Goal: Task Accomplishment & Management: Manage account settings

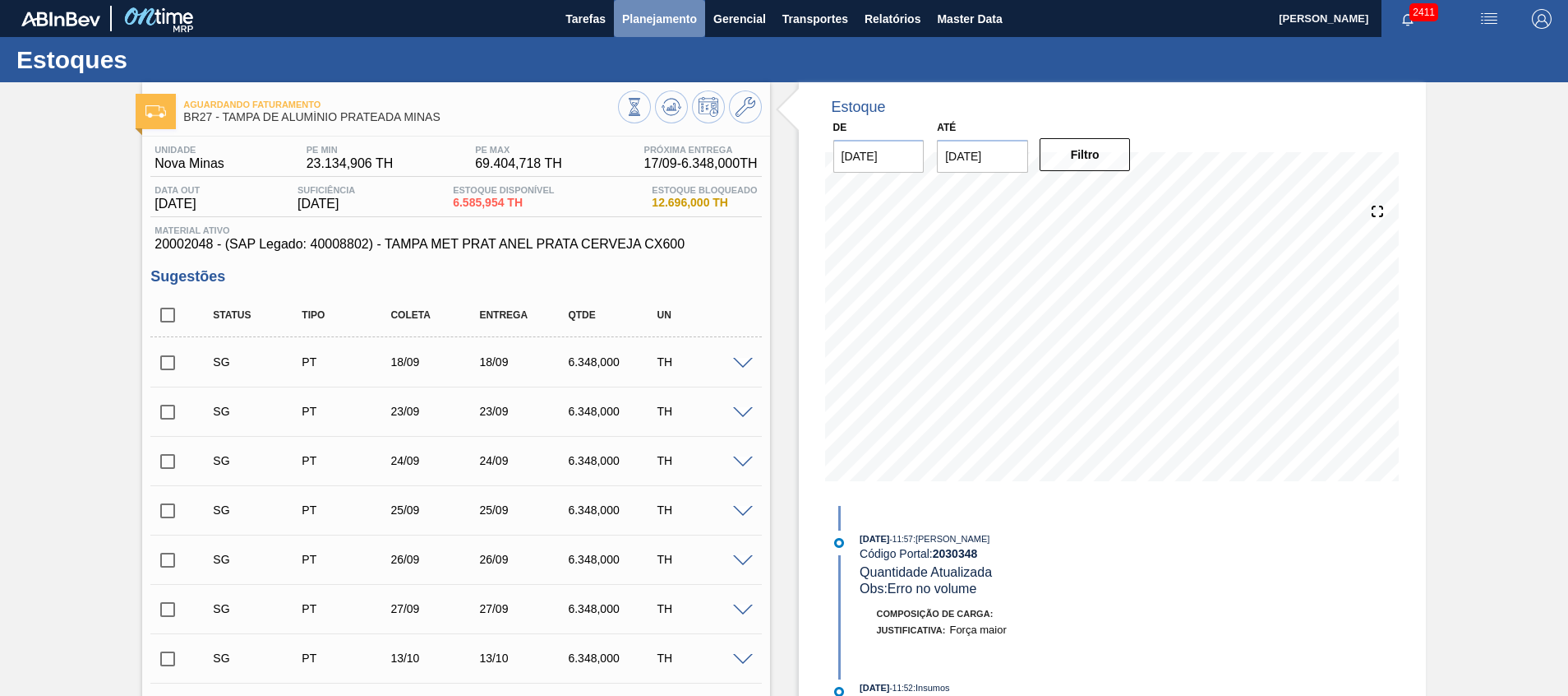
click at [630, 23] on span "Planejamento" at bounding box center [660, 19] width 75 height 20
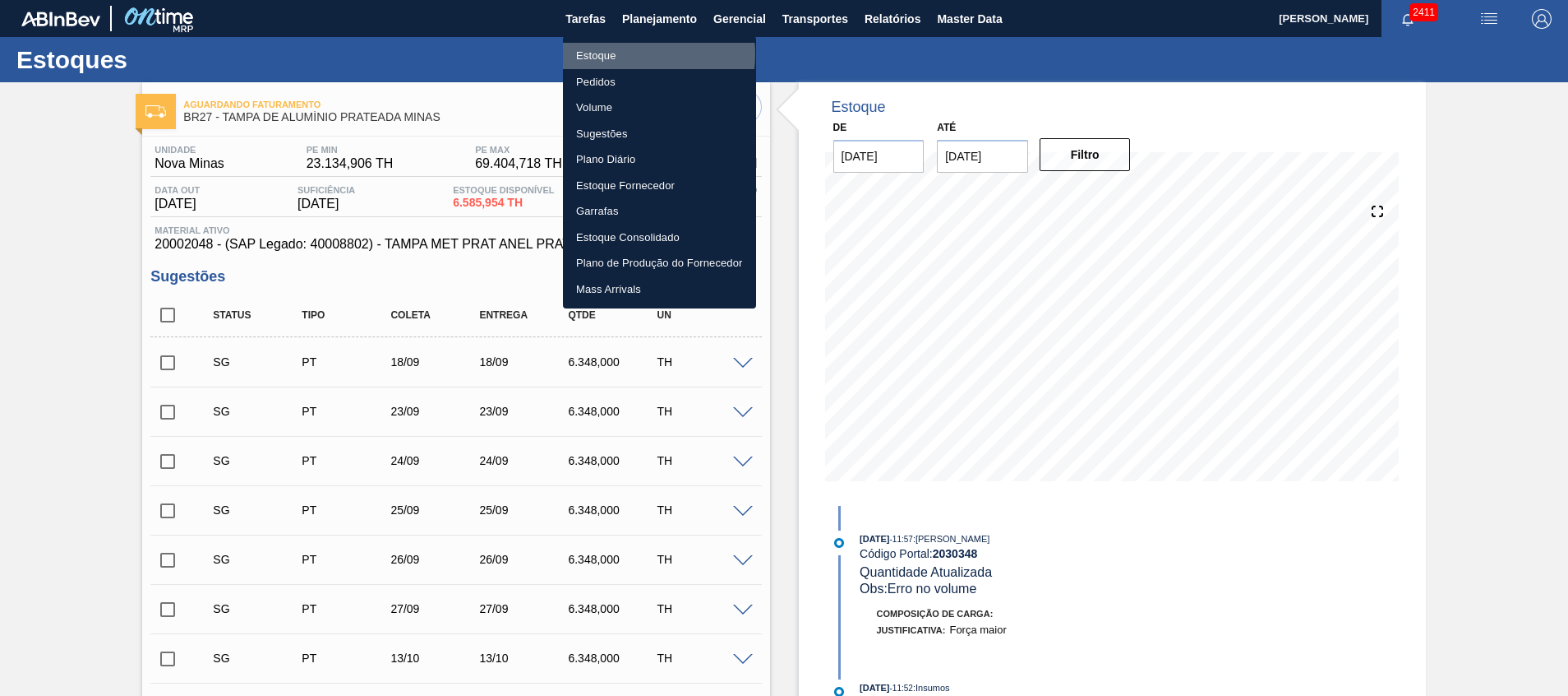
click at [612, 54] on li "Estoque" at bounding box center [659, 56] width 193 height 27
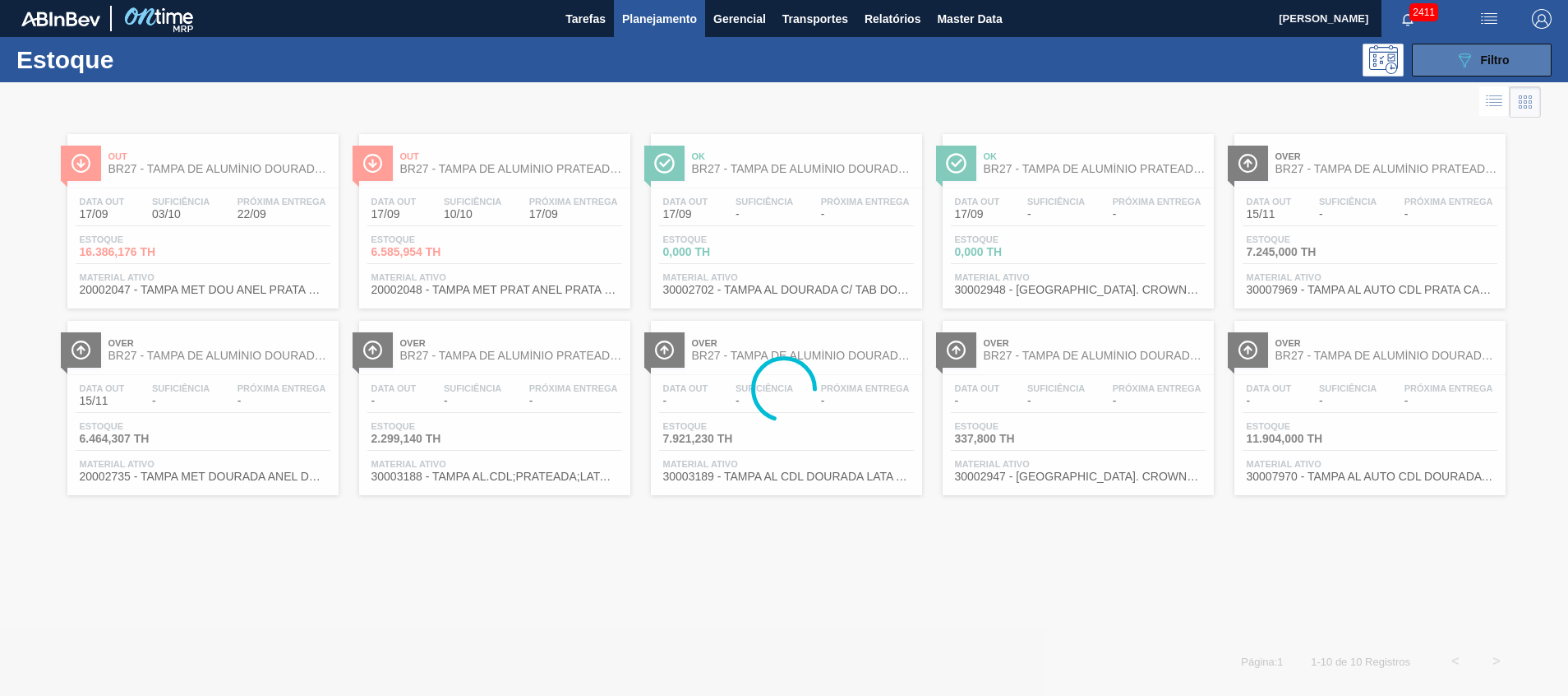
click at [1434, 64] on button "089F7B8B-B2A5-4AFE-B5C0-19BA573D28AC Filtro" at bounding box center [1482, 60] width 140 height 33
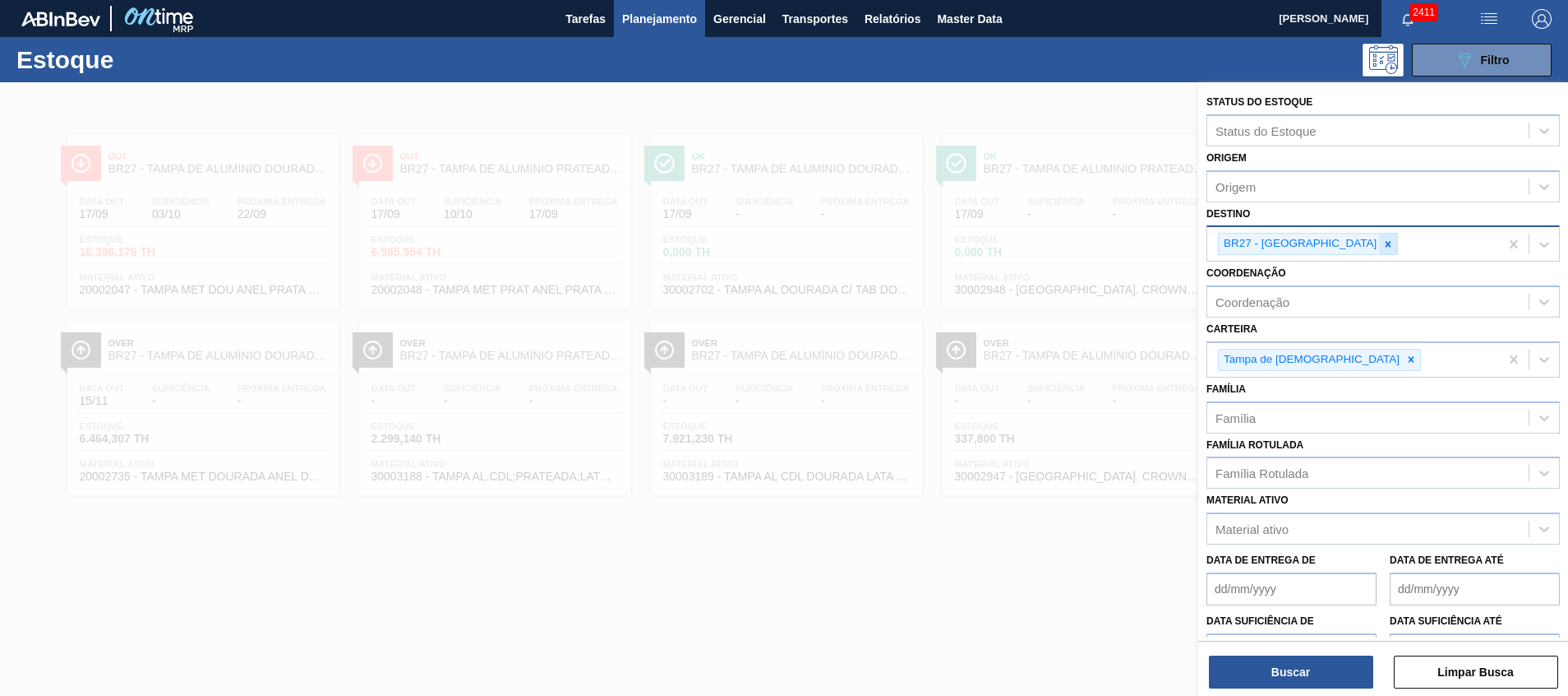
click at [1382, 244] on icon at bounding box center [1387, 244] width 12 height 12
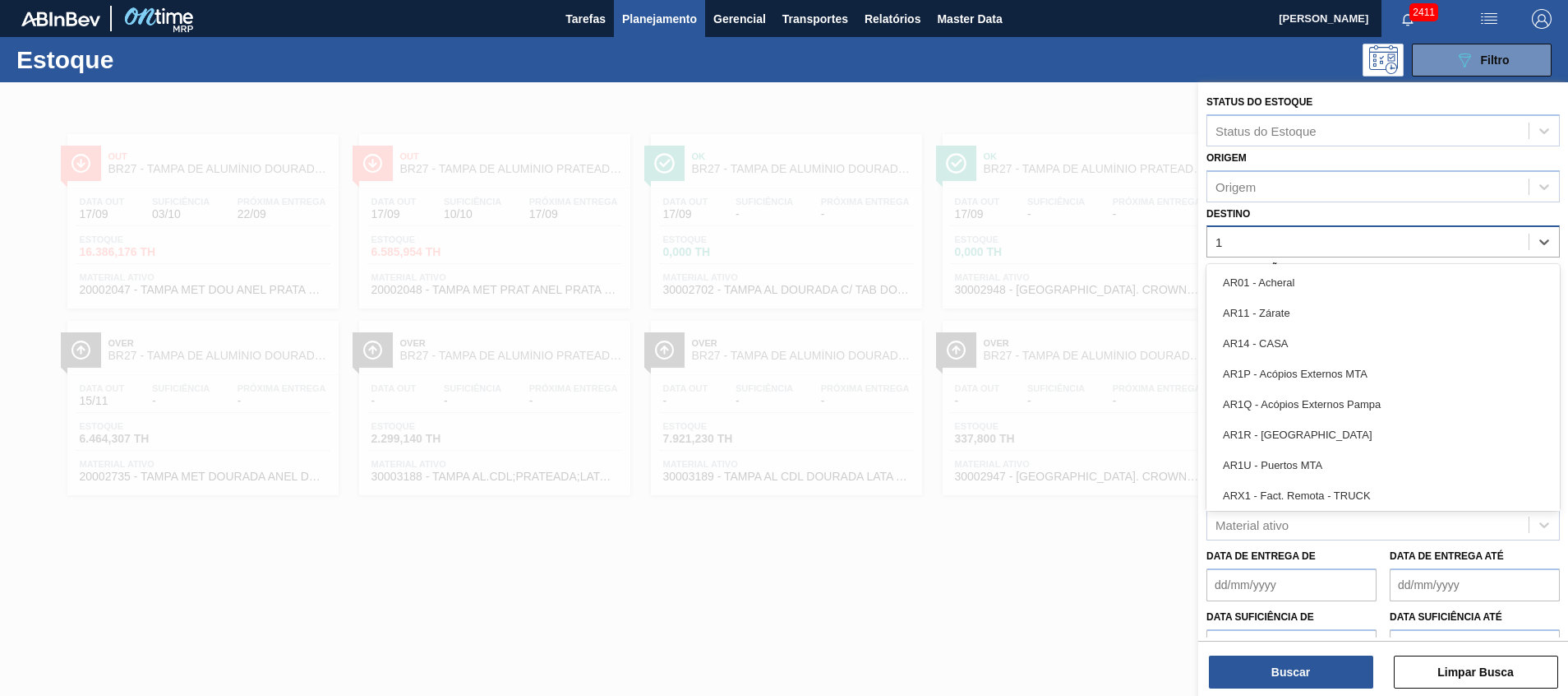
type input "11"
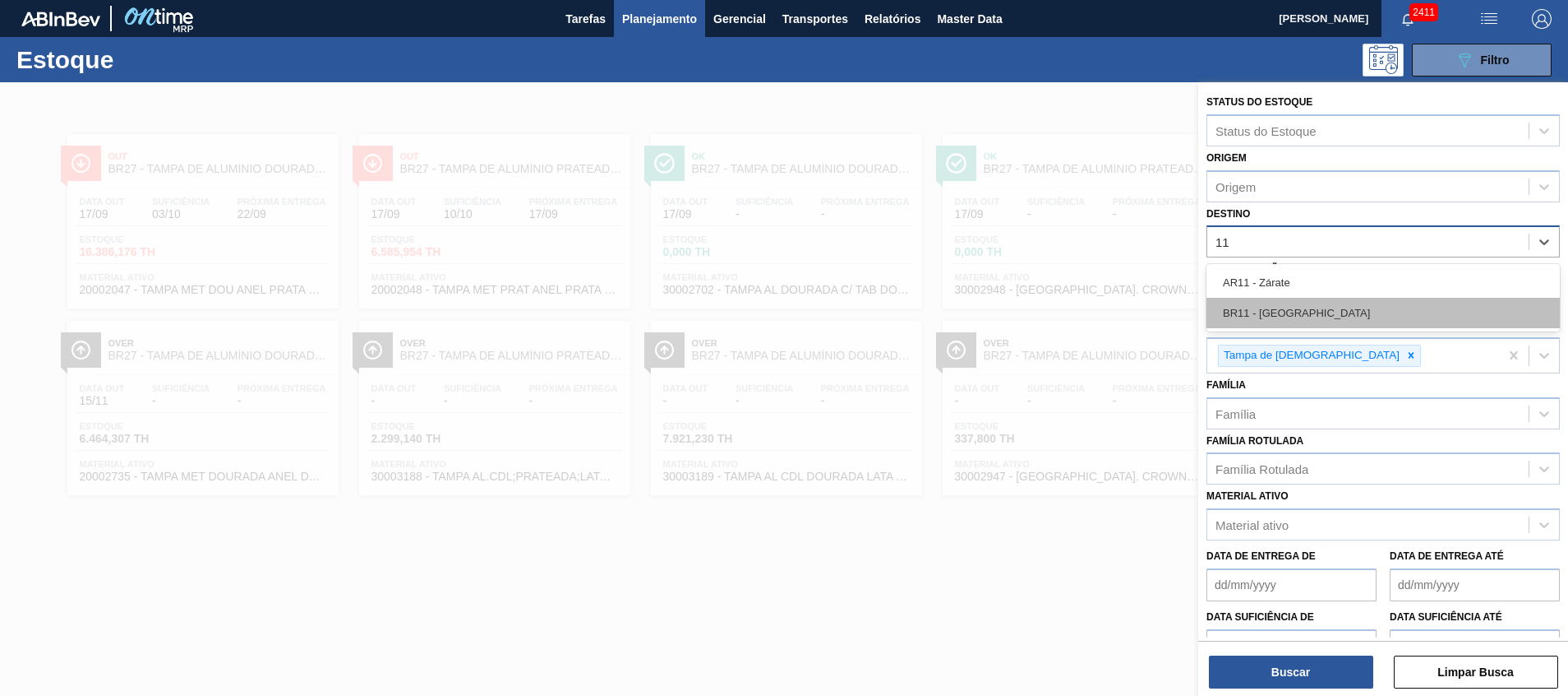
click at [1318, 320] on div "BR11 - São Luís" at bounding box center [1383, 313] width 353 height 30
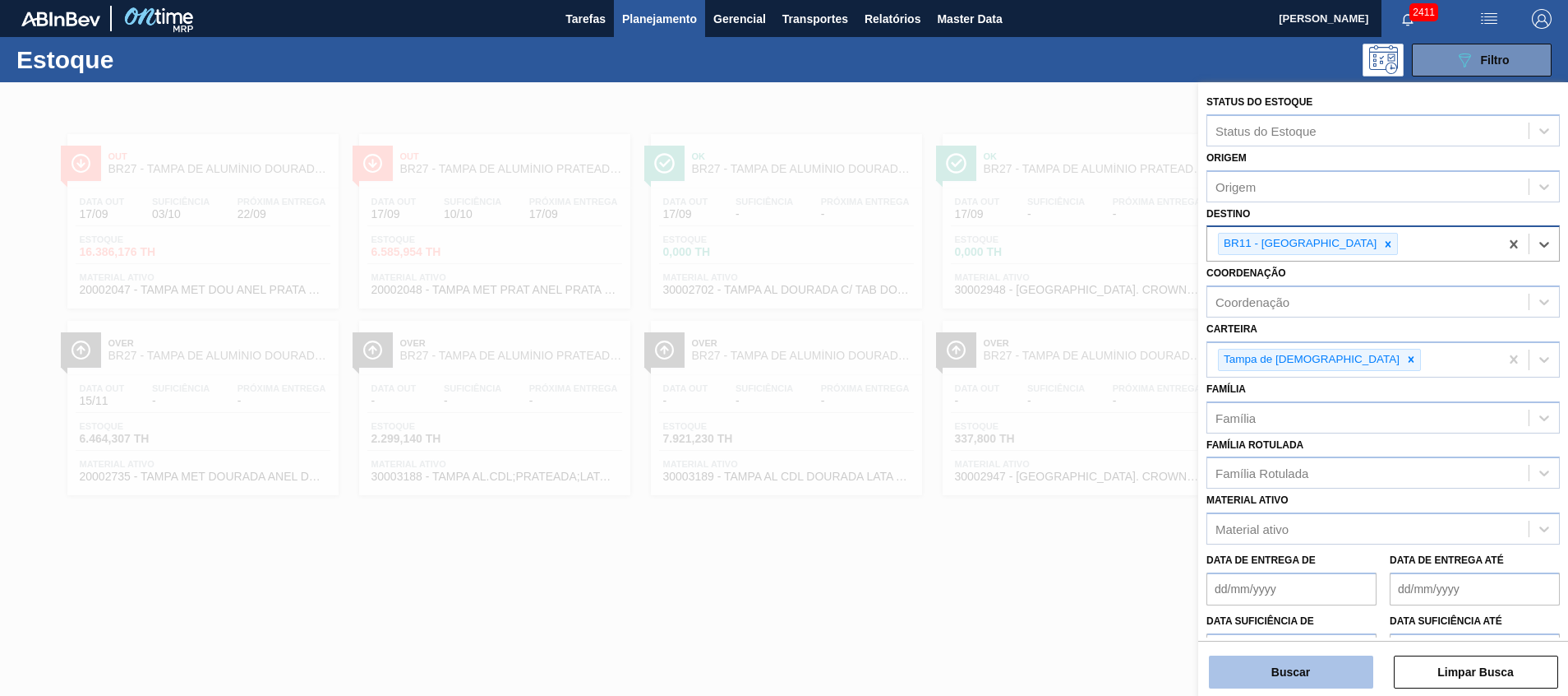
click at [1333, 672] on button "Buscar" at bounding box center [1291, 672] width 165 height 33
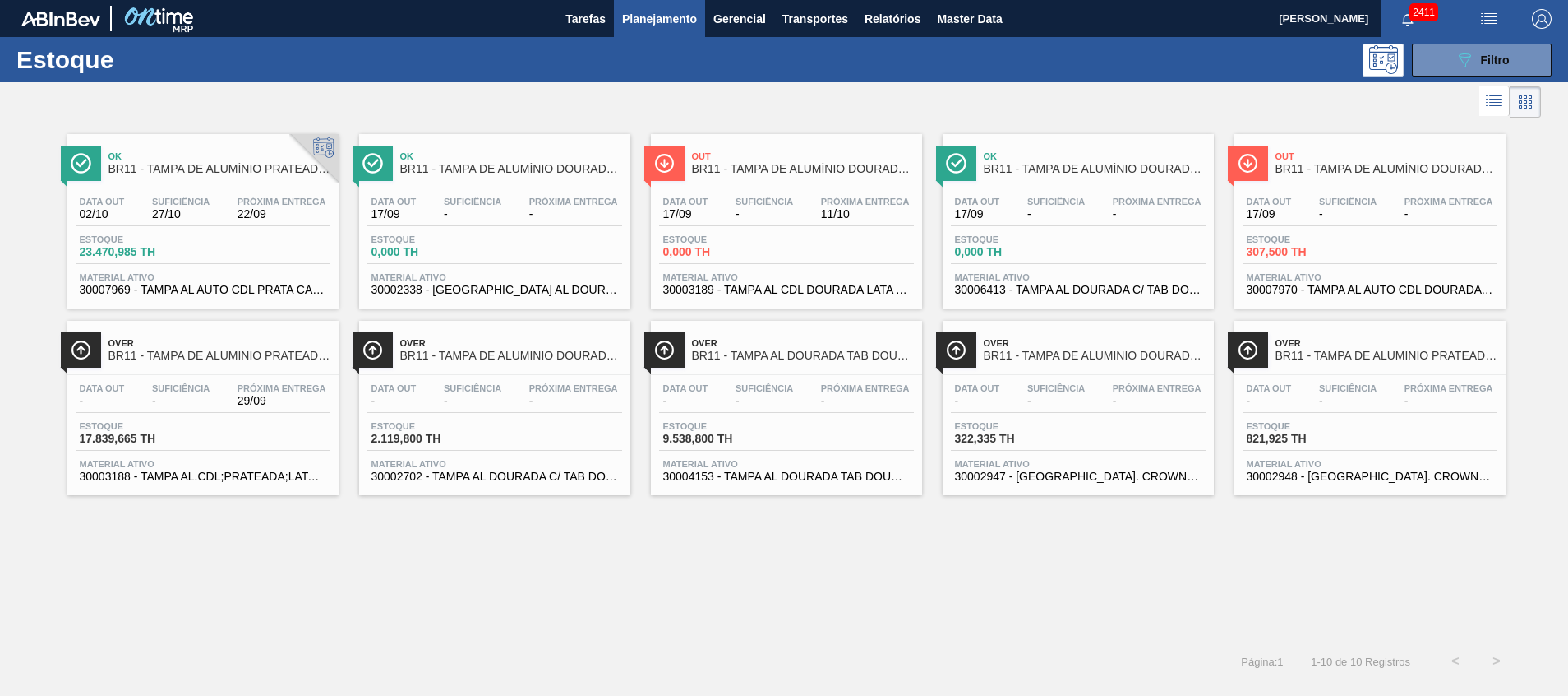
click at [579, 481] on span "30002702 - TAMPA AL DOURADA C/ TAB DOURADO" at bounding box center [495, 477] width 246 height 12
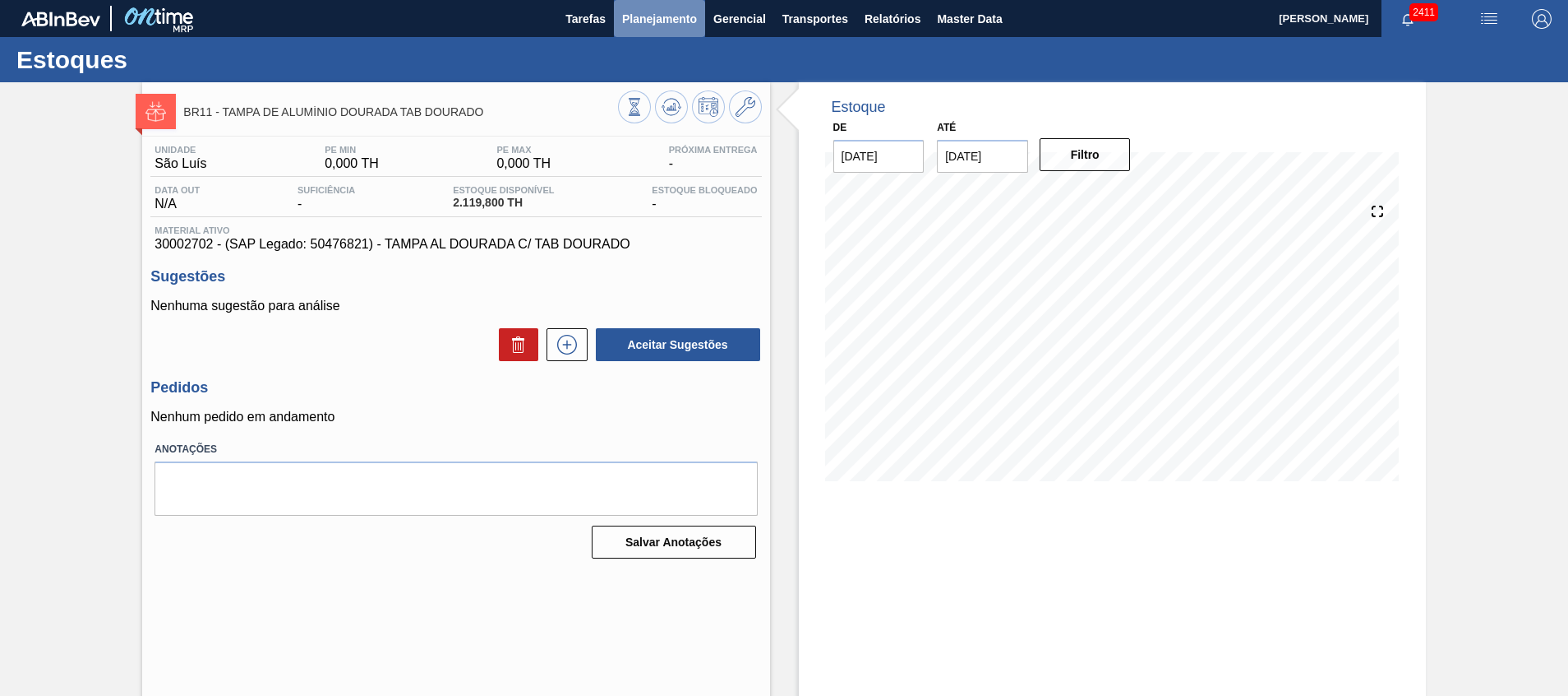
click at [664, 27] on span "Planejamento" at bounding box center [660, 19] width 75 height 20
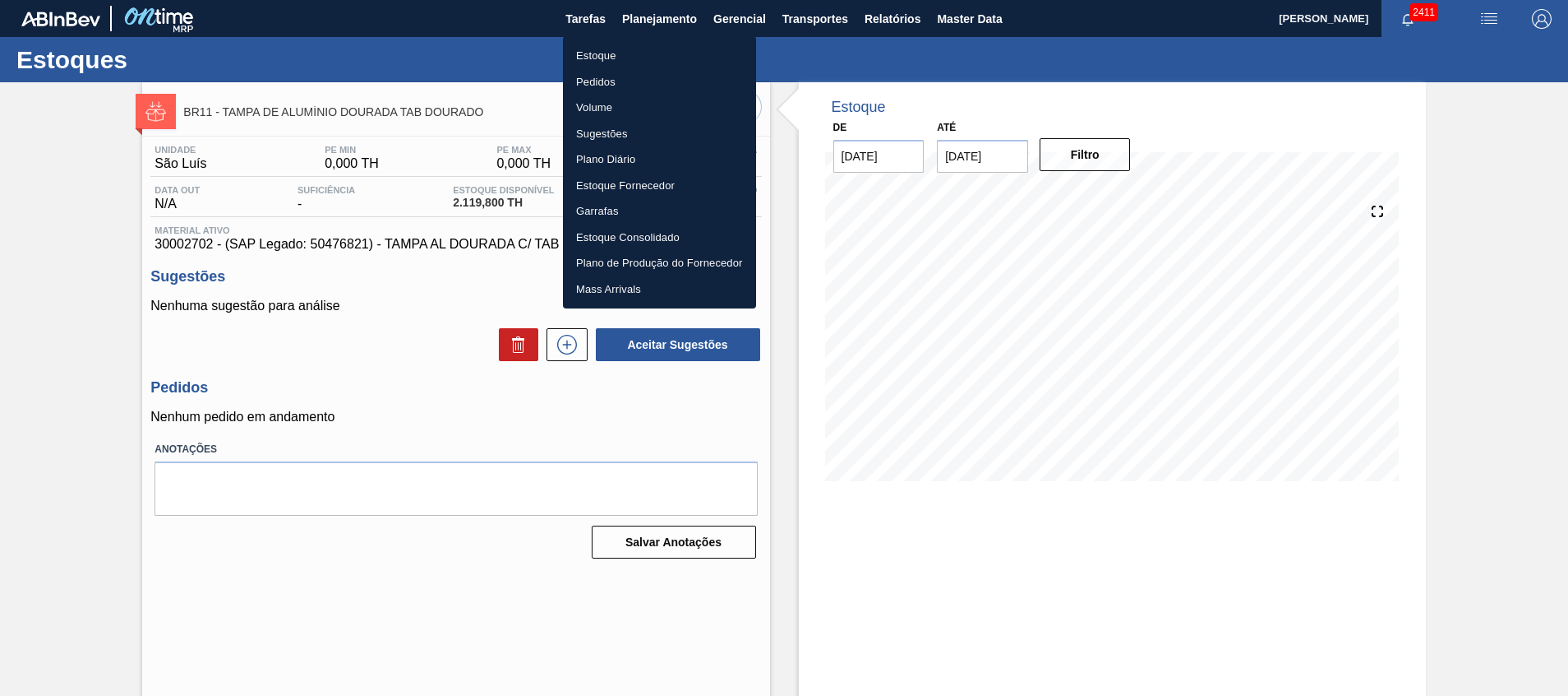
click at [414, 383] on div at bounding box center [784, 348] width 1568 height 696
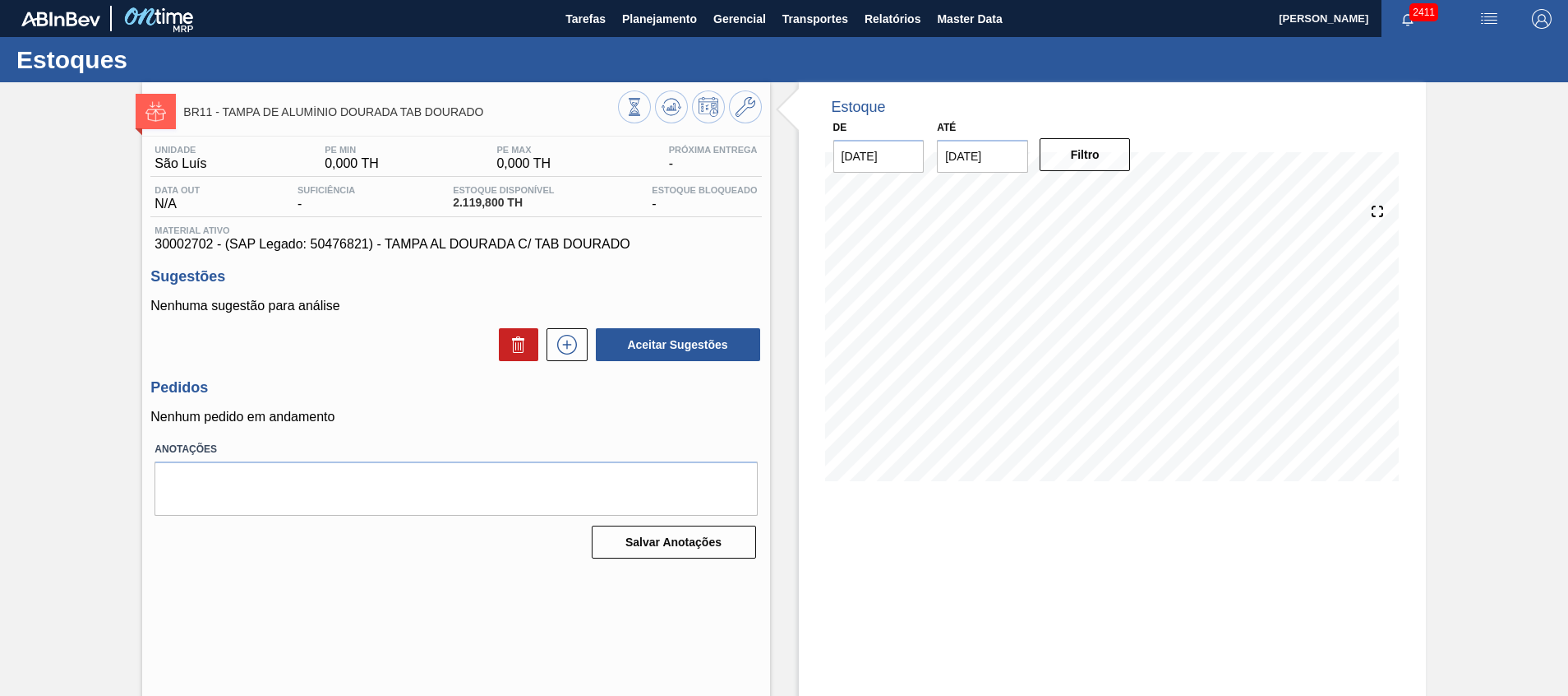
click at [183, 244] on span "30002702 - (SAP Legado: 50476821) - TAMPA AL DOURADA C/ TAB DOURADO" at bounding box center [455, 244] width 602 height 15
copy span "30002702"
click at [872, 19] on span "Relatórios" at bounding box center [892, 19] width 56 height 20
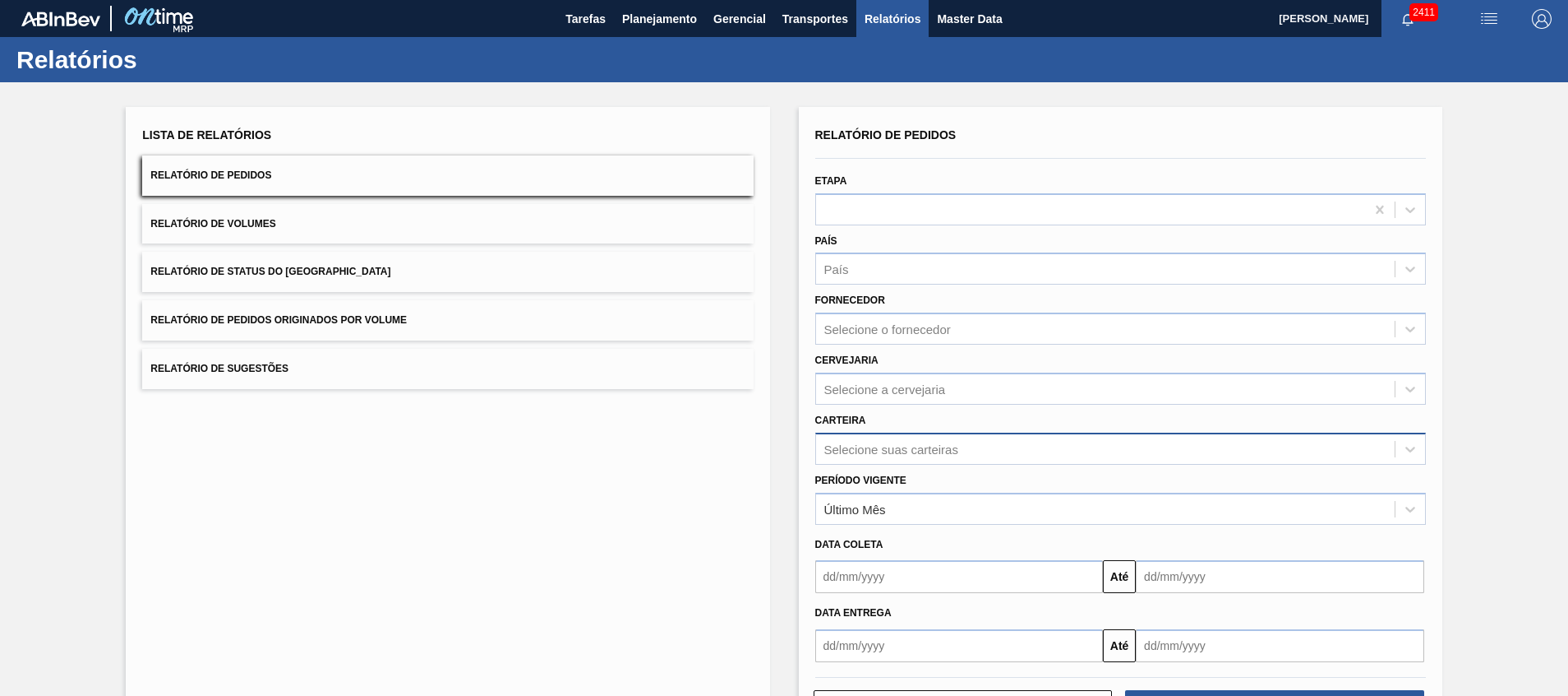
click at [905, 455] on div "Selecione suas carteiras" at bounding box center [891, 449] width 134 height 14
click at [725, 477] on div "Lista de Relatórios Relatório de Pedidos Relatório de Volumes Relatório de Stat…" at bounding box center [447, 424] width 644 height 635
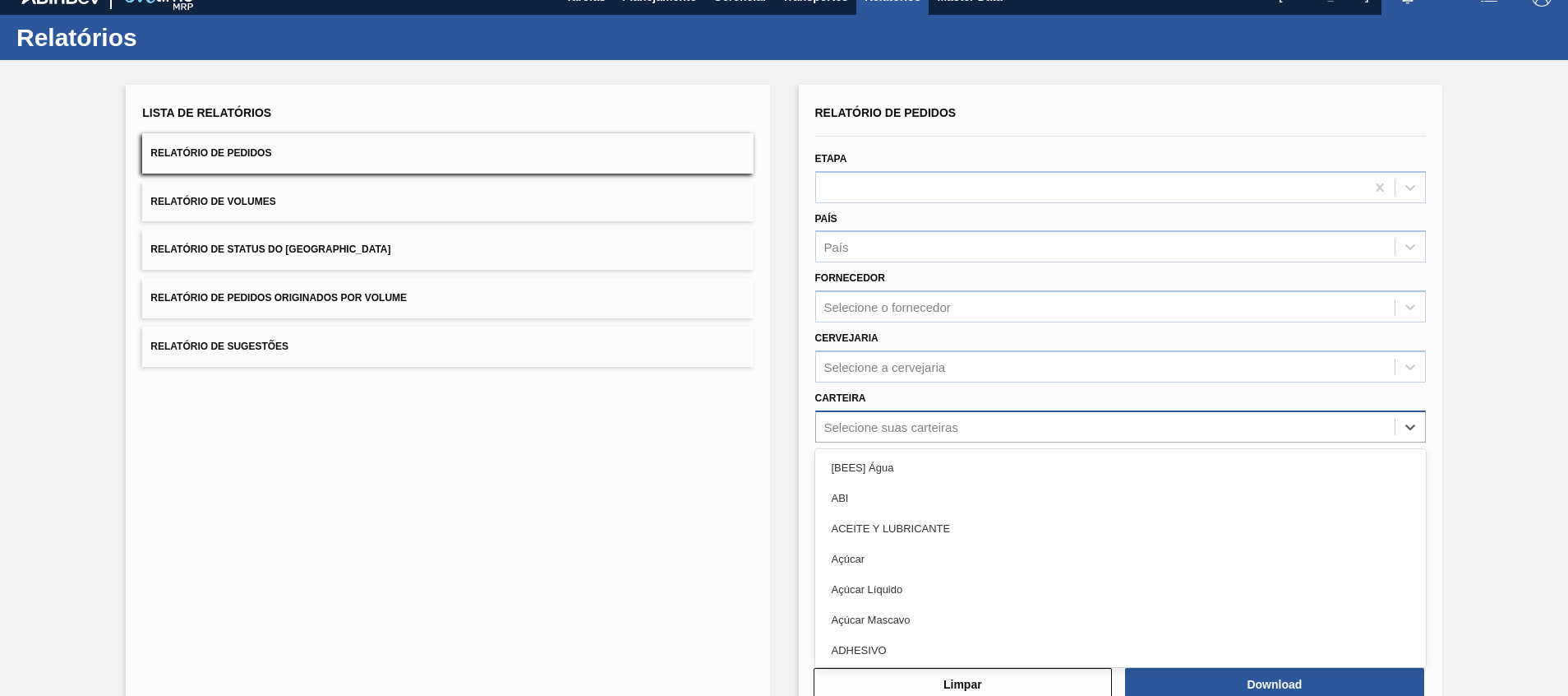
click at [892, 442] on div "option [BEES] Água focused, 1 of 101. 101 results available. Use Up and Down to…" at bounding box center [1121, 426] width 611 height 32
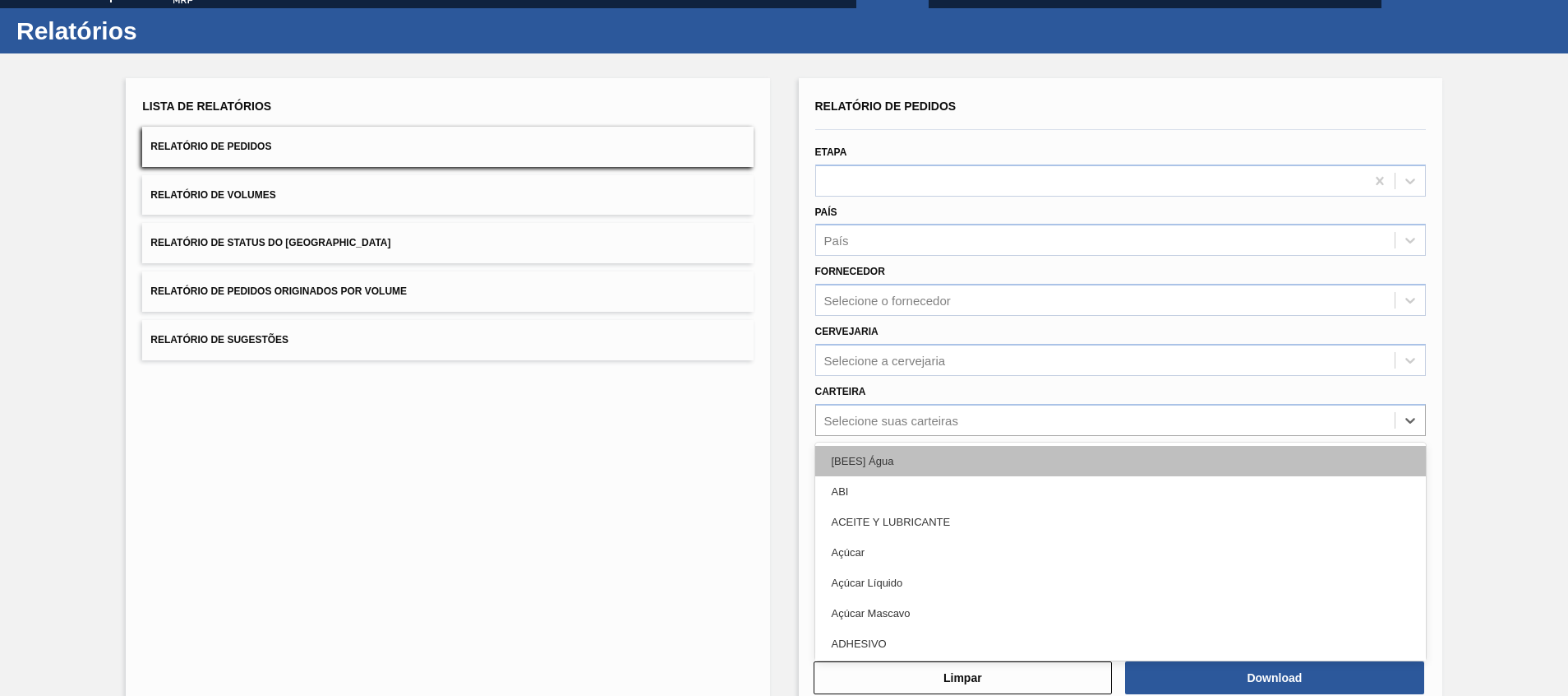
scroll to position [28, 0]
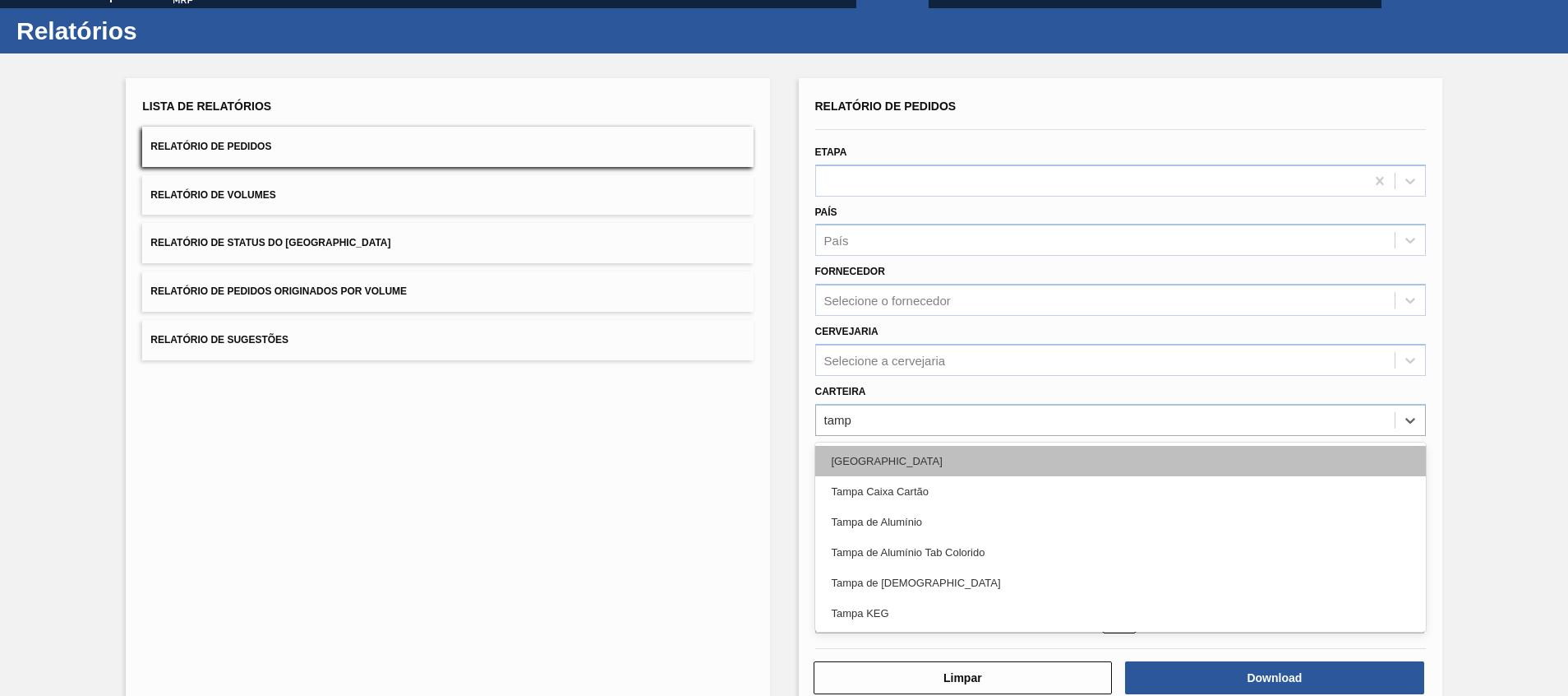
type input "tampa"
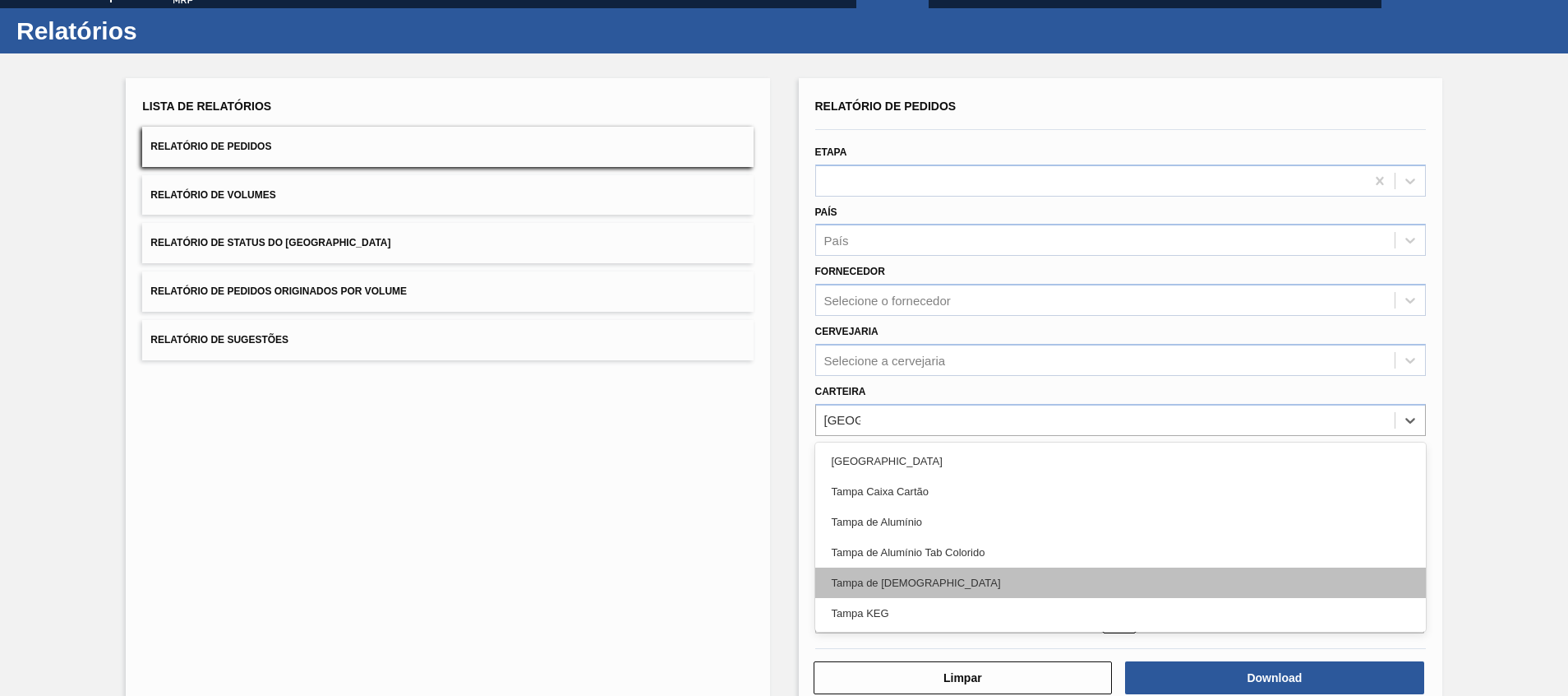
click at [930, 587] on div "Tampa de [DEMOGRAPHIC_DATA]" at bounding box center [1121, 583] width 611 height 30
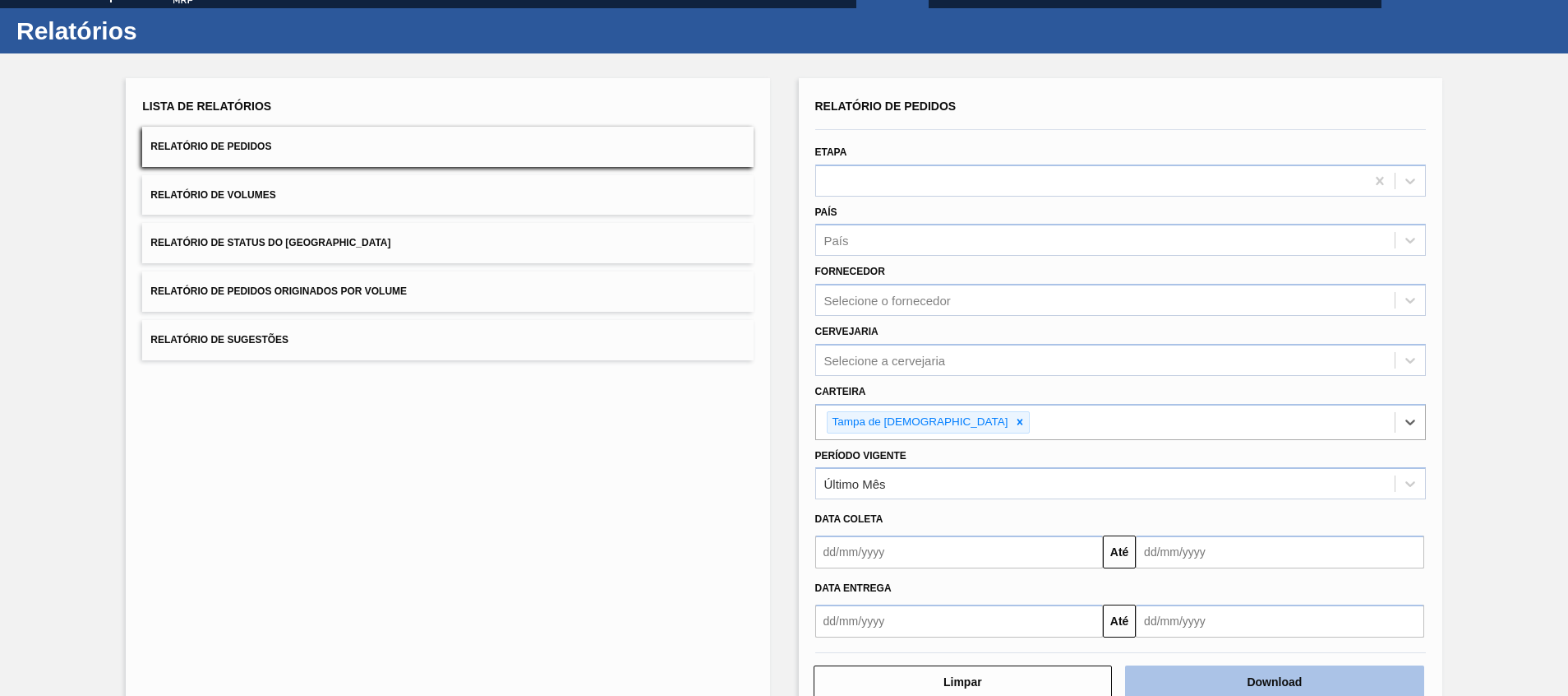
click at [1183, 682] on button "Download" at bounding box center [1275, 682] width 299 height 33
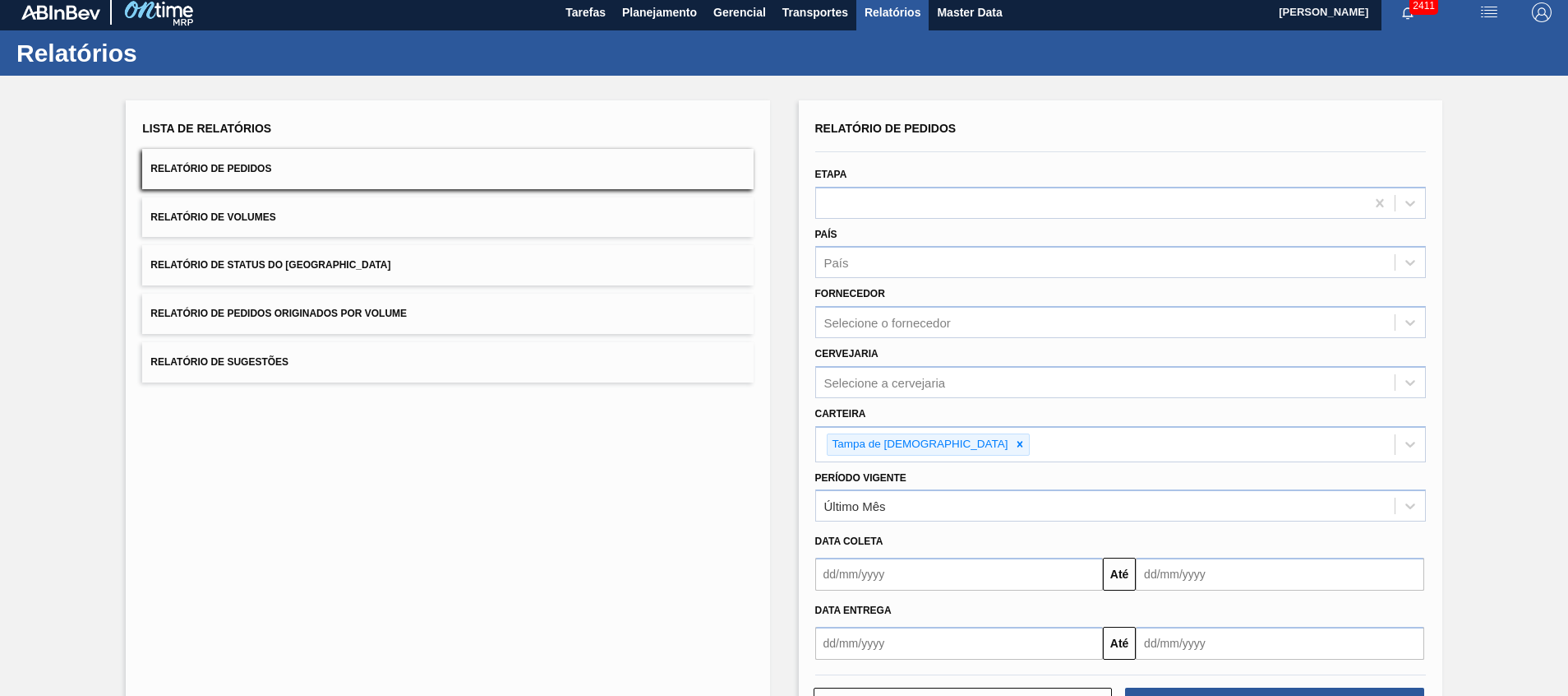
scroll to position [0, 0]
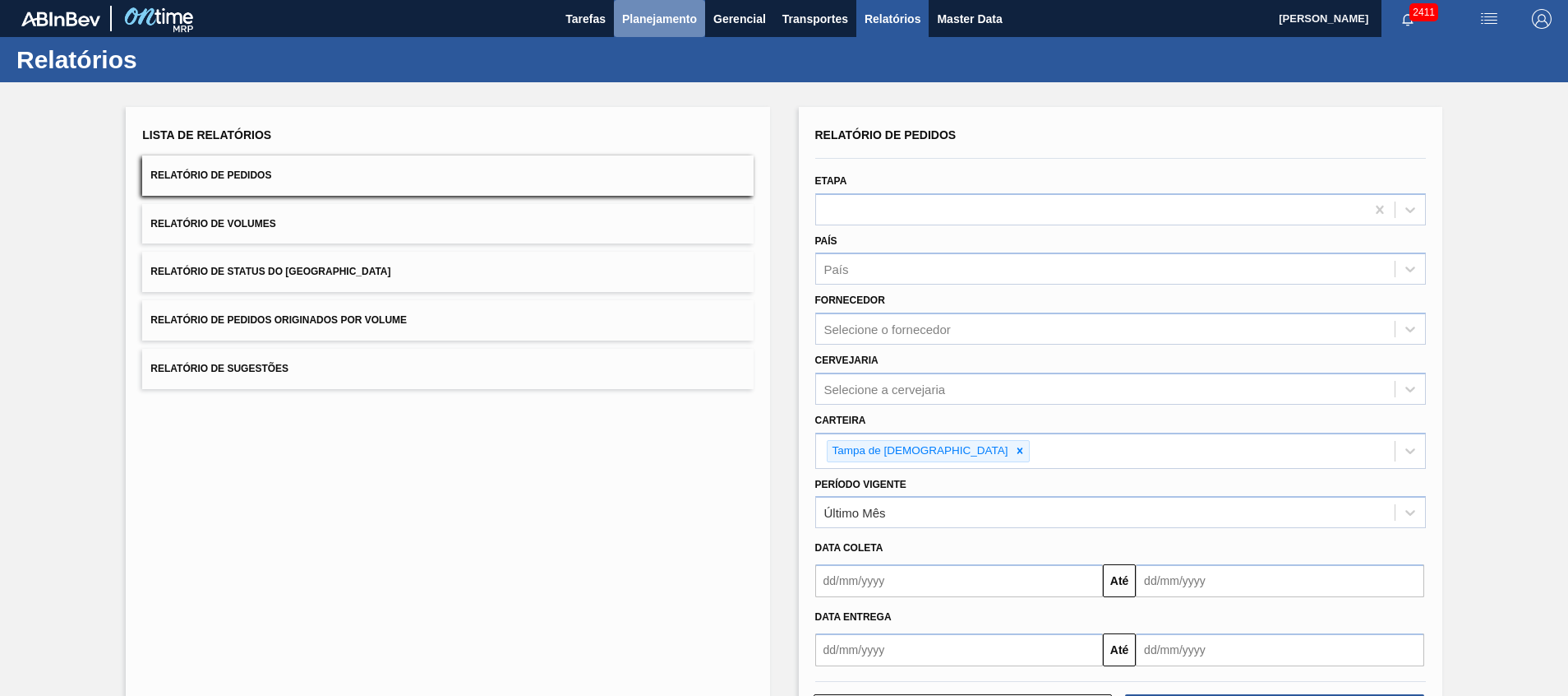
click at [666, 15] on span "Planejamento" at bounding box center [660, 19] width 75 height 20
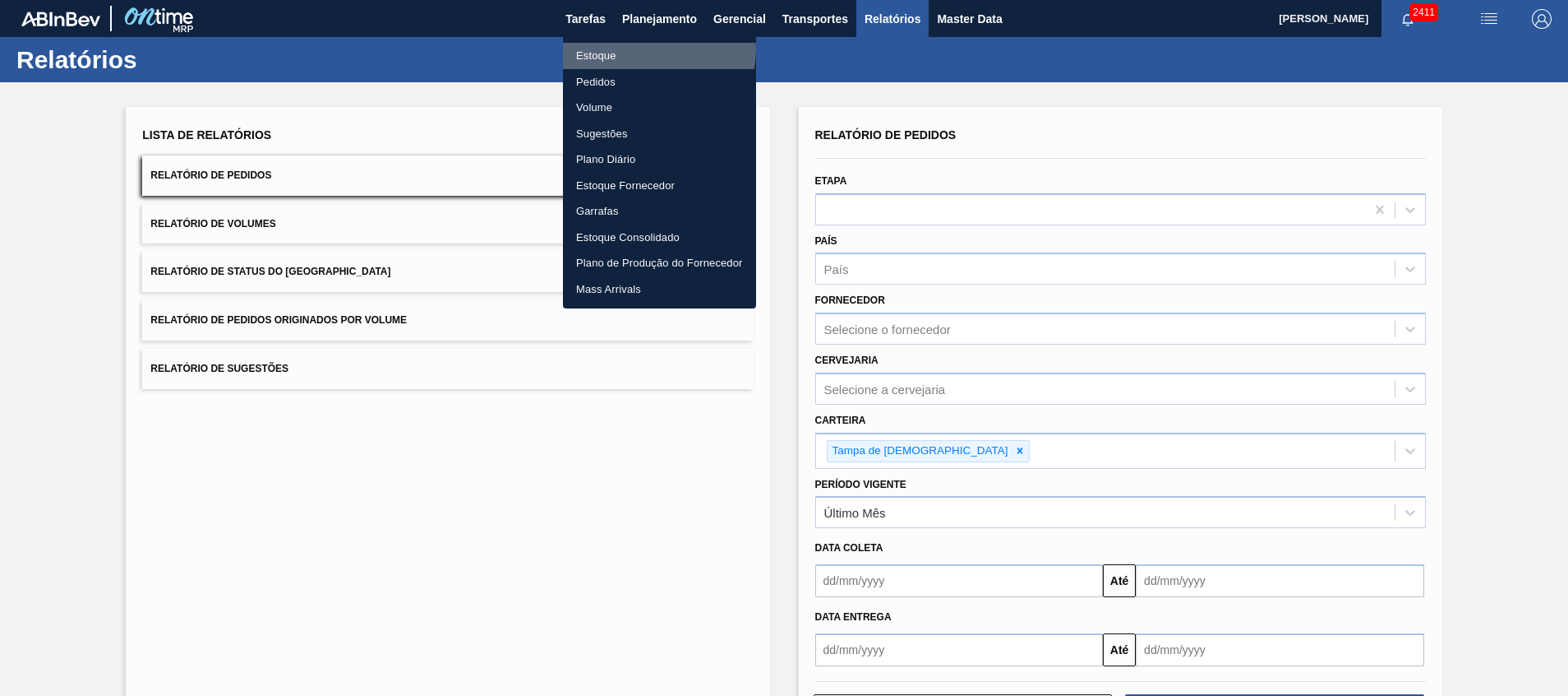
click at [655, 50] on li "Estoque" at bounding box center [659, 56] width 193 height 27
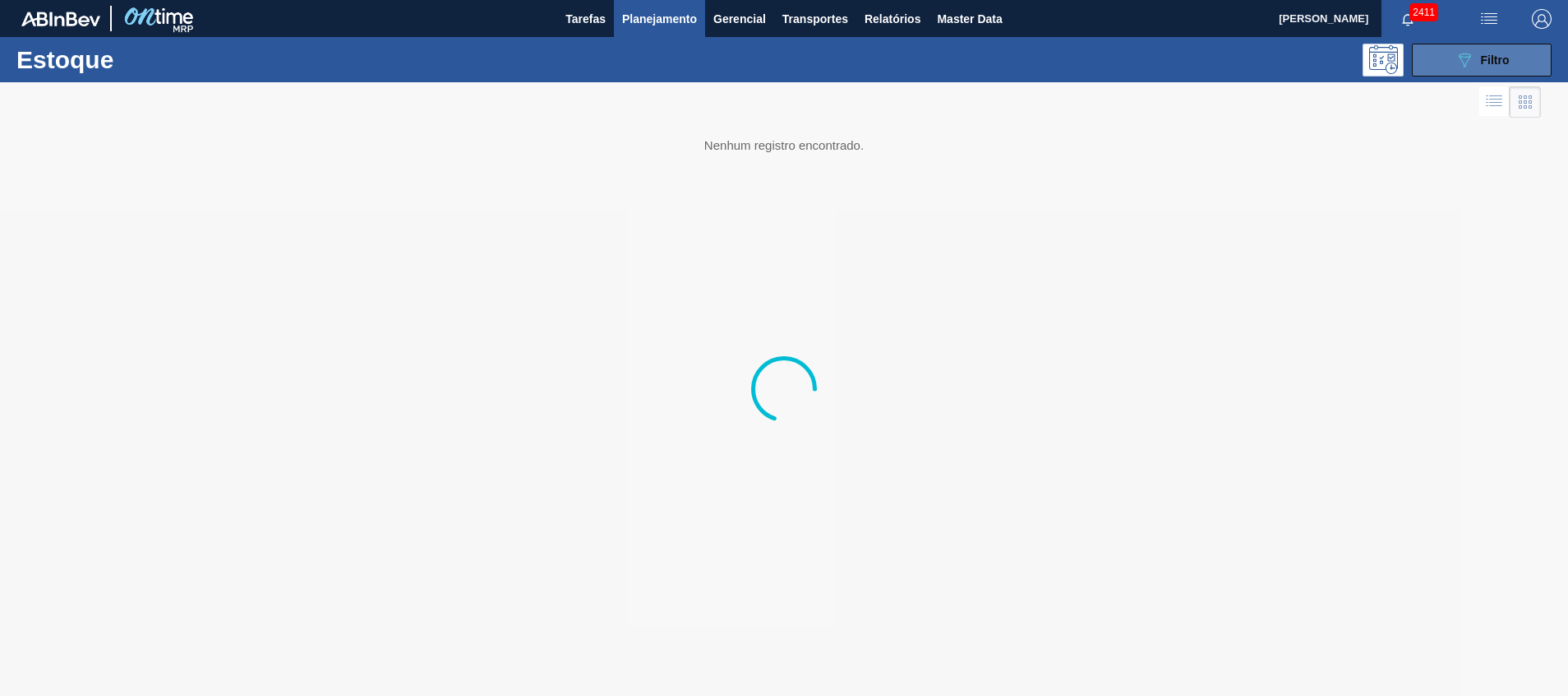
click at [1464, 66] on icon at bounding box center [1465, 61] width 12 height 14
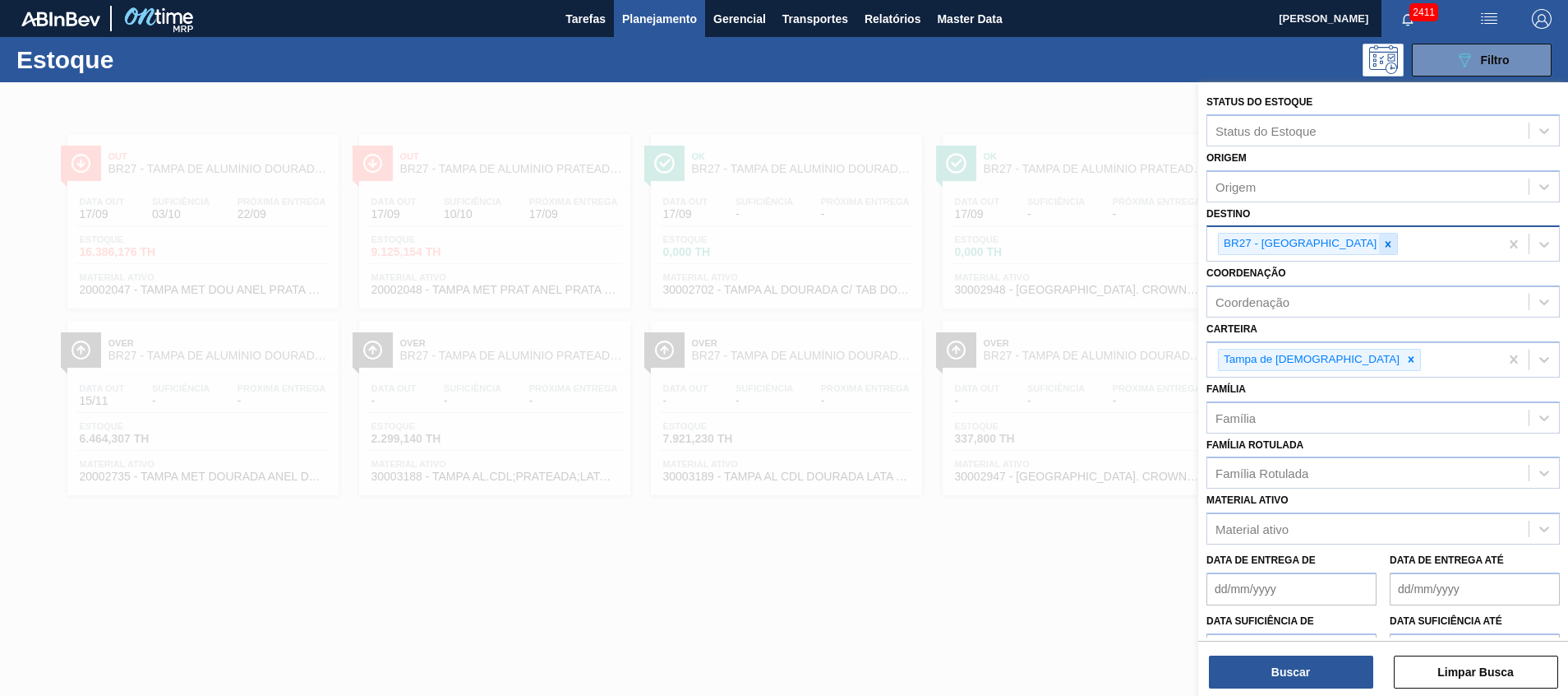
click at [1379, 237] on div at bounding box center [1388, 243] width 18 height 20
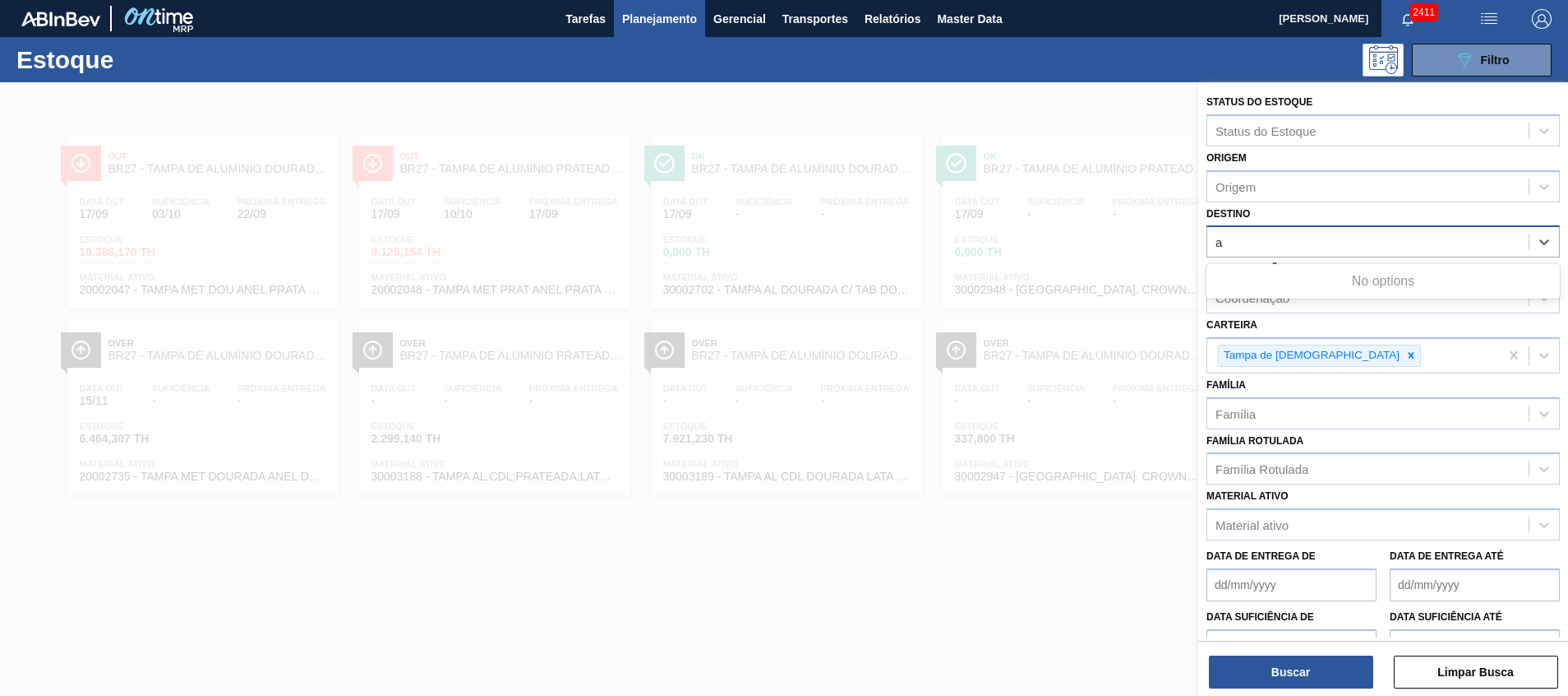
type input "aq"
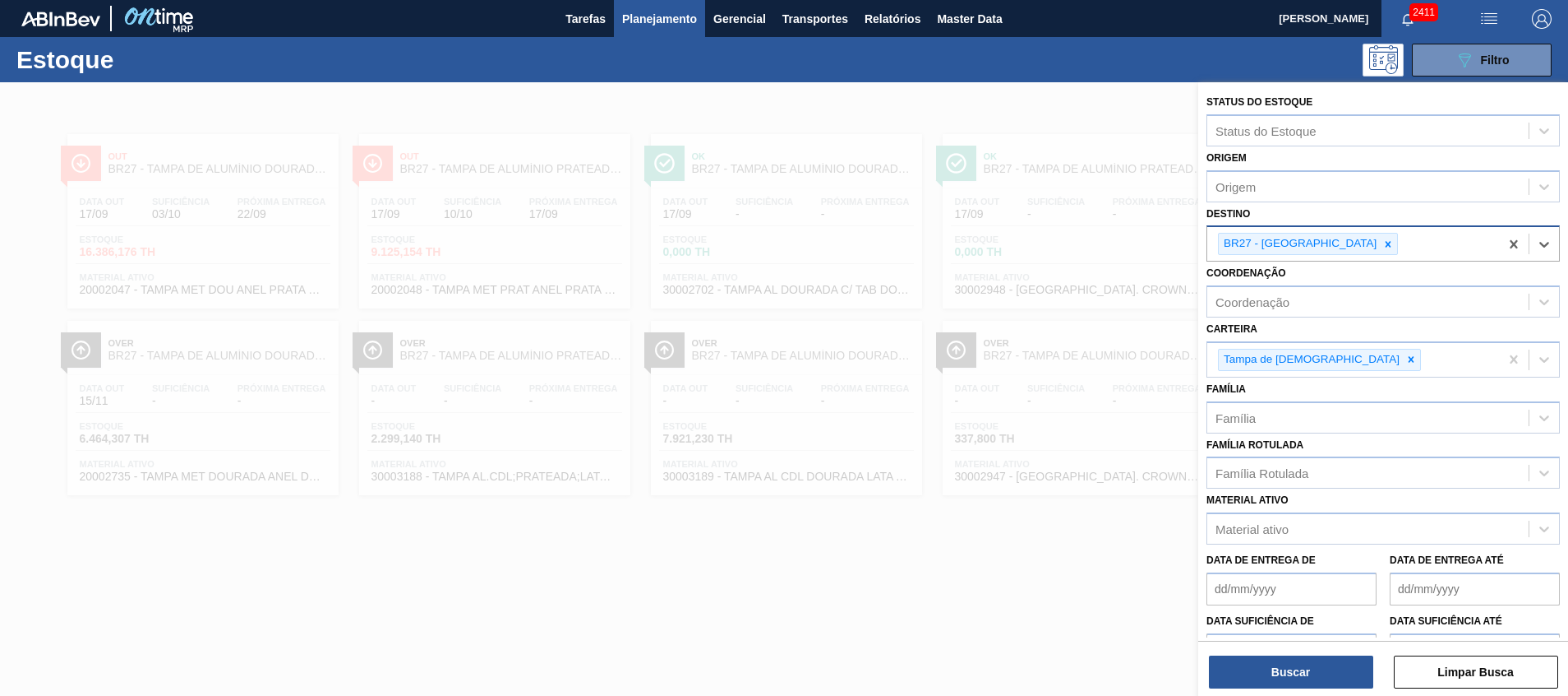
click at [1306, 244] on div "BR27 - [GEOGRAPHIC_DATA]" at bounding box center [1299, 243] width 160 height 20
click at [1382, 244] on icon at bounding box center [1387, 244] width 12 height 12
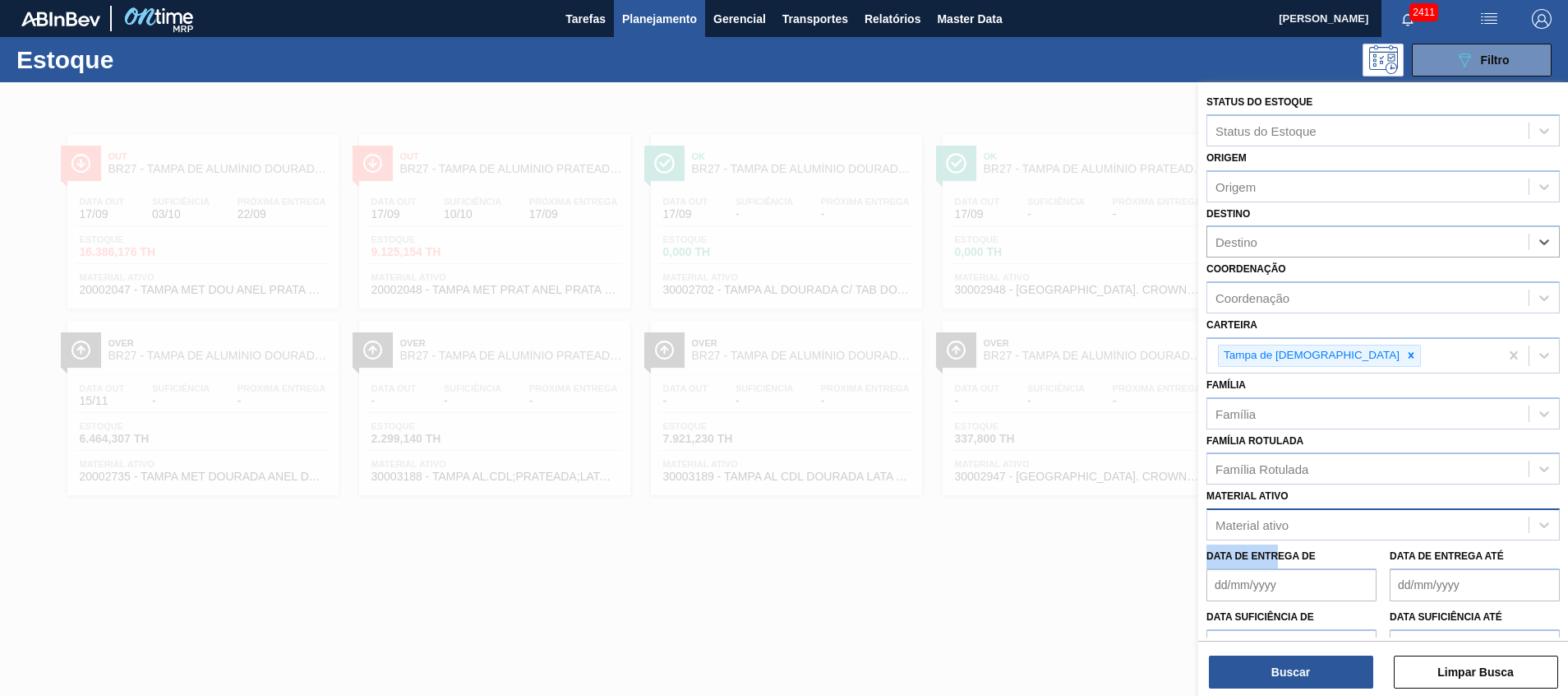
click at [1278, 540] on div "Status do Estoque Status do Estoque Origem Origem Destino option BR27 - Nova Mi…" at bounding box center [1383, 406] width 370 height 649
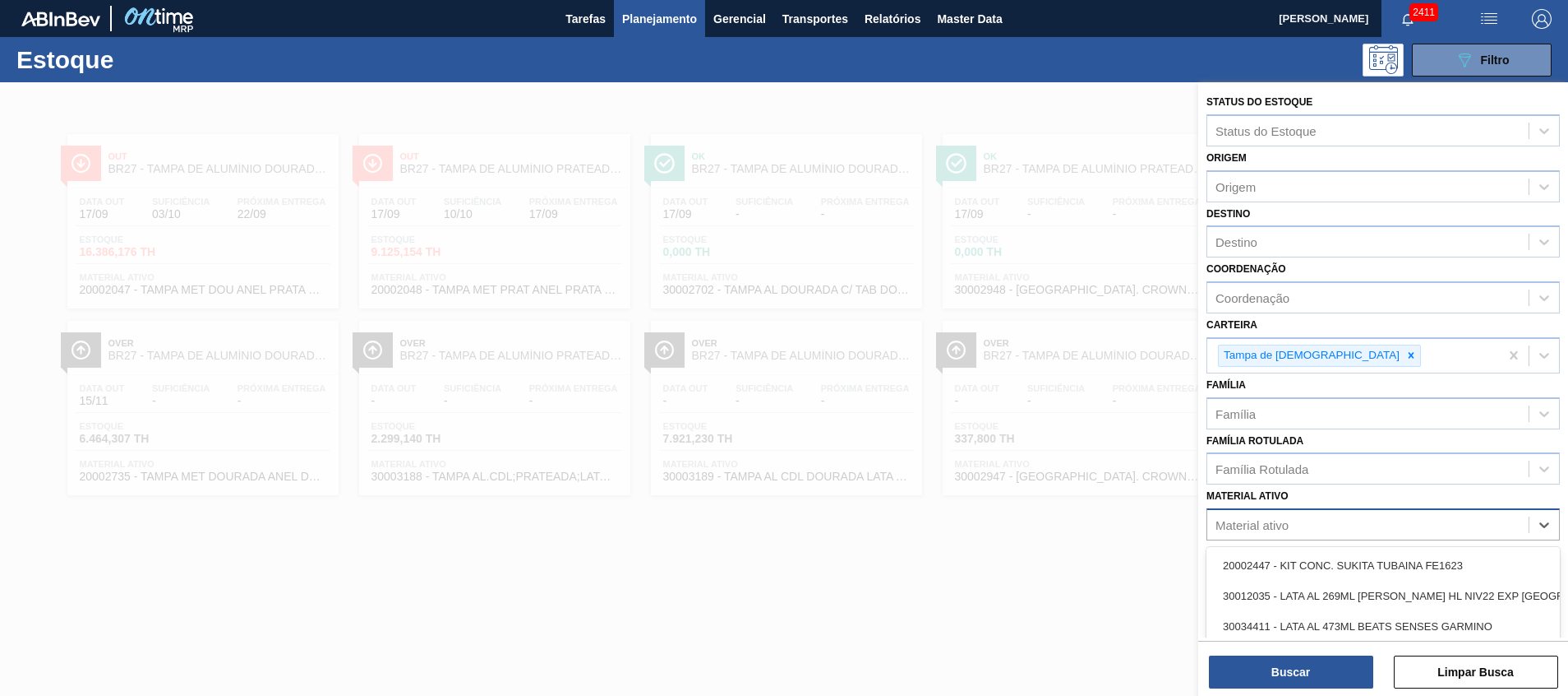
click at [1280, 528] on div "Material ativo" at bounding box center [1252, 525] width 73 height 14
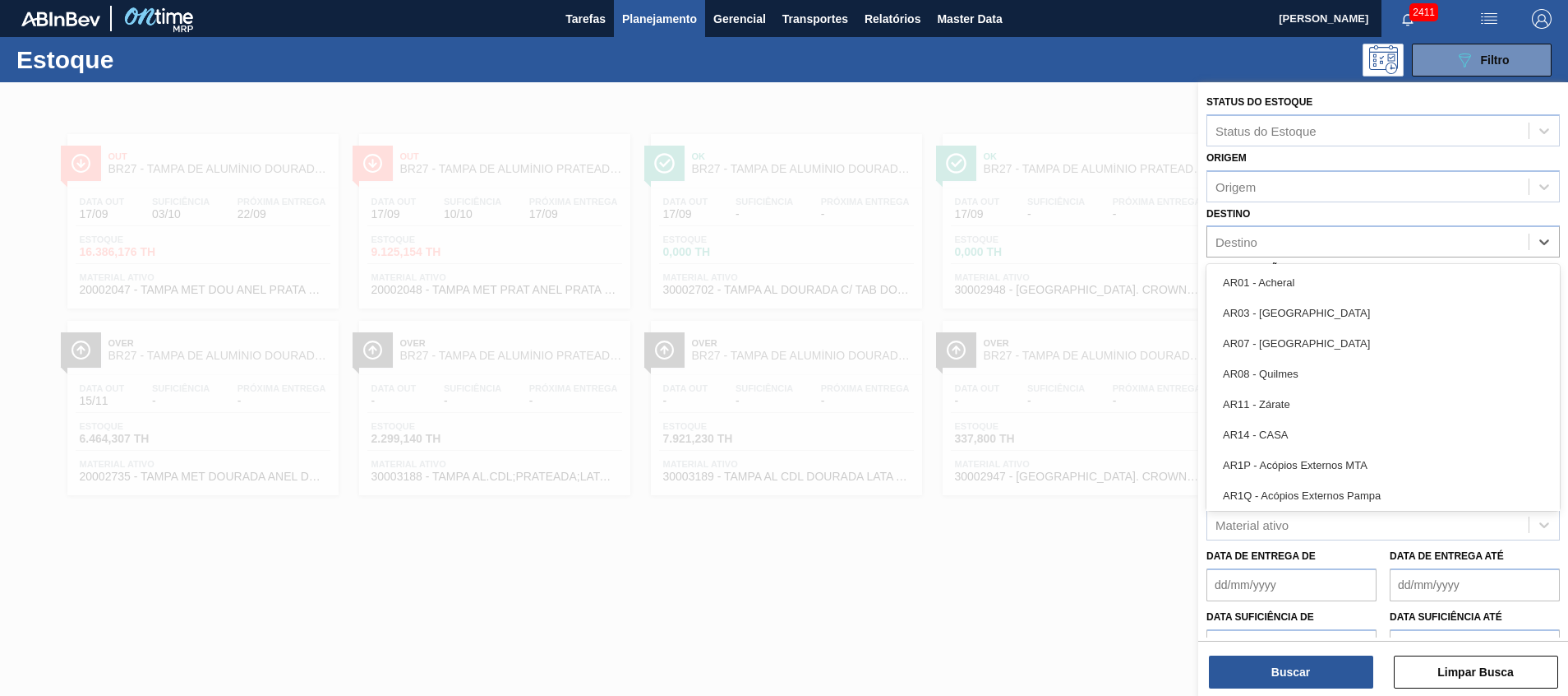
click at [1307, 239] on div "Destino" at bounding box center [1368, 242] width 321 height 24
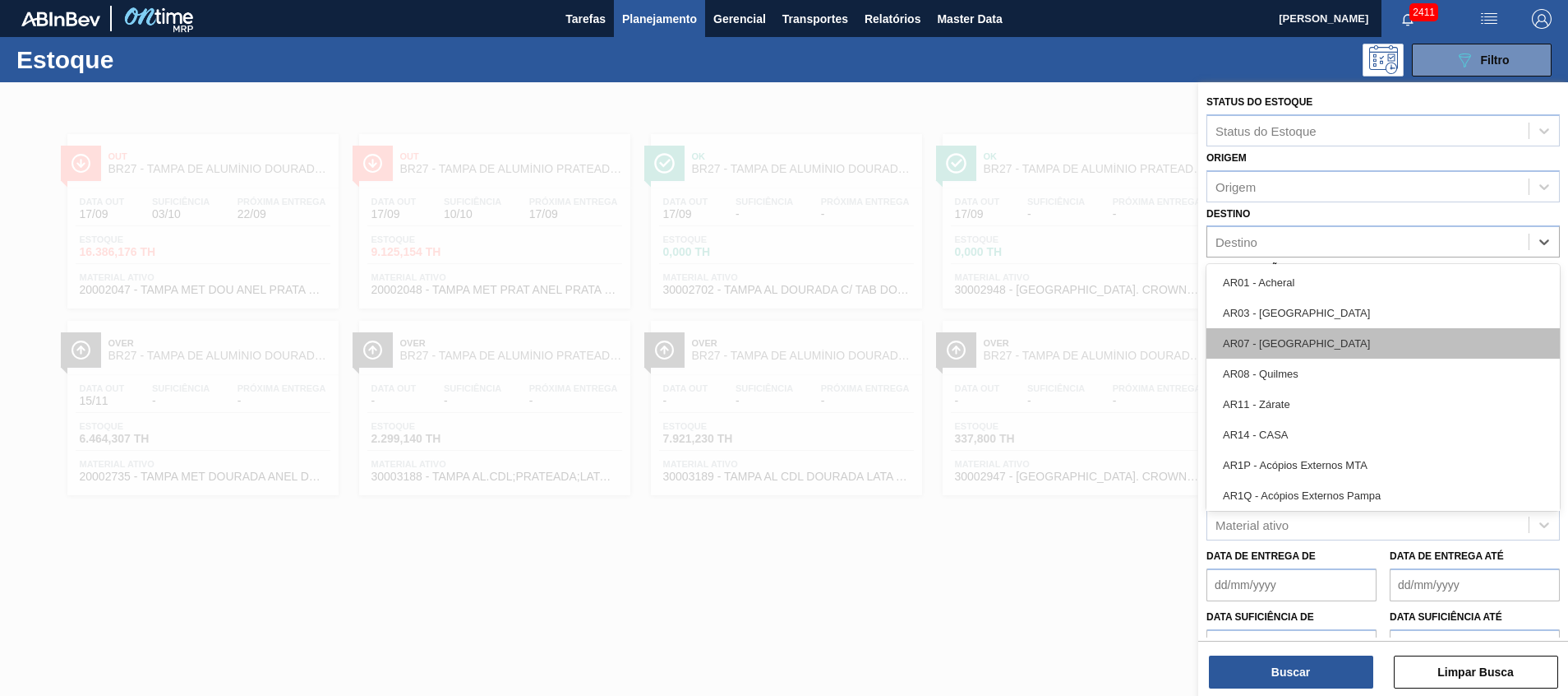
type input "n"
type input "t"
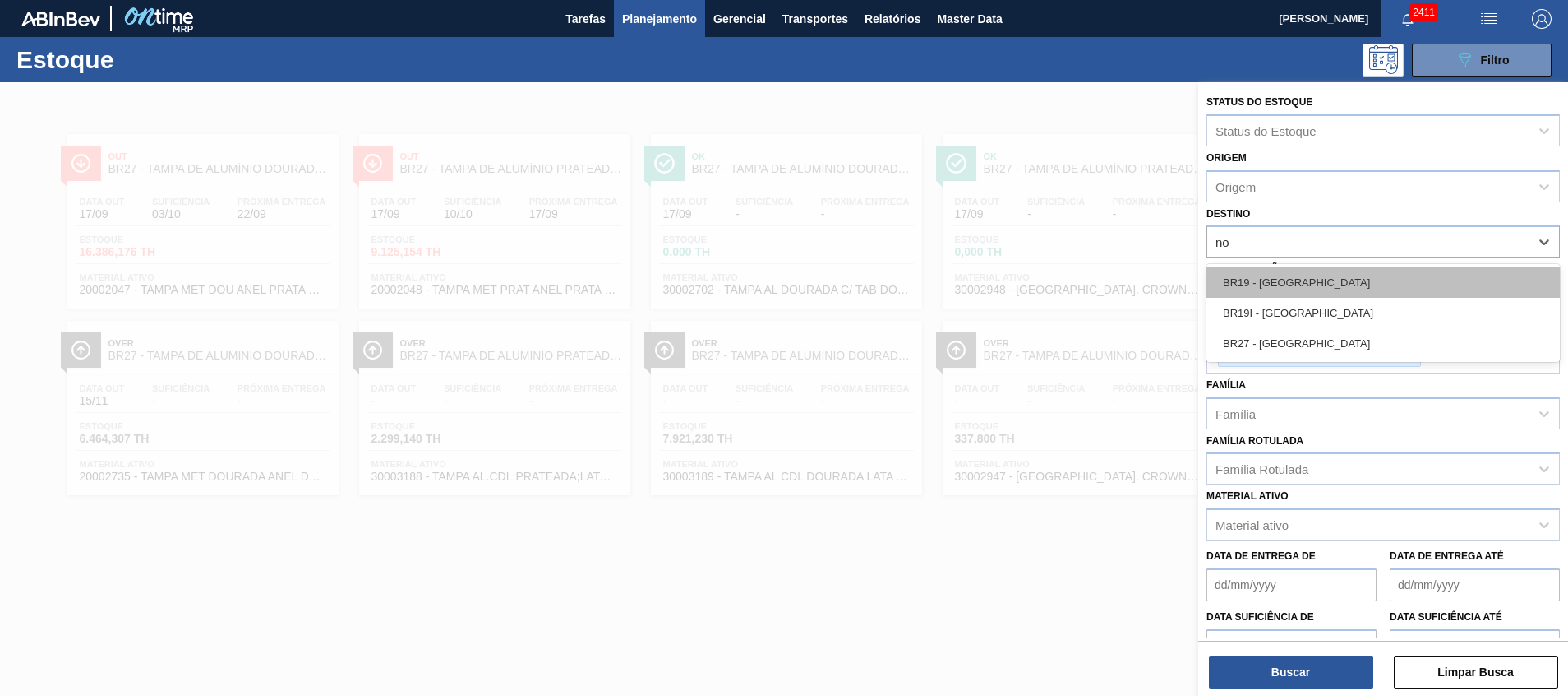
type input "n"
type input "lages"
click at [1368, 275] on div "BR21 - Lages" at bounding box center [1383, 282] width 353 height 30
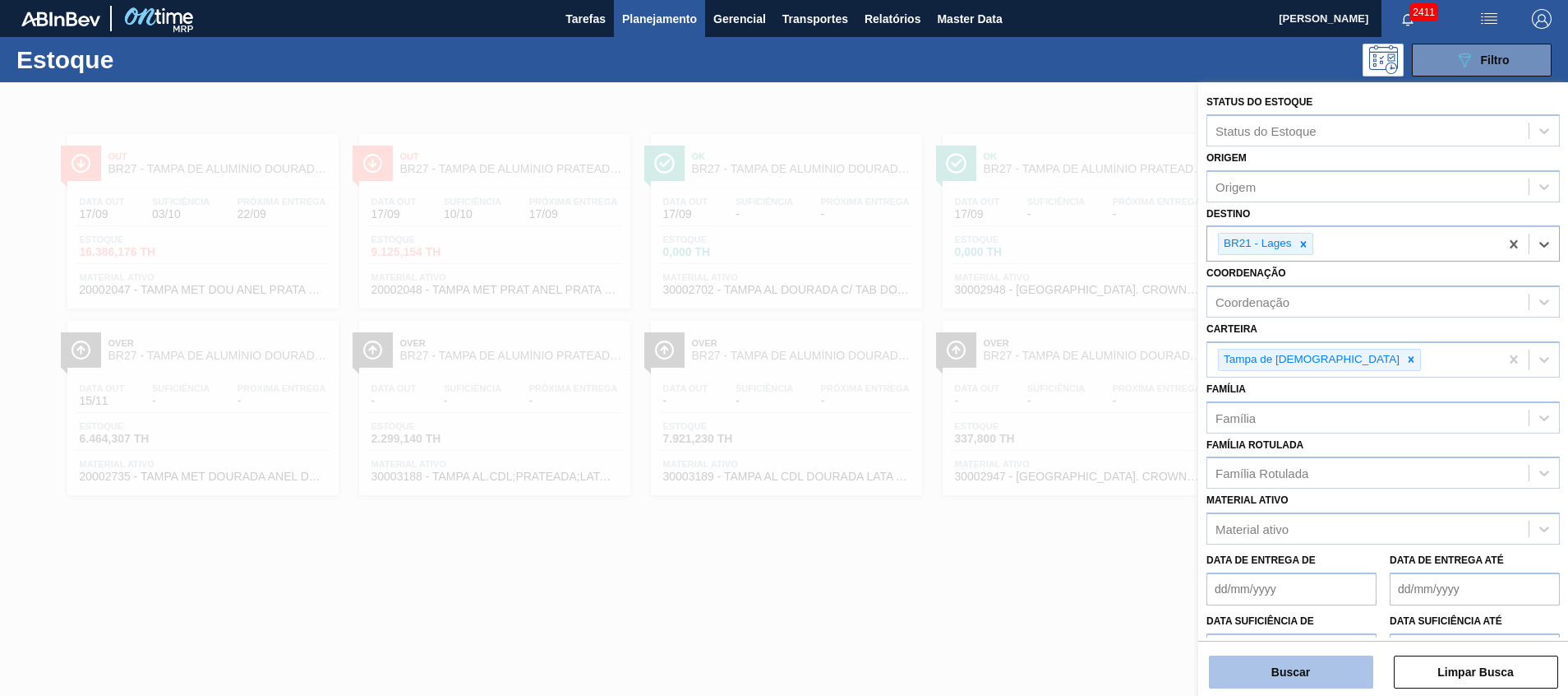
click at [1286, 687] on button "Buscar" at bounding box center [1291, 672] width 165 height 33
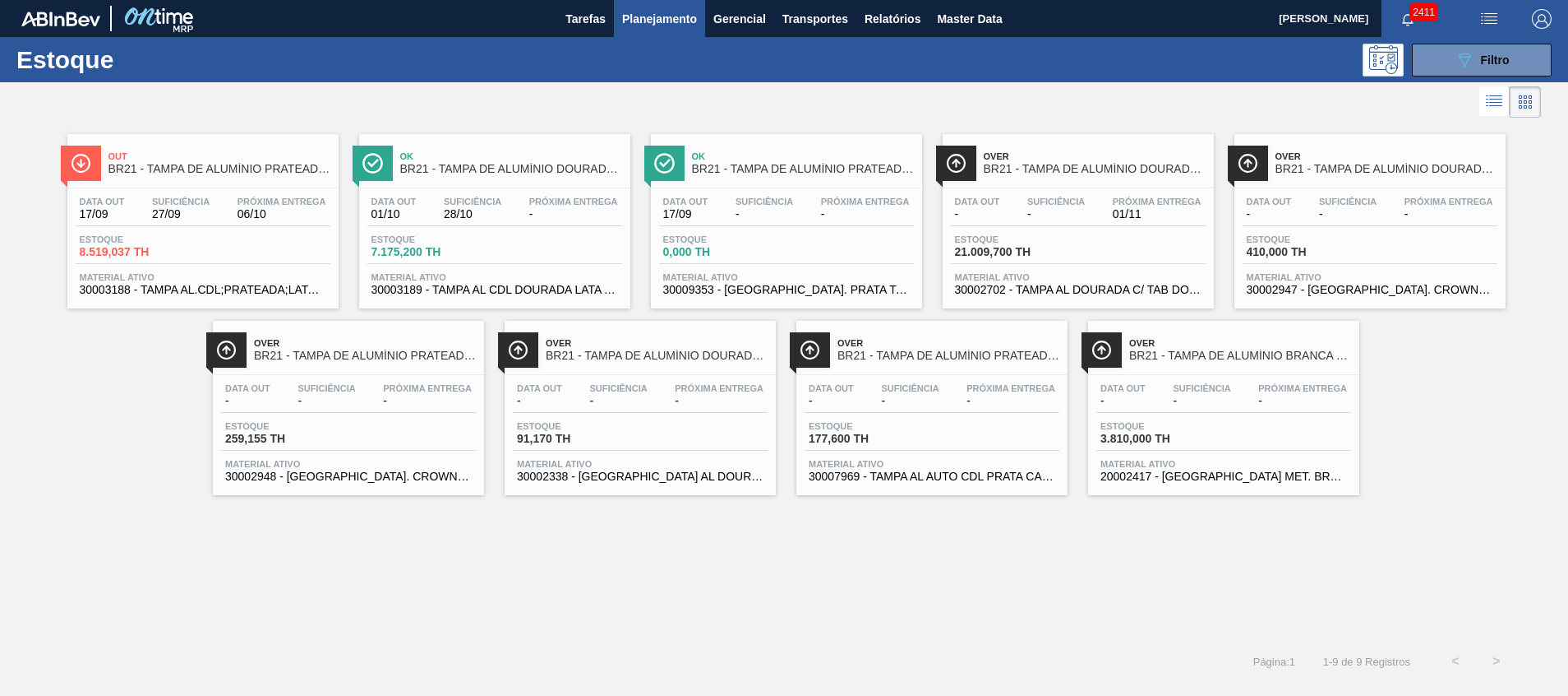
click at [1202, 465] on span "Material ativo" at bounding box center [1223, 464] width 246 height 10
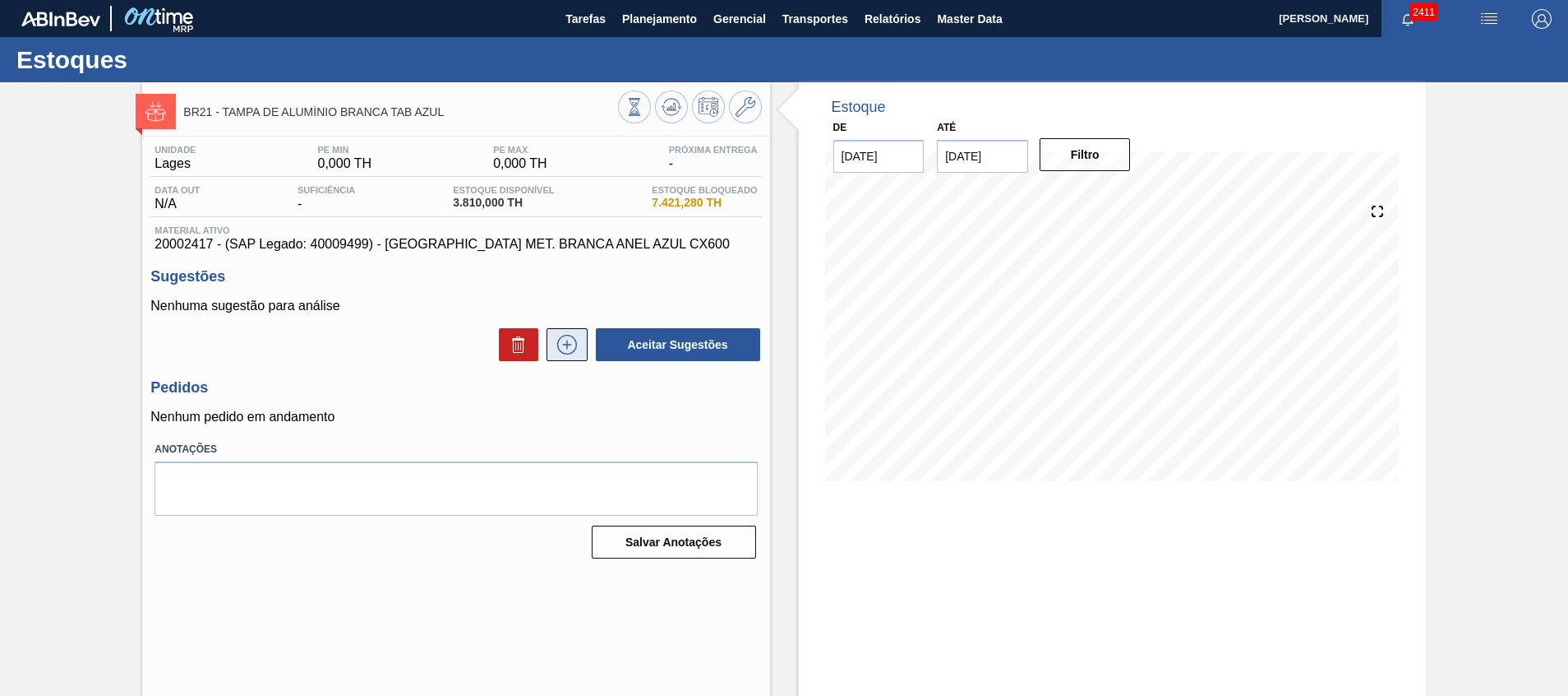
click at [573, 352] on icon at bounding box center [567, 344] width 27 height 20
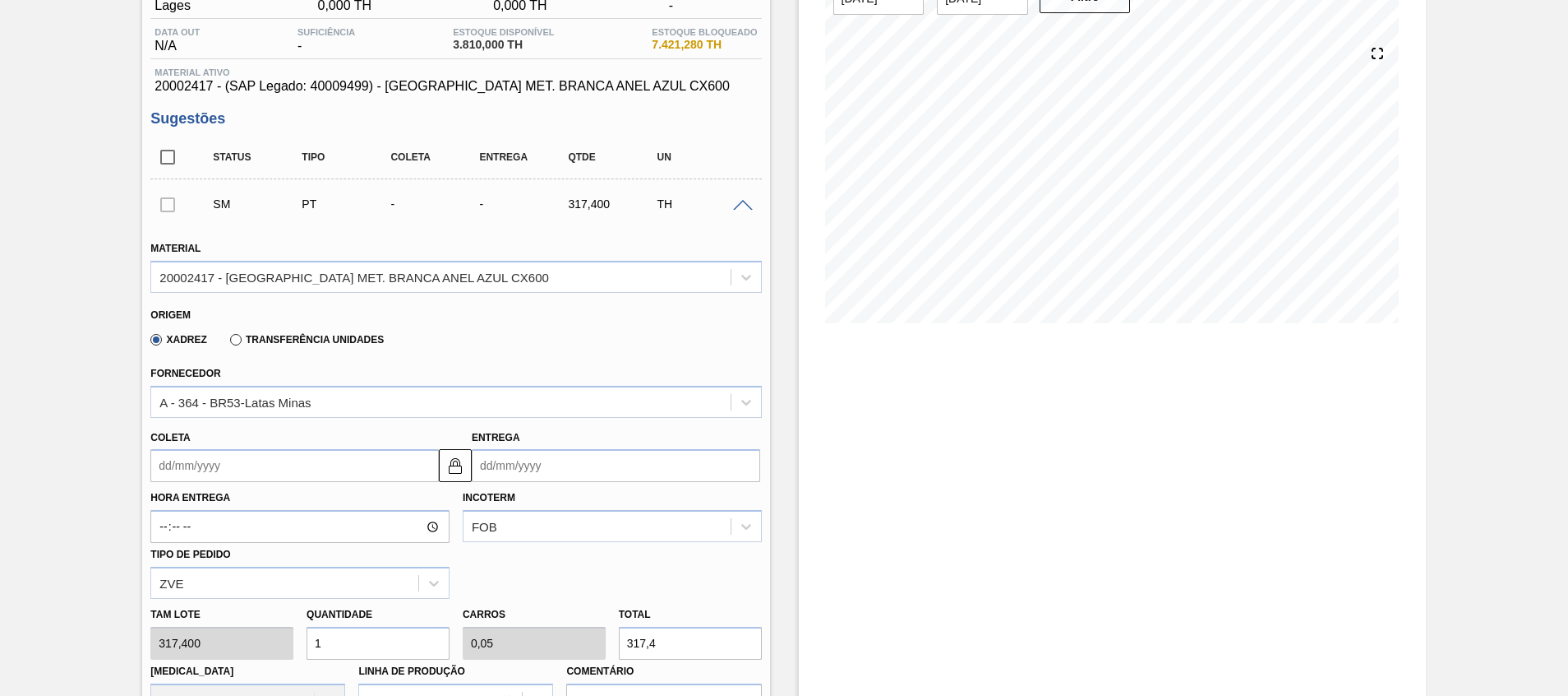
scroll to position [247, 0]
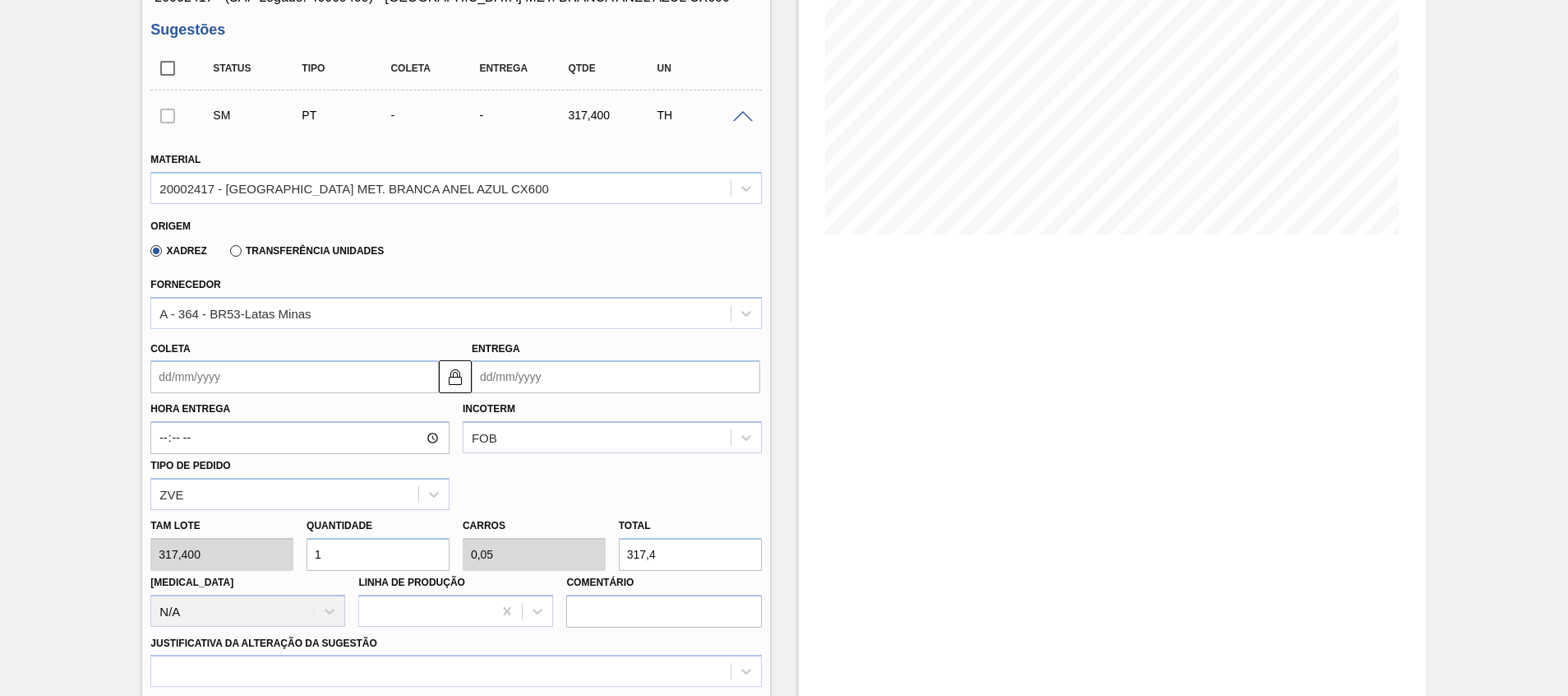
click at [575, 376] on input "Entrega" at bounding box center [615, 376] width 288 height 33
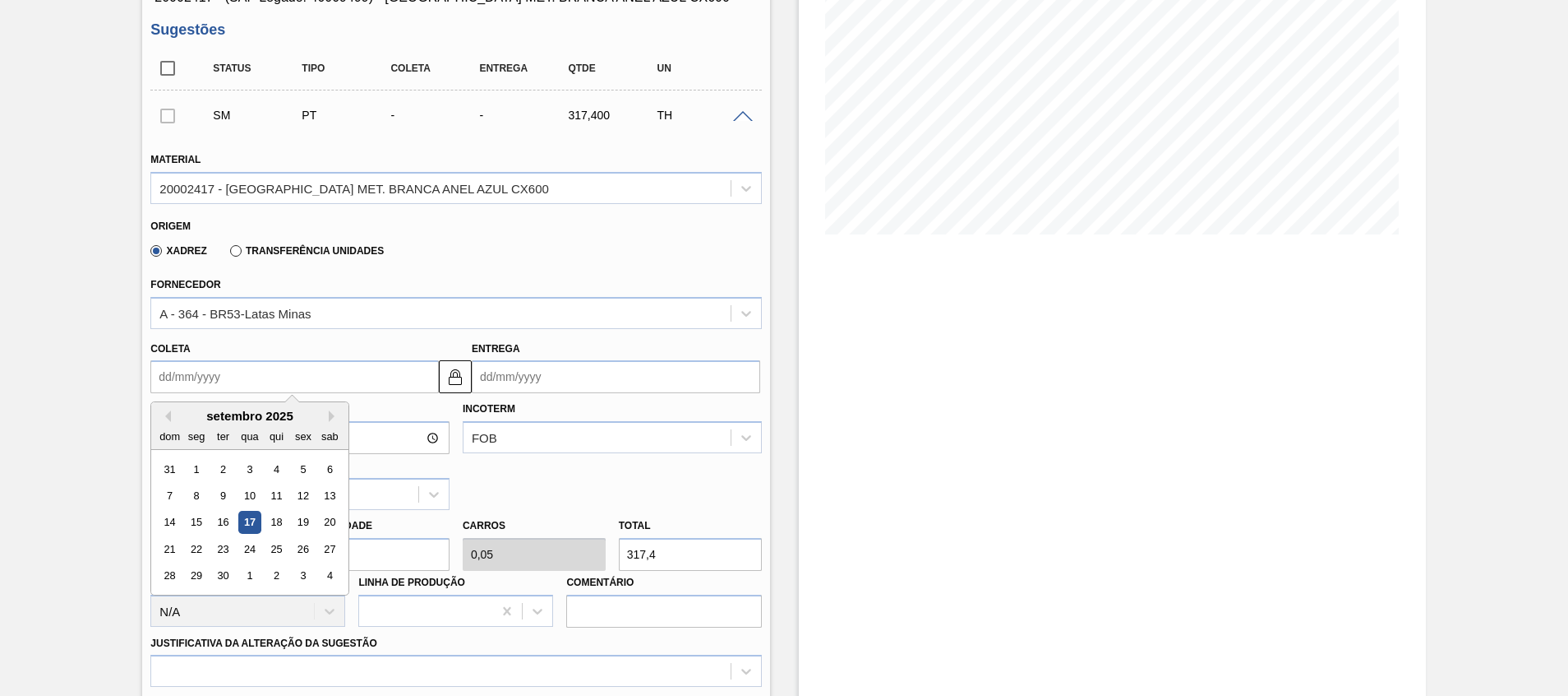
click at [333, 374] on input "Coleta" at bounding box center [294, 376] width 288 height 33
click at [302, 516] on div "19" at bounding box center [303, 522] width 22 height 22
type input "[DATE]"
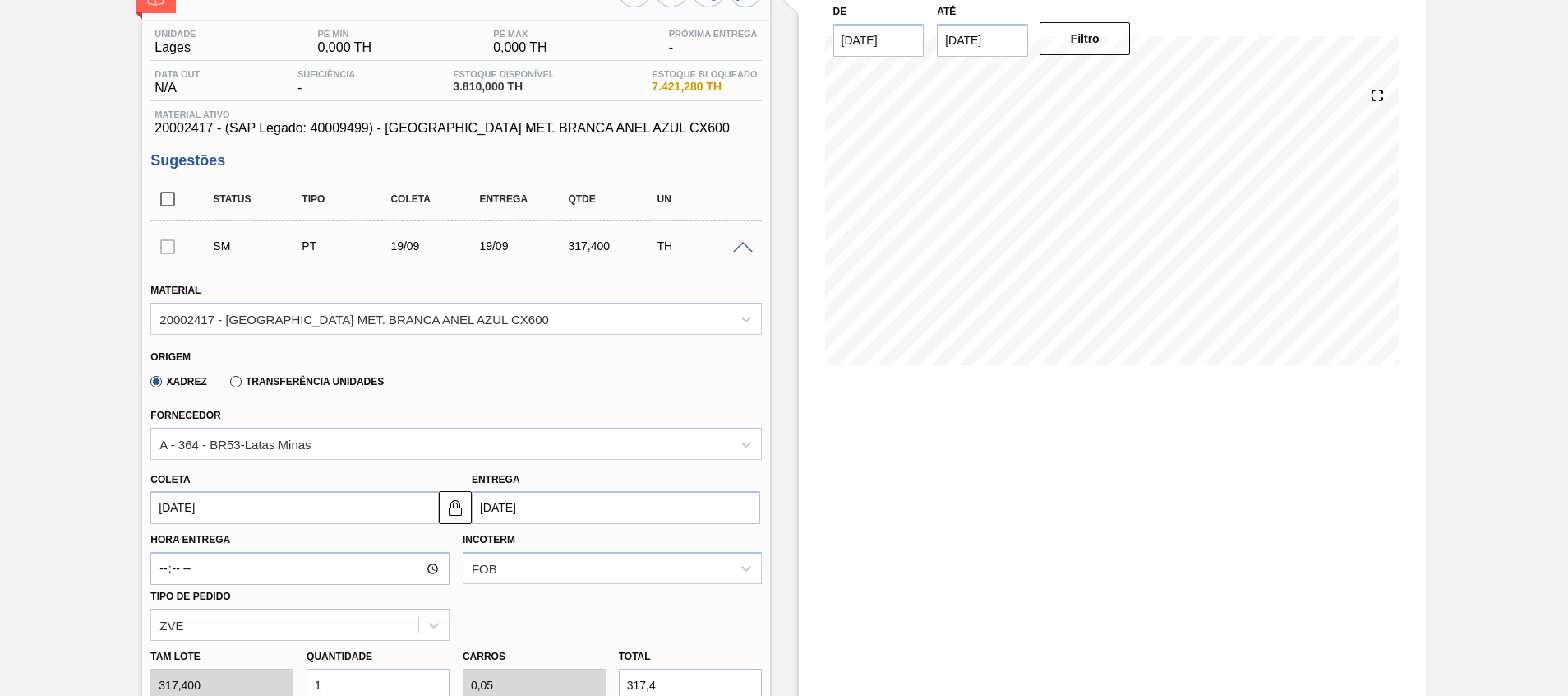
scroll to position [0, 0]
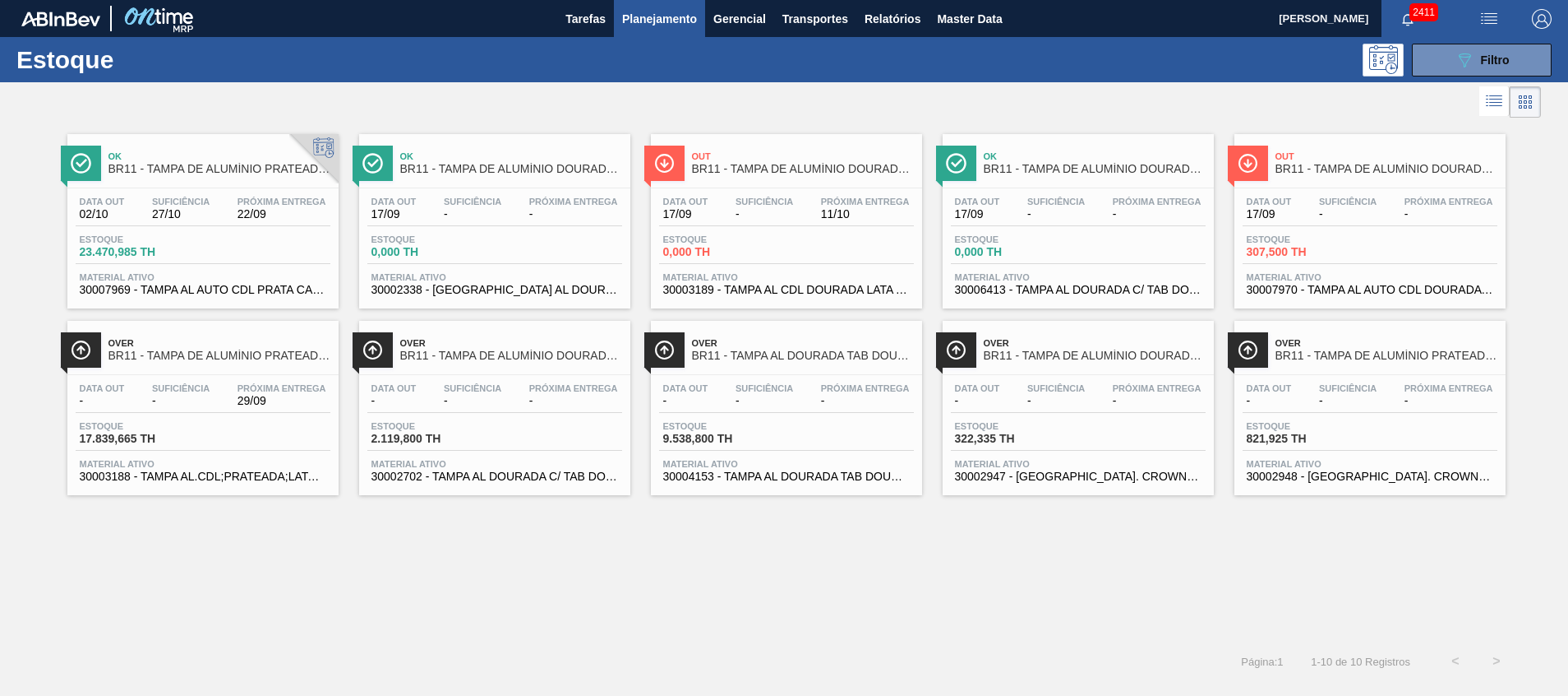
click at [748, 476] on span "30004153 - TAMPA AL DOURADA TAB DOURADO CDL CANPACK" at bounding box center [786, 477] width 246 height 12
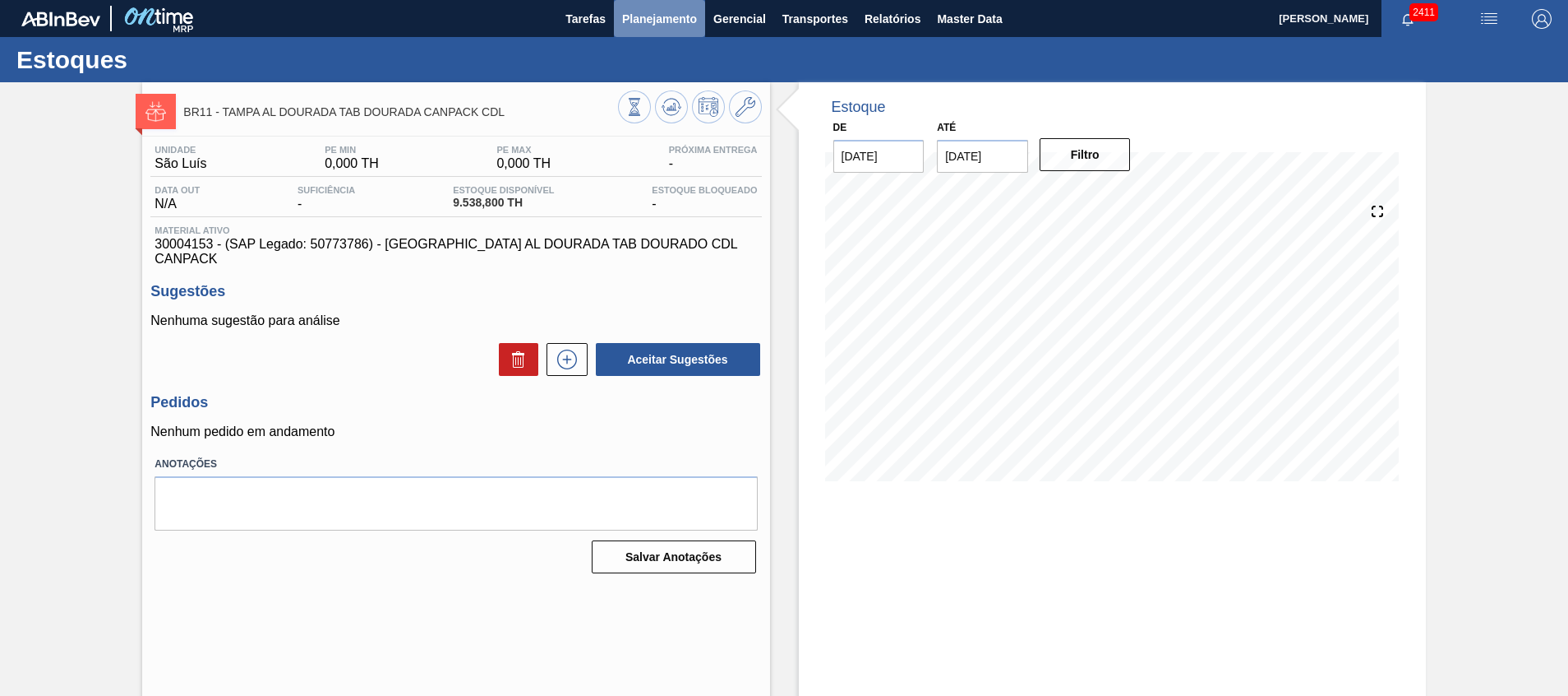
click at [644, 28] on button "Planejamento" at bounding box center [659, 19] width 92 height 37
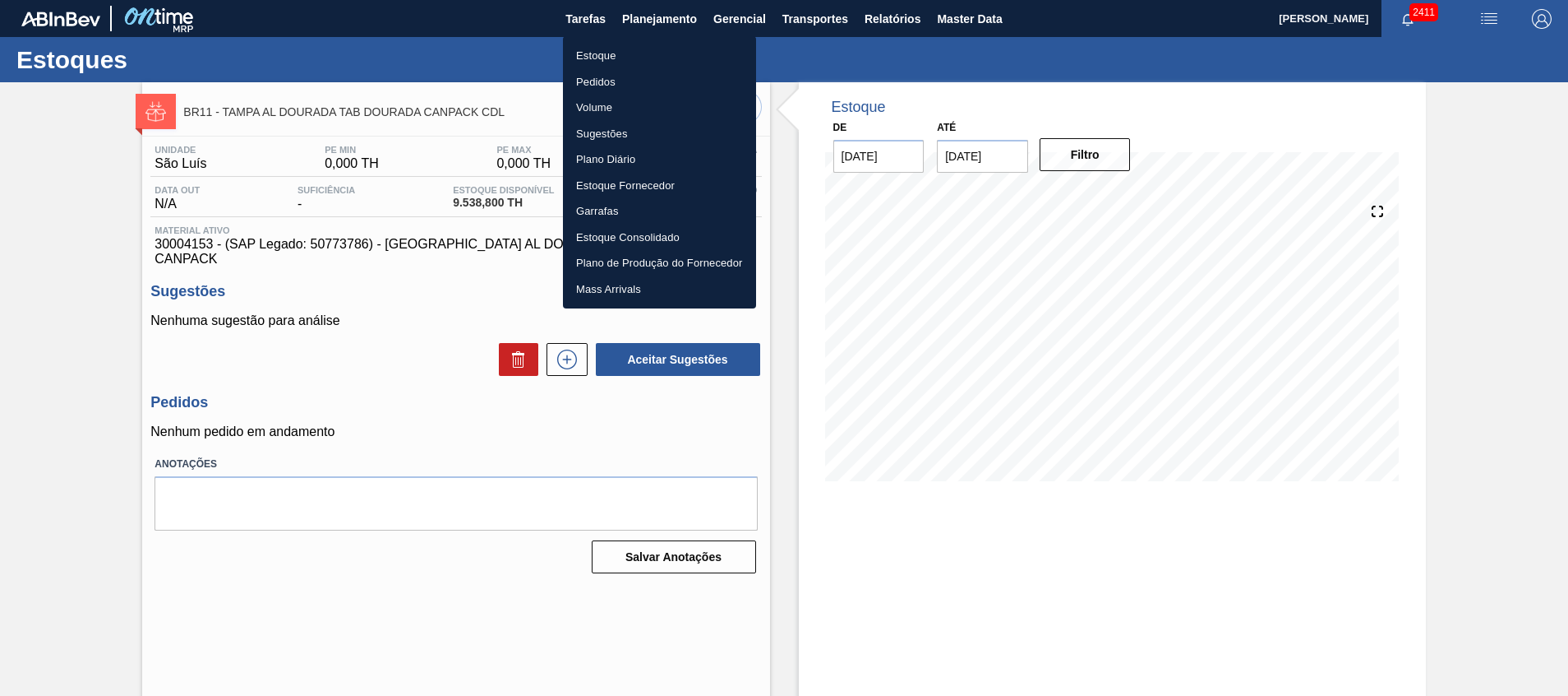
click at [623, 424] on div at bounding box center [784, 348] width 1568 height 696
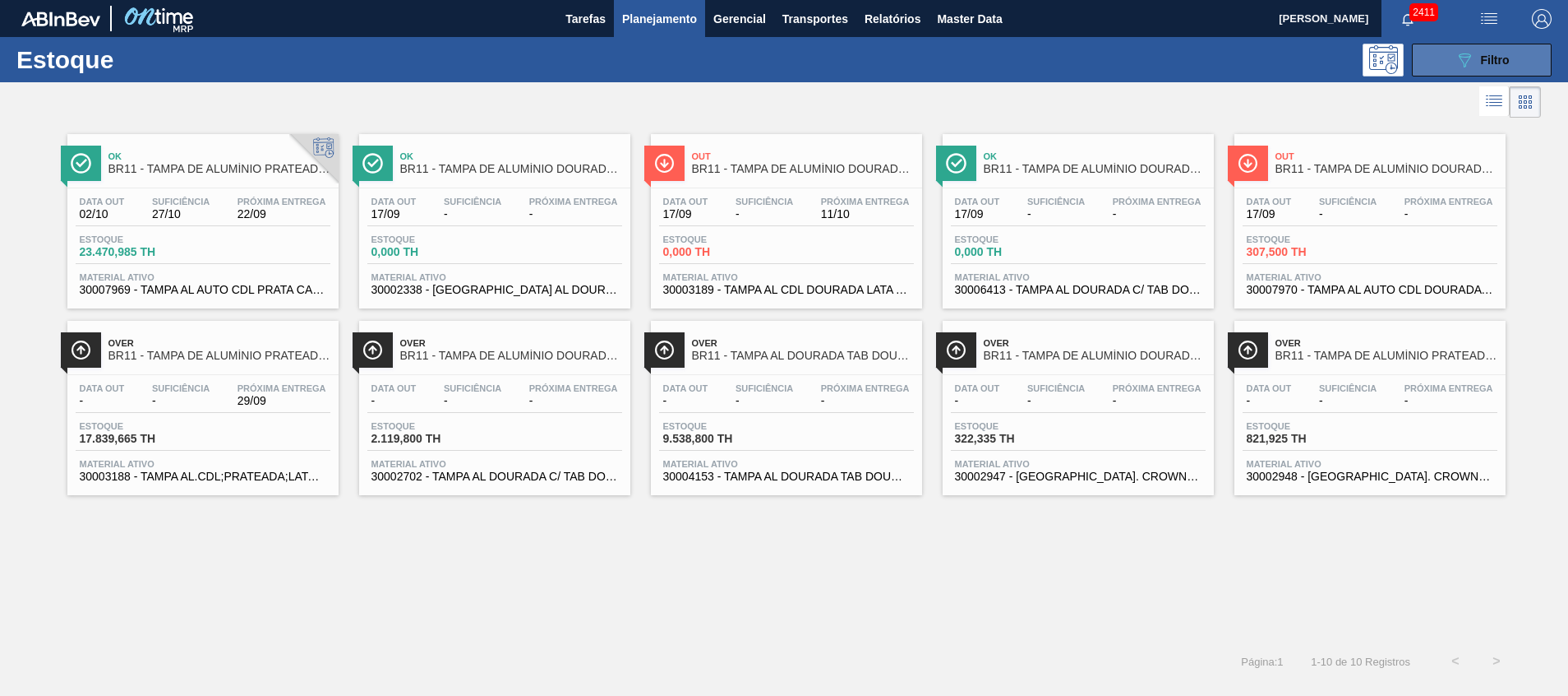
click at [1455, 53] on icon "089F7B8B-B2A5-4AFE-B5C0-19BA573D28AC" at bounding box center [1465, 60] width 20 height 20
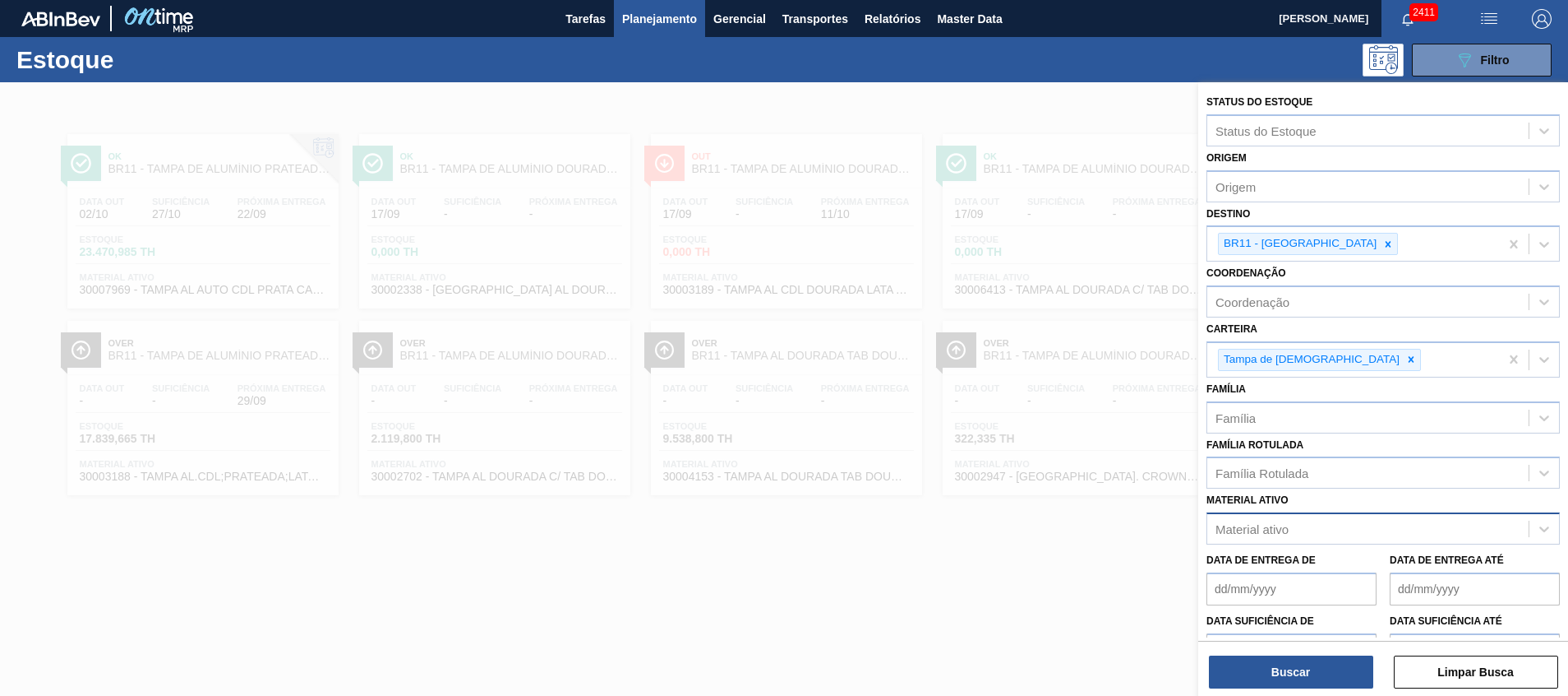
click at [1306, 519] on div "Material ativo" at bounding box center [1368, 529] width 321 height 24
paste ativo "30002702"
type ativo "30002702"
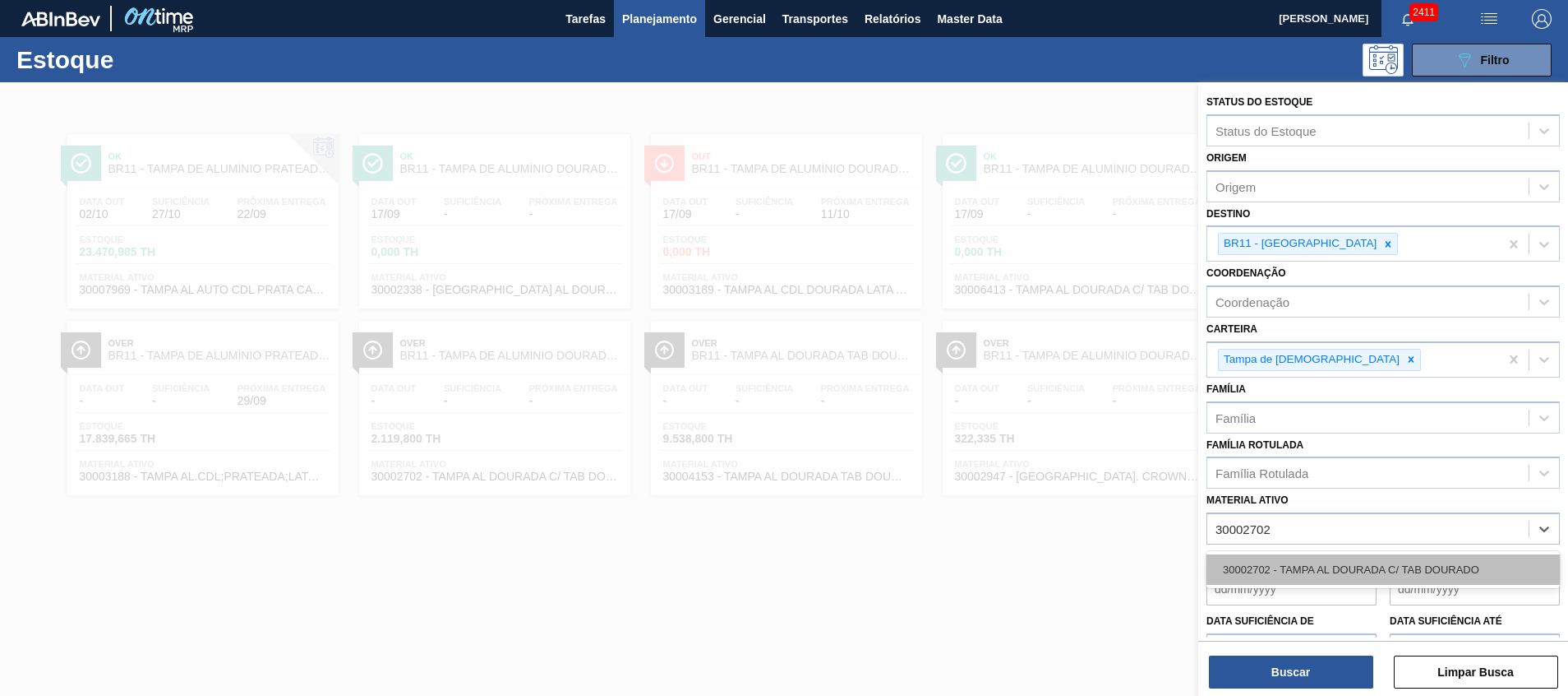
click at [1298, 568] on div "30002702 - TAMPA AL DOURADA C/ TAB DOURADO" at bounding box center [1383, 570] width 353 height 30
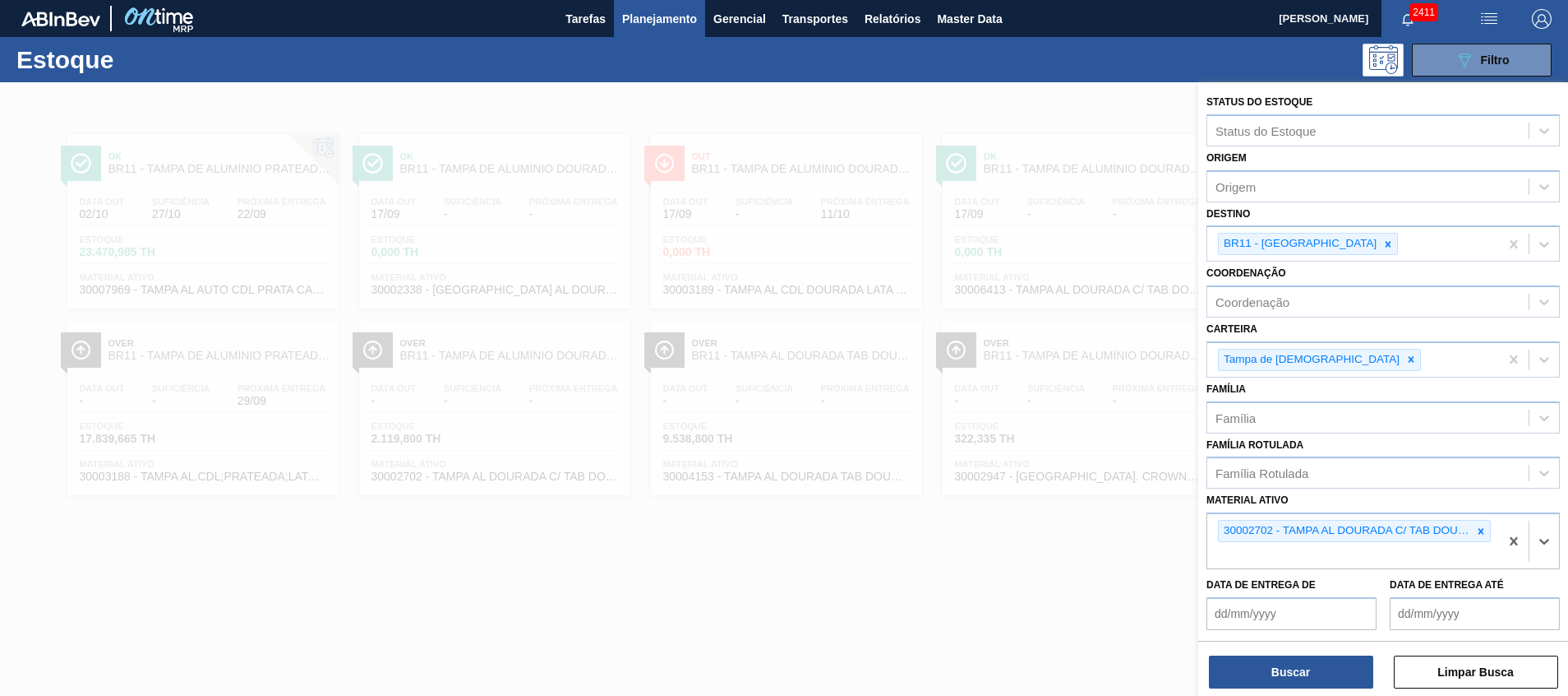
drag, startPoint x: 1320, startPoint y: 247, endPoint x: 1335, endPoint y: 630, distance: 383.3
click at [1382, 247] on icon at bounding box center [1387, 244] width 12 height 12
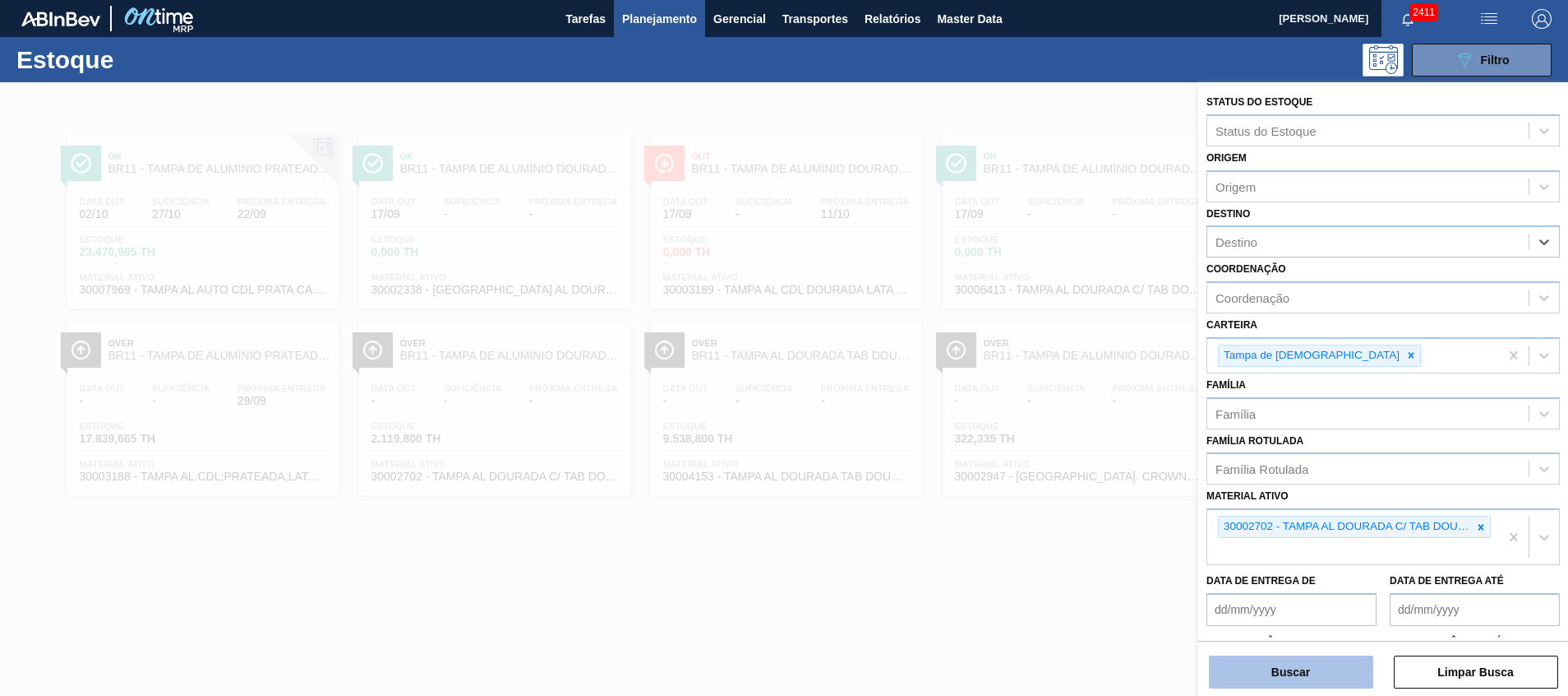
click at [1289, 684] on button "Buscar" at bounding box center [1291, 672] width 165 height 33
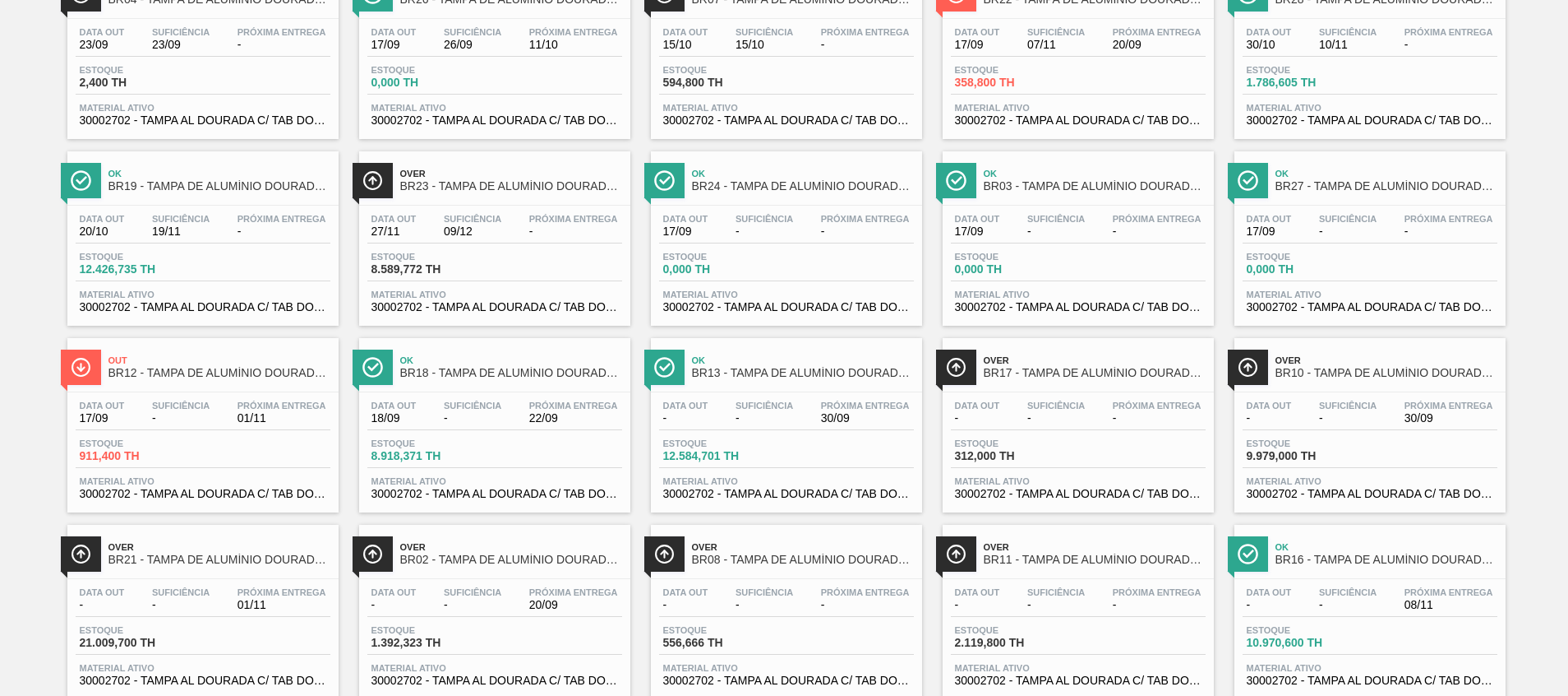
scroll to position [214, 0]
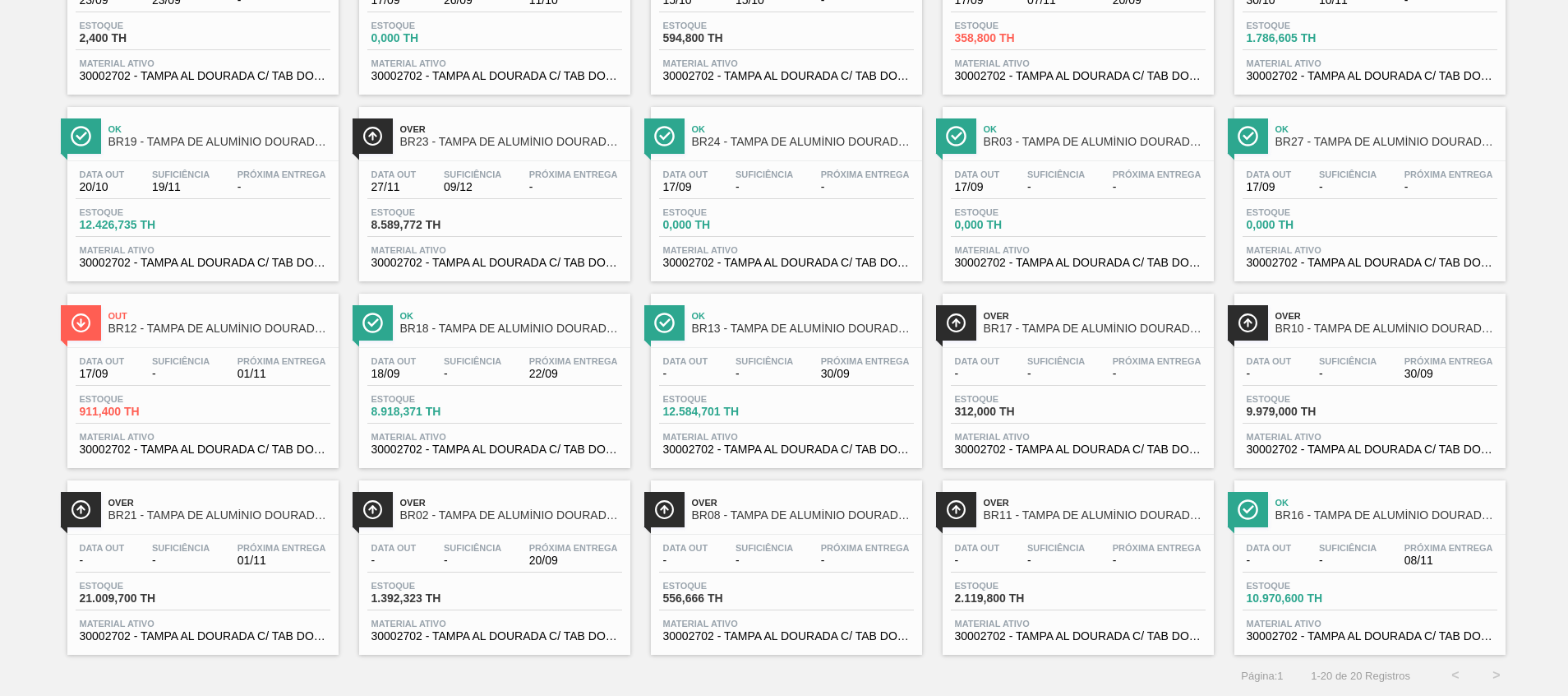
click at [847, 634] on span "30002702 - TAMPA AL DOURADA C/ TAB DOURADO" at bounding box center [786, 636] width 246 height 12
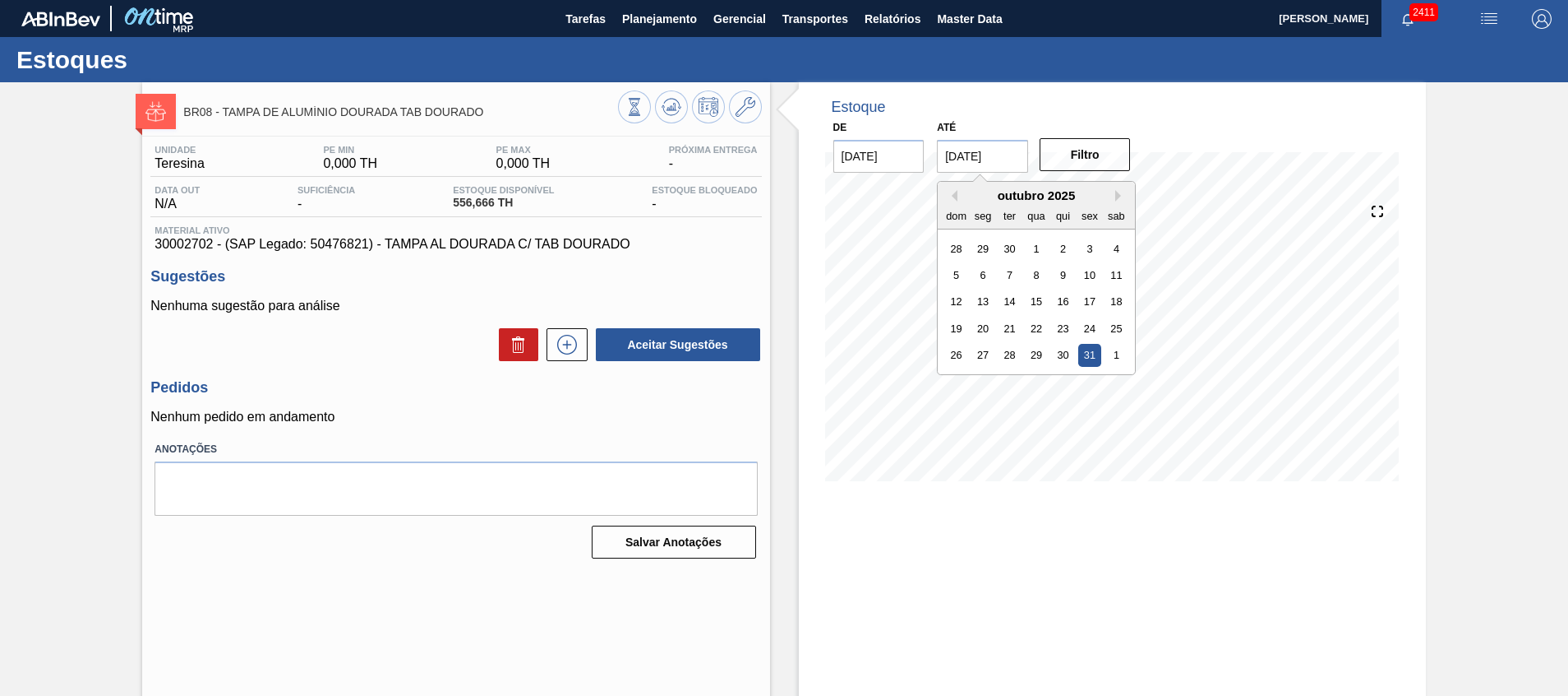
click at [992, 158] on input "[DATE]" at bounding box center [983, 156] width 92 height 33
click at [1106, 349] on div "1" at bounding box center [1116, 354] width 22 height 22
type input "[DATE]"
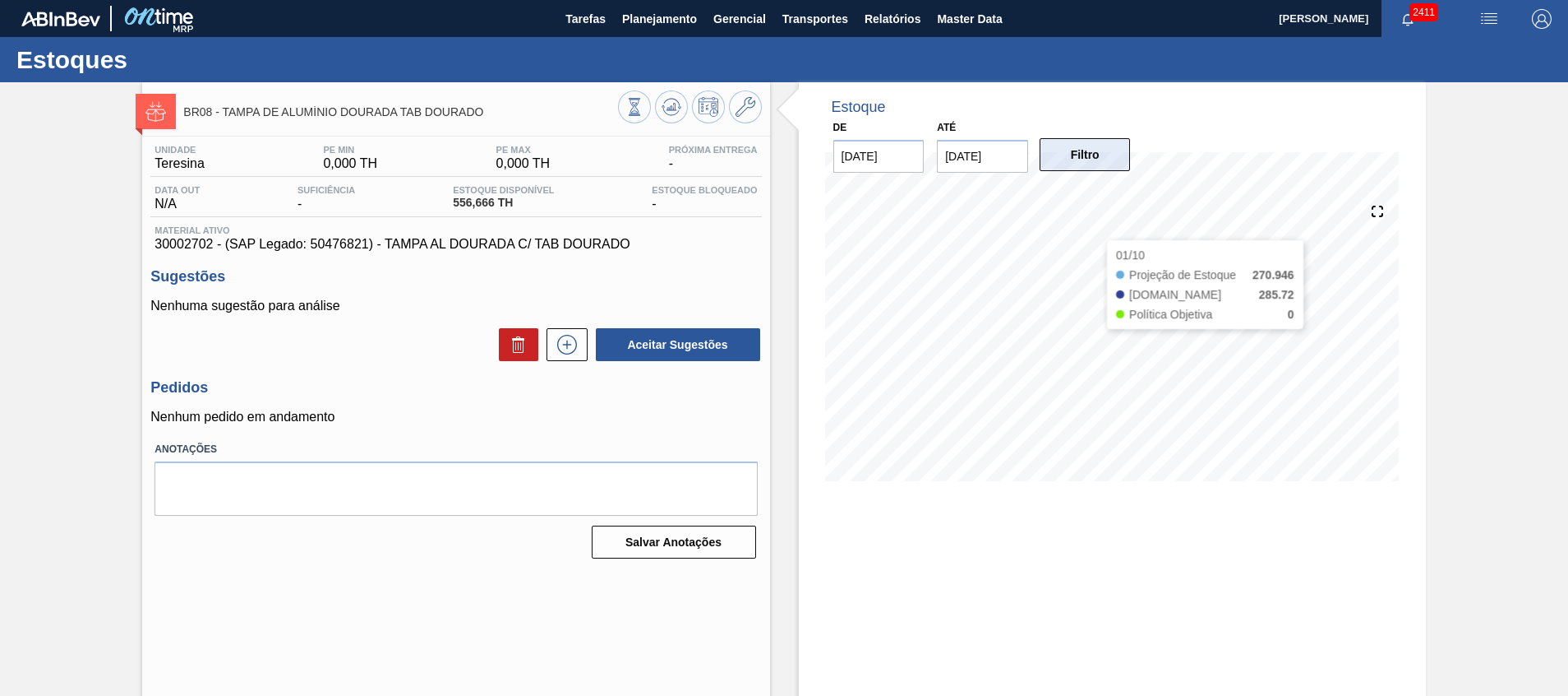
click at [1069, 151] on button "Filtro" at bounding box center [1085, 154] width 92 height 33
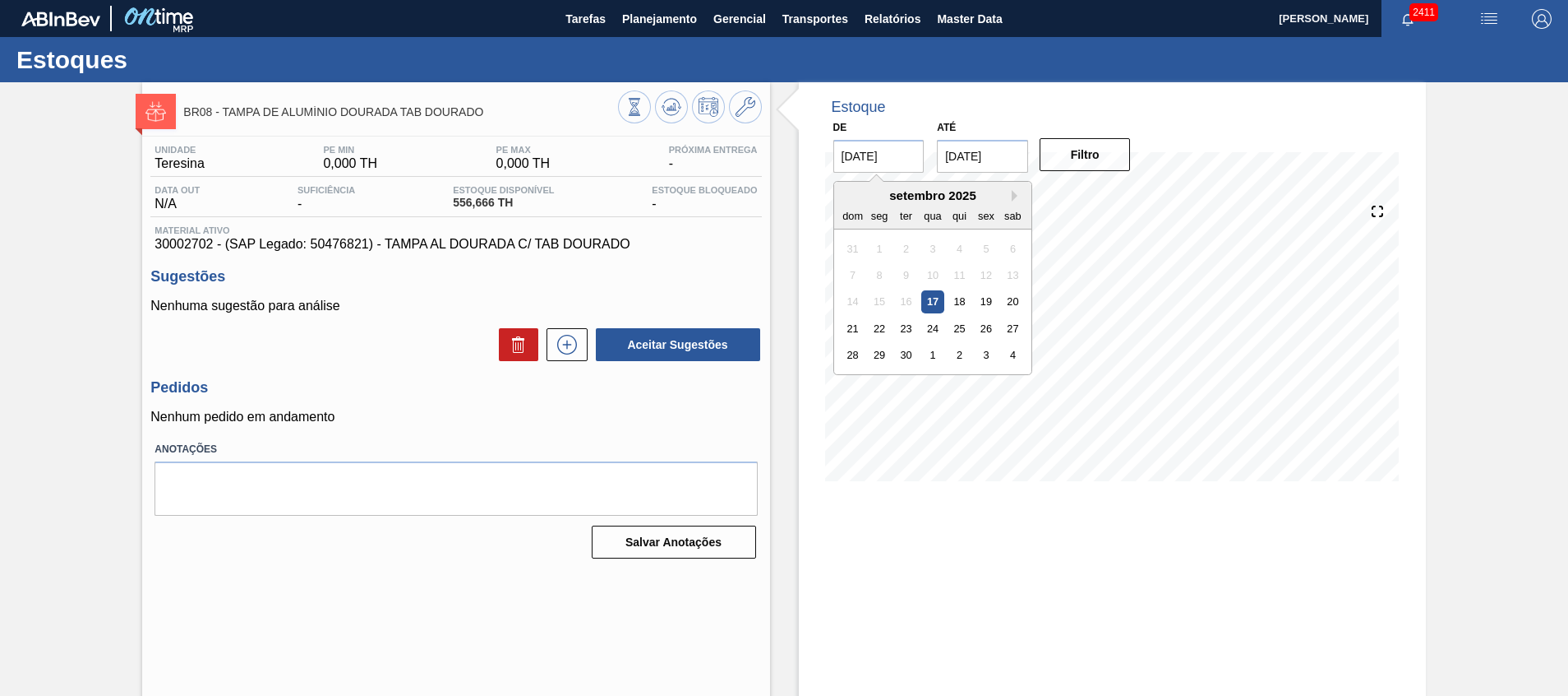
click at [915, 165] on input "[DATE]" at bounding box center [879, 156] width 92 height 33
click at [937, 349] on div "1" at bounding box center [932, 354] width 22 height 22
type input "01/10/2025"
click at [1007, 159] on input "[DATE]" at bounding box center [983, 156] width 92 height 33
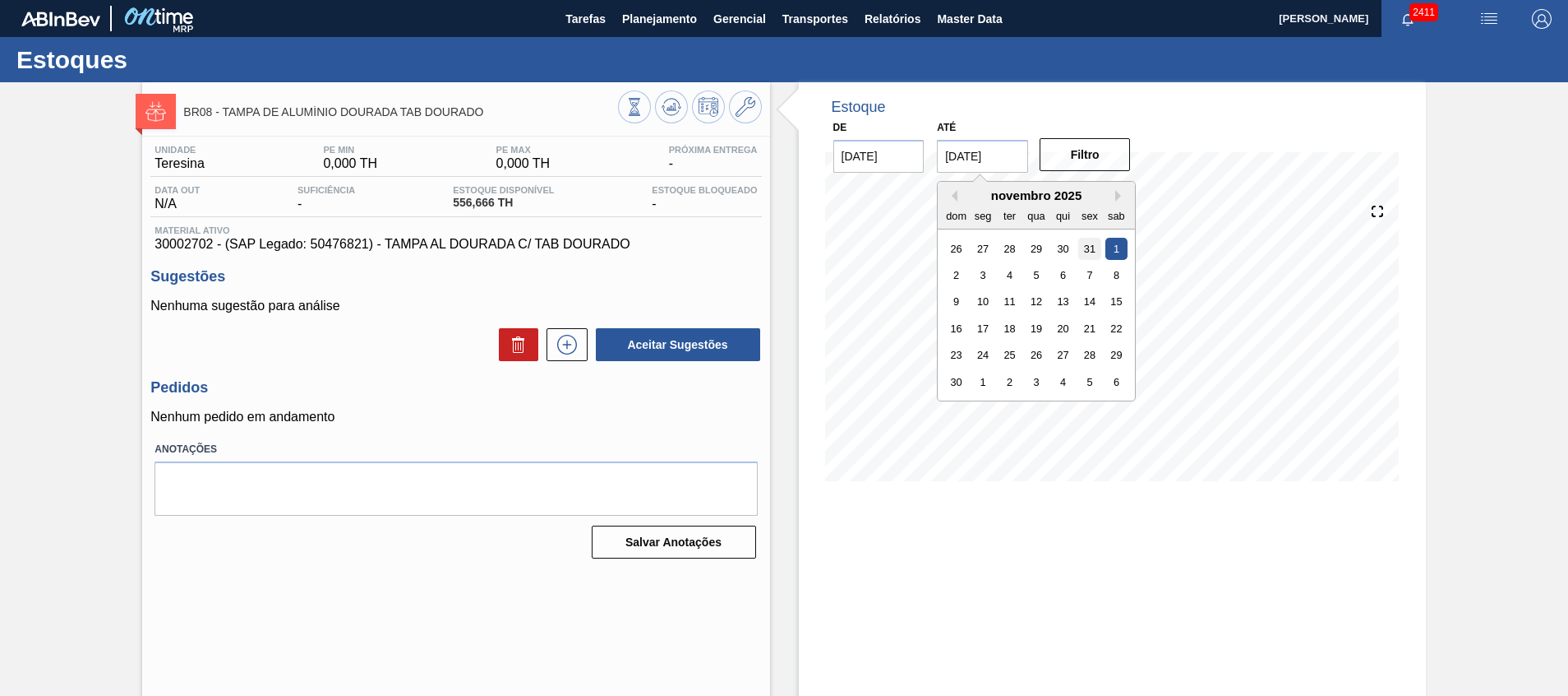
click at [1085, 244] on div "31" at bounding box center [1090, 247] width 22 height 22
type input "[DATE]"
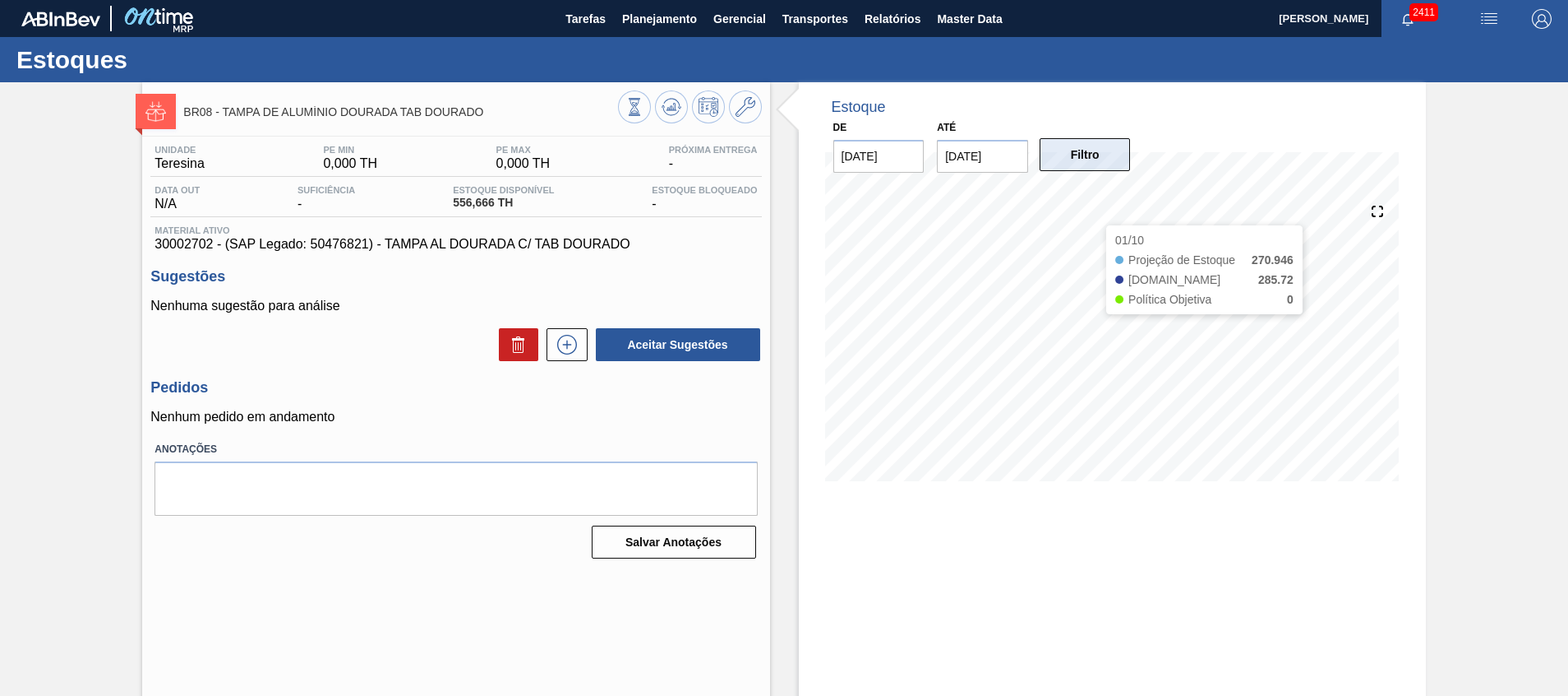
click at [1087, 162] on button "Filtro" at bounding box center [1085, 154] width 92 height 33
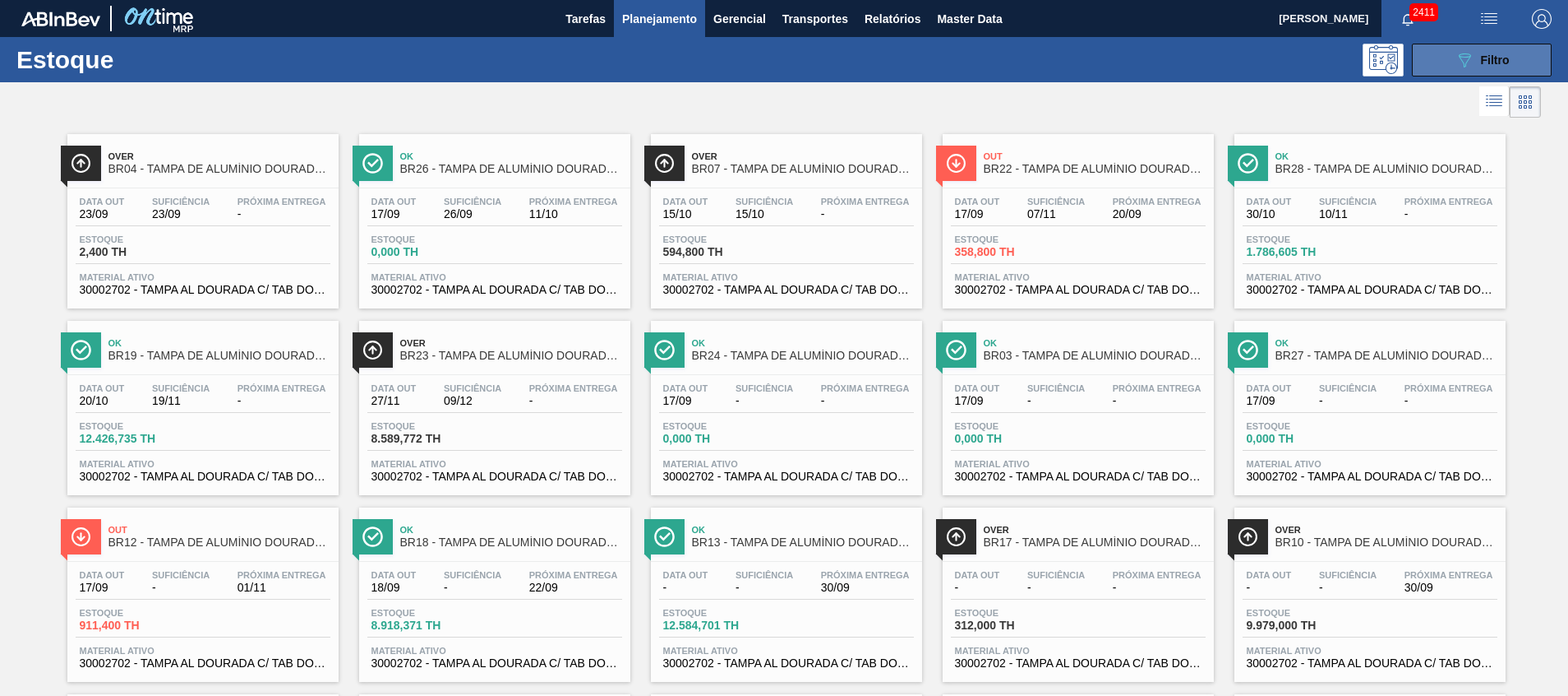
click at [1466, 70] on button "089F7B8B-B2A5-4AFE-B5C0-19BA573D28AC Filtro" at bounding box center [1482, 60] width 140 height 33
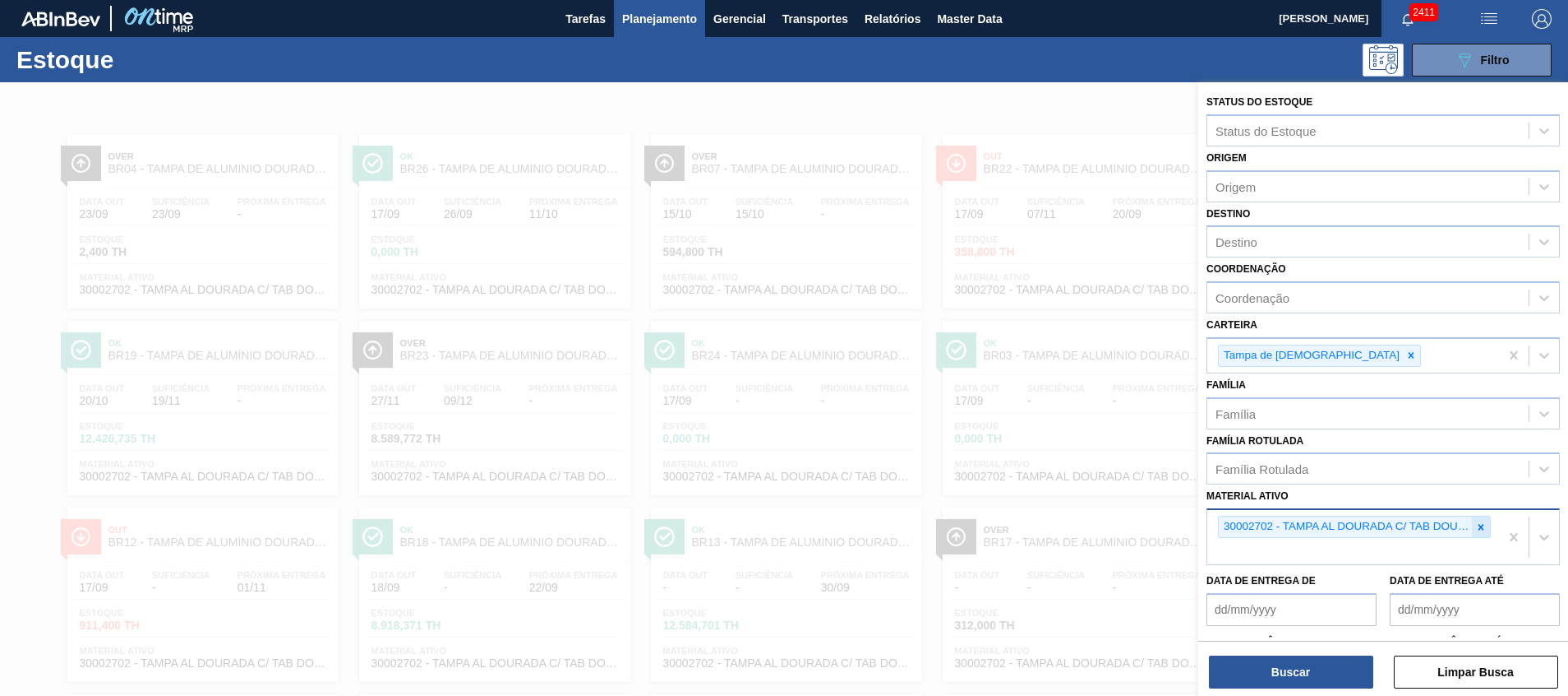
click at [1472, 531] on div at bounding box center [1481, 526] width 18 height 20
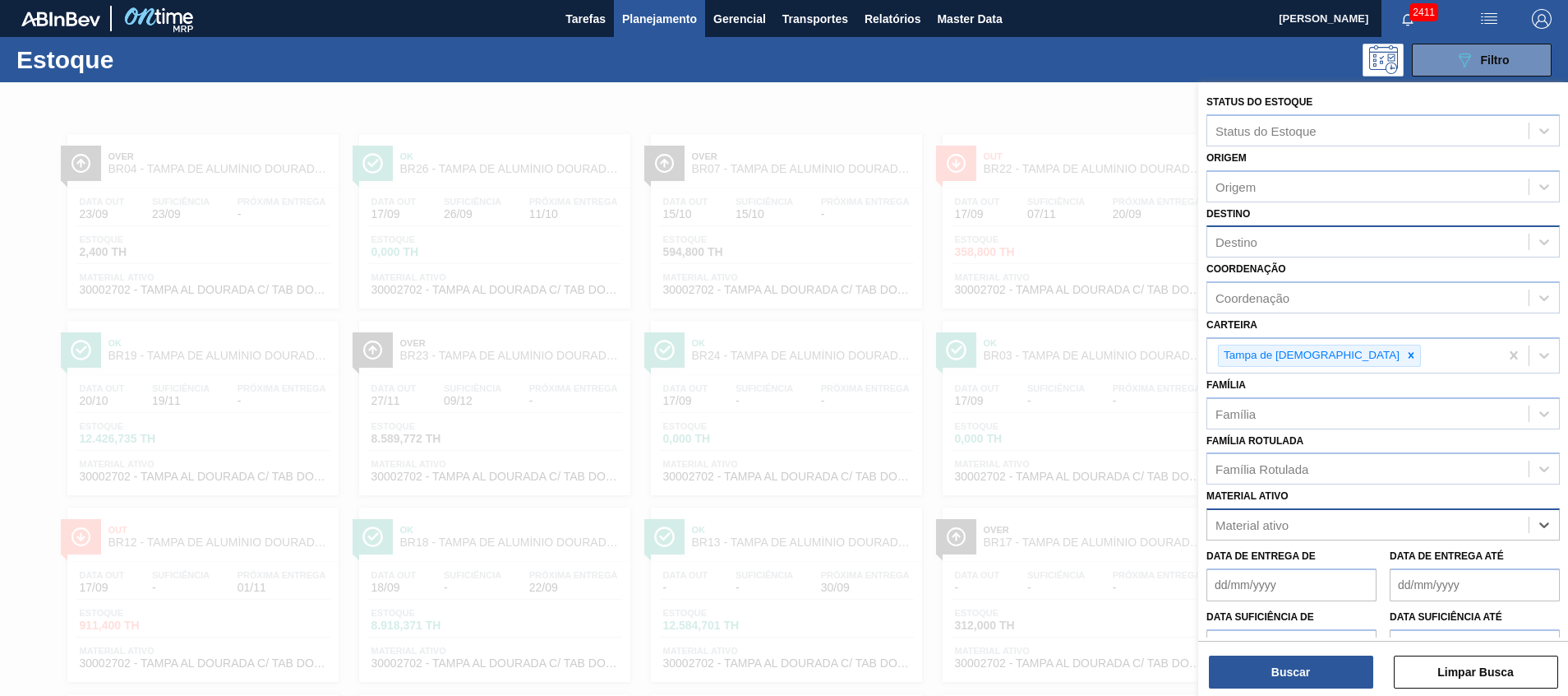
click at [1268, 239] on div "Destino" at bounding box center [1368, 242] width 321 height 24
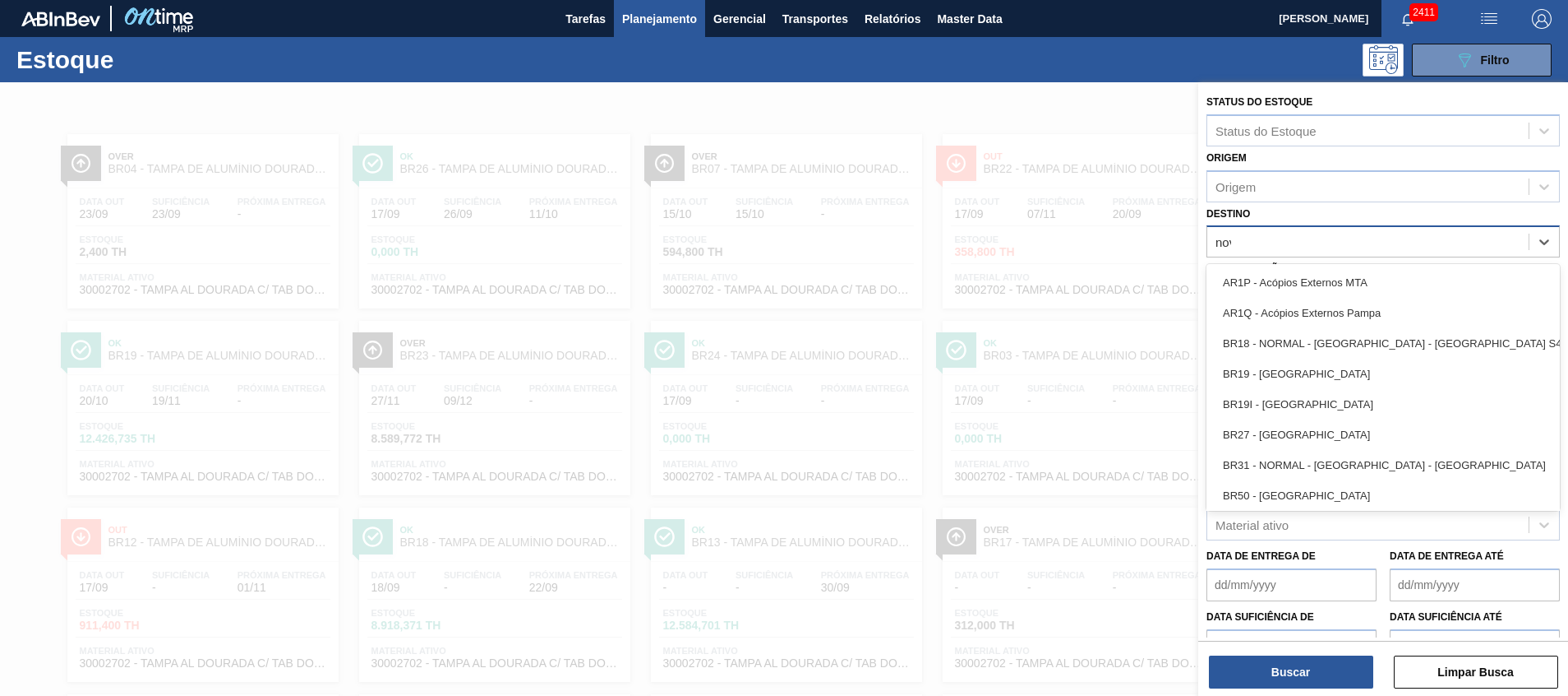
type input "nova"
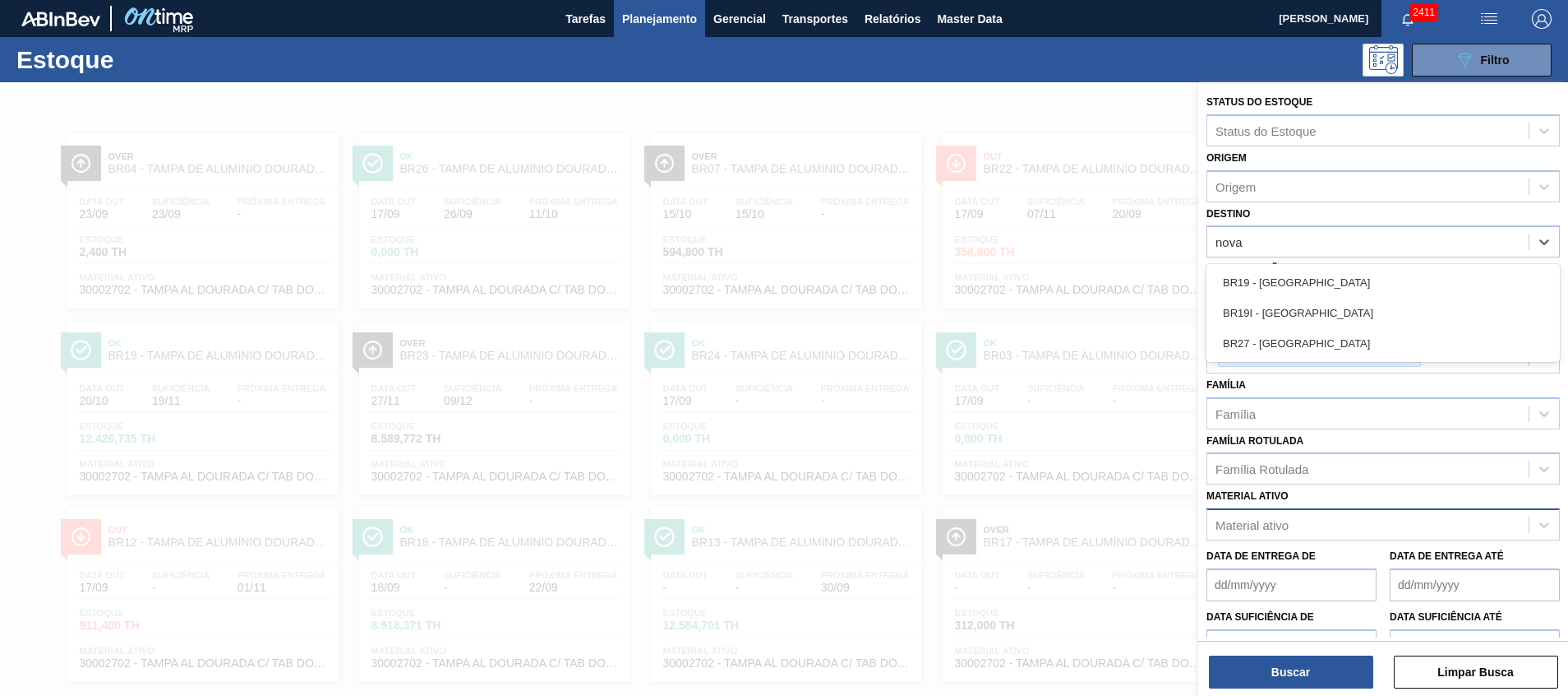
click at [1295, 335] on div "BR27 - [GEOGRAPHIC_DATA]" at bounding box center [1383, 344] width 353 height 30
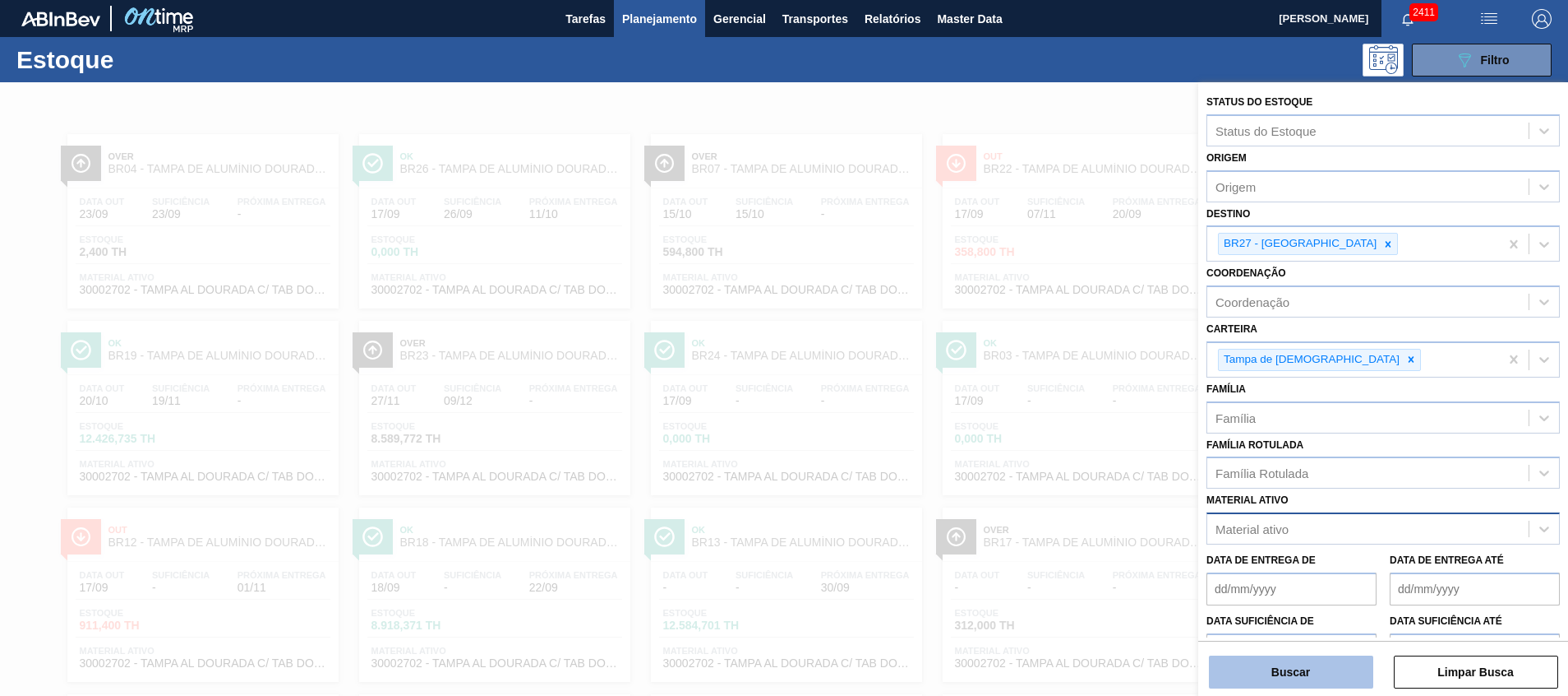
click at [1286, 677] on button "Buscar" at bounding box center [1291, 672] width 165 height 33
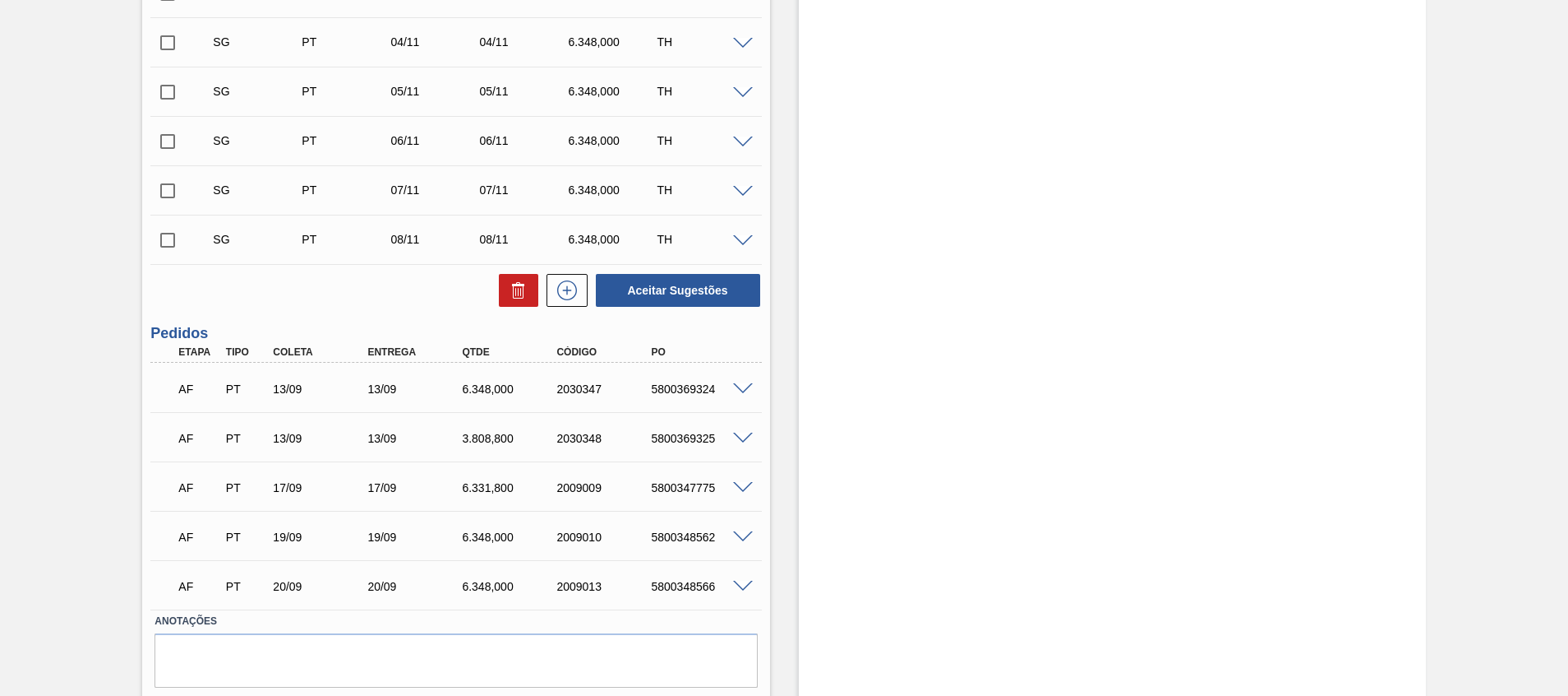
scroll to position [960, 0]
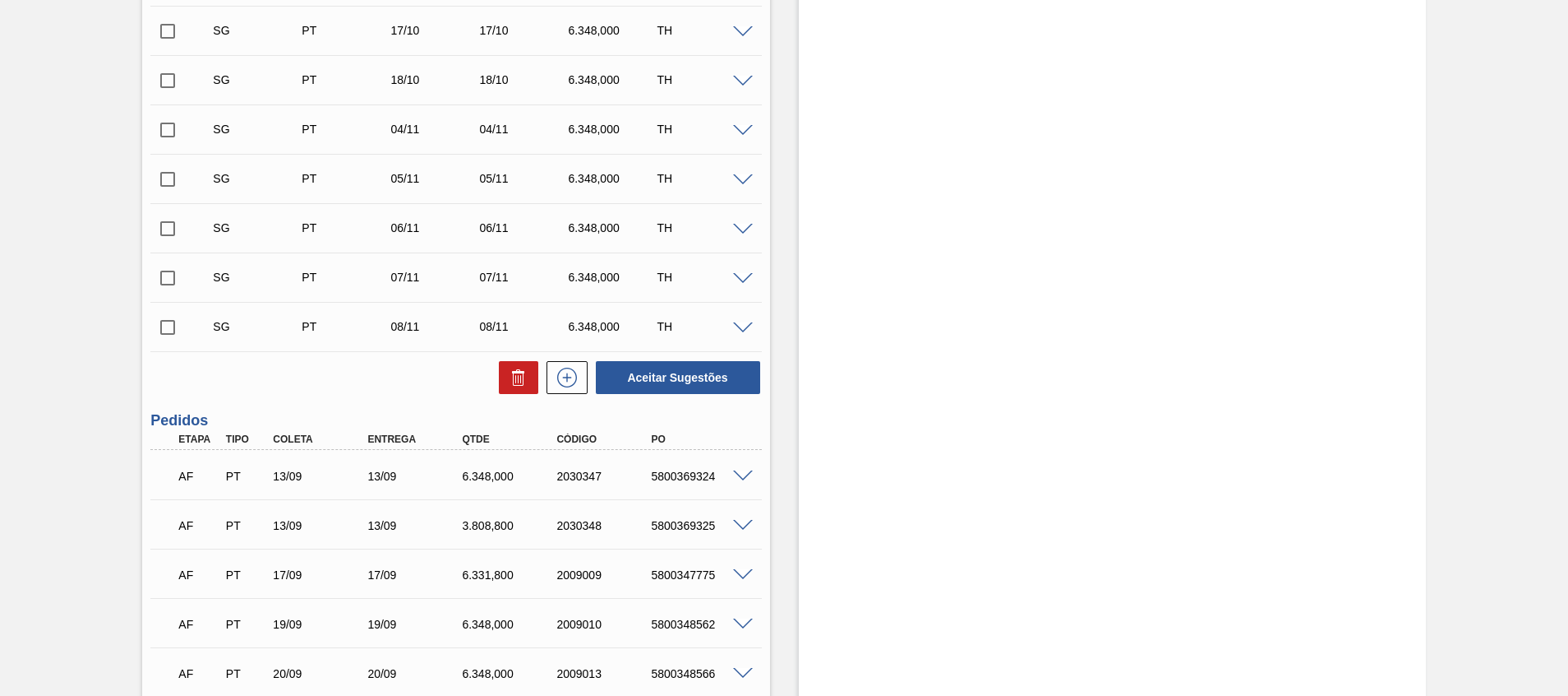
scroll to position [863, 0]
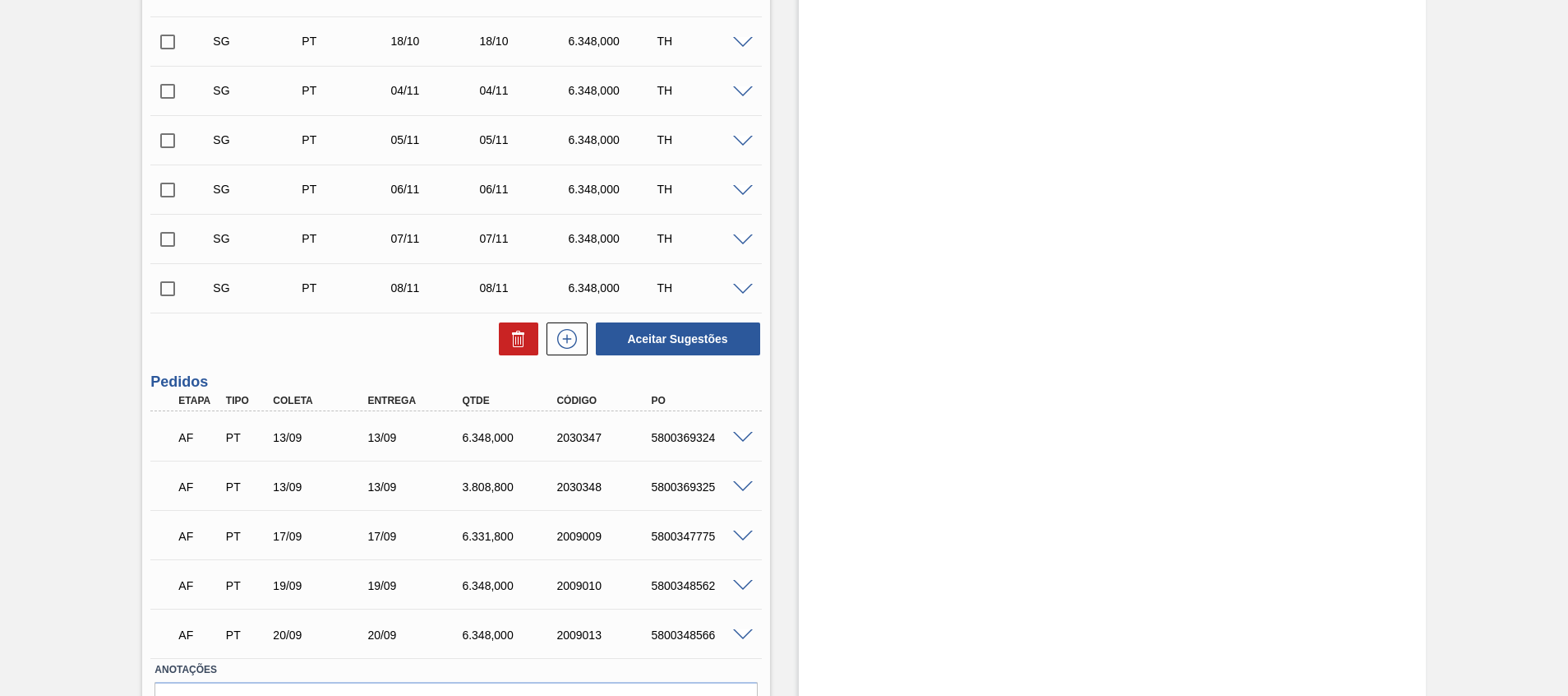
click at [741, 432] on span at bounding box center [743, 438] width 20 height 12
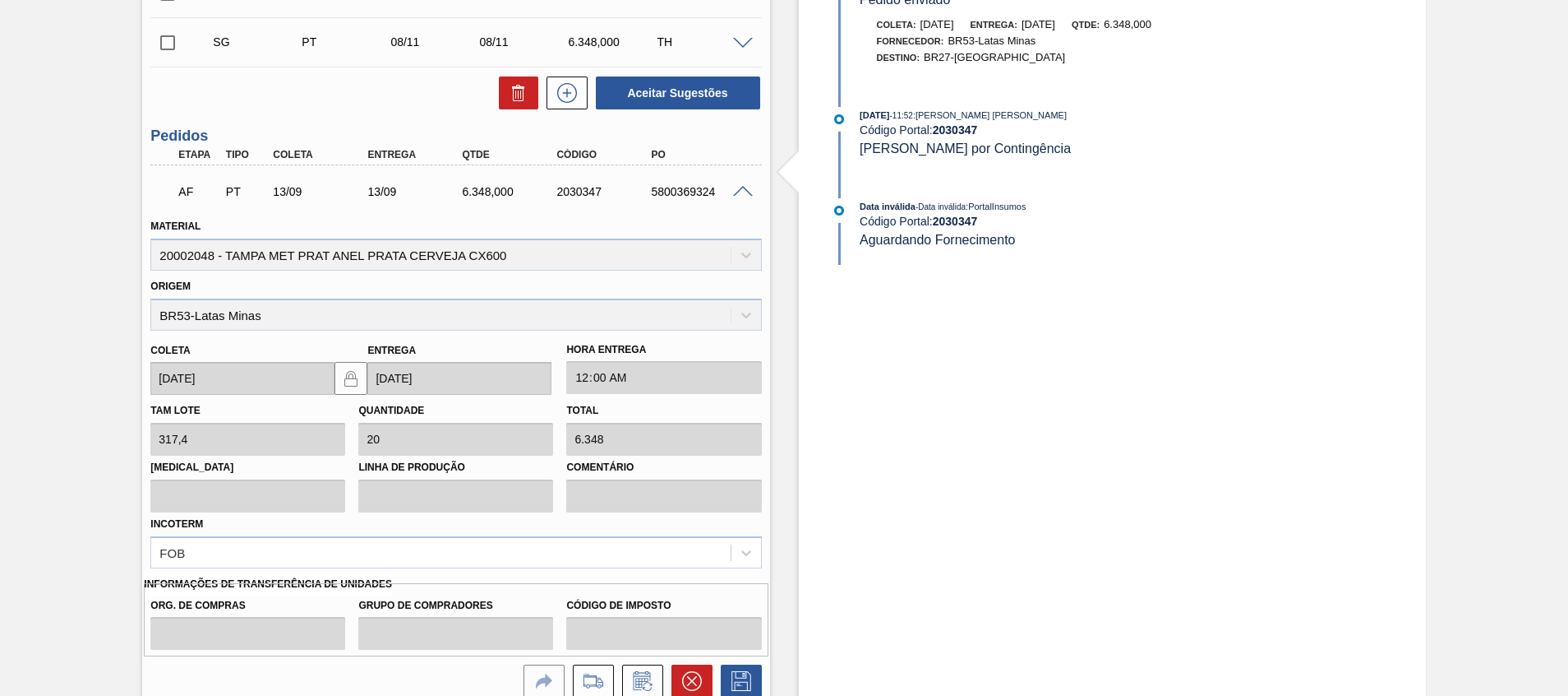
scroll to position [1111, 0]
click at [684, 679] on icon at bounding box center [692, 680] width 20 height 20
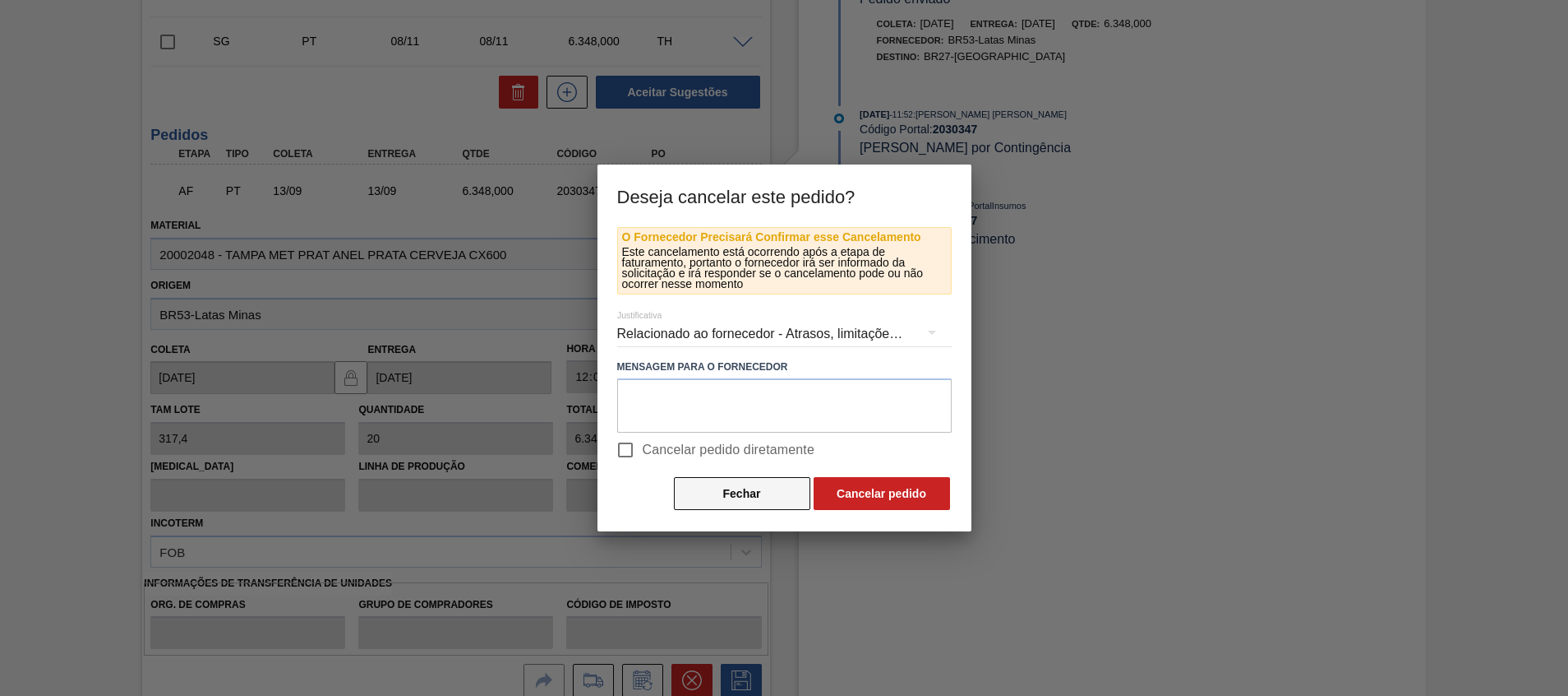
drag, startPoint x: 744, startPoint y: 457, endPoint x: 784, endPoint y: 480, distance: 46.1
click at [744, 457] on span "Cancelar pedido diretamente" at bounding box center [729, 449] width 173 height 20
click at [643, 457] on input "Cancelar pedido diretamente" at bounding box center [625, 449] width 35 height 35
checkbox input "true"
click at [871, 499] on button "Cancelar pedido" at bounding box center [881, 493] width 136 height 33
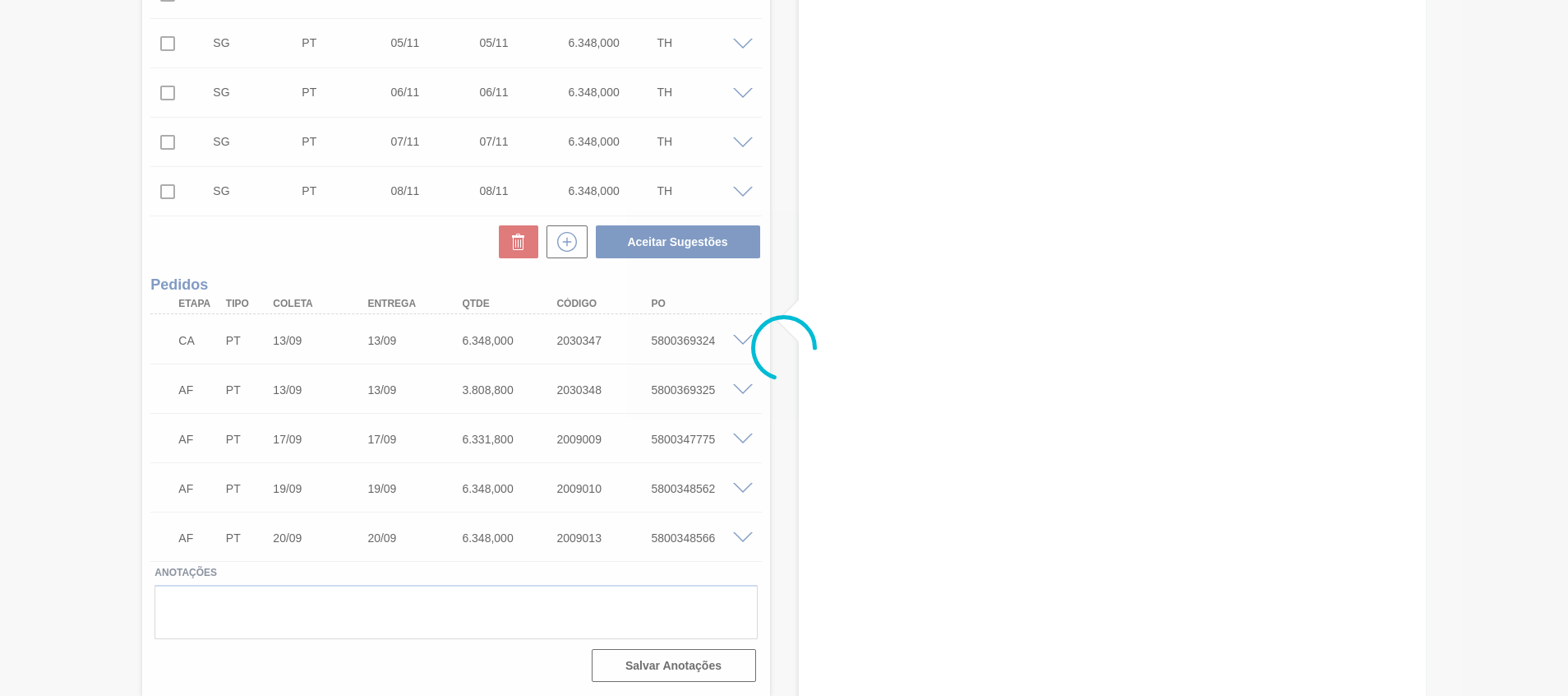
scroll to position [960, 0]
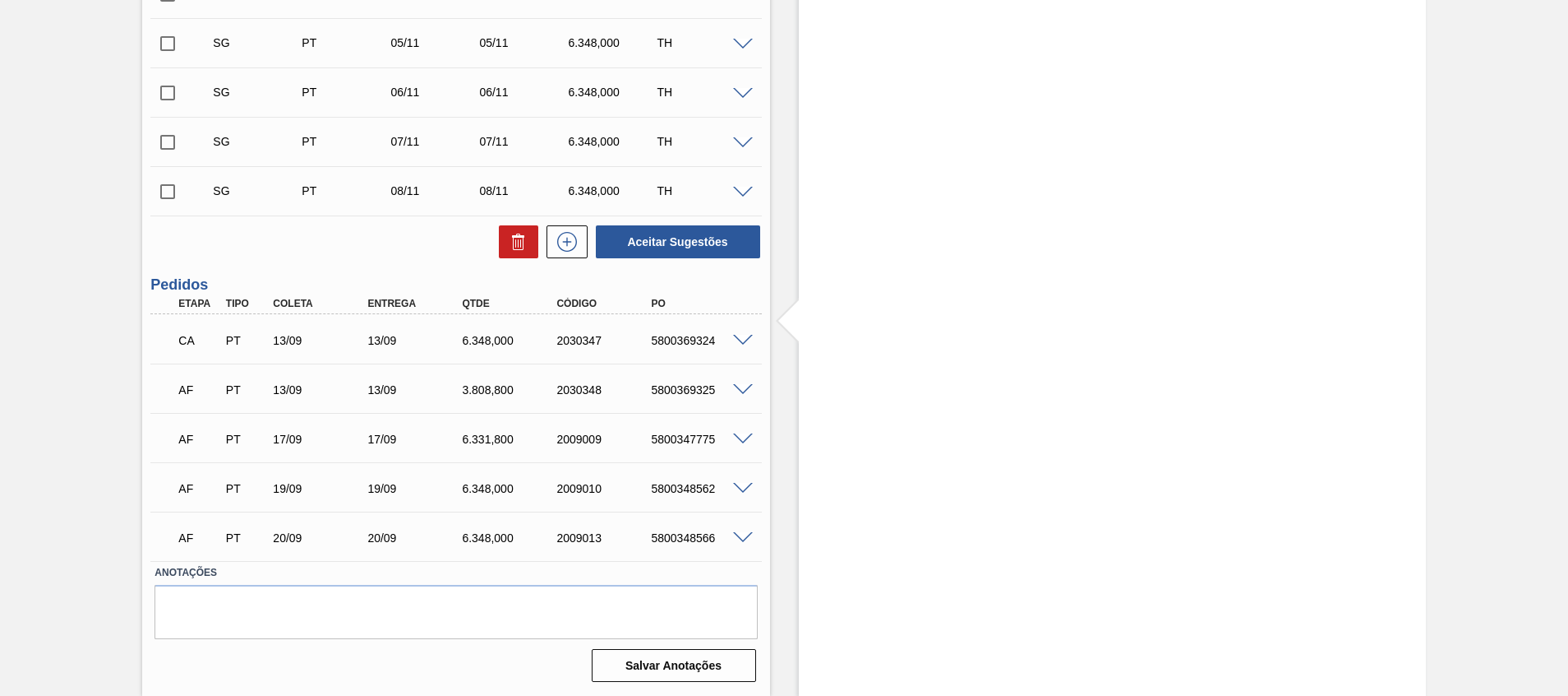
click at [745, 386] on span at bounding box center [743, 391] width 20 height 12
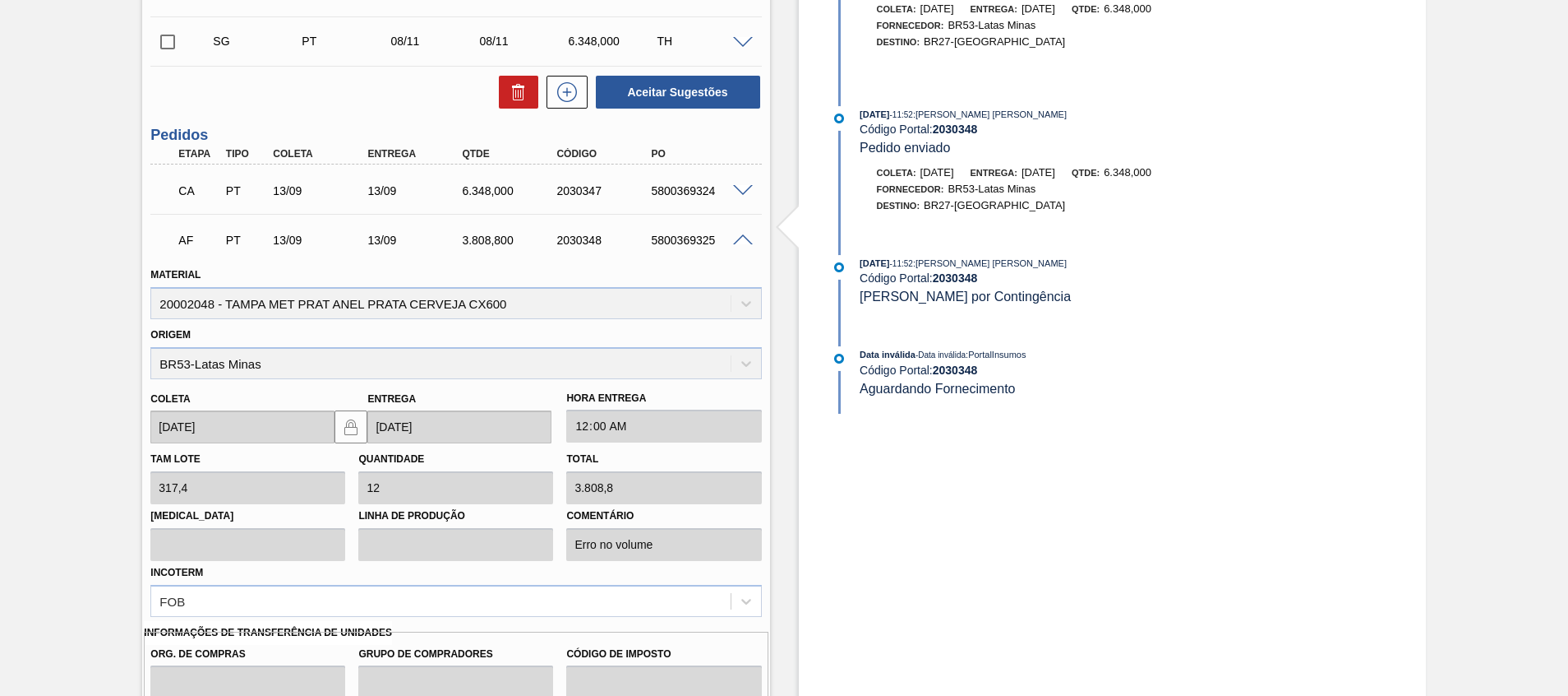
scroll to position [1447, 0]
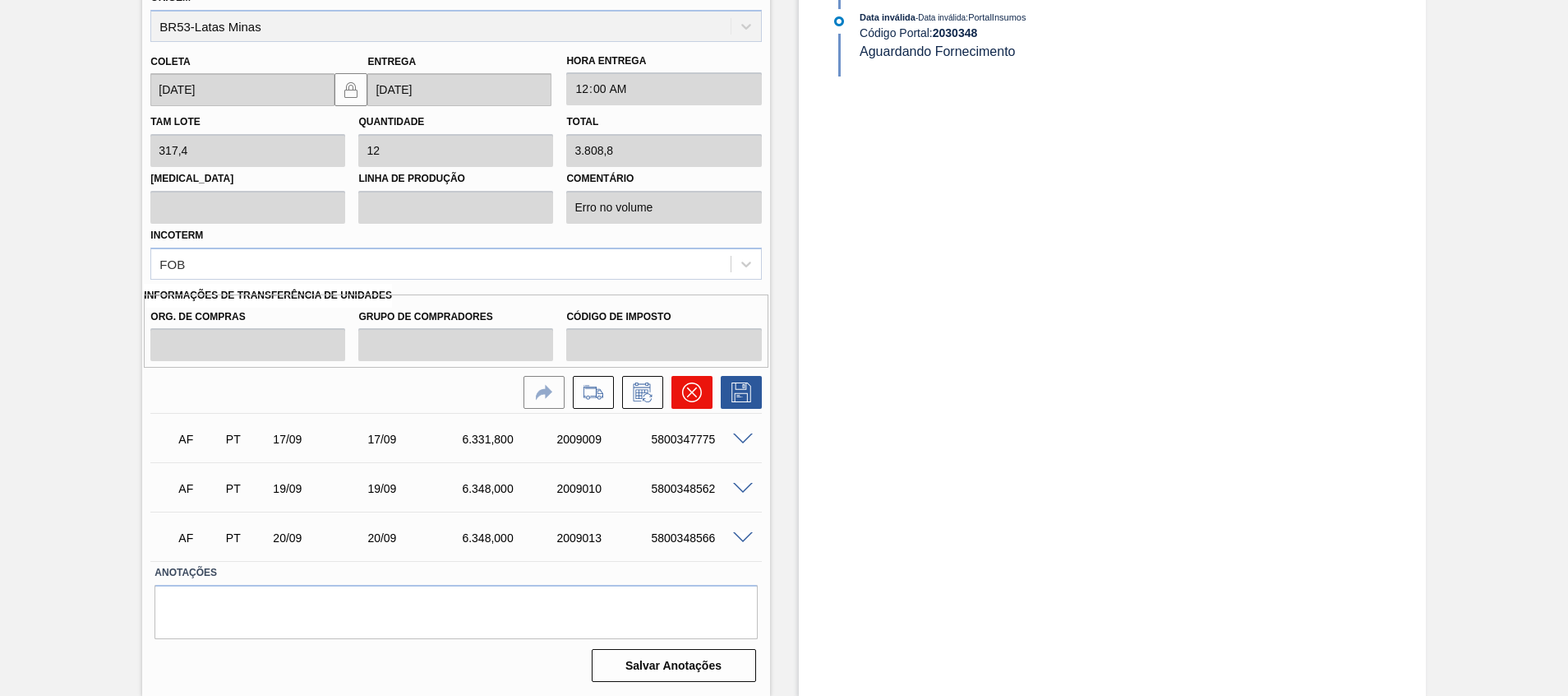
click at [684, 388] on icon at bounding box center [692, 393] width 20 height 20
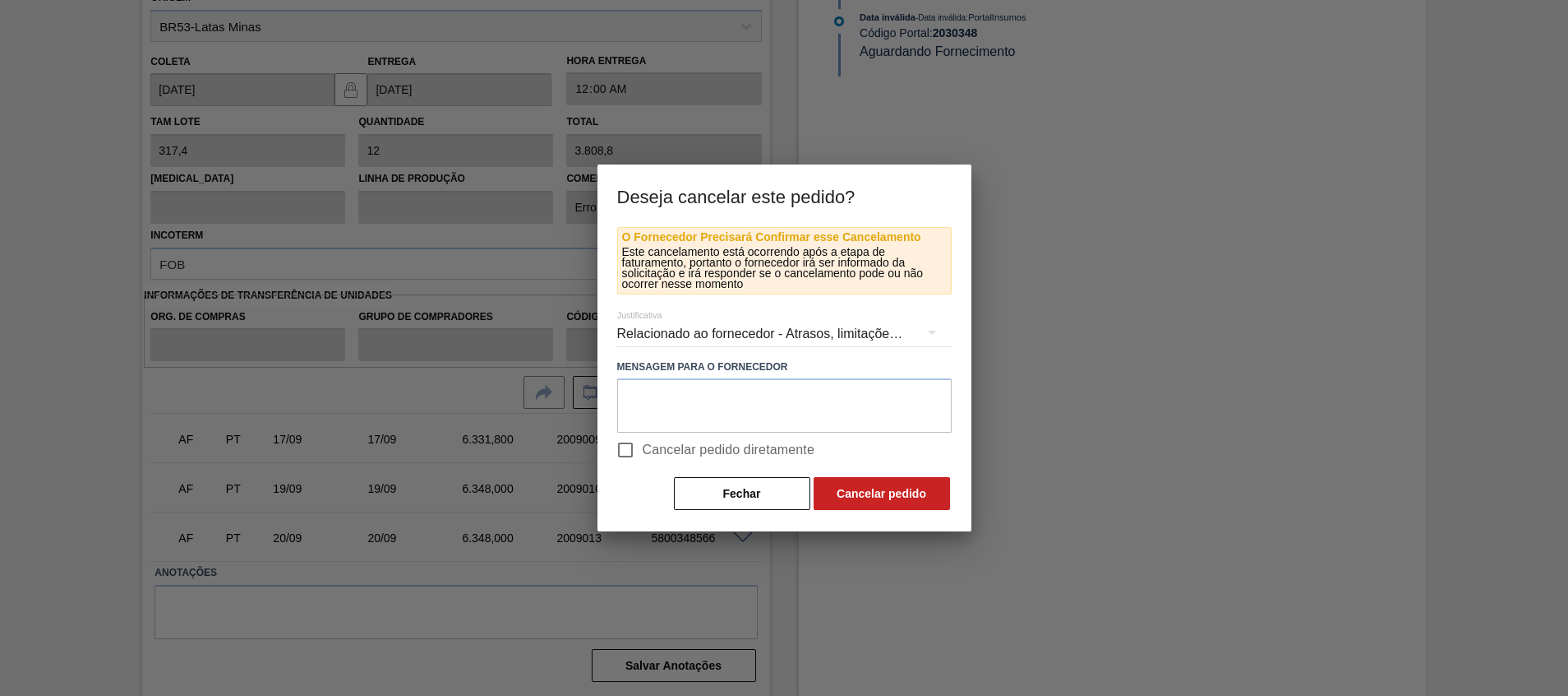
click at [682, 457] on span "Cancelar pedido diretamente" at bounding box center [729, 449] width 173 height 20
click at [643, 457] on input "Cancelar pedido diretamente" at bounding box center [625, 449] width 35 height 35
checkbox input "true"
click at [859, 488] on button "Cancelar pedido" at bounding box center [881, 493] width 136 height 33
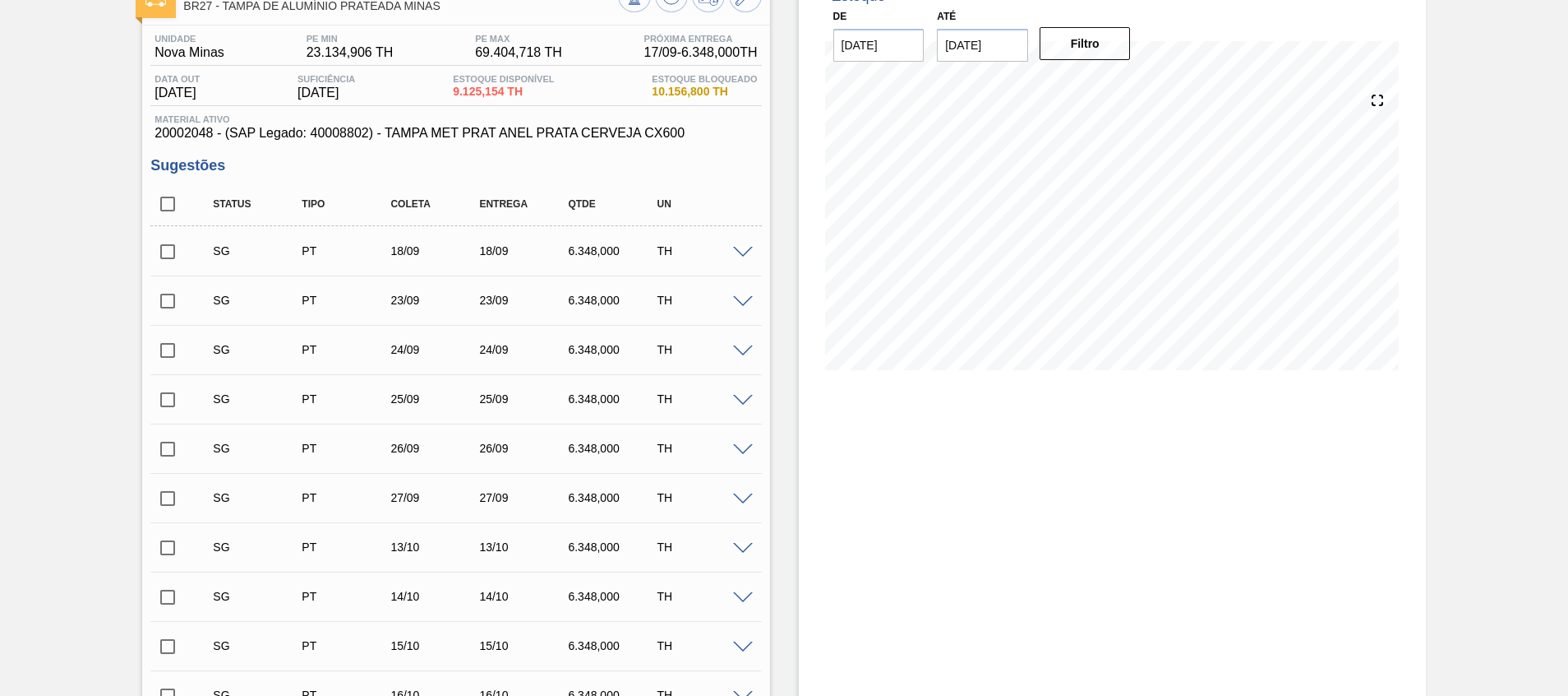
scroll to position [0, 0]
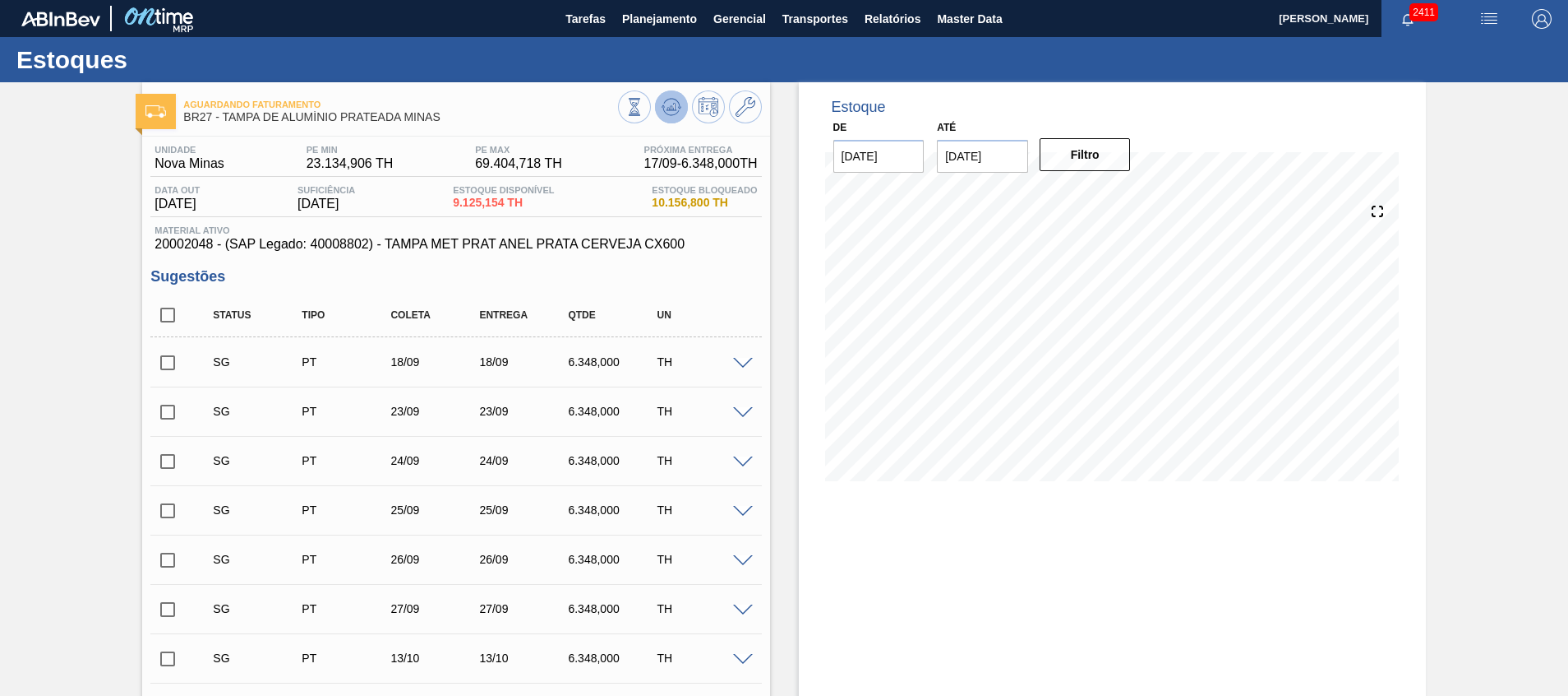
click at [664, 106] on icon at bounding box center [671, 107] width 20 height 20
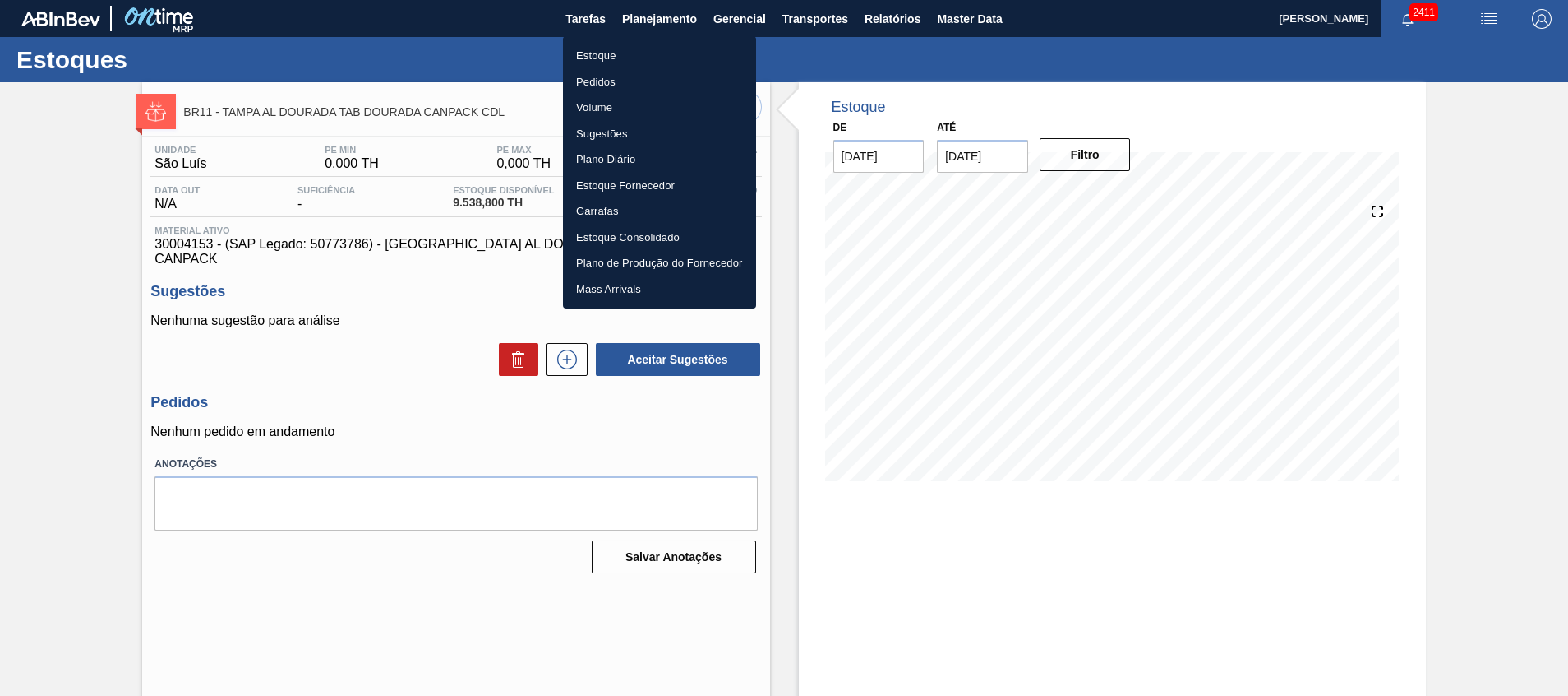
click at [659, 51] on li "Estoque" at bounding box center [659, 56] width 193 height 27
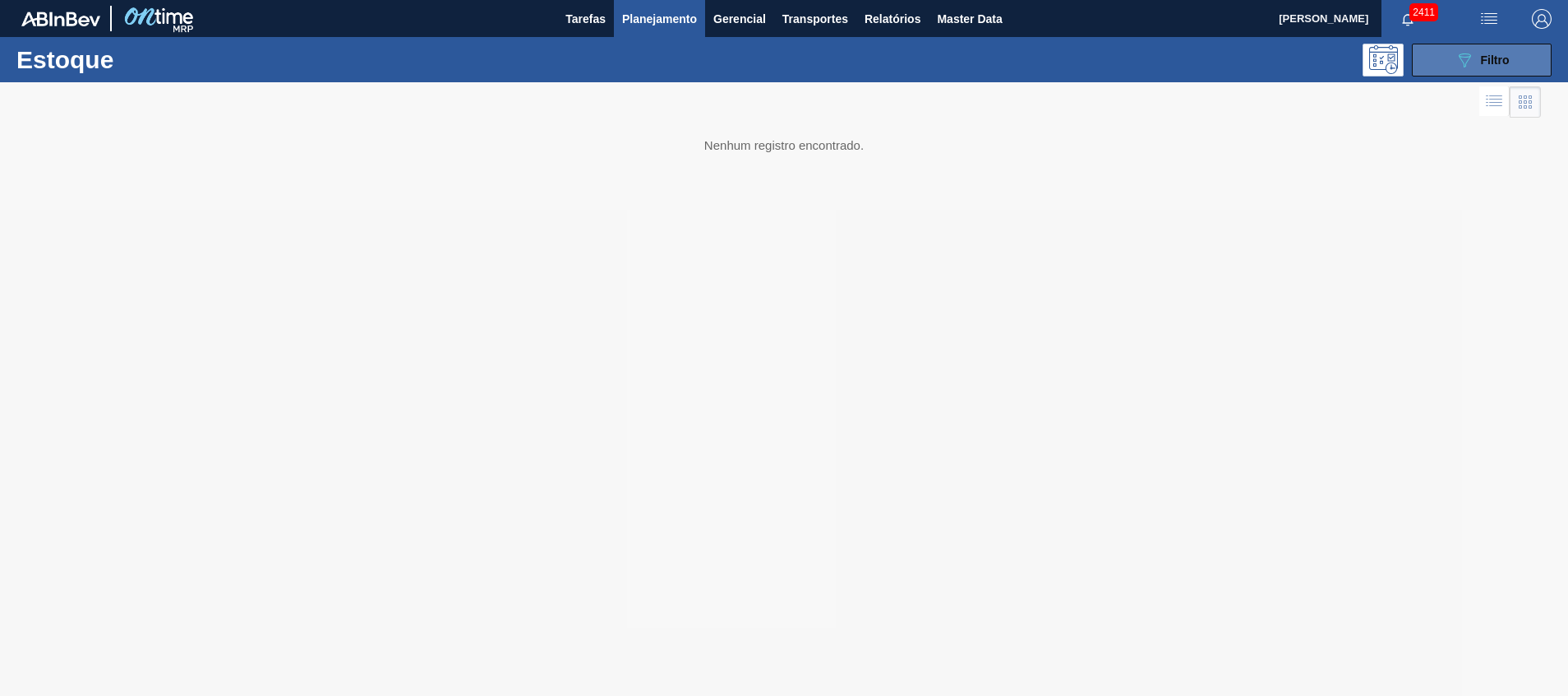
click at [1457, 45] on button "089F7B8B-B2A5-4AFE-B5C0-19BA573D28AC Filtro" at bounding box center [1482, 60] width 140 height 33
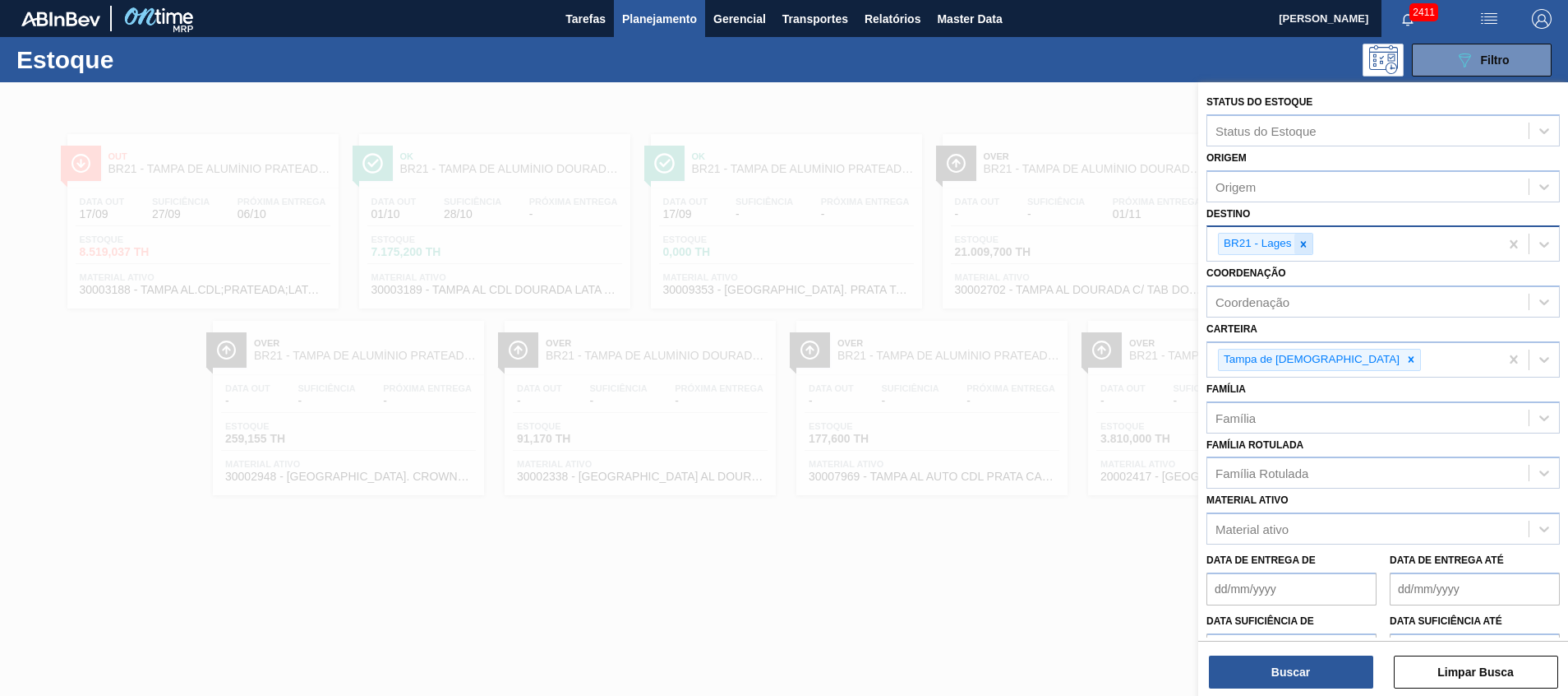
click at [1304, 247] on icon at bounding box center [1303, 244] width 12 height 12
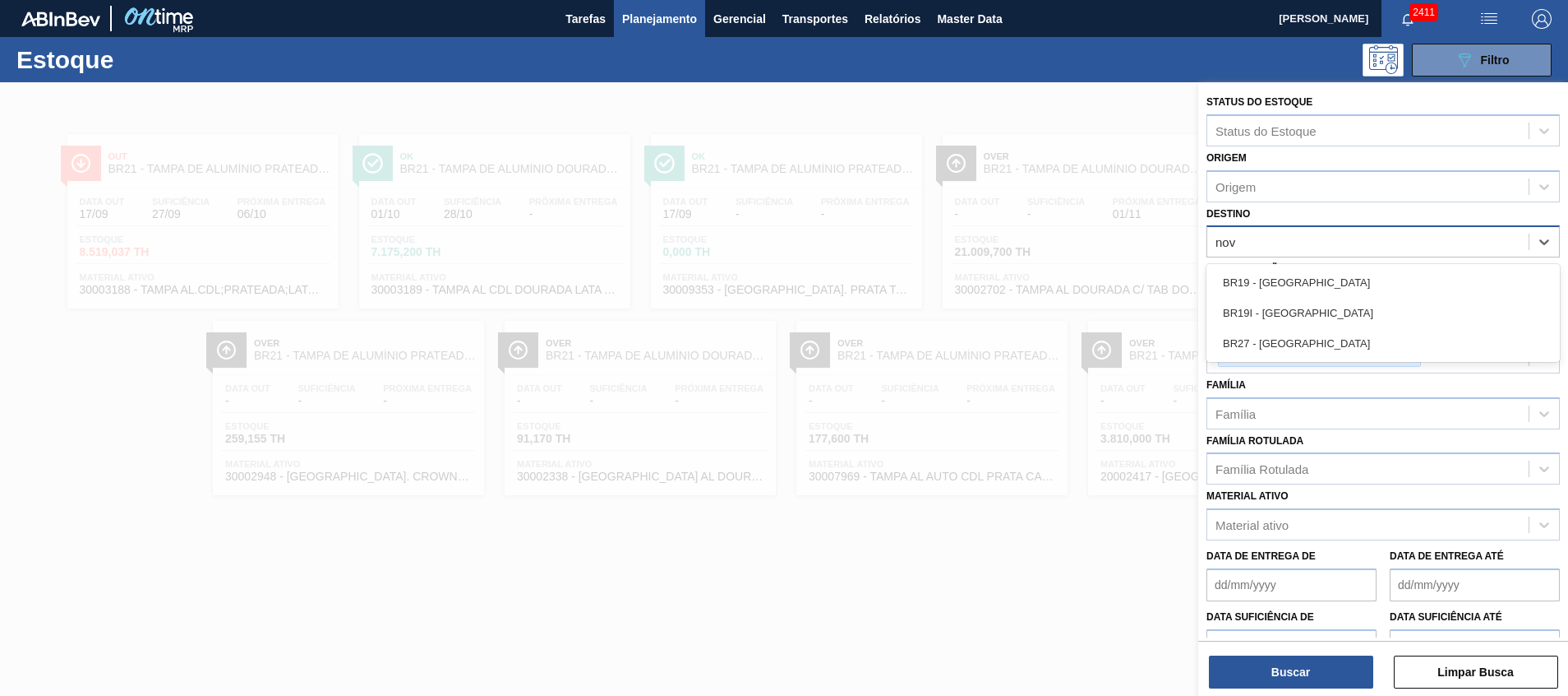
type input "nova"
click at [1290, 338] on div "BR27 - [GEOGRAPHIC_DATA]" at bounding box center [1383, 344] width 353 height 30
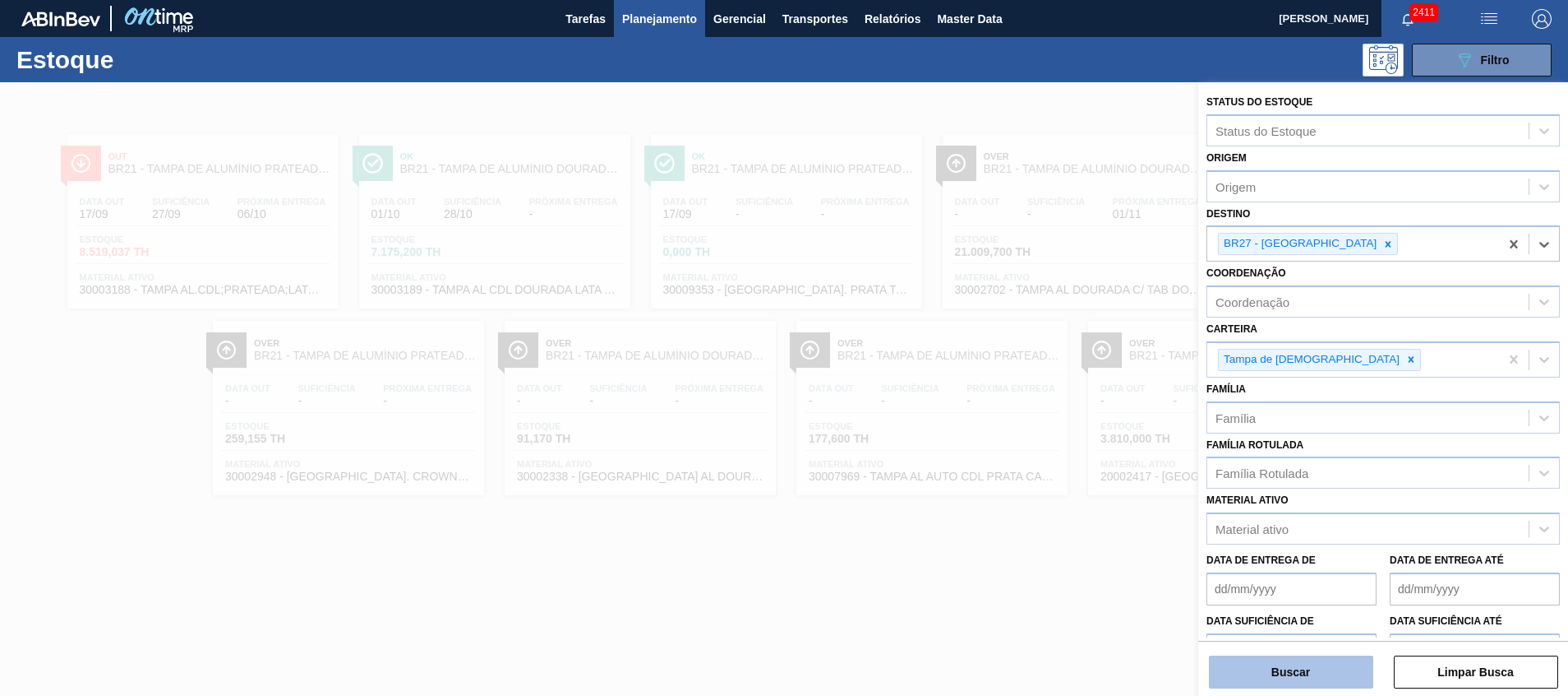
click at [1239, 673] on button "Buscar" at bounding box center [1291, 672] width 165 height 33
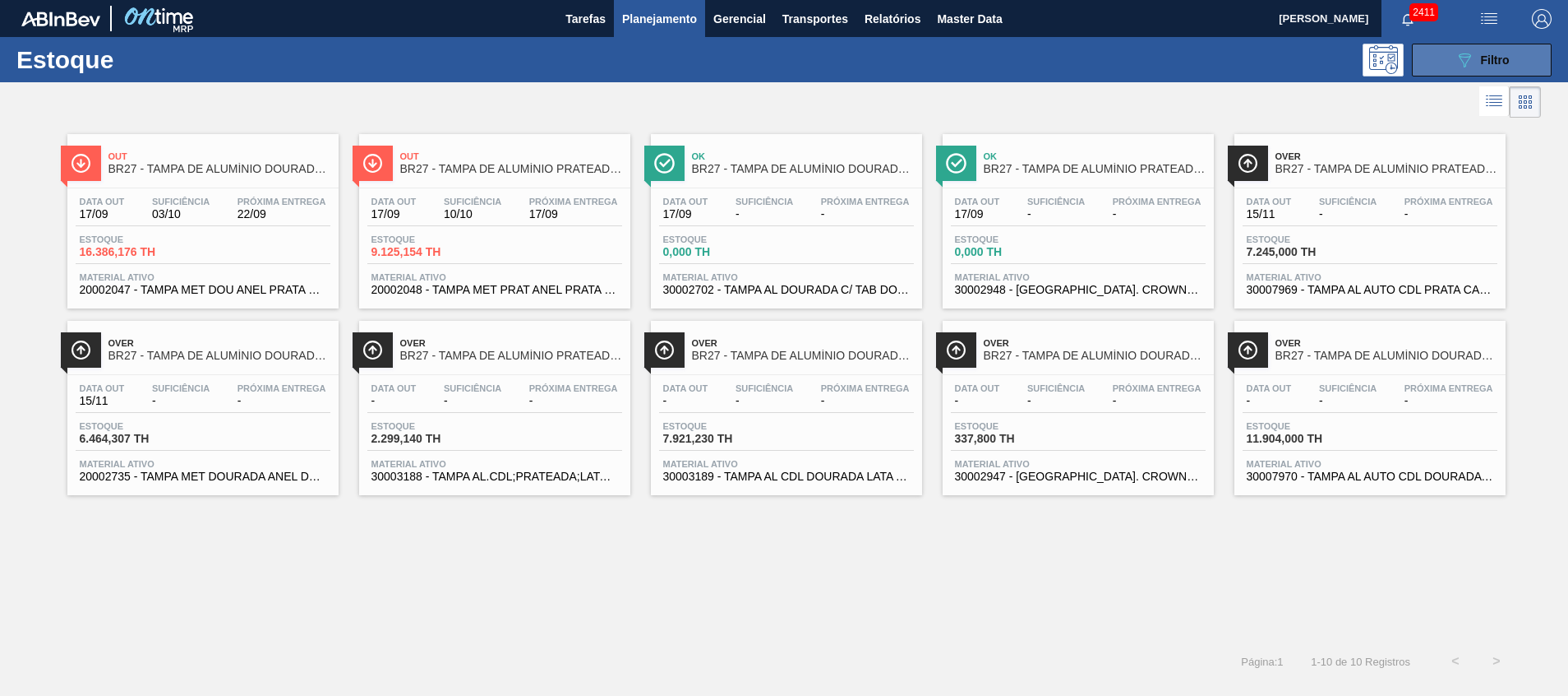
click at [1463, 60] on icon "089F7B8B-B2A5-4AFE-B5C0-19BA573D28AC" at bounding box center [1465, 60] width 20 height 20
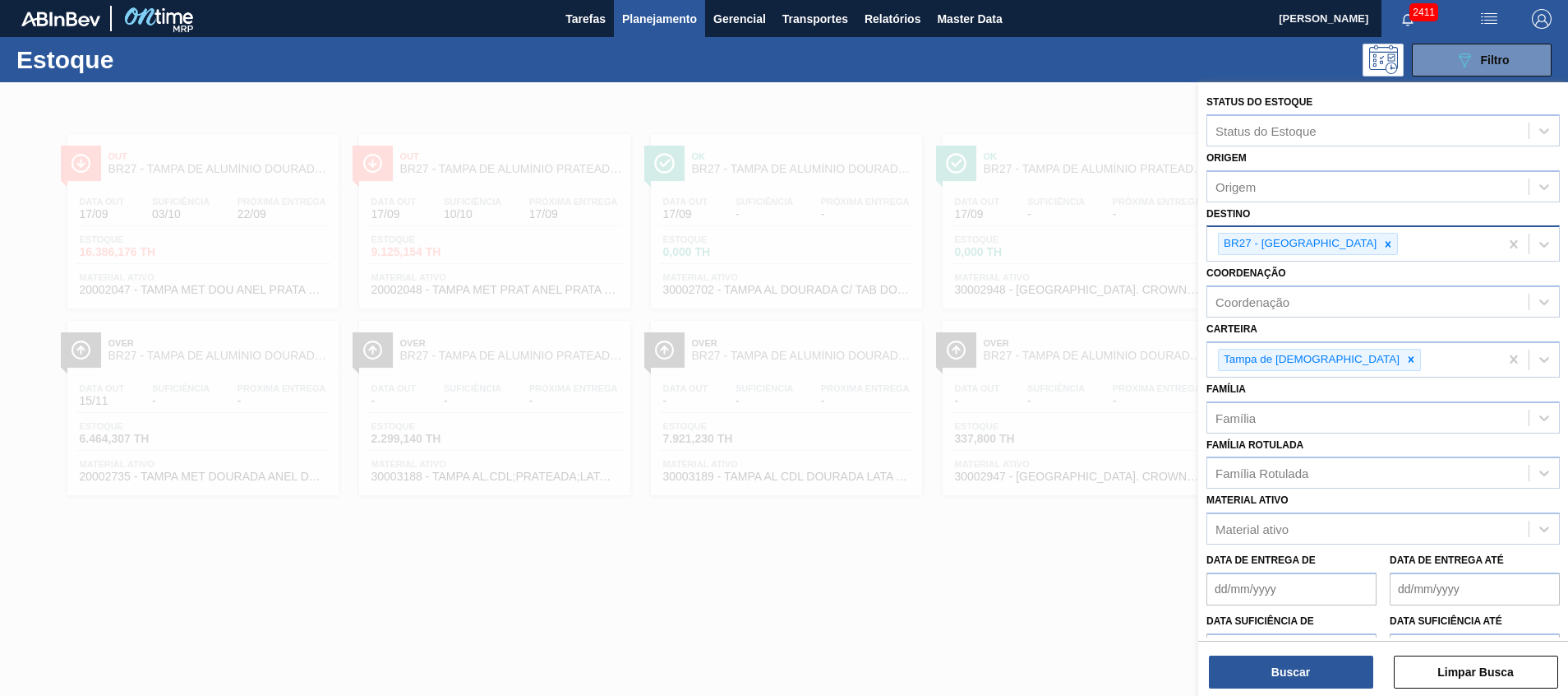
click at [1402, 244] on input "Destino" at bounding box center [1403, 244] width 2 height 14
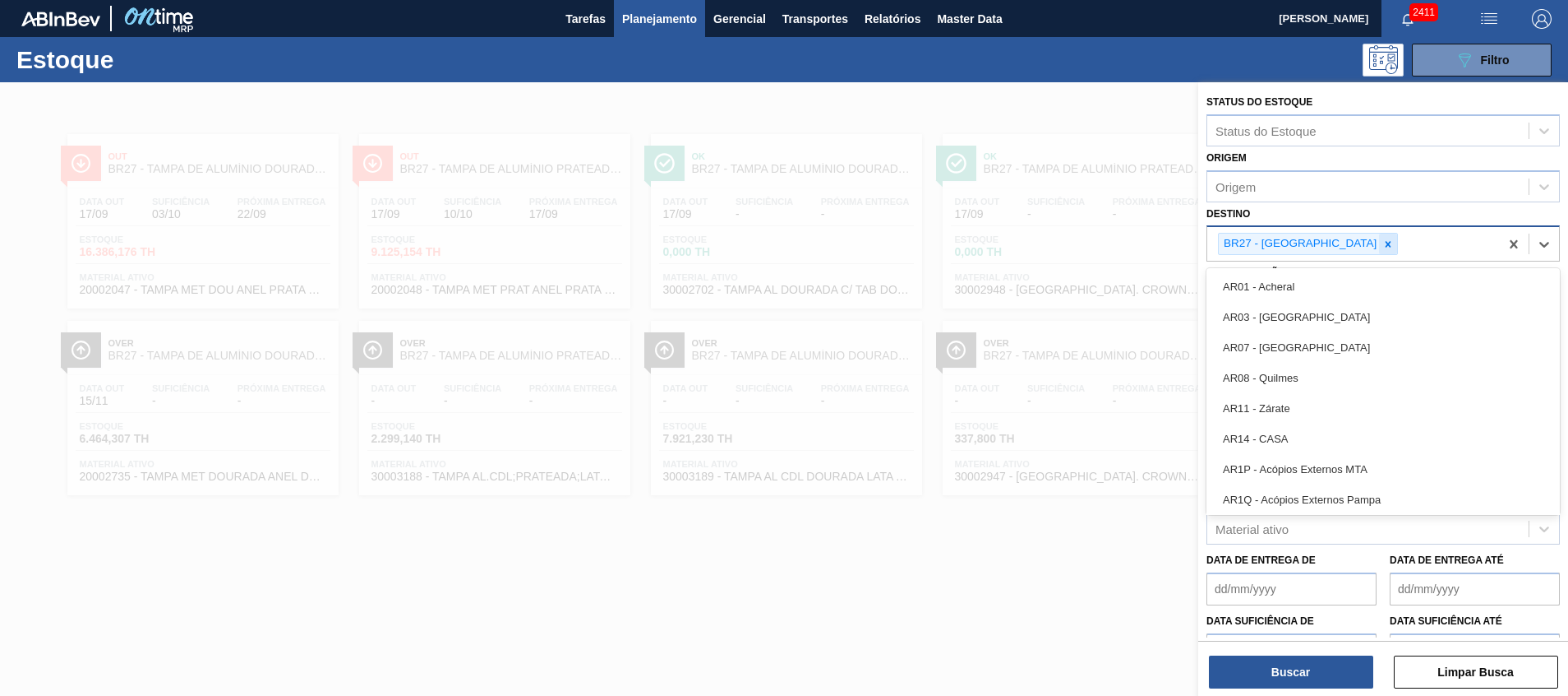
click at [1382, 242] on icon at bounding box center [1387, 244] width 12 height 12
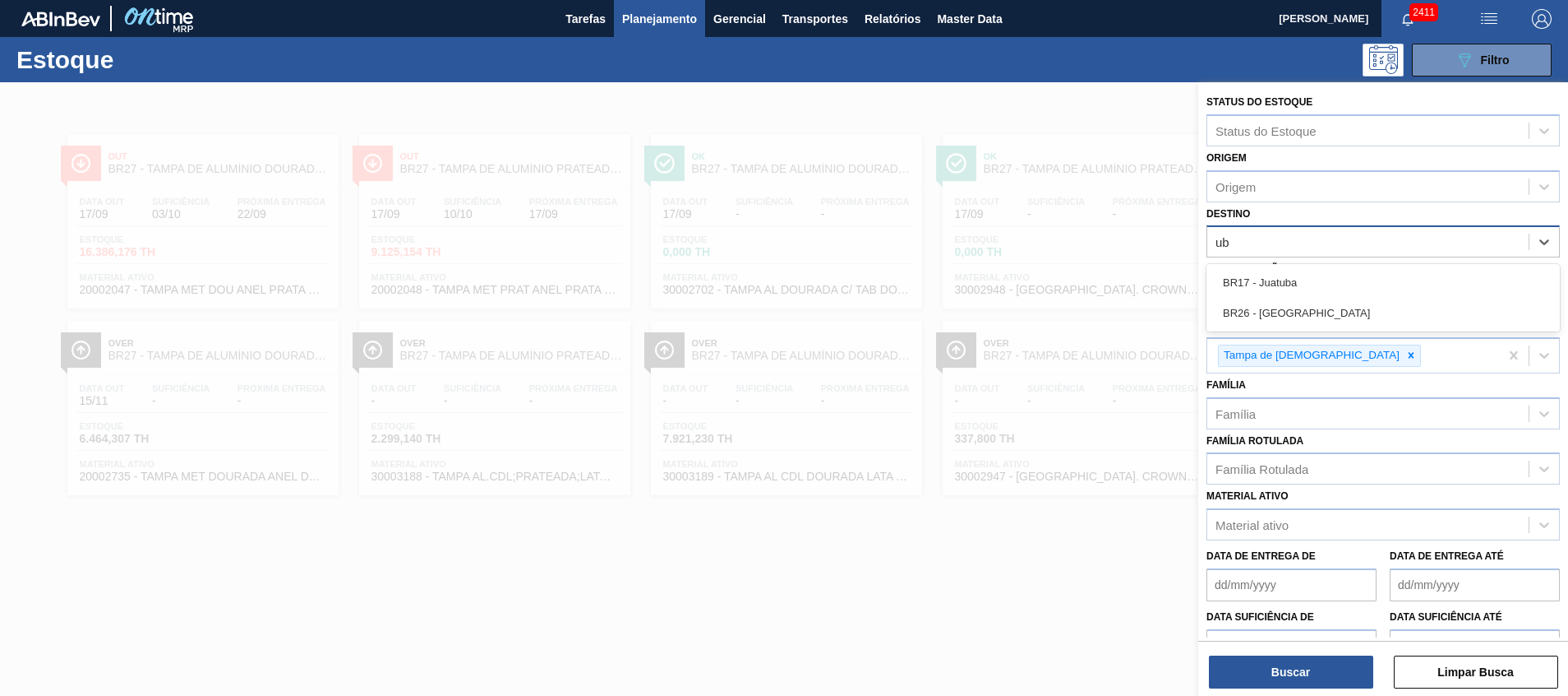
type input "u"
type input "uber"
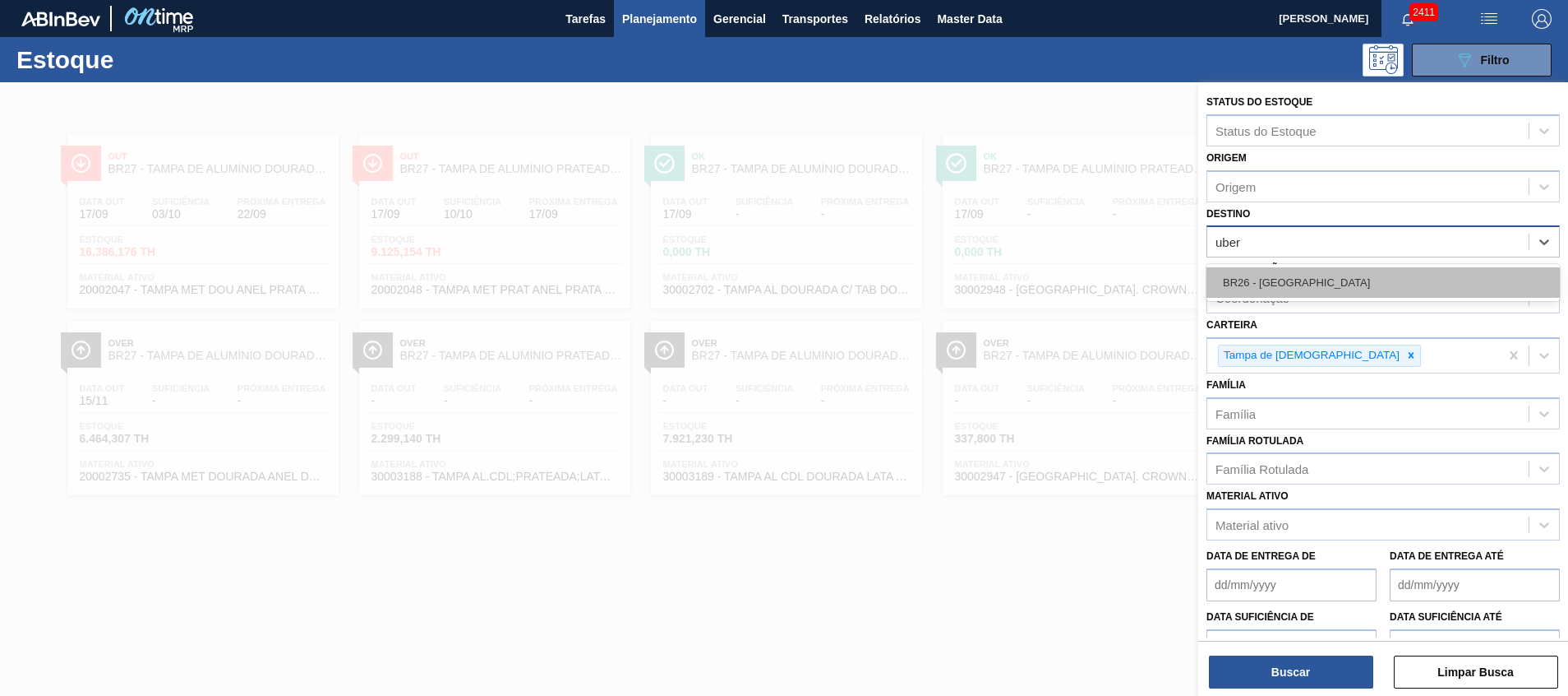
click at [1329, 282] on div "BR26 - Uberlândia" at bounding box center [1383, 282] width 353 height 30
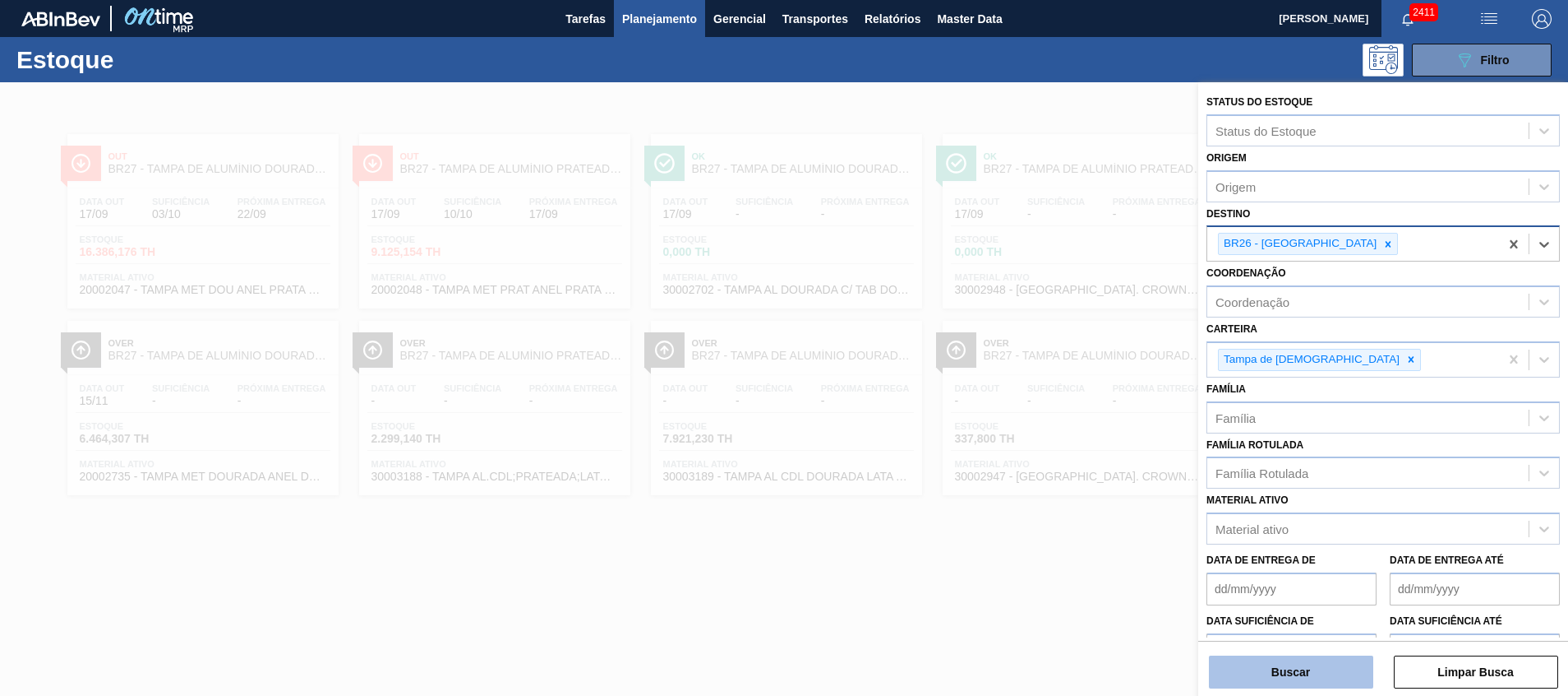
click at [1301, 677] on button "Buscar" at bounding box center [1291, 672] width 165 height 33
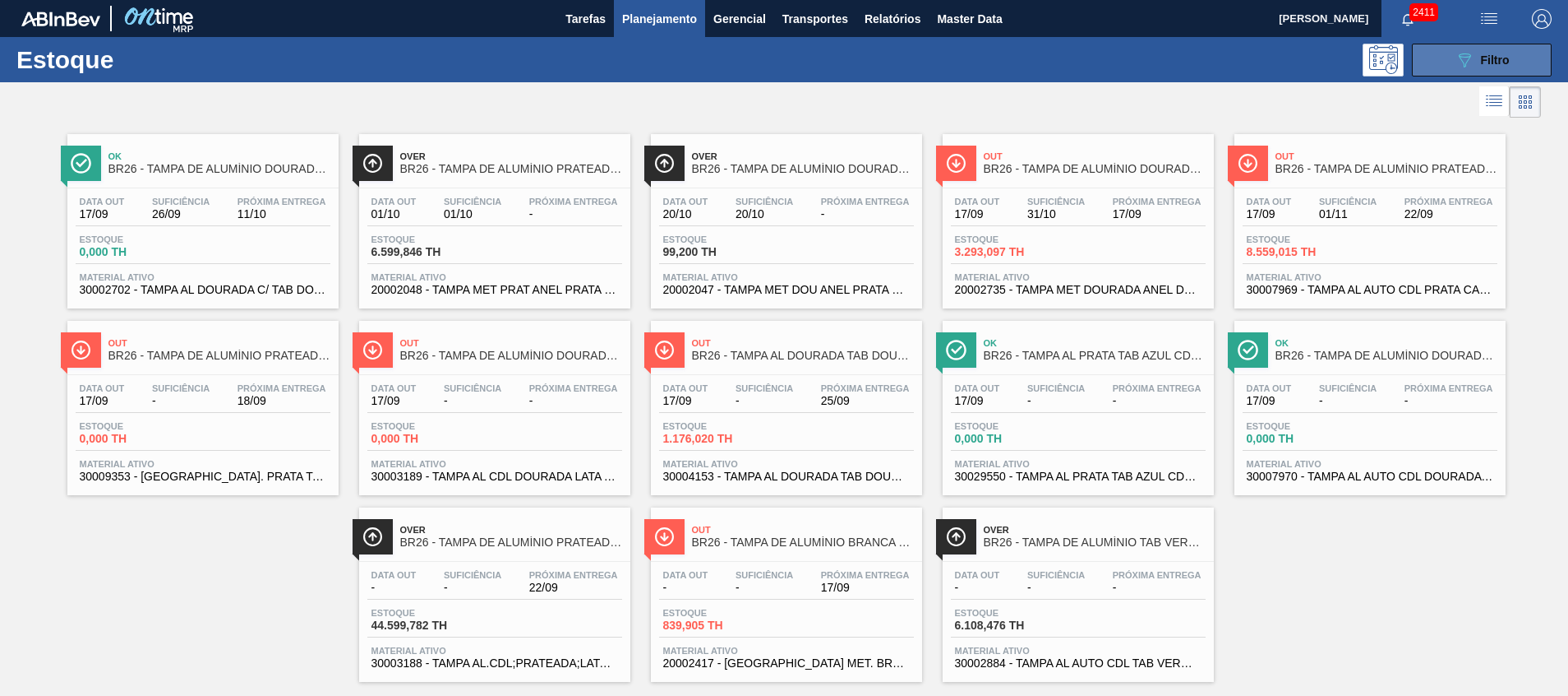
click at [1512, 71] on button "089F7B8B-B2A5-4AFE-B5C0-19BA573D28AC Filtro" at bounding box center [1482, 60] width 140 height 33
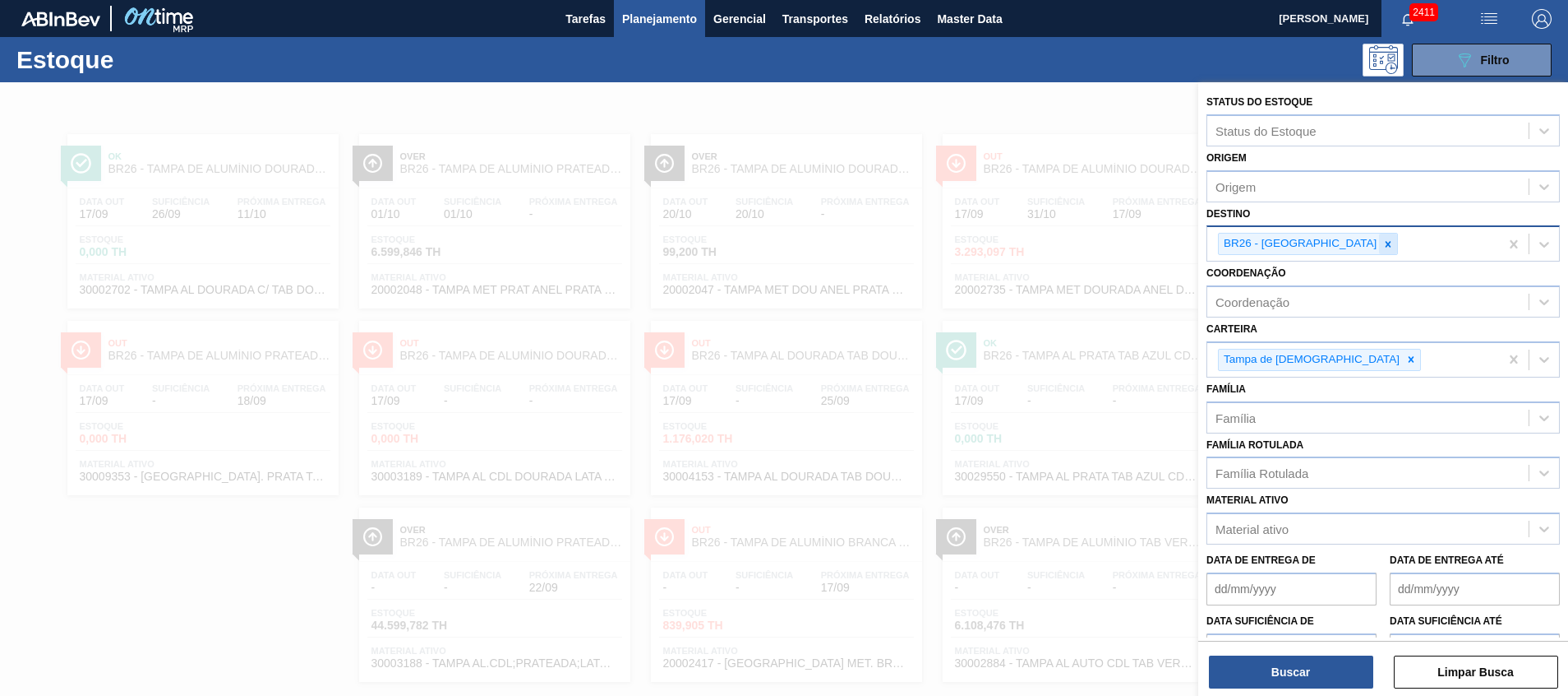
click at [1382, 247] on icon at bounding box center [1387, 244] width 12 height 12
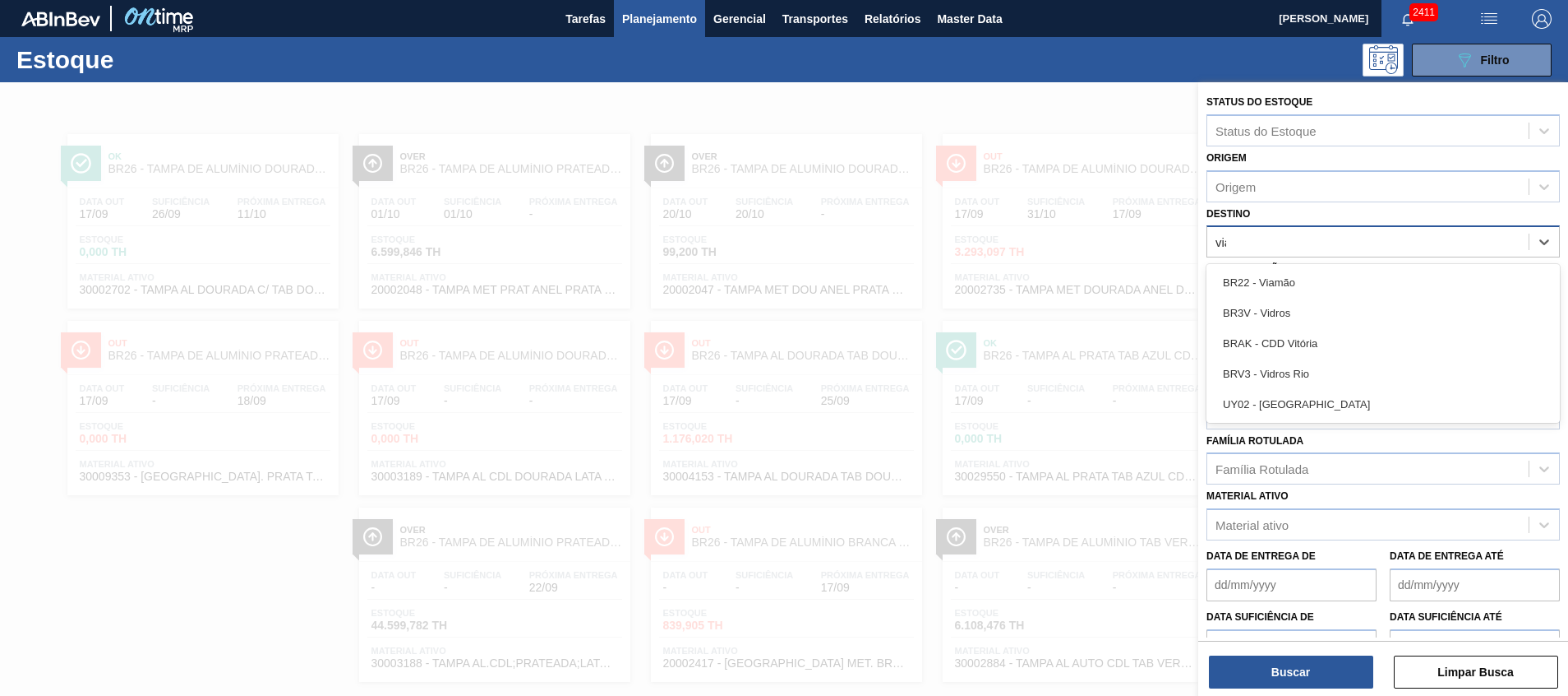
type input "viam"
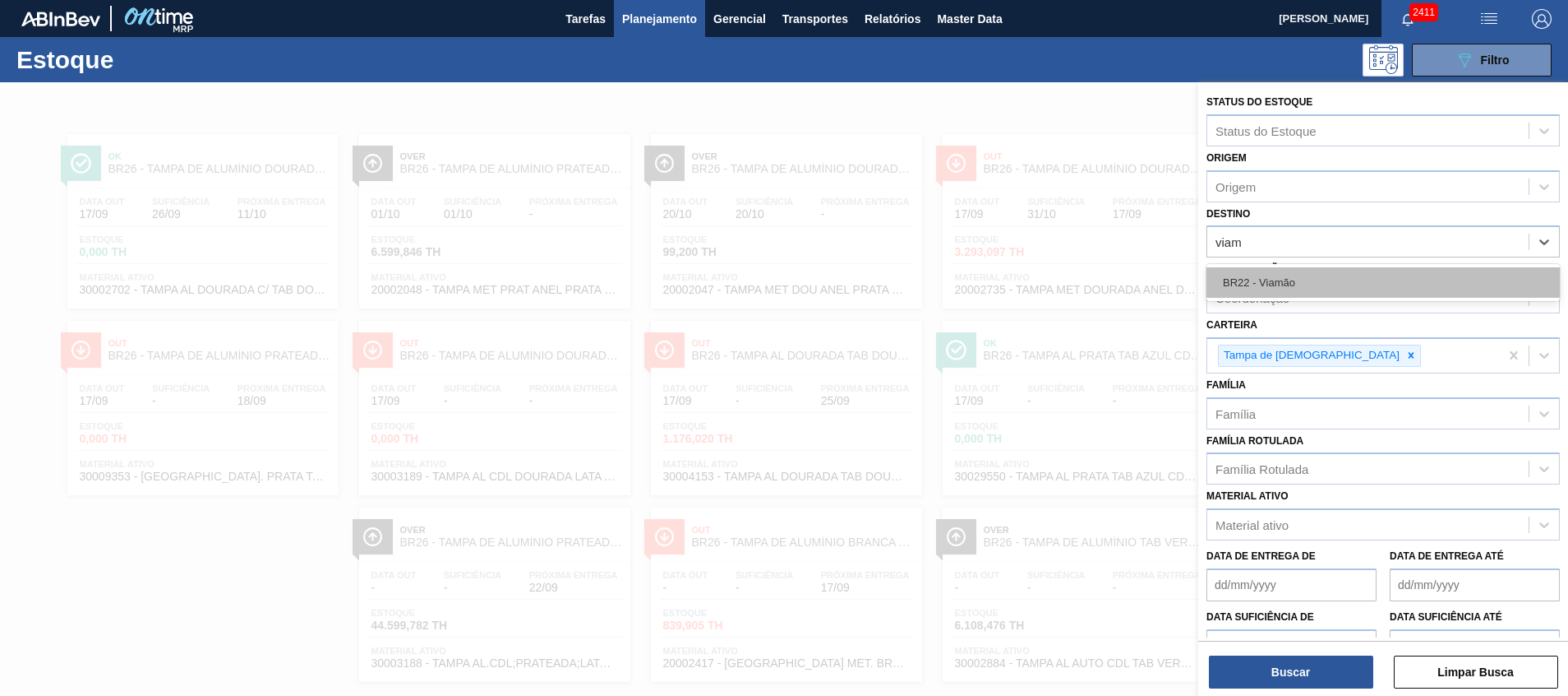
click at [1292, 278] on div "BR22 - Viamão" at bounding box center [1383, 282] width 353 height 30
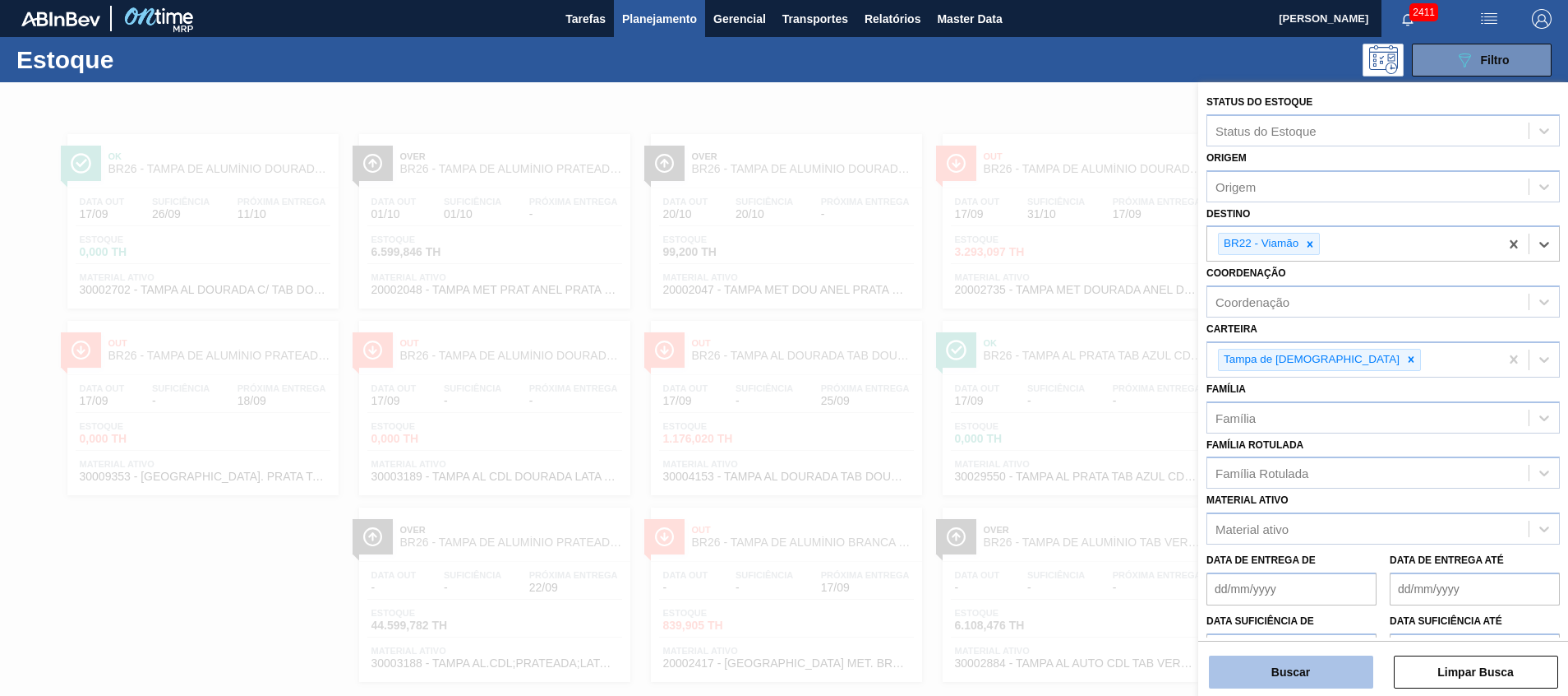
click at [1273, 660] on button "Buscar" at bounding box center [1291, 672] width 165 height 33
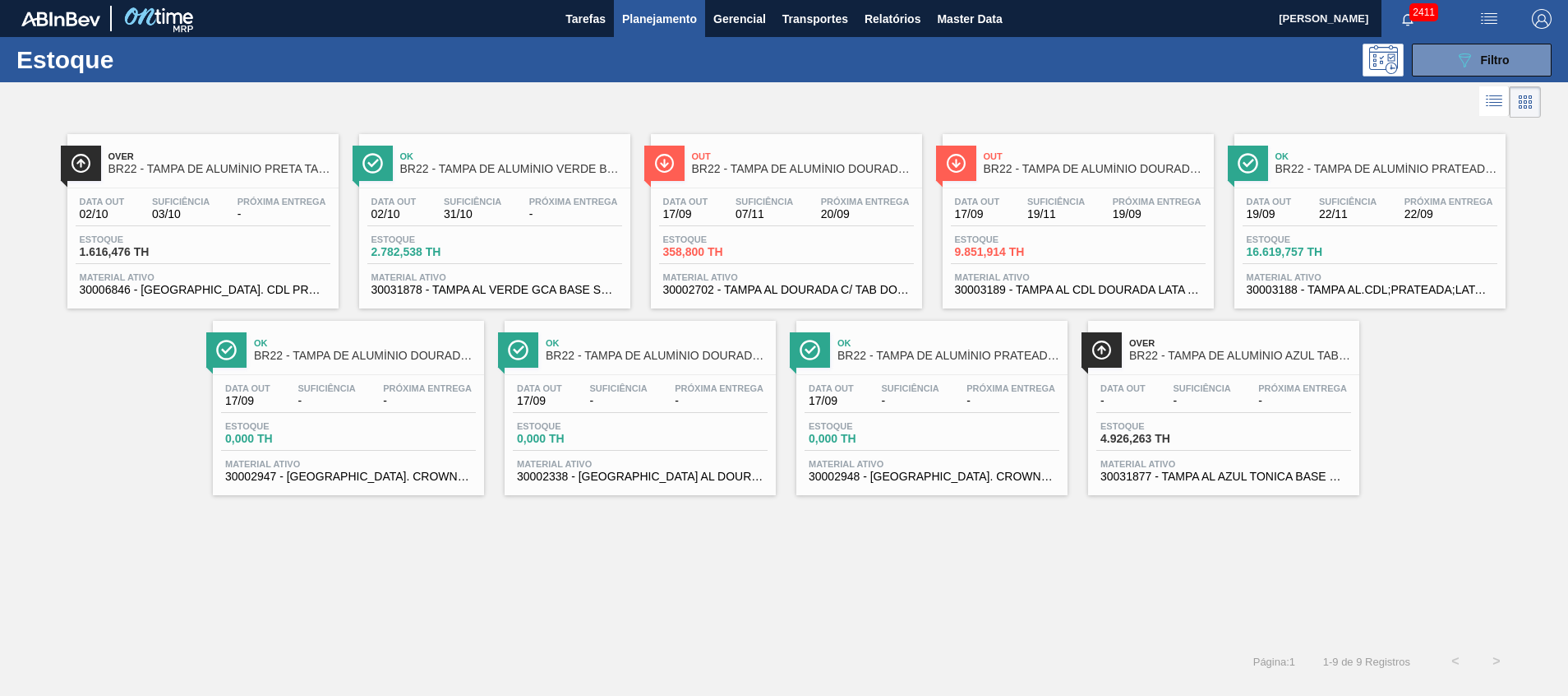
click at [237, 269] on div "Data out 02/10 Suficiência 03/10 Próxima Entrega - Estoque 1.616,476 TH Materia…" at bounding box center [203, 245] width 271 height 112
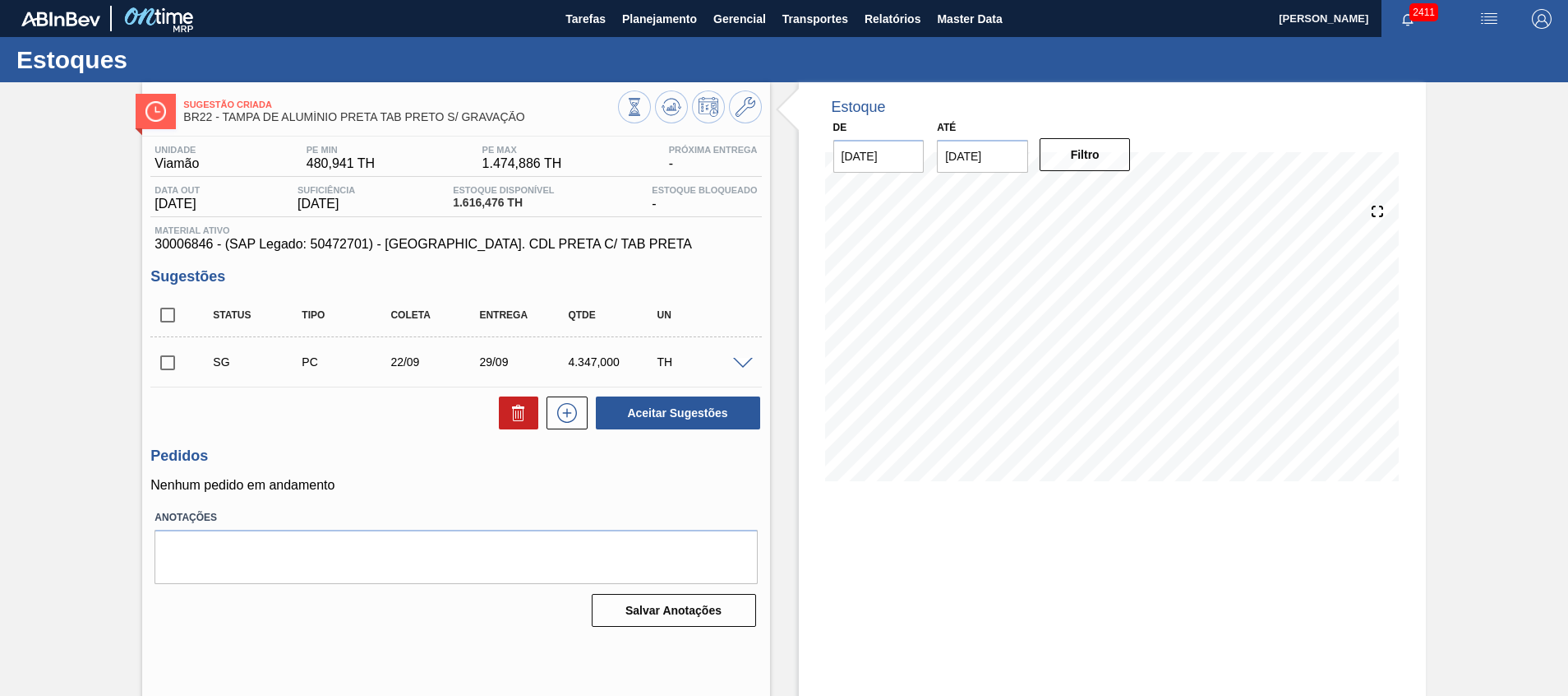
click at [153, 368] on input "checkbox" at bounding box center [167, 362] width 35 height 35
click at [503, 425] on button at bounding box center [519, 412] width 39 height 33
checkbox input "false"
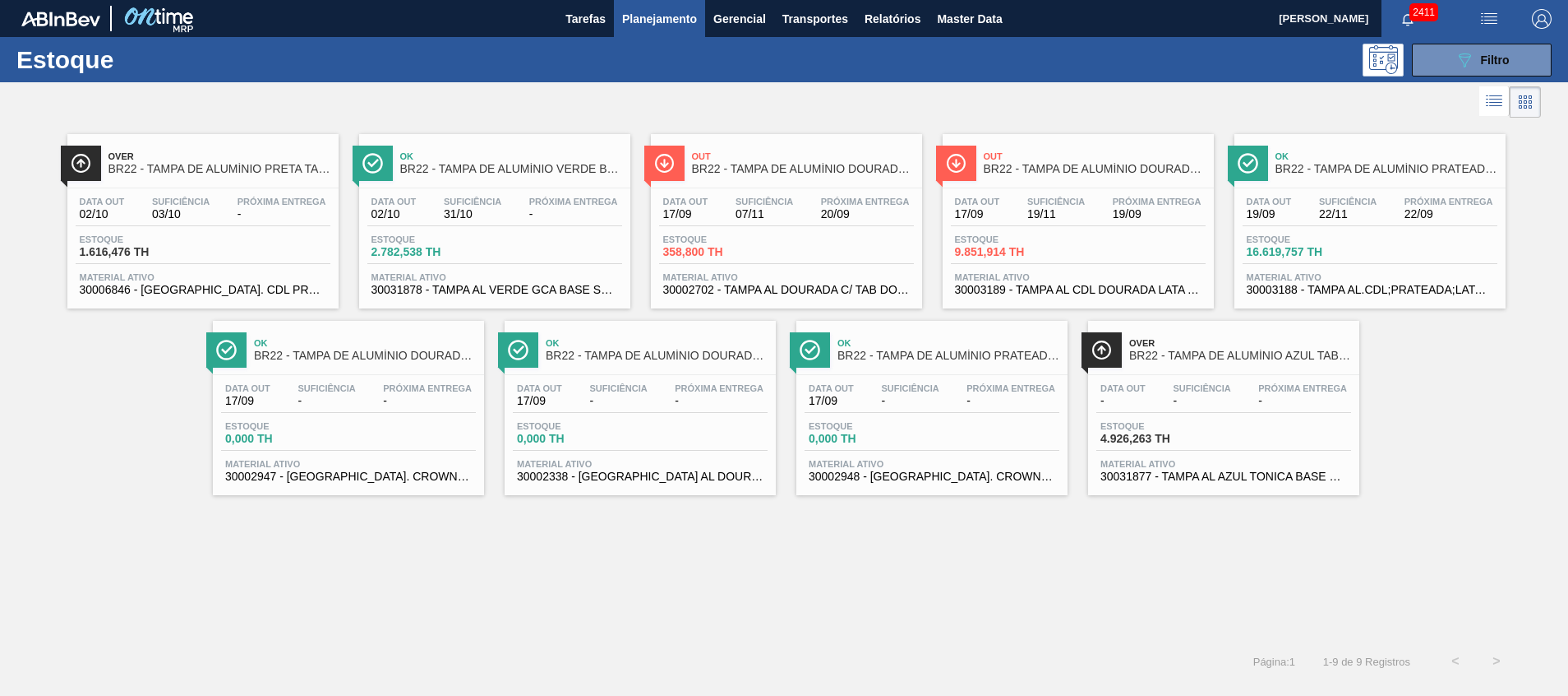
click at [1070, 279] on span "Material ativo" at bounding box center [1078, 277] width 246 height 10
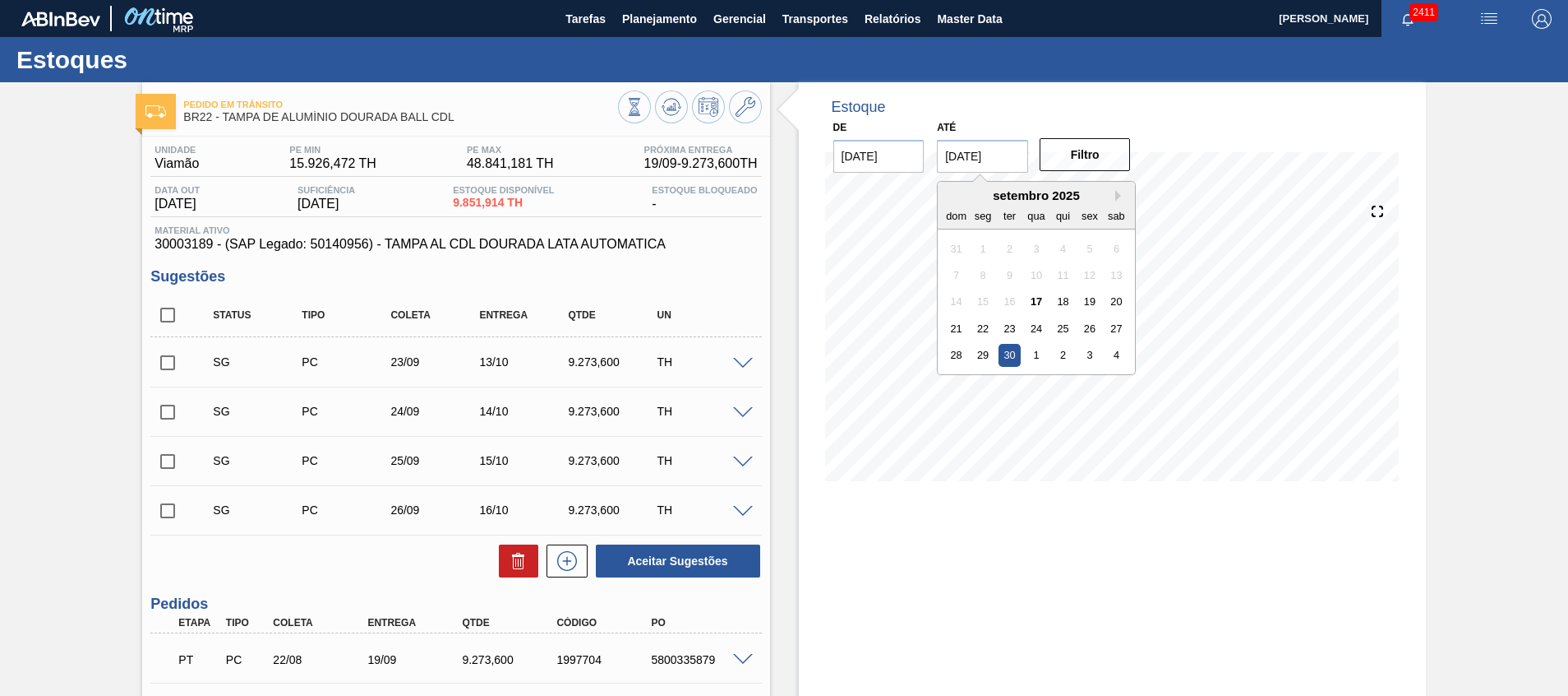
click at [956, 158] on input "30/09/2025" at bounding box center [983, 156] width 92 height 33
click at [1117, 195] on button "Next Month" at bounding box center [1121, 195] width 12 height 12
click at [1089, 362] on div "31" at bounding box center [1090, 354] width 22 height 22
type input "[DATE]"
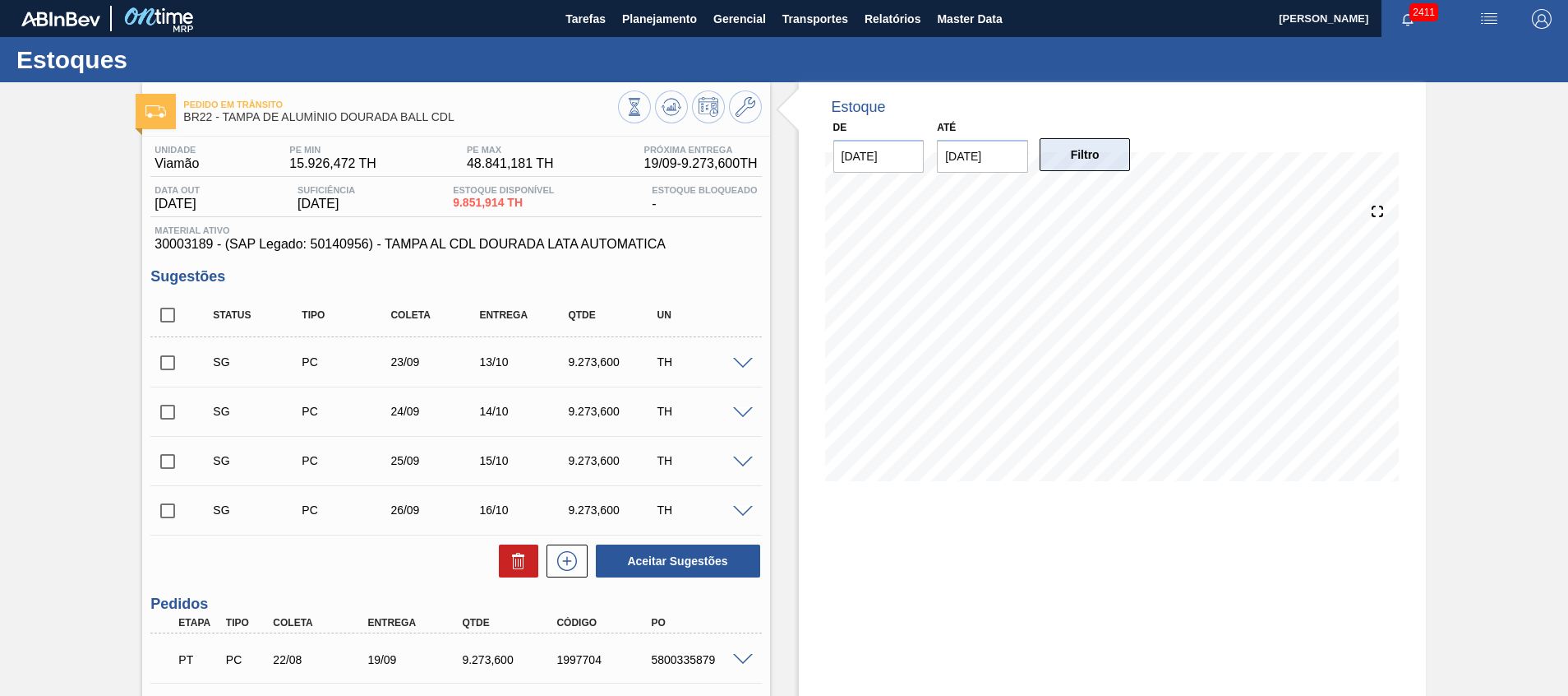
click at [1061, 158] on button "Filtro" at bounding box center [1085, 154] width 92 height 33
click at [194, 458] on span at bounding box center [197, 460] width 24 height 33
click at [162, 462] on input "checkbox" at bounding box center [167, 461] width 35 height 35
checkbox input "true"
click at [163, 530] on div "SG PC 26/09 16/10 9.273,600 TH" at bounding box center [455, 510] width 611 height 41
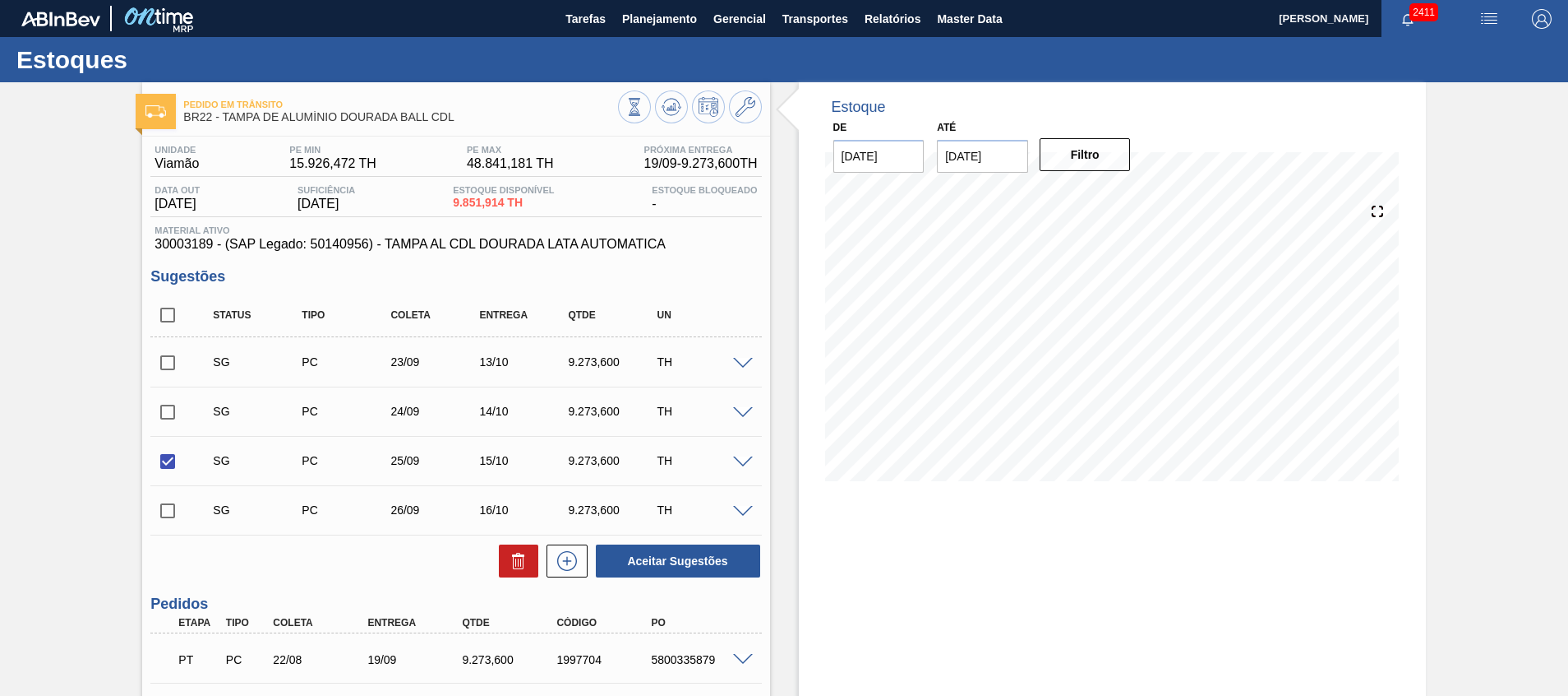
click at [169, 511] on input "checkbox" at bounding box center [167, 510] width 35 height 35
checkbox input "true"
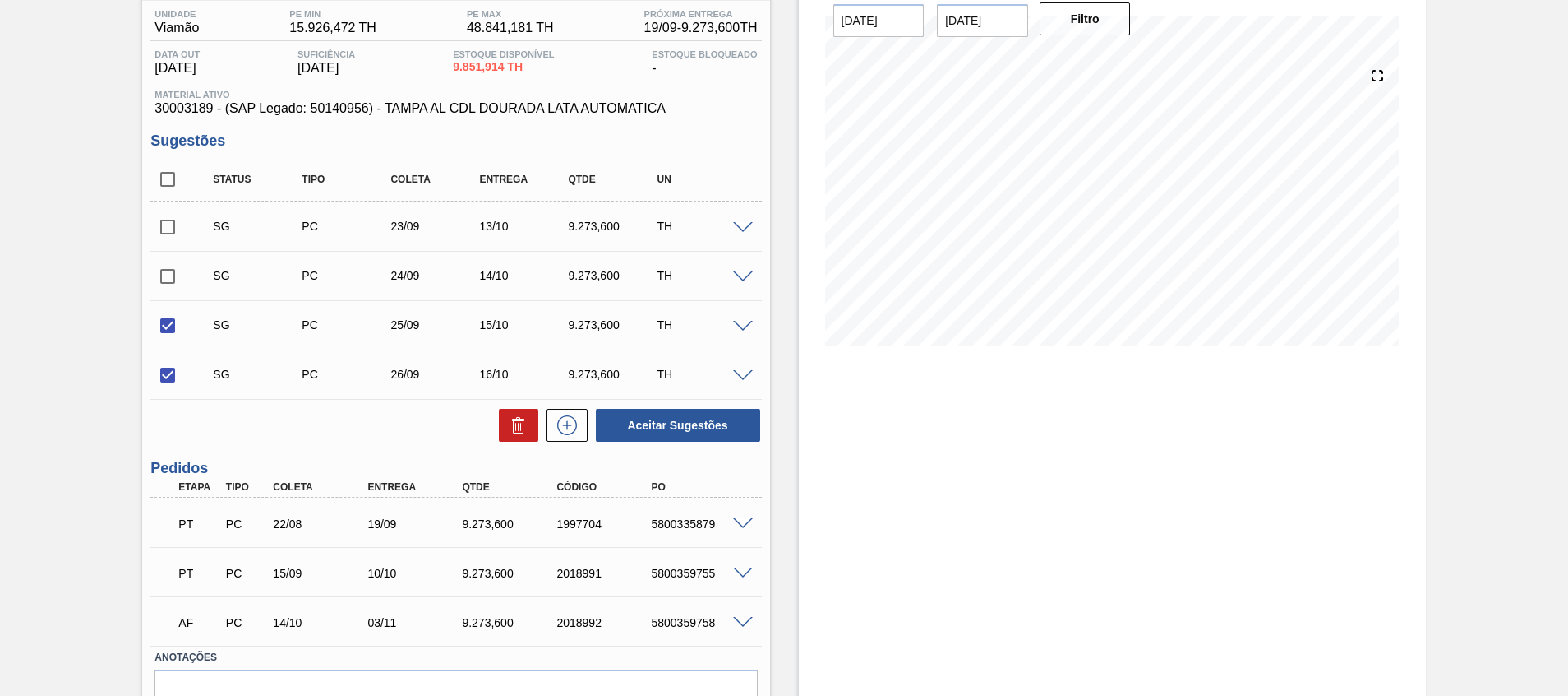
scroll to position [97, 0]
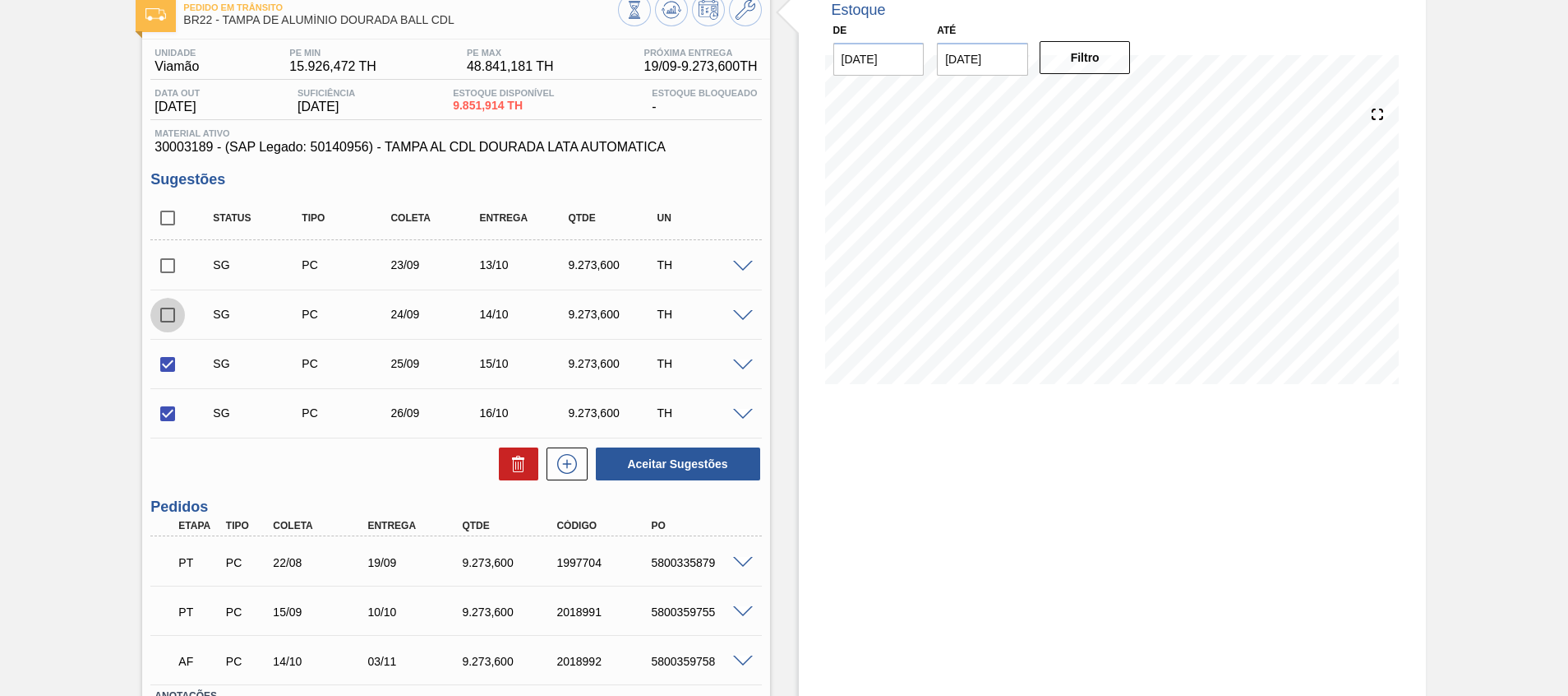
click at [168, 329] on input "checkbox" at bounding box center [167, 315] width 35 height 35
click at [175, 318] on input "checkbox" at bounding box center [167, 315] width 35 height 35
checkbox input "false"
click at [694, 470] on button "Aceitar Sugestões" at bounding box center [678, 464] width 165 height 33
checkbox input "false"
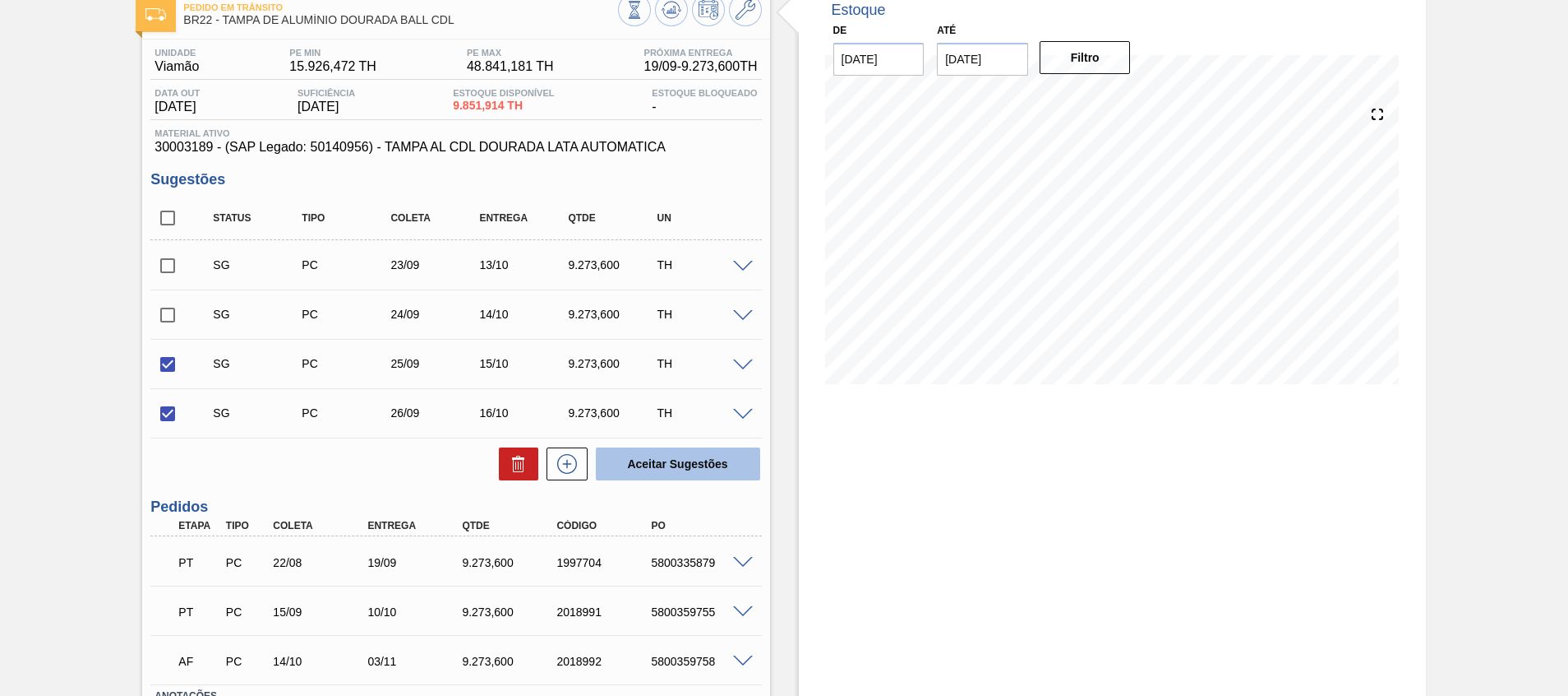
checkbox input "false"
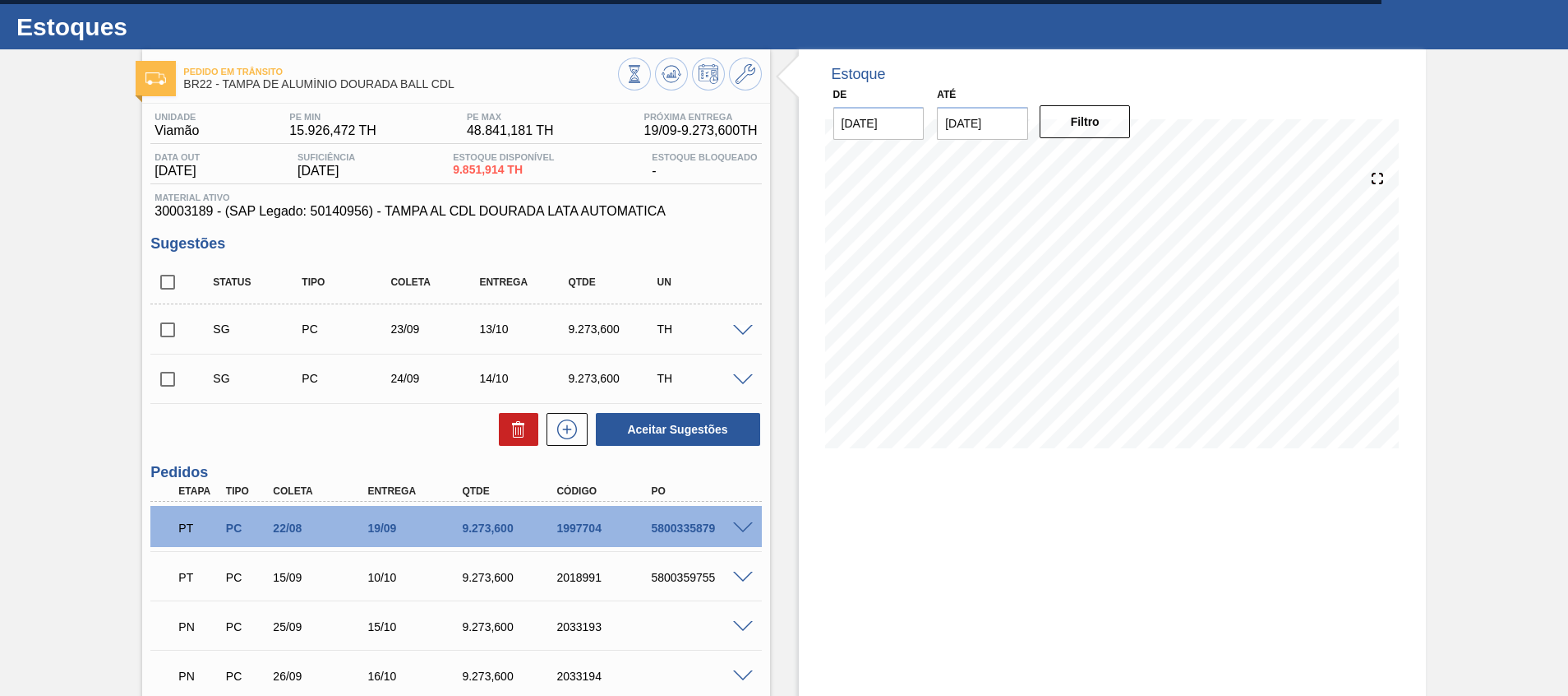
scroll to position [0, 0]
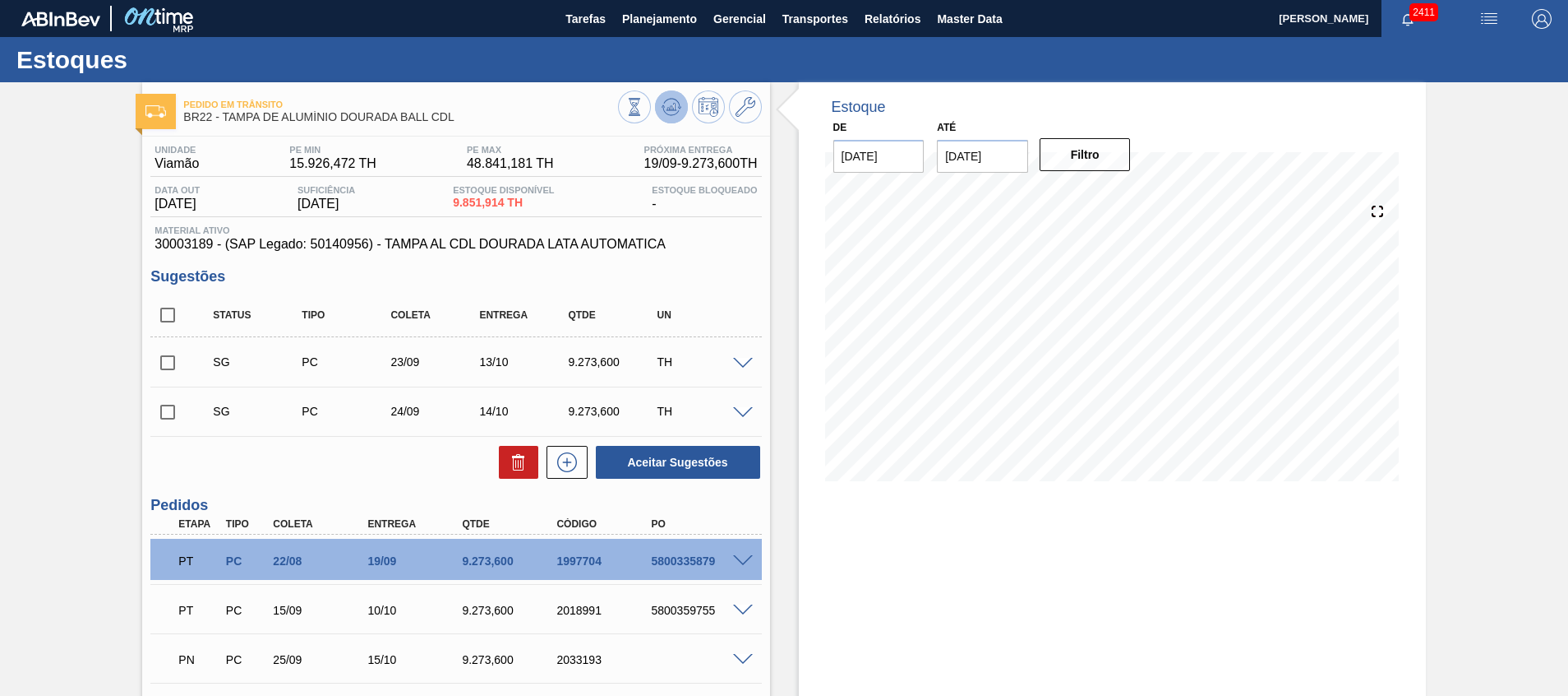
click at [677, 109] on icon at bounding box center [671, 107] width 20 height 20
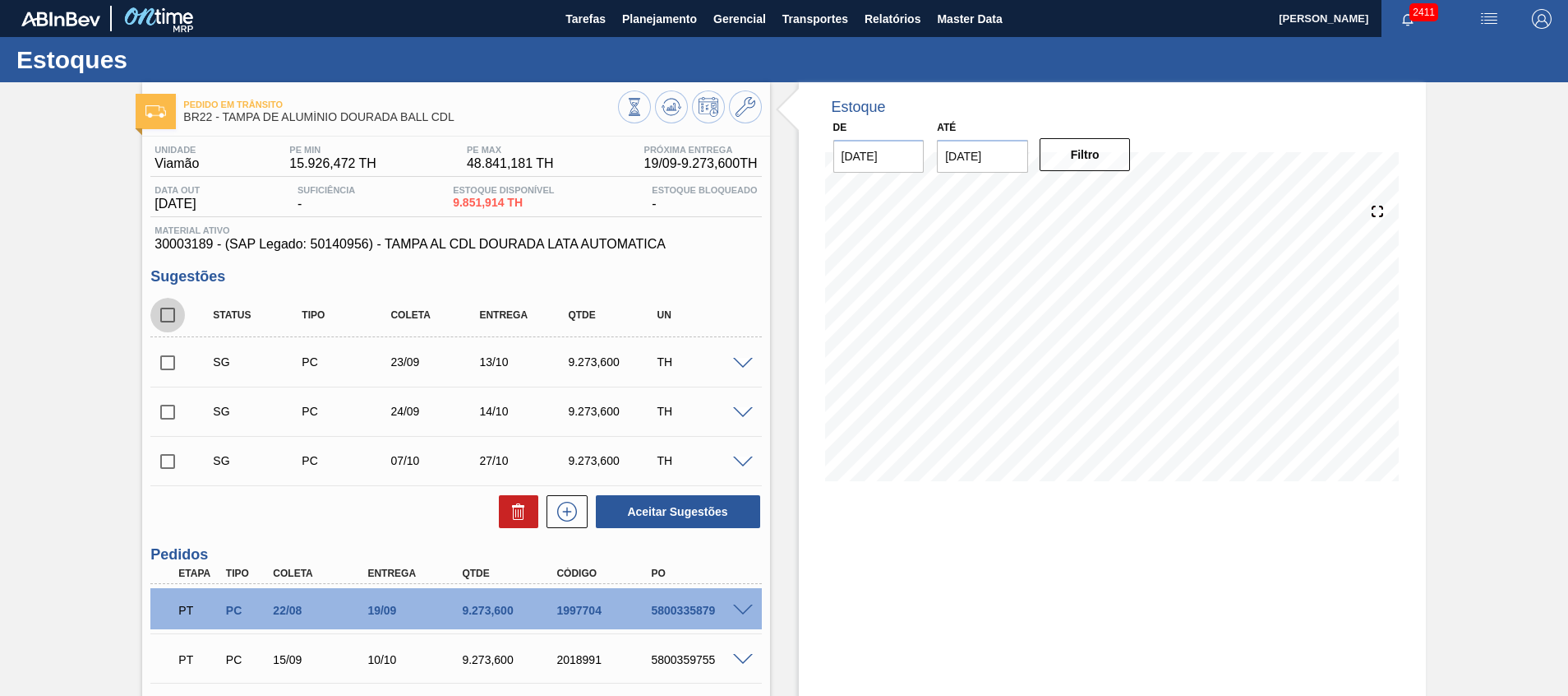
click at [172, 305] on input "checkbox" at bounding box center [167, 315] width 35 height 35
checkbox input "true"
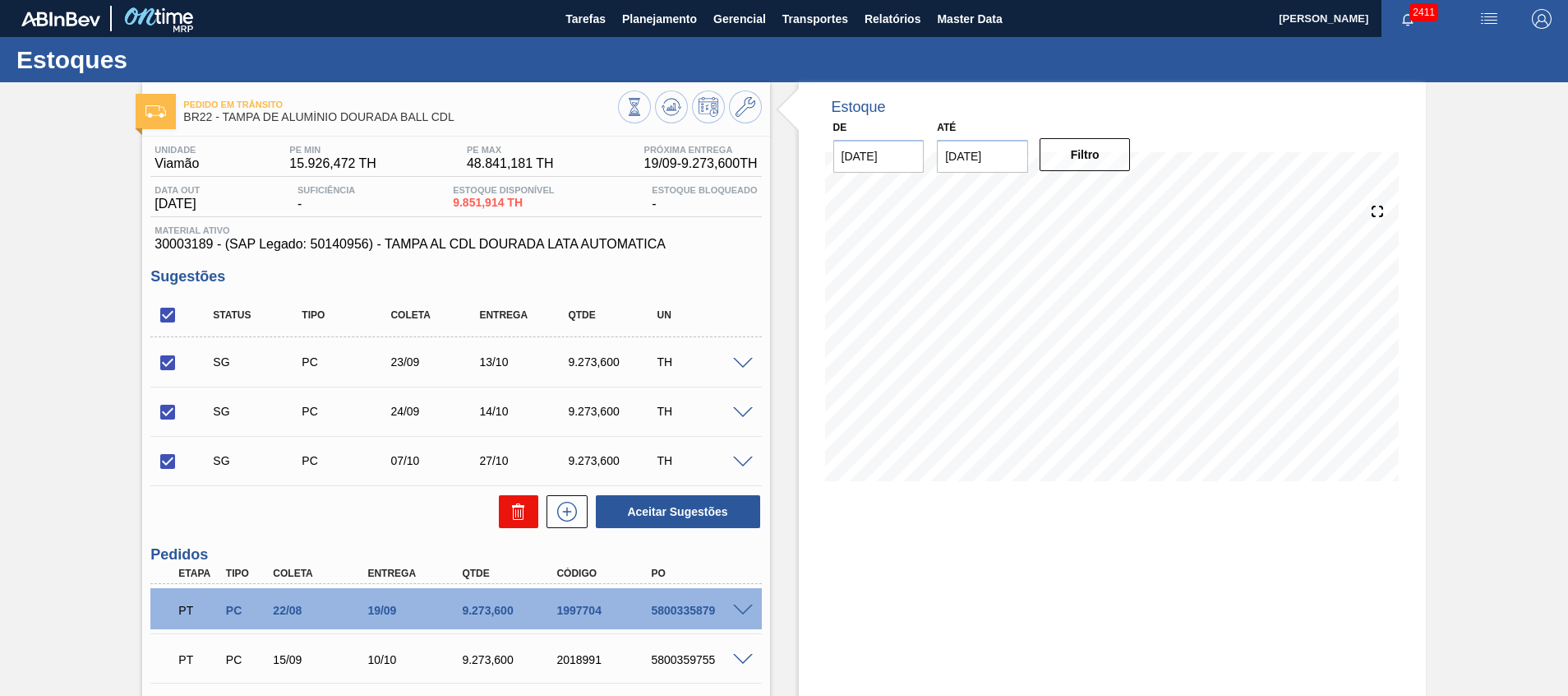
click at [518, 502] on icon at bounding box center [519, 512] width 20 height 20
checkbox input "false"
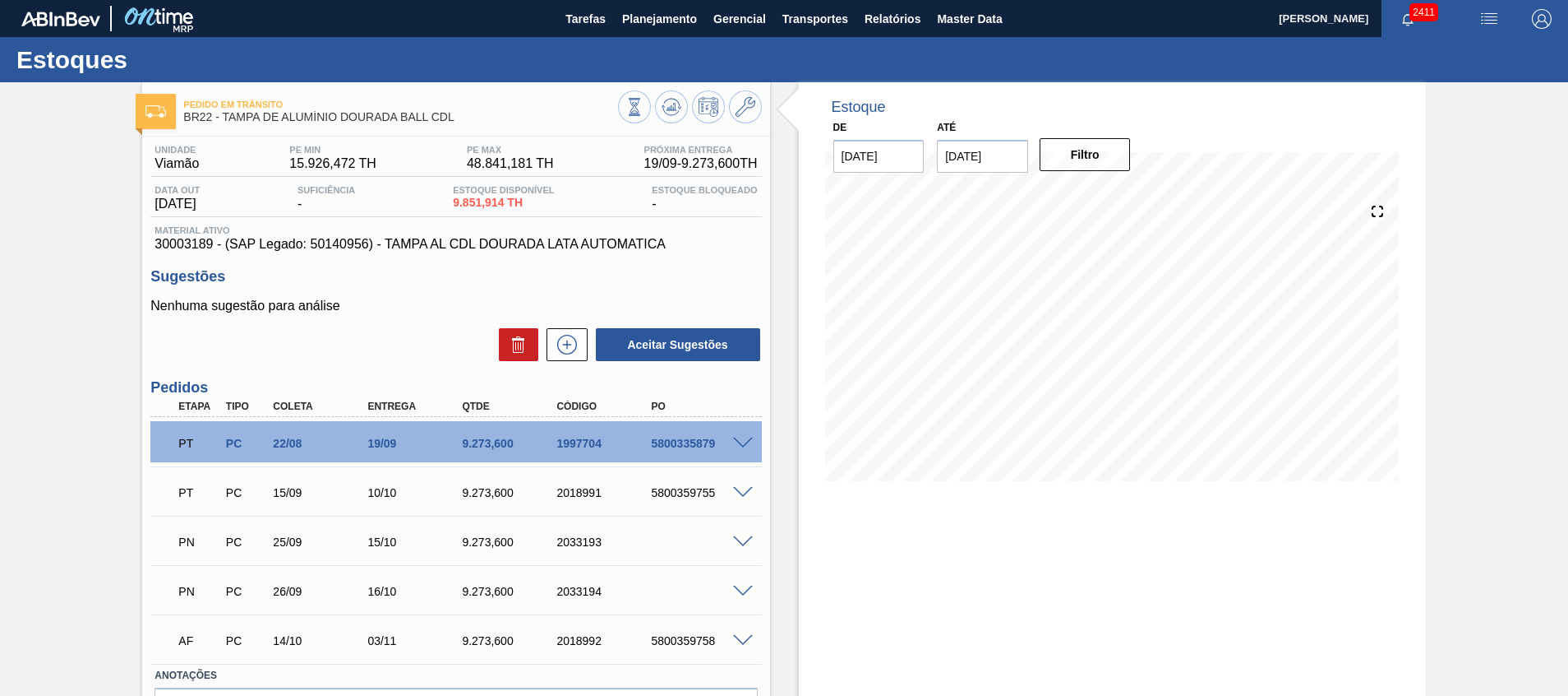
click at [478, 441] on div "9.273,600" at bounding box center [511, 443] width 106 height 13
copy div "9.273,600"
click at [571, 538] on div "2033193" at bounding box center [605, 542] width 106 height 13
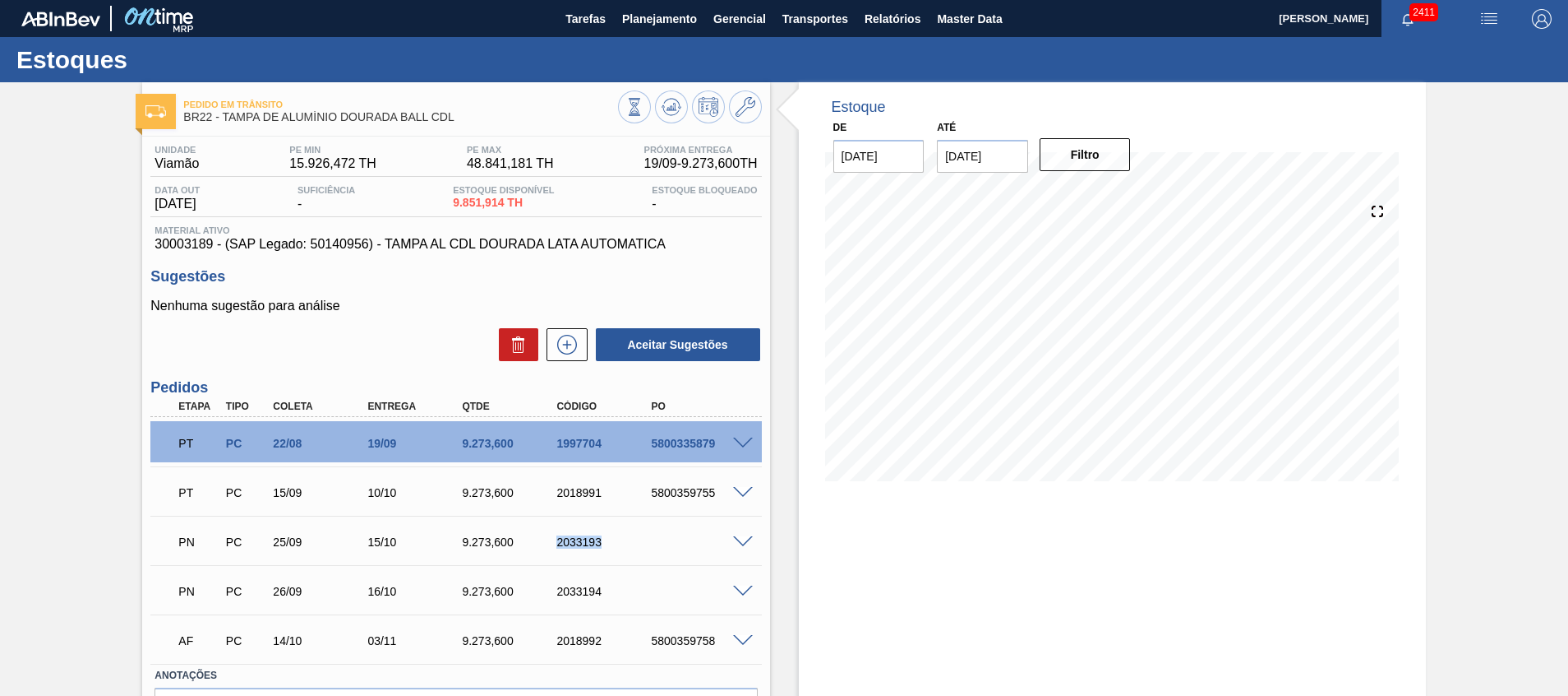
copy div "2033193"
click at [678, 21] on span "Planejamento" at bounding box center [660, 19] width 75 height 20
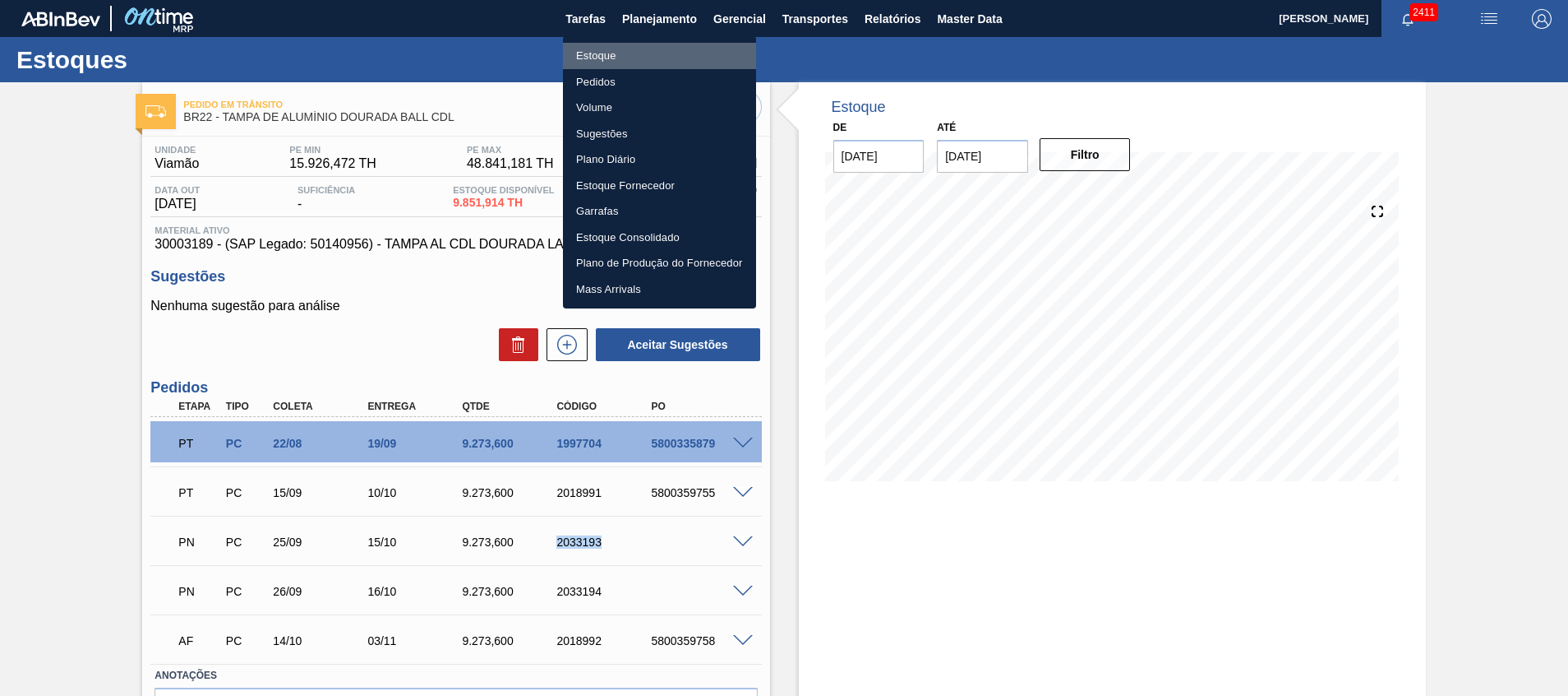
click at [666, 51] on li "Estoque" at bounding box center [659, 56] width 193 height 27
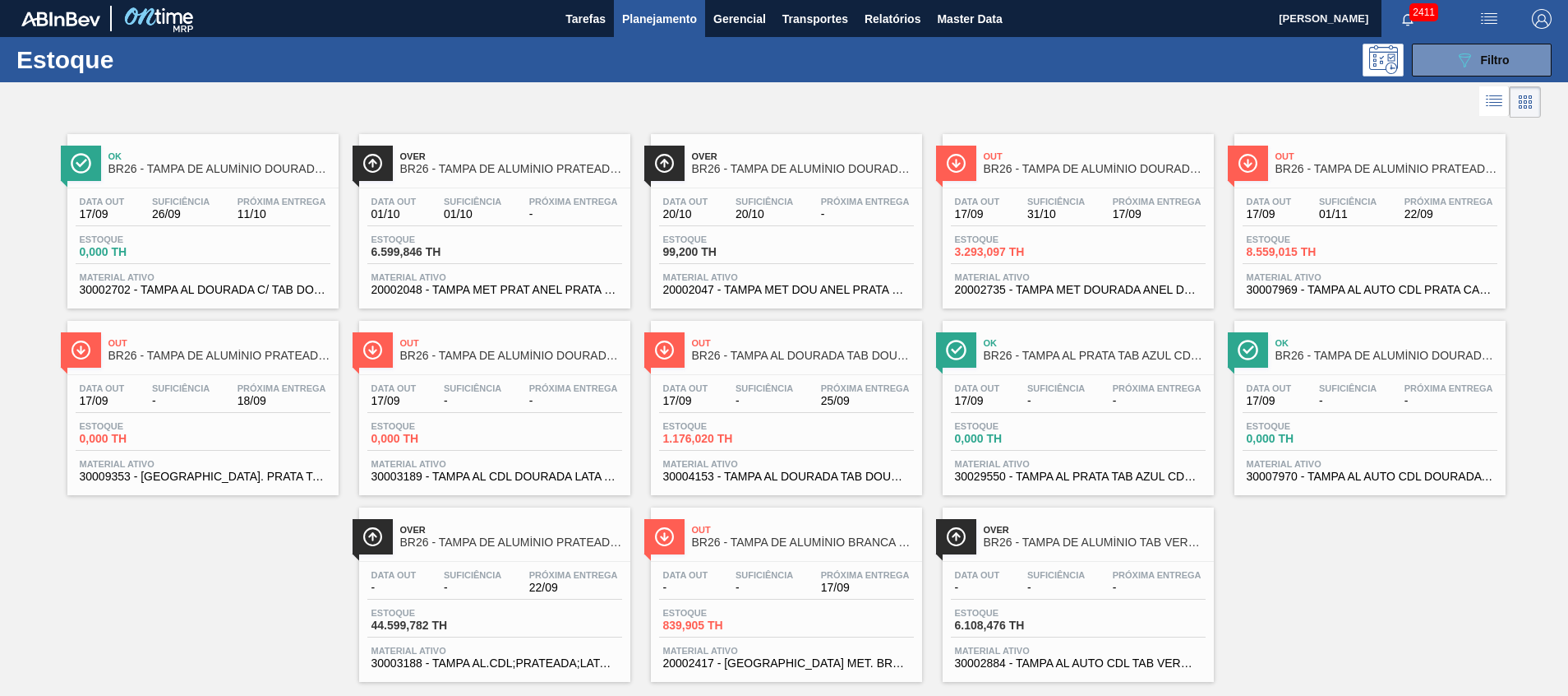
click at [1075, 278] on span "Material ativo" at bounding box center [1078, 277] width 246 height 10
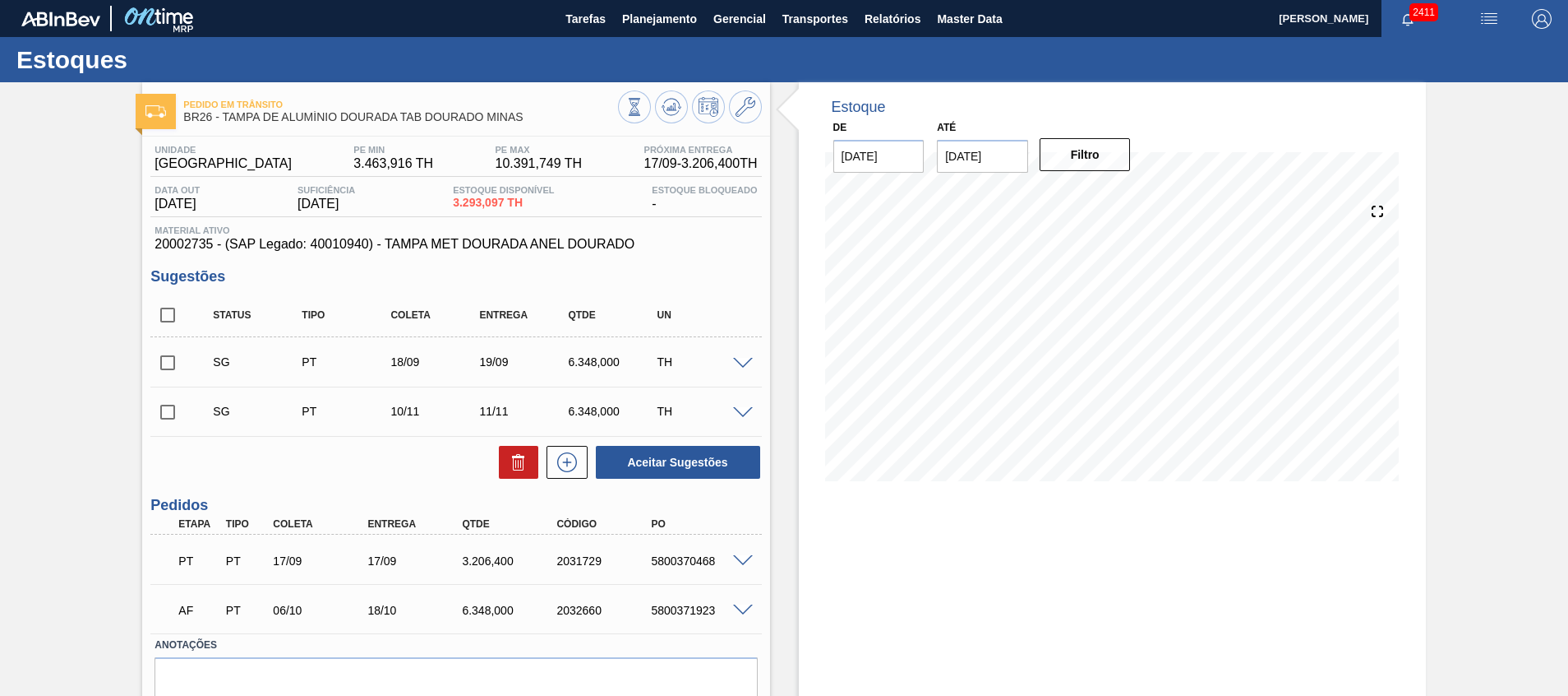
click at [742, 556] on span at bounding box center [743, 562] width 20 height 12
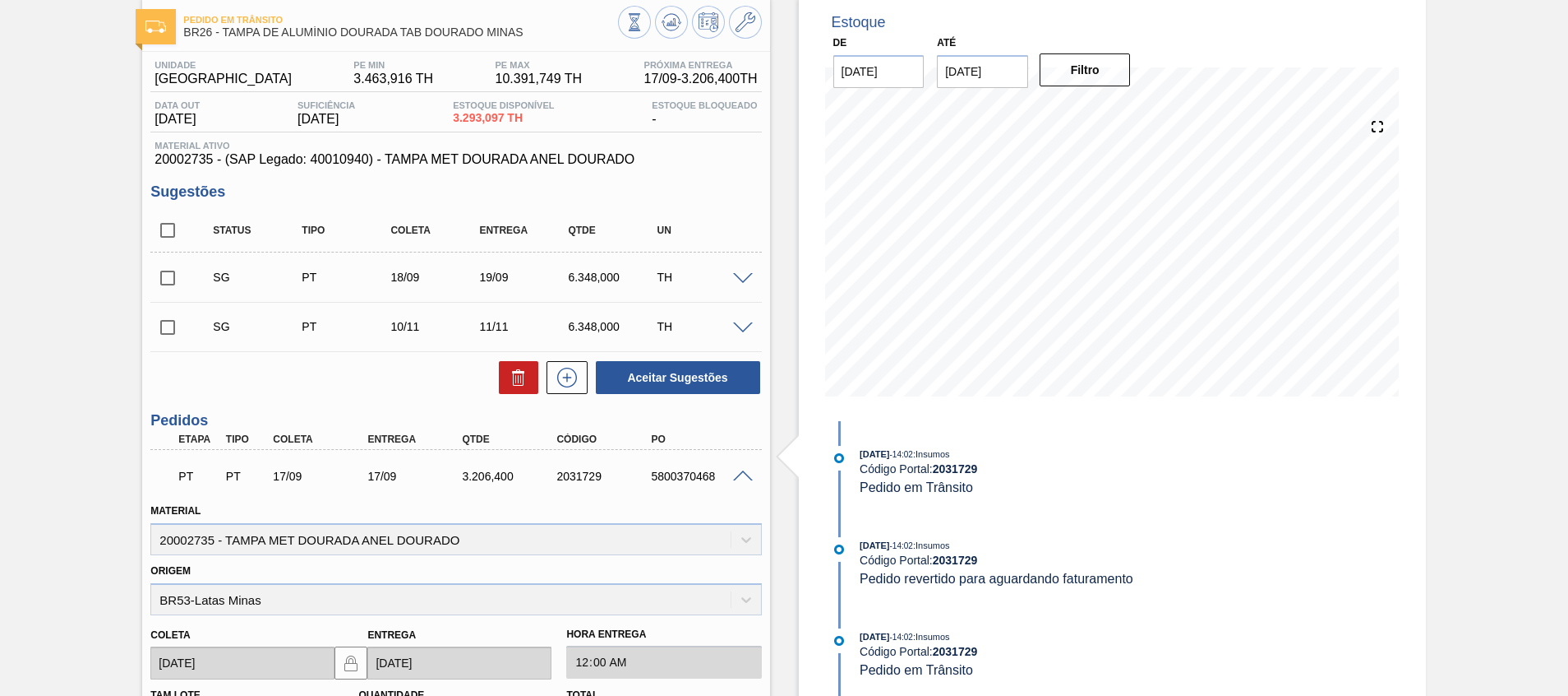
scroll to position [124, 0]
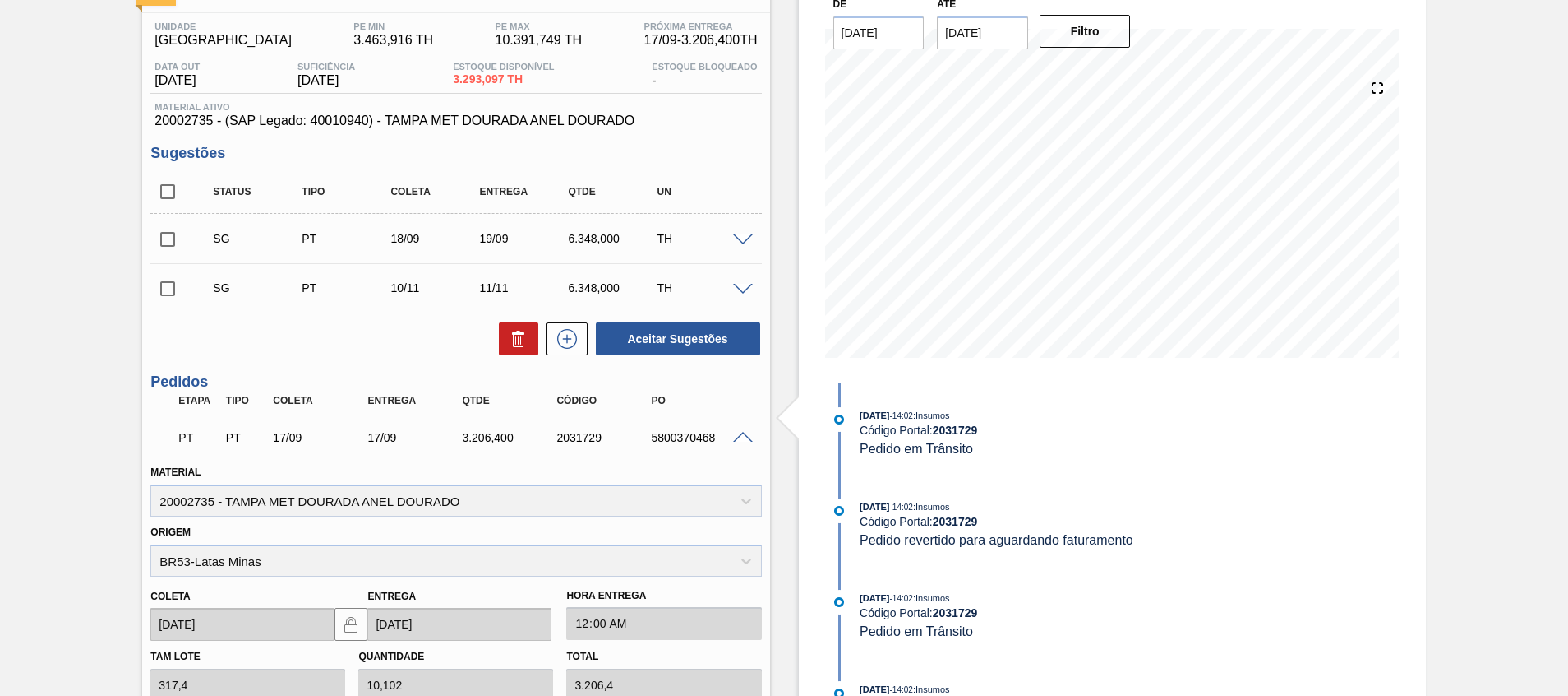
click at [743, 440] on span at bounding box center [743, 438] width 20 height 12
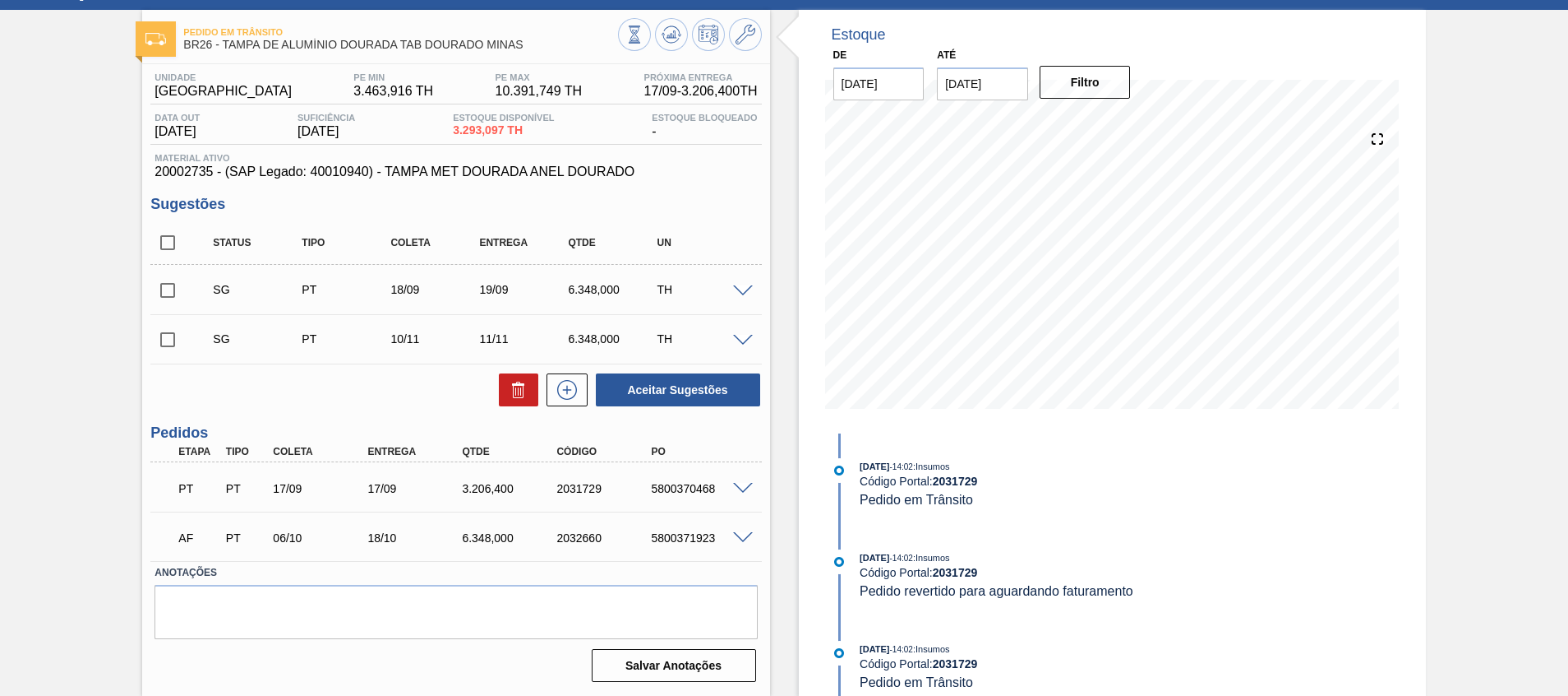
scroll to position [72, 0]
click at [165, 245] on input "checkbox" at bounding box center [167, 242] width 35 height 35
checkbox input "true"
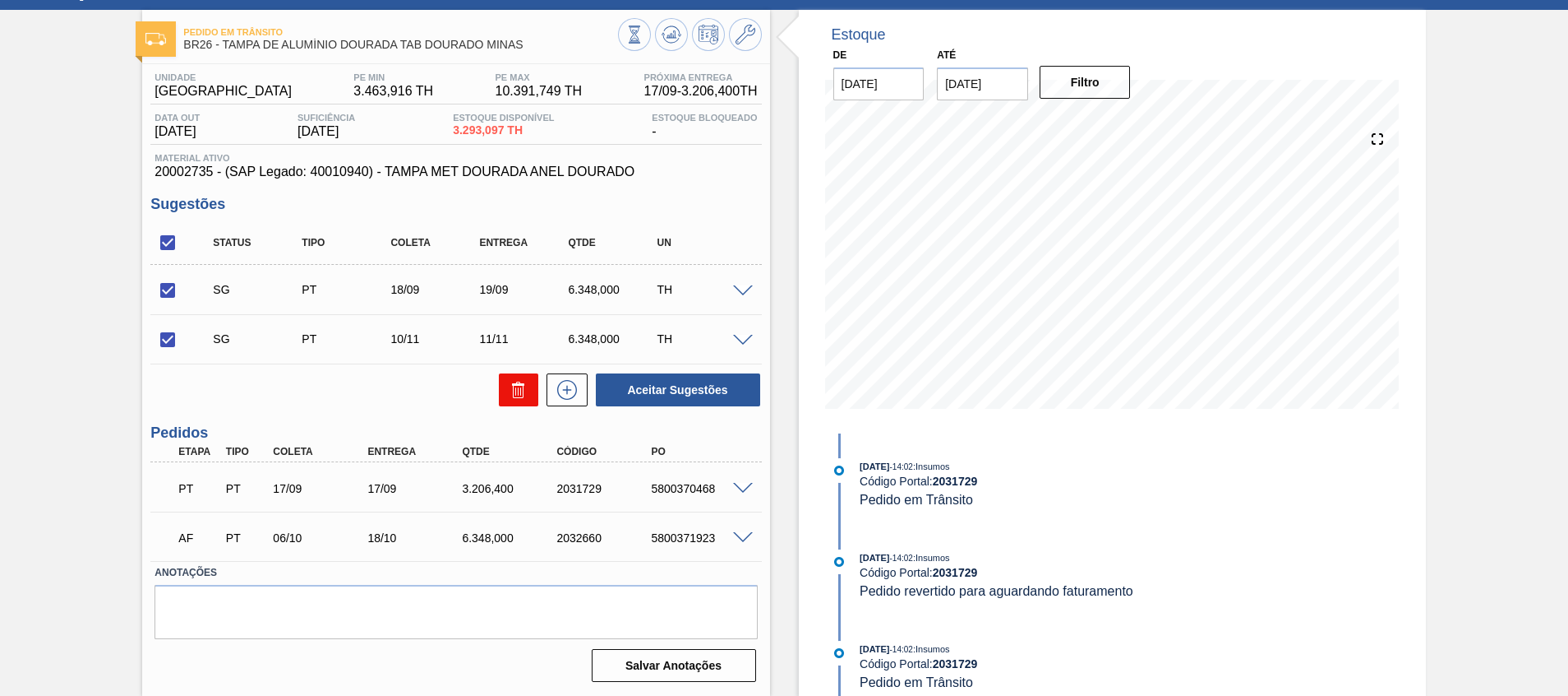
click at [504, 390] on button at bounding box center [519, 390] width 39 height 33
checkbox input "false"
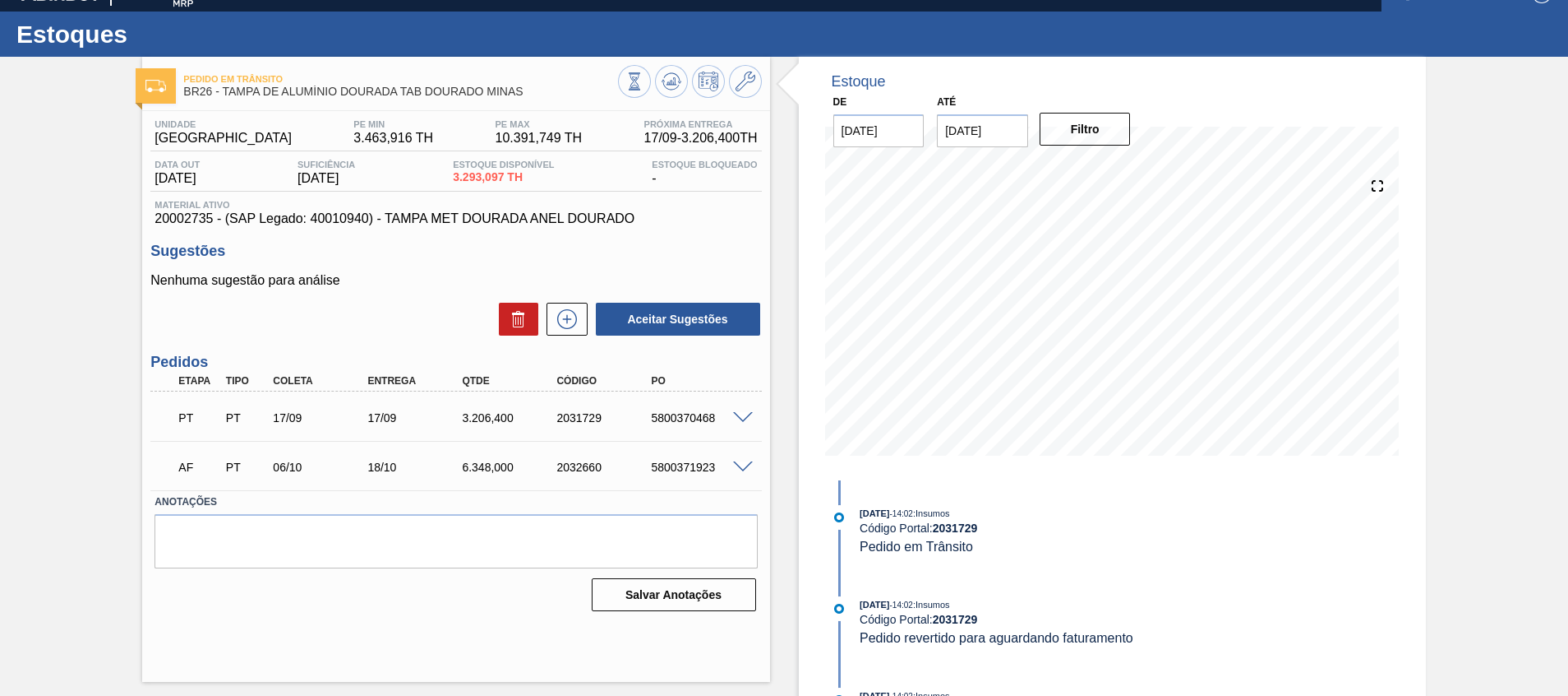
scroll to position [0, 0]
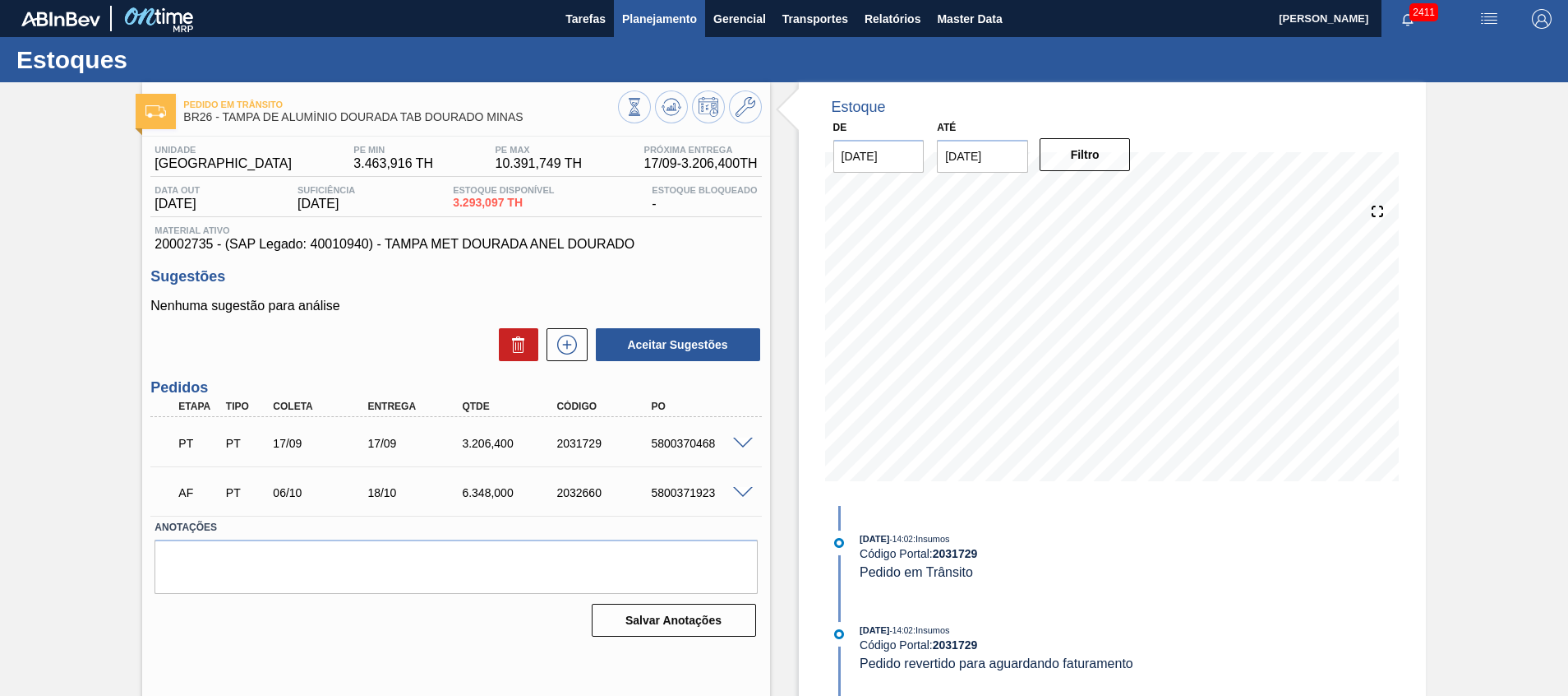
click at [667, 11] on span "Planejamento" at bounding box center [660, 19] width 75 height 20
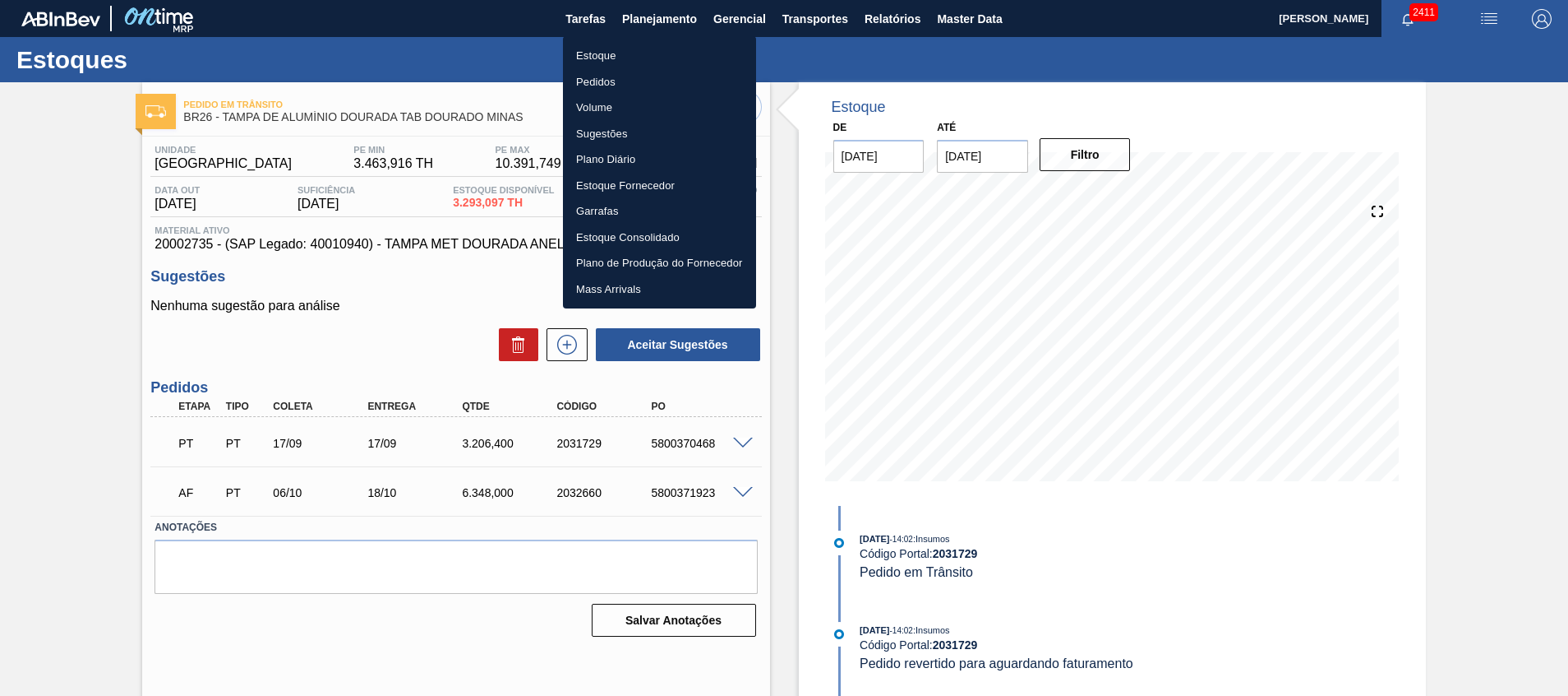
click at [647, 53] on li "Estoque" at bounding box center [659, 56] width 193 height 27
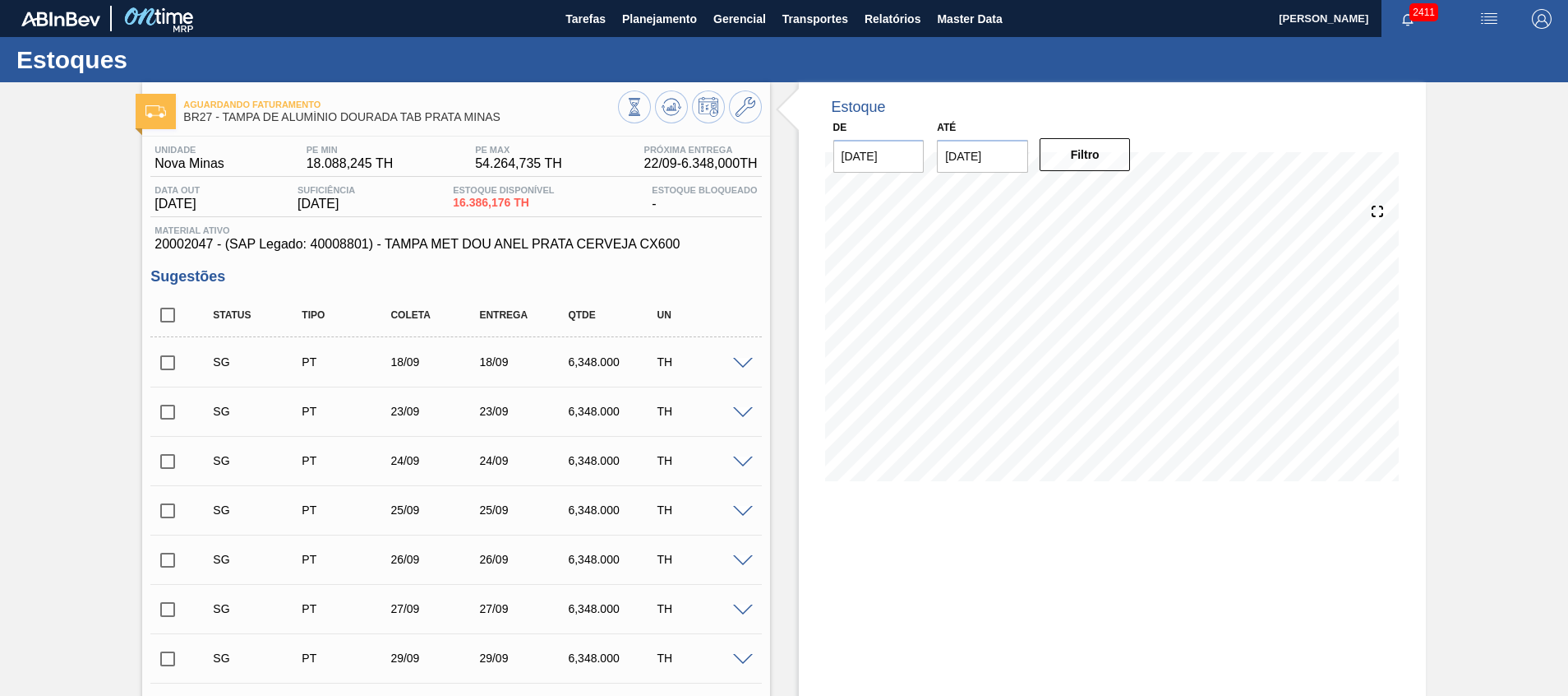
click at [173, 319] on input "checkbox" at bounding box center [167, 315] width 35 height 35
checkbox input "true"
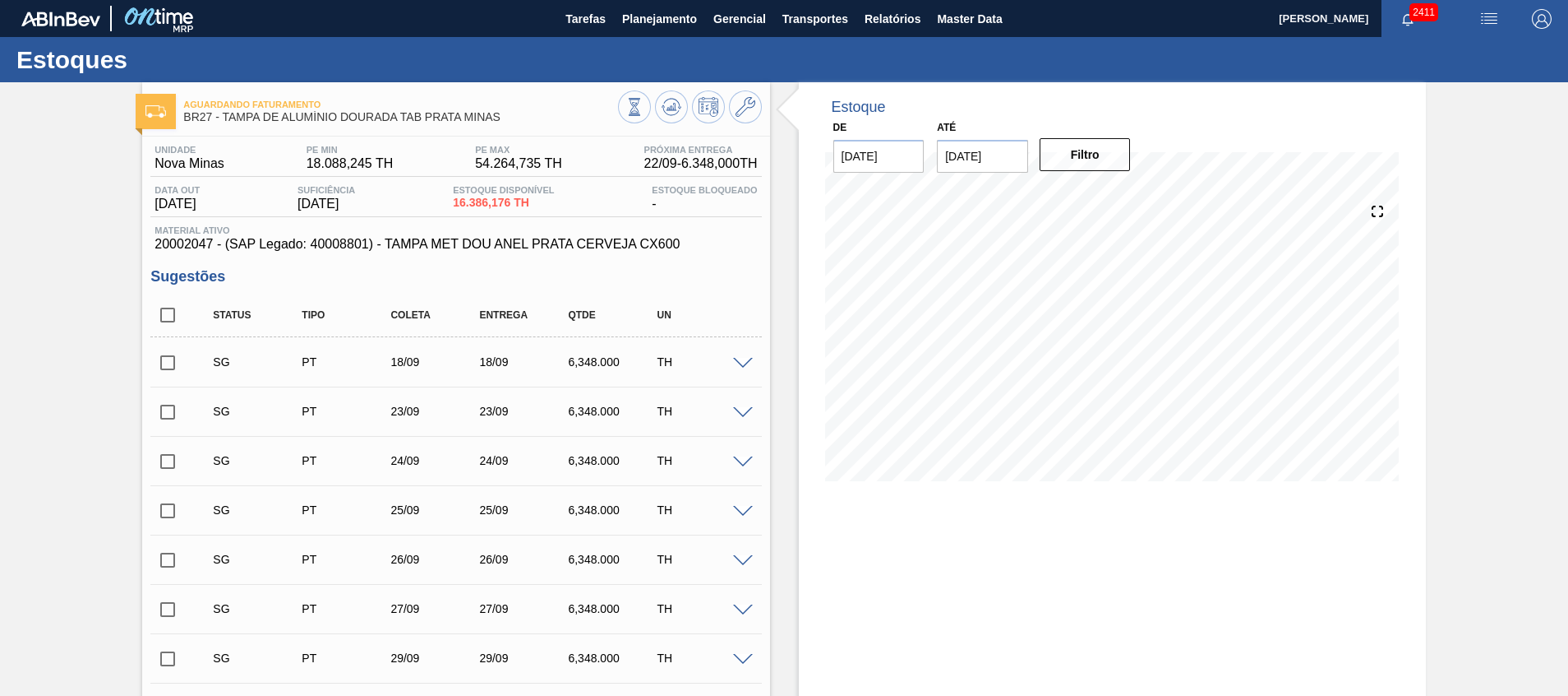
checkbox input "true"
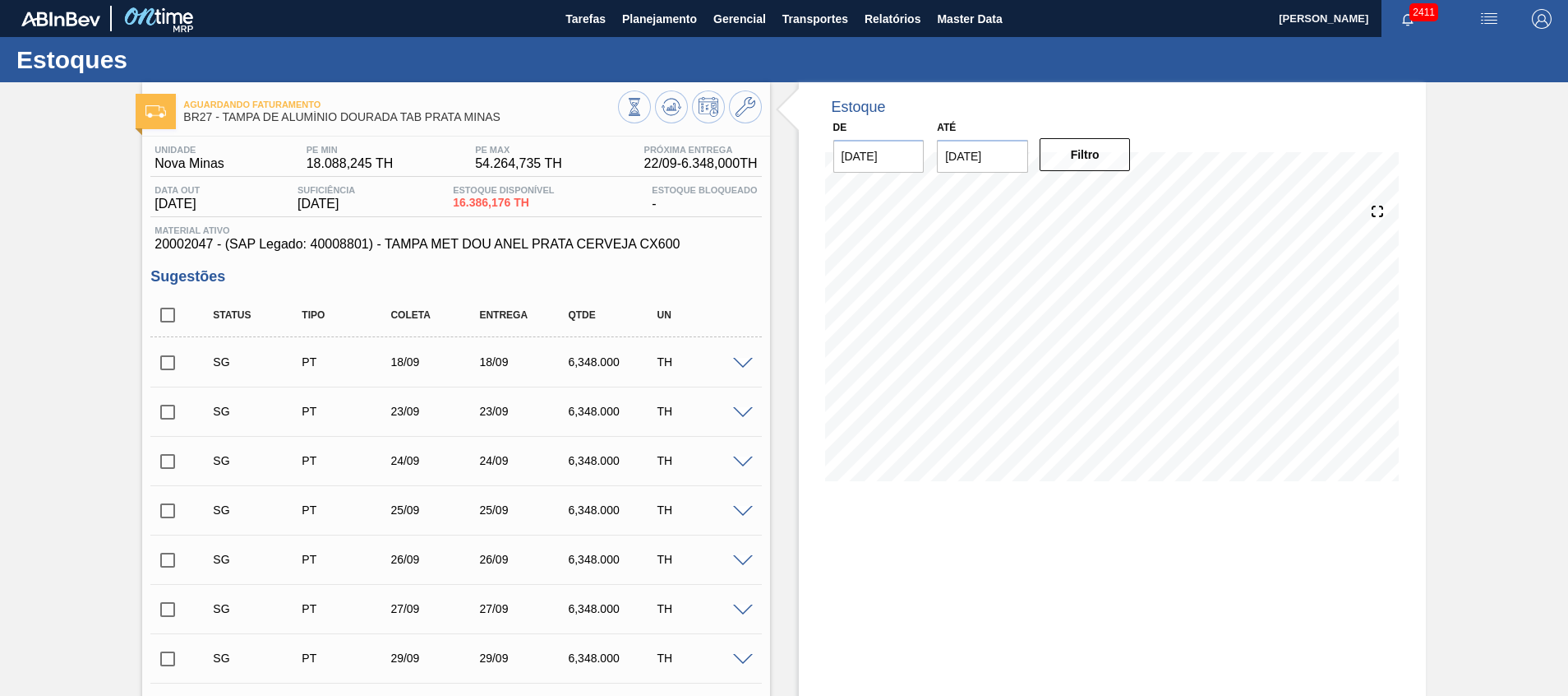
checkbox input "true"
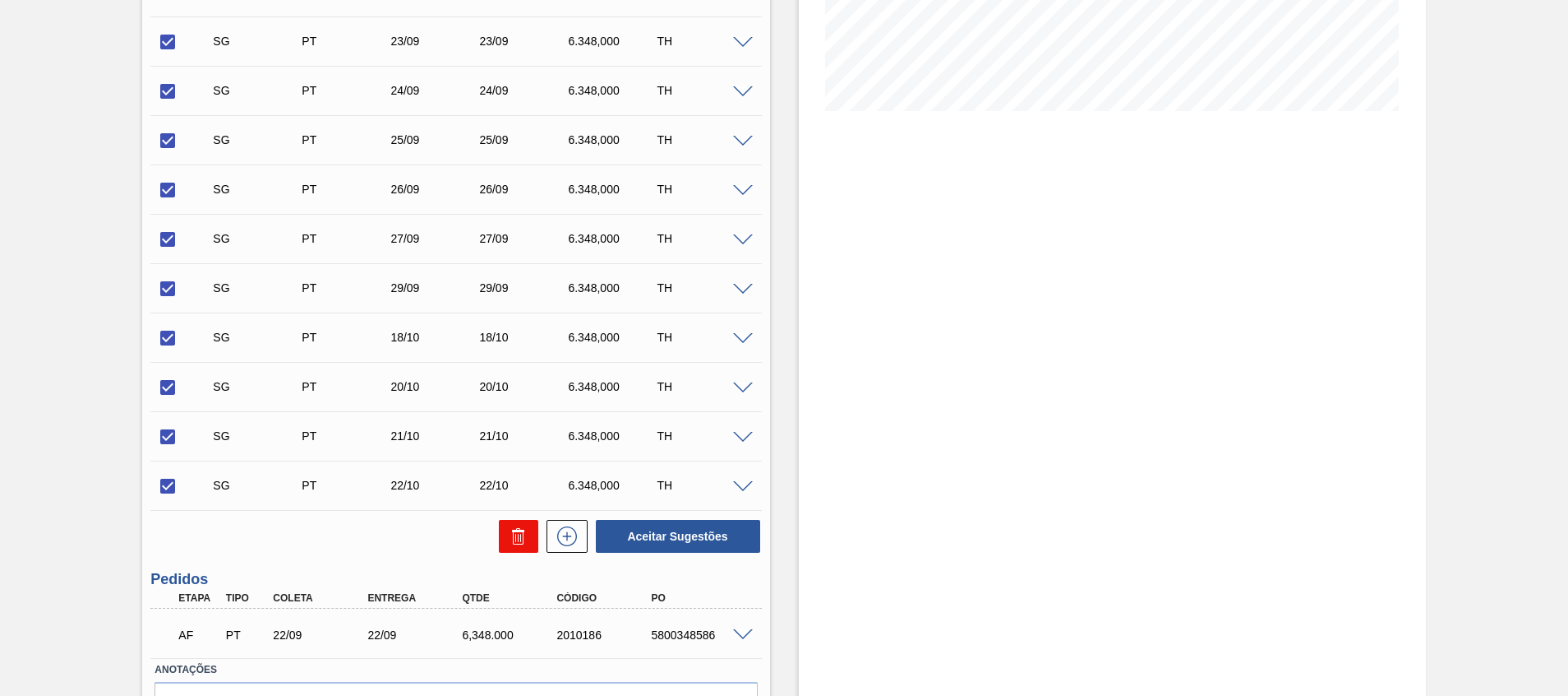
click at [519, 550] on button at bounding box center [519, 536] width 39 height 33
checkbox input "false"
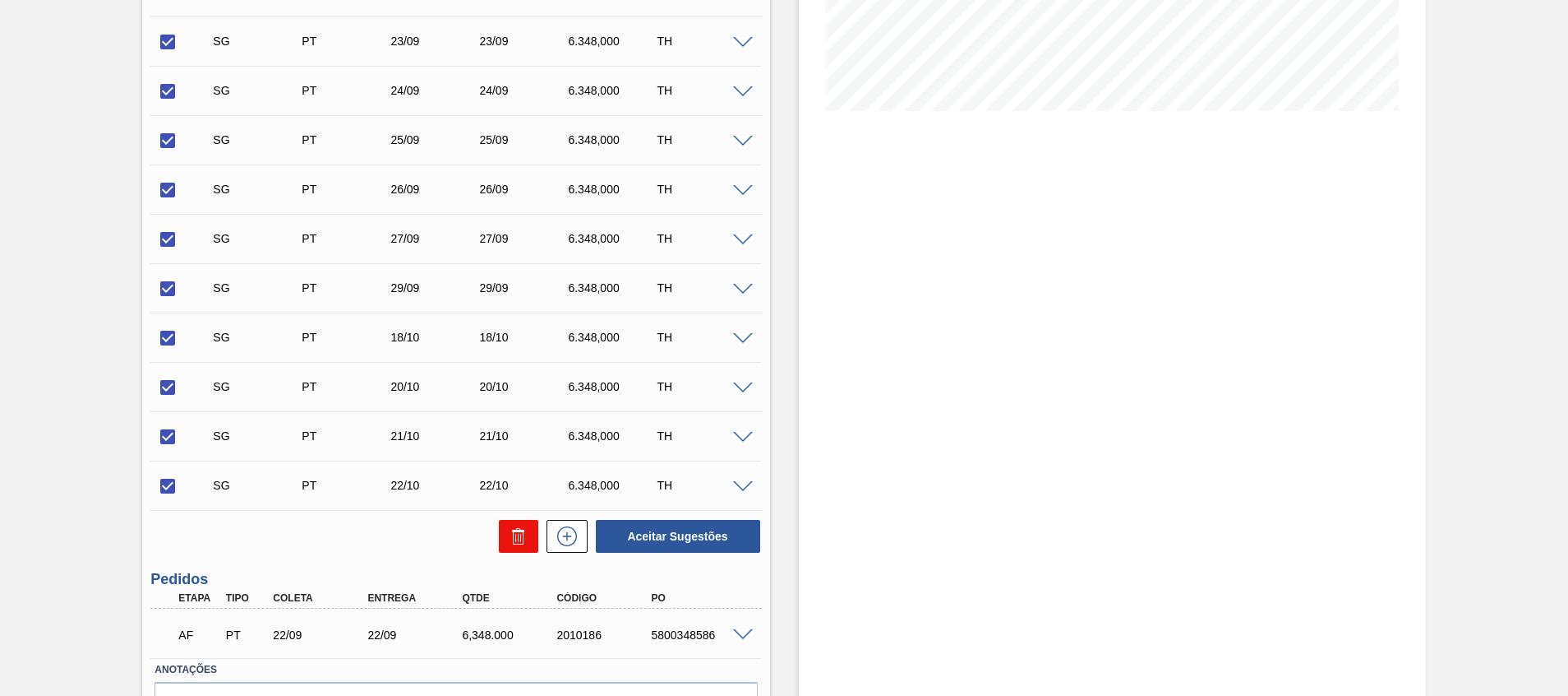
checkbox input "false"
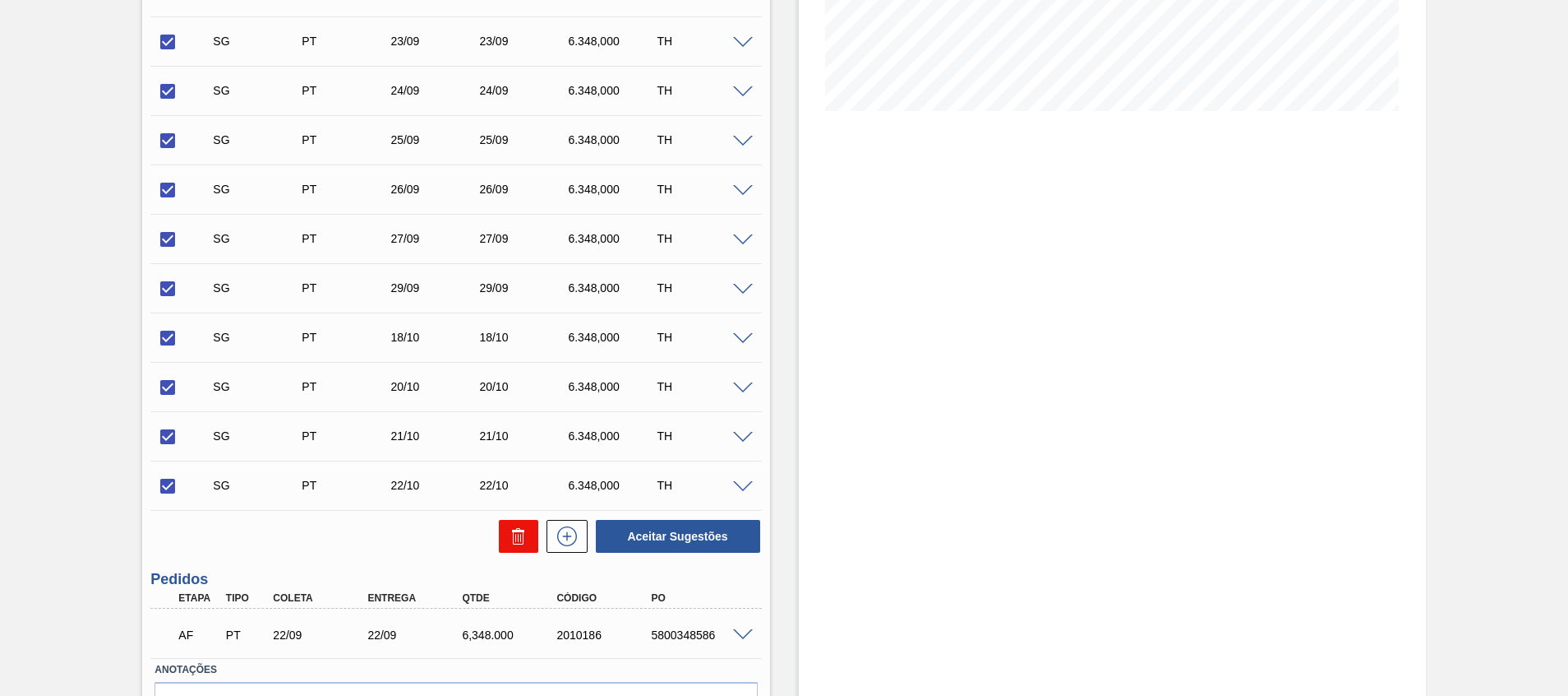
checkbox input "false"
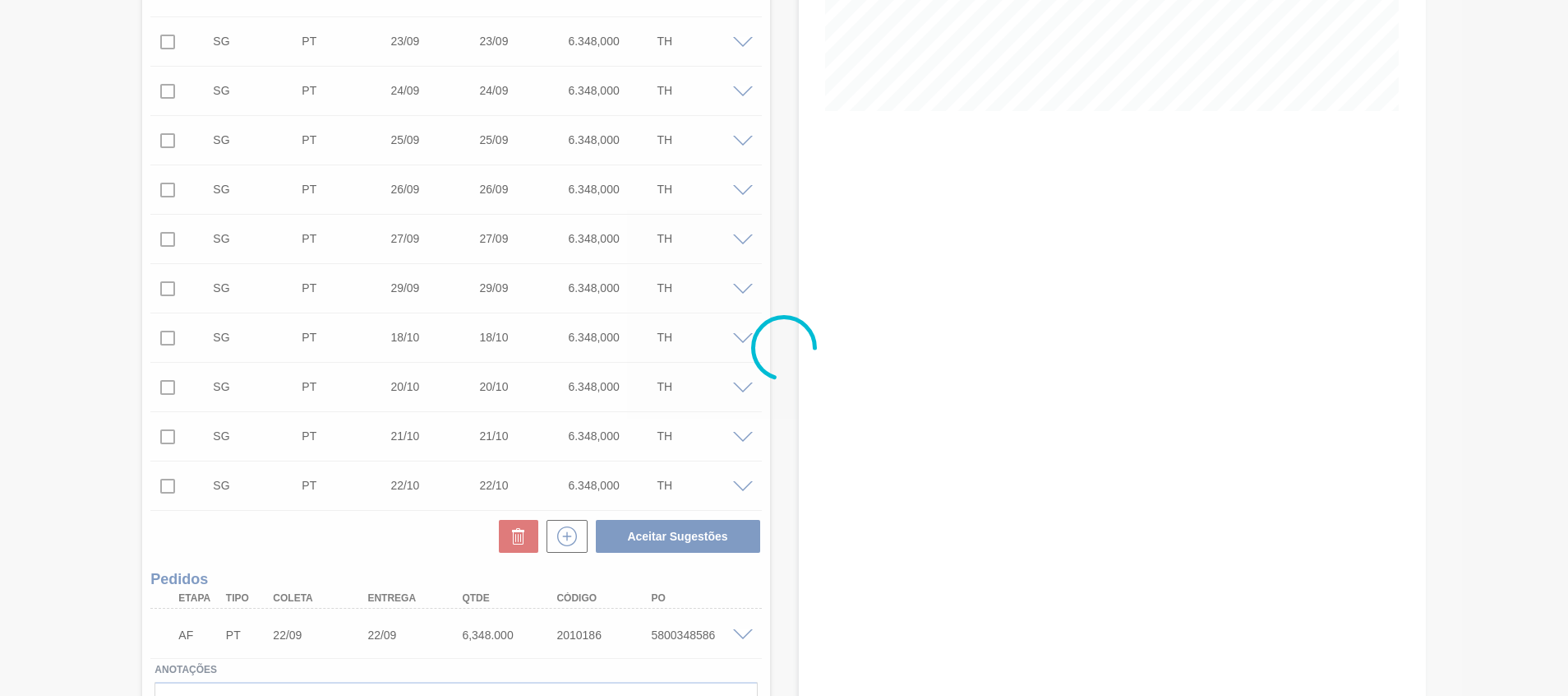
scroll to position [12, 0]
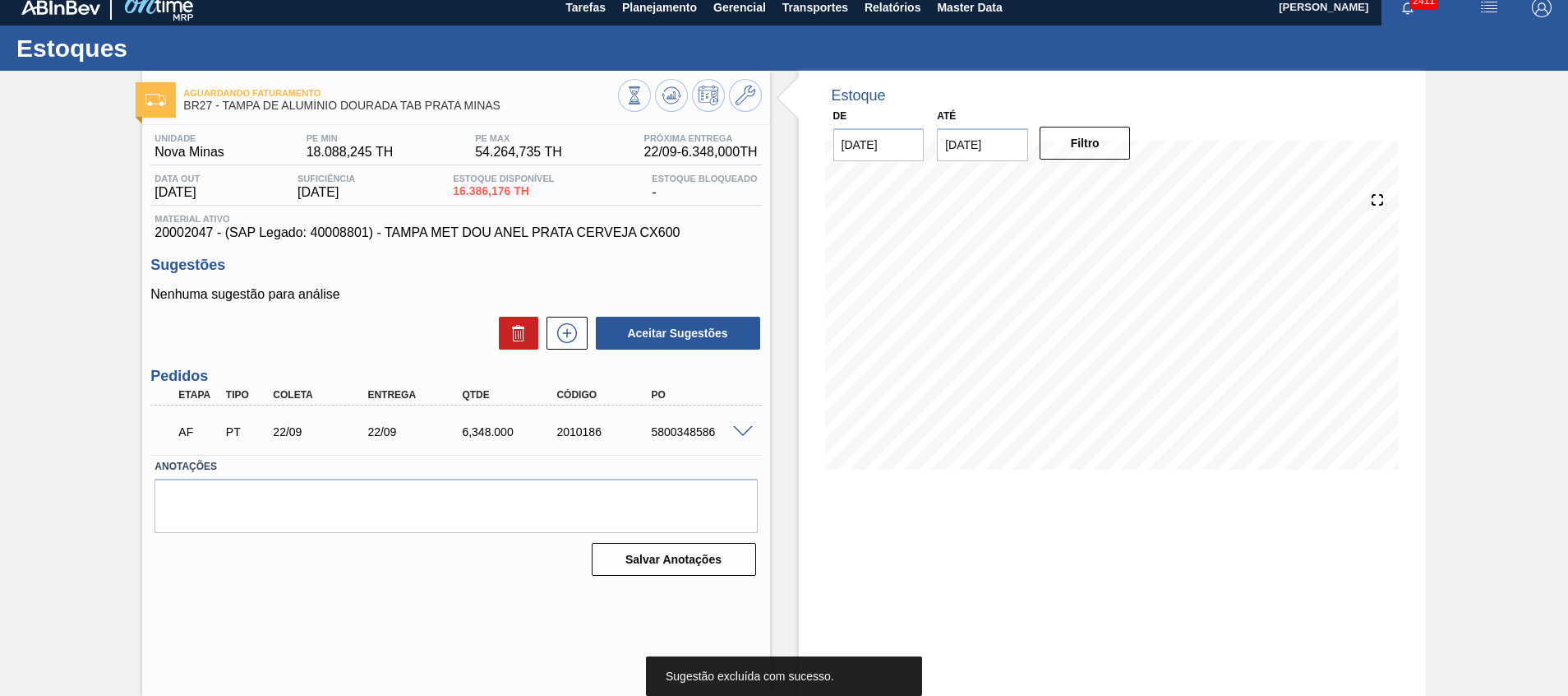
click at [914, 142] on input "[DATE]" at bounding box center [879, 144] width 92 height 33
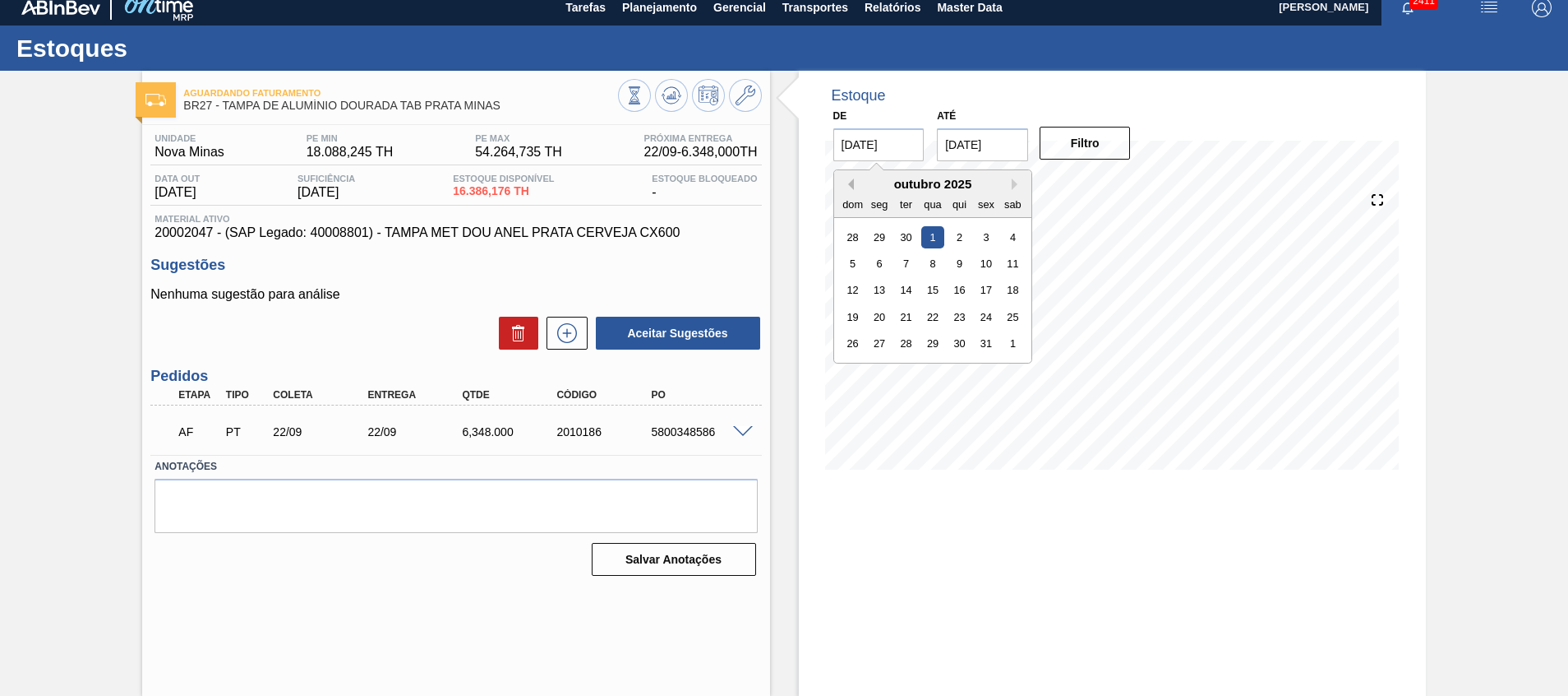
click at [850, 185] on button "Previous Month" at bounding box center [848, 184] width 12 height 12
click at [937, 289] on div "17" at bounding box center [932, 289] width 22 height 22
type input "[DATE]"
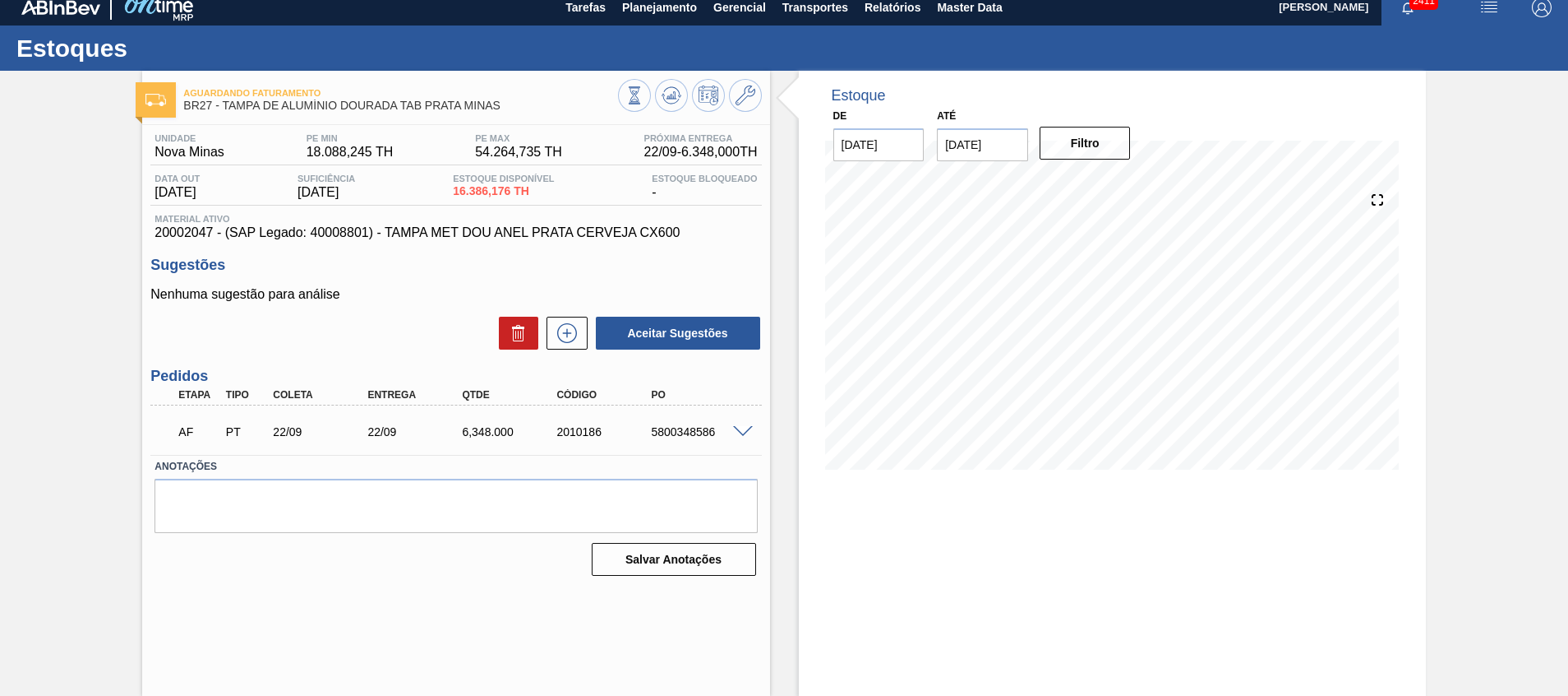
click at [959, 131] on input "[DATE]" at bounding box center [983, 144] width 92 height 33
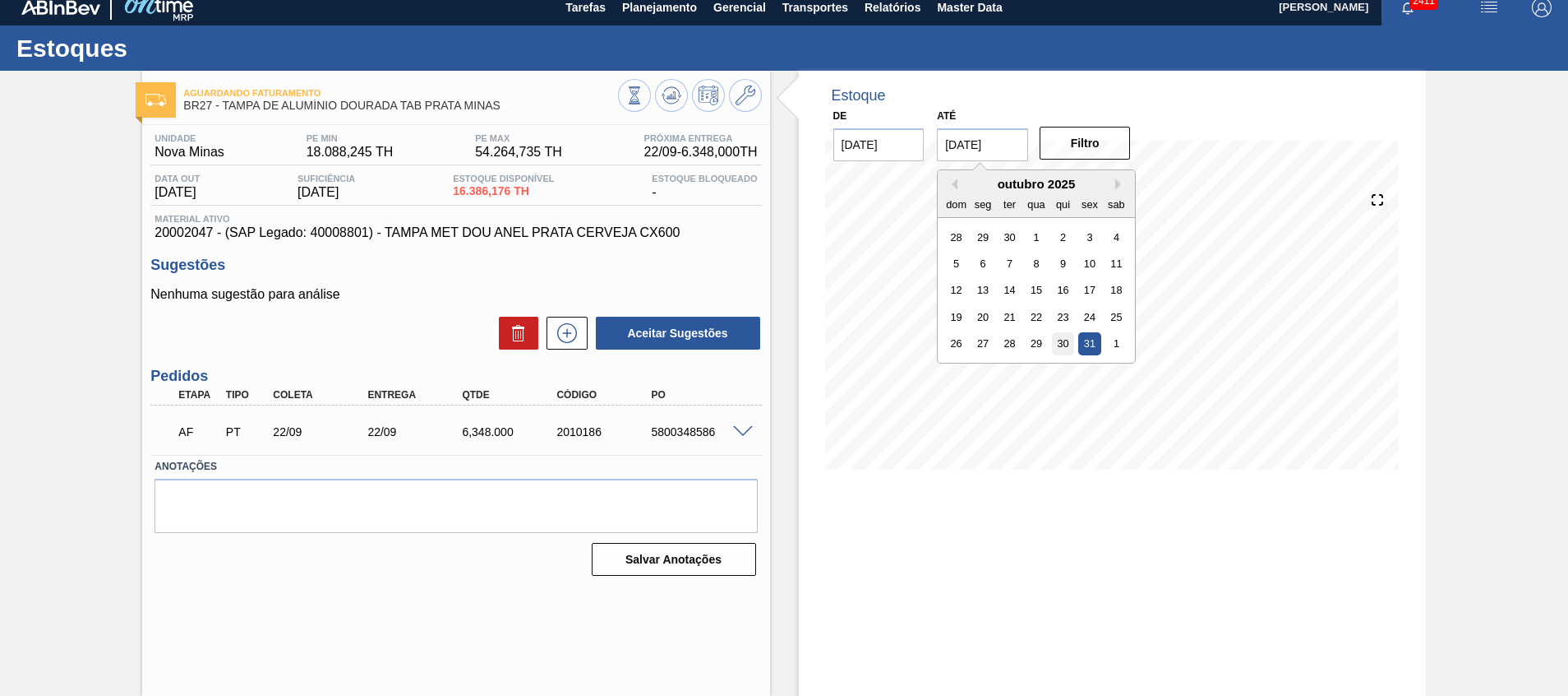
click at [1062, 334] on div "30" at bounding box center [1063, 343] width 22 height 22
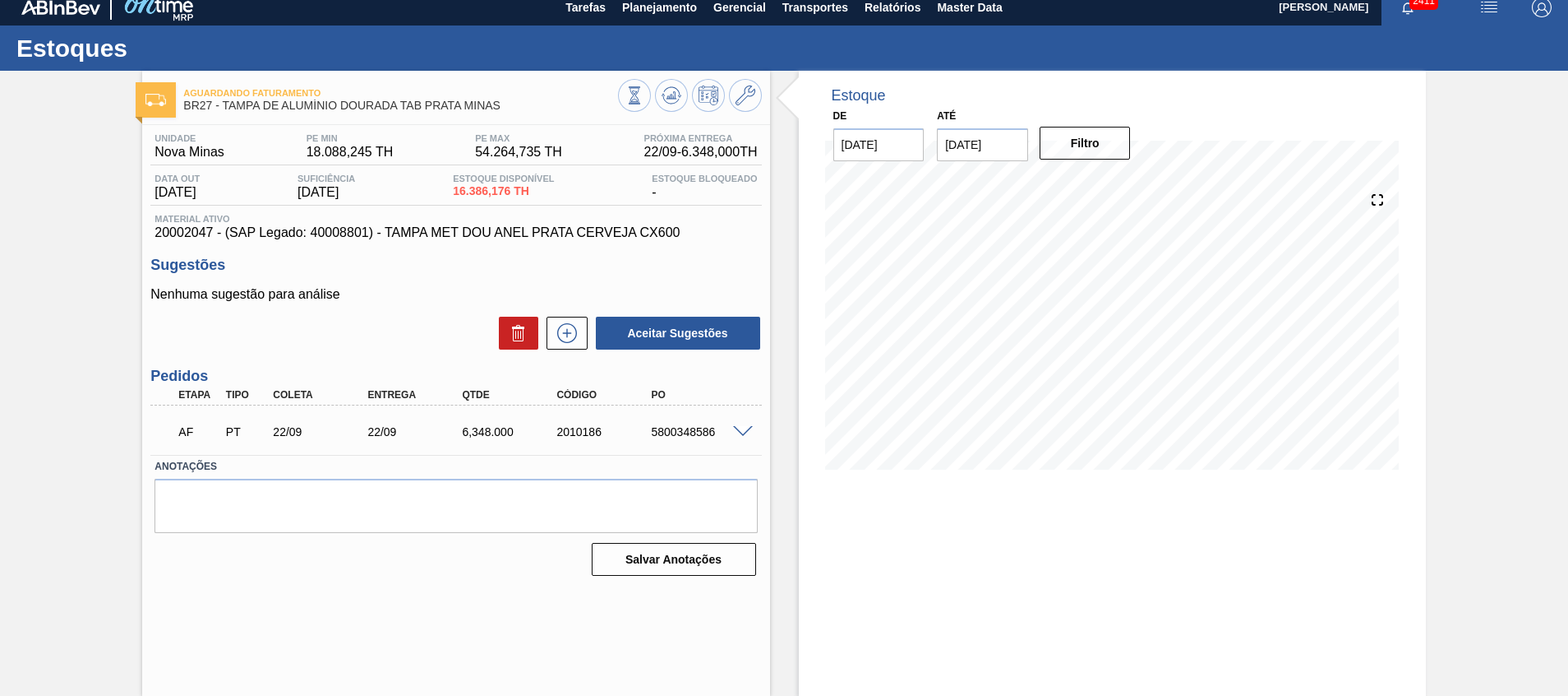
click at [944, 150] on input "[DATE]" at bounding box center [983, 144] width 92 height 33
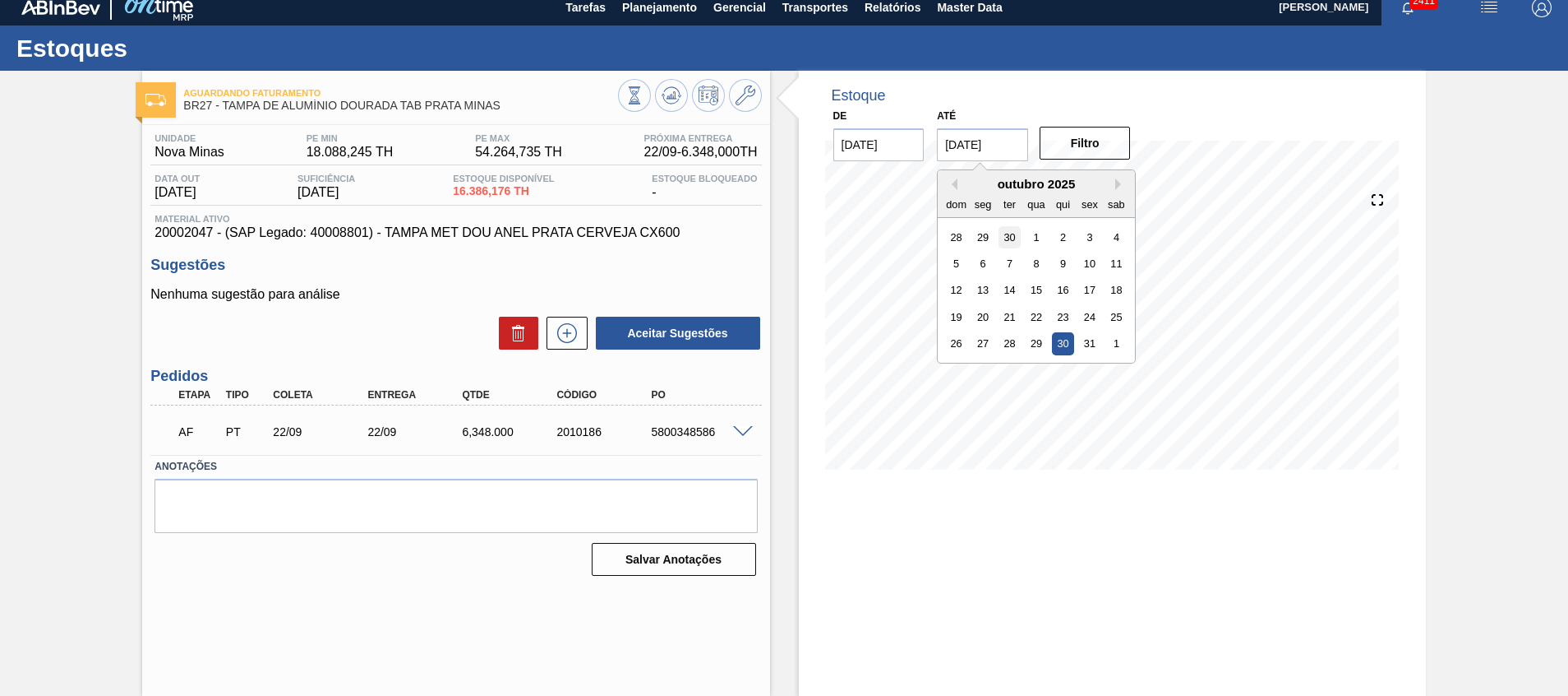
click at [1010, 245] on div "30" at bounding box center [1009, 236] width 22 height 22
type input "[DATE]"
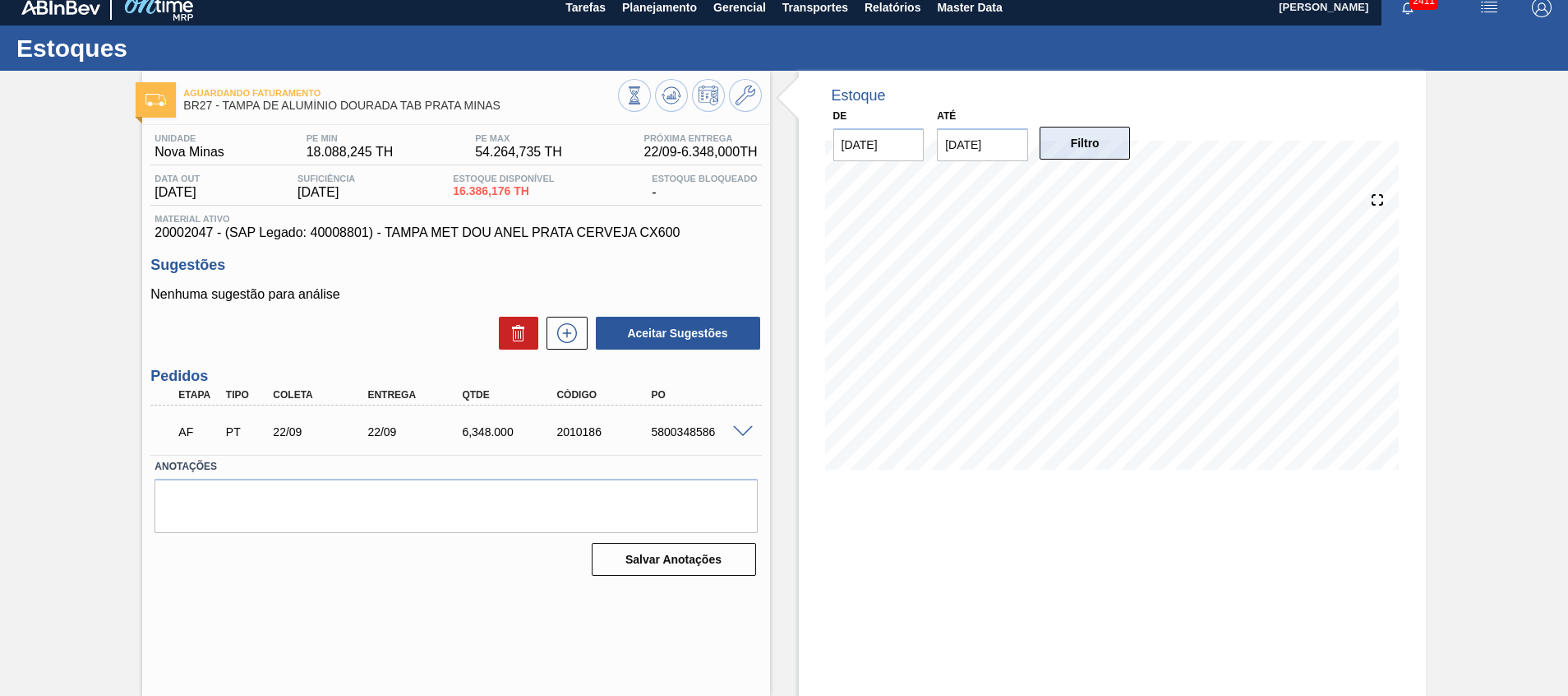
click at [1063, 149] on button "Filtro" at bounding box center [1085, 142] width 92 height 33
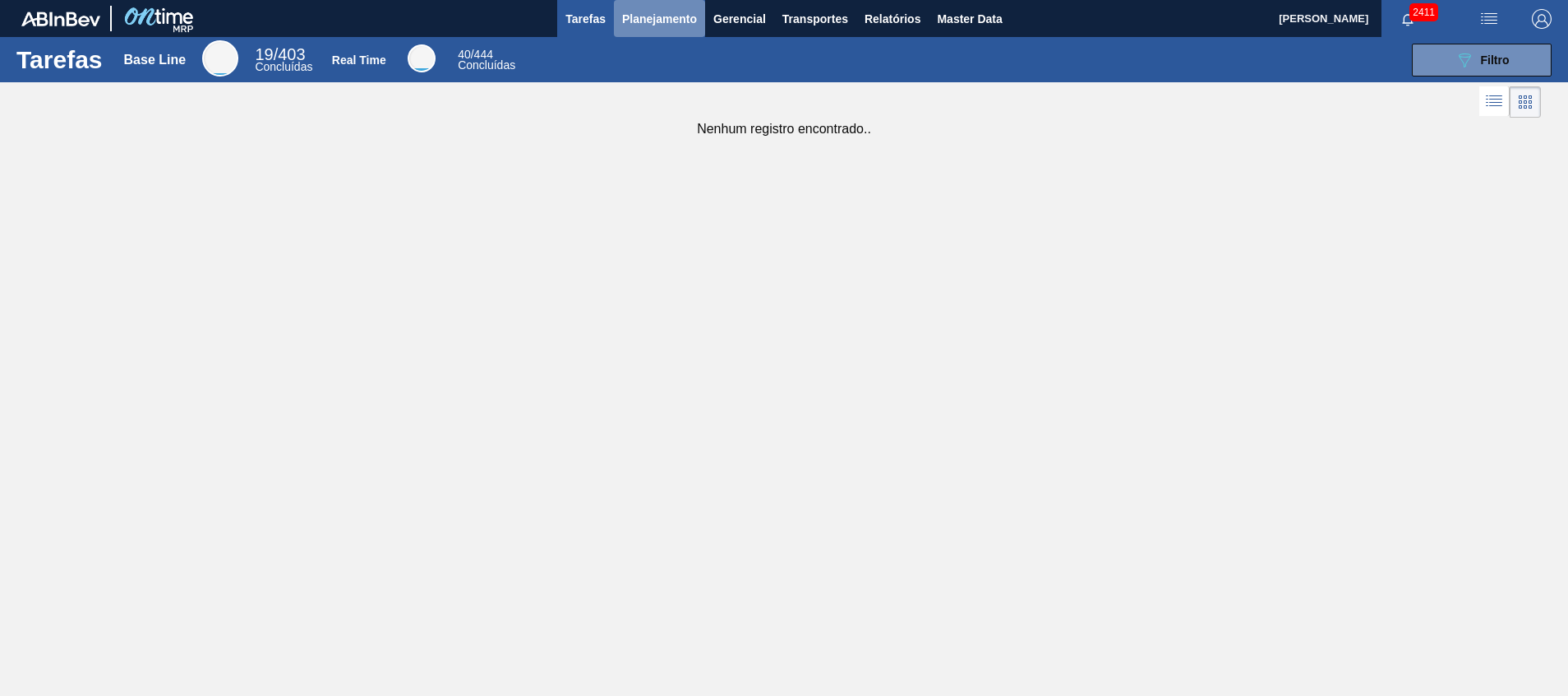
click at [667, 10] on span "Planejamento" at bounding box center [660, 19] width 75 height 20
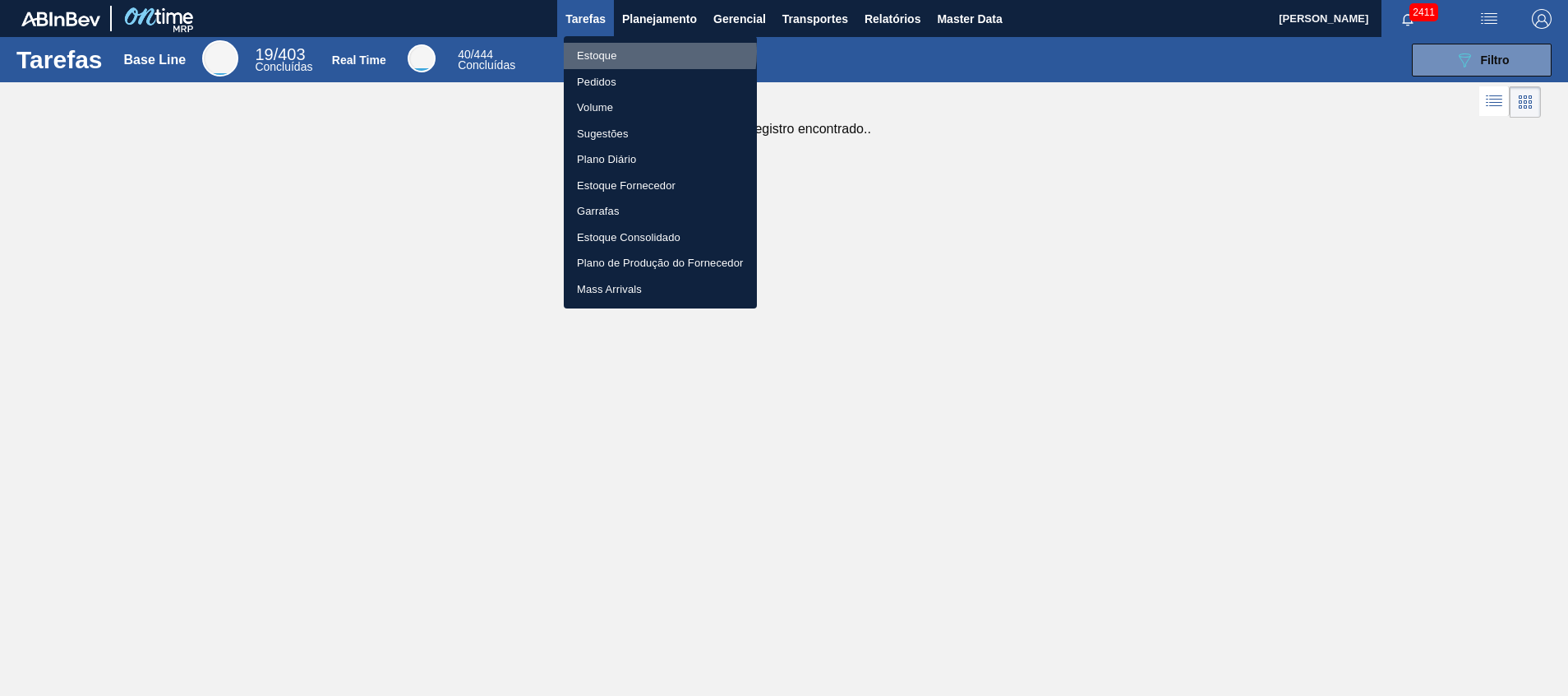
click at [633, 52] on li "Estoque" at bounding box center [660, 56] width 193 height 27
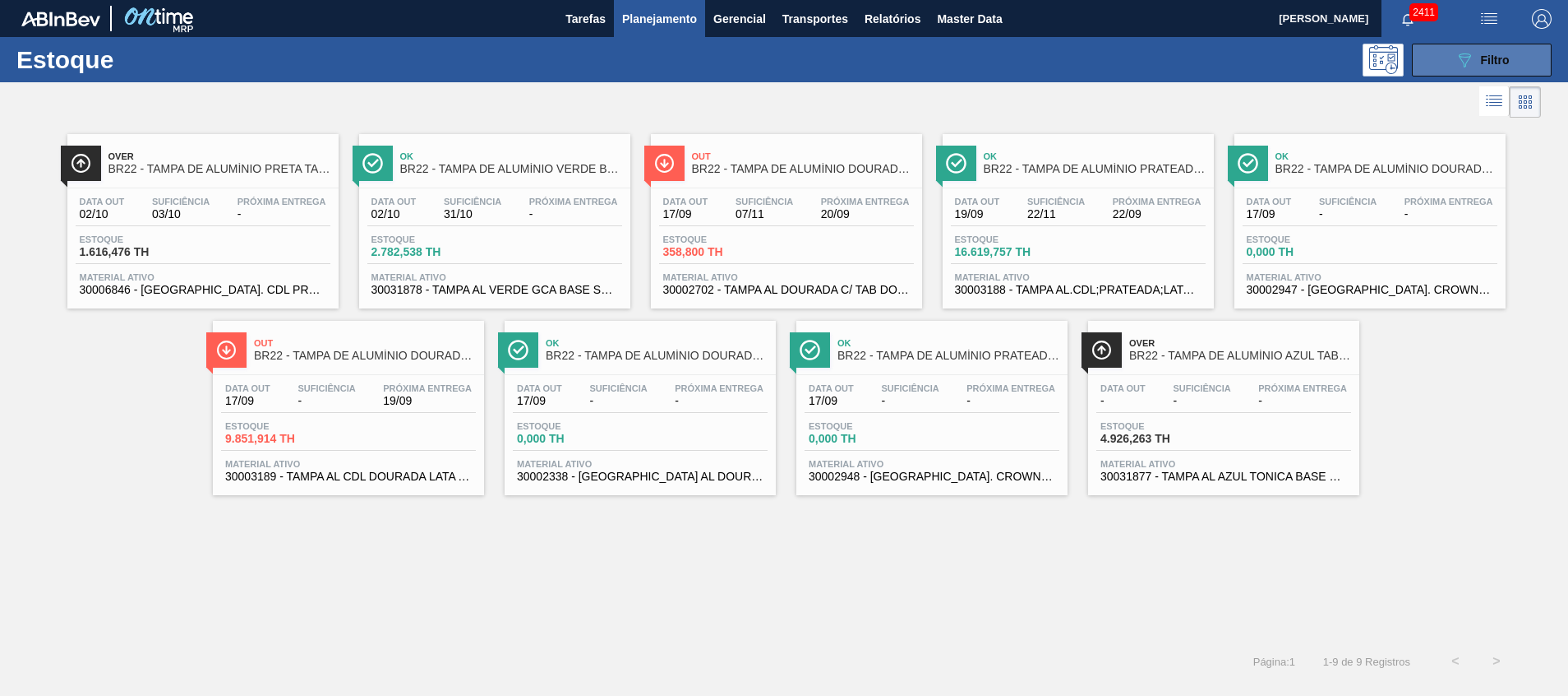
click at [1481, 52] on div "089F7B8B-B2A5-4AFE-B5C0-19BA573D28AC Filtro" at bounding box center [1483, 60] width 55 height 20
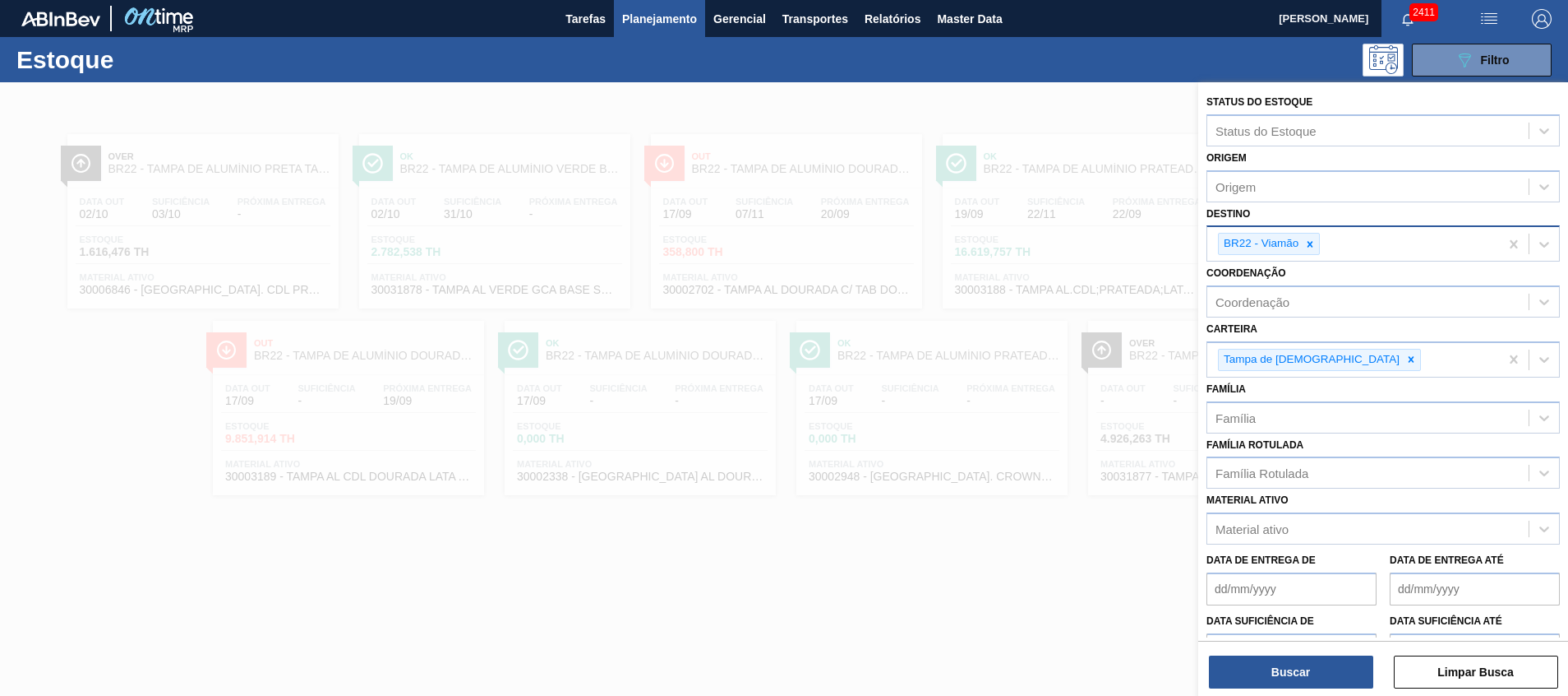
click at [1321, 251] on div "BR22 - Viamão" at bounding box center [1354, 244] width 292 height 34
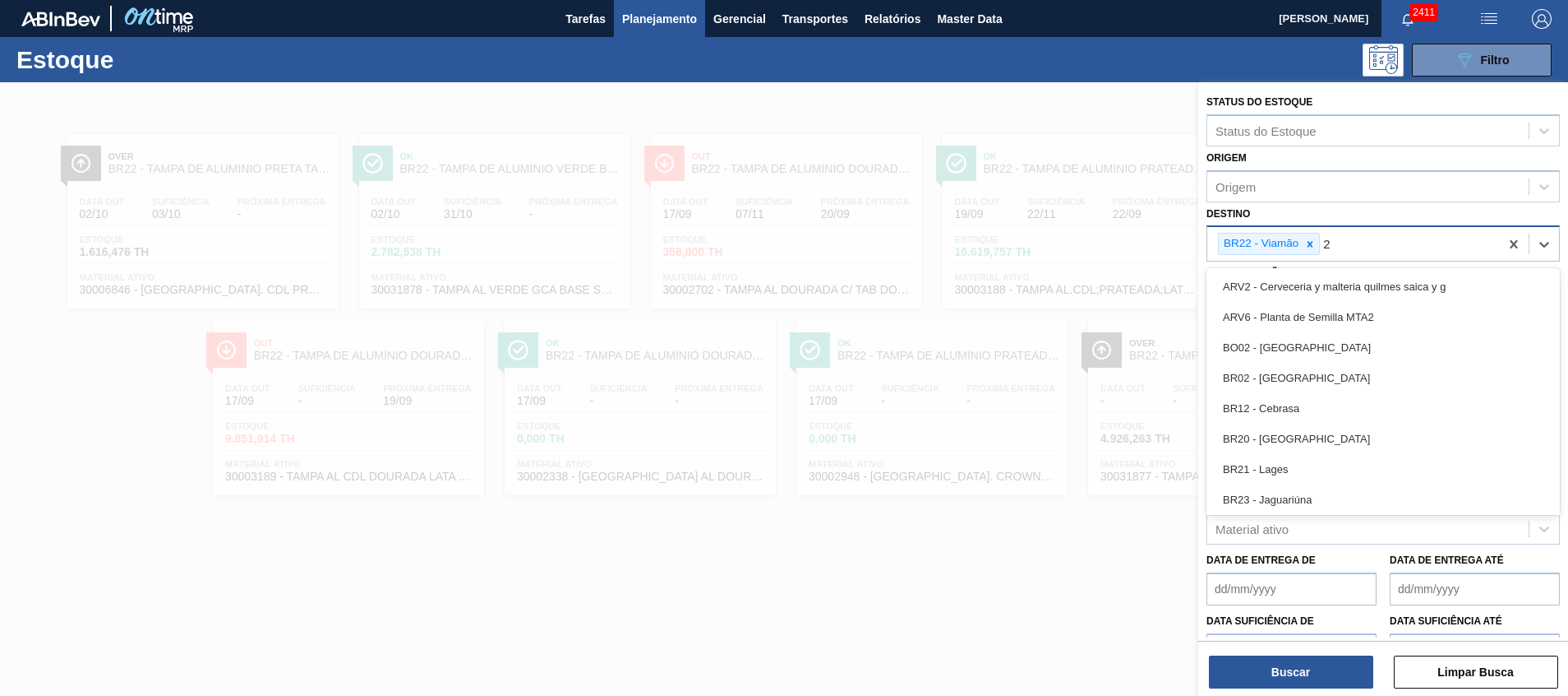
type input "26"
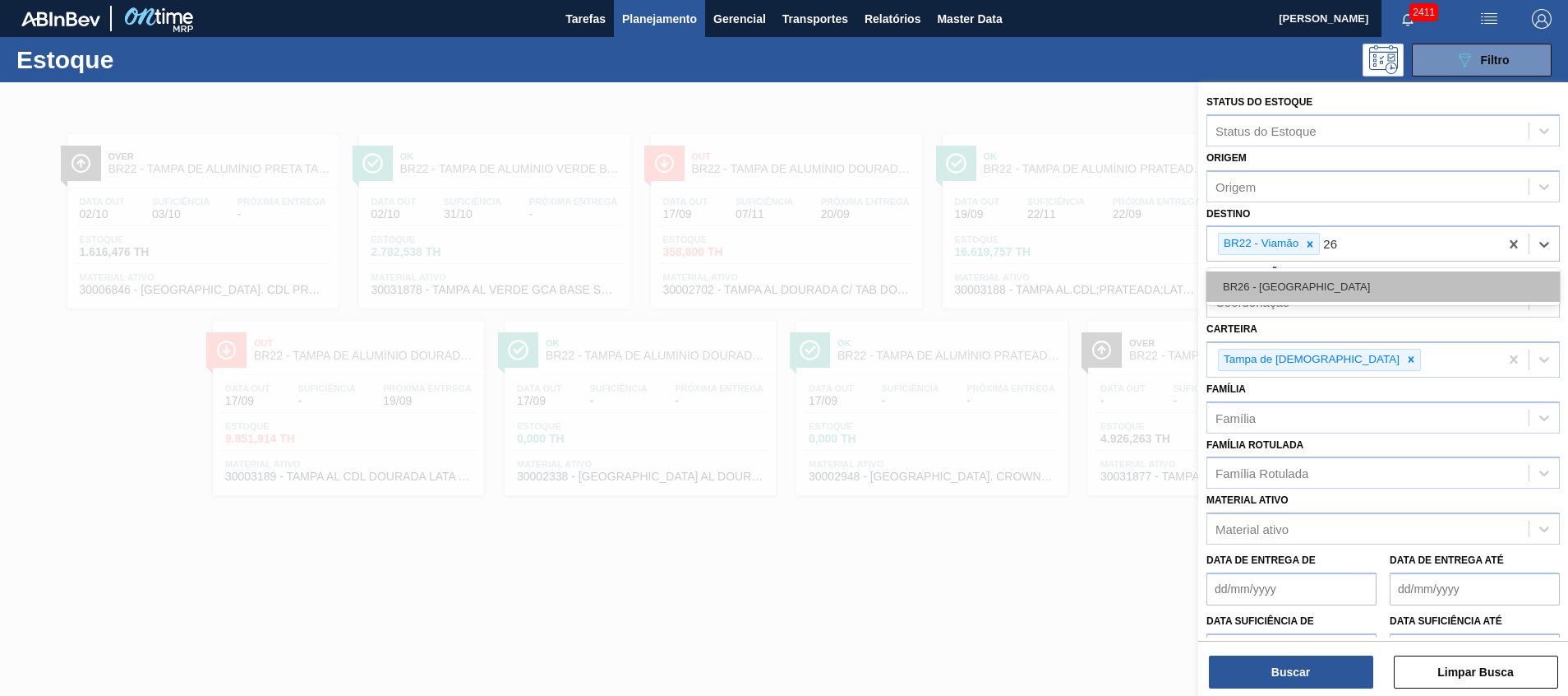
click at [1305, 279] on div "BR26 - [GEOGRAPHIC_DATA]" at bounding box center [1383, 287] width 353 height 30
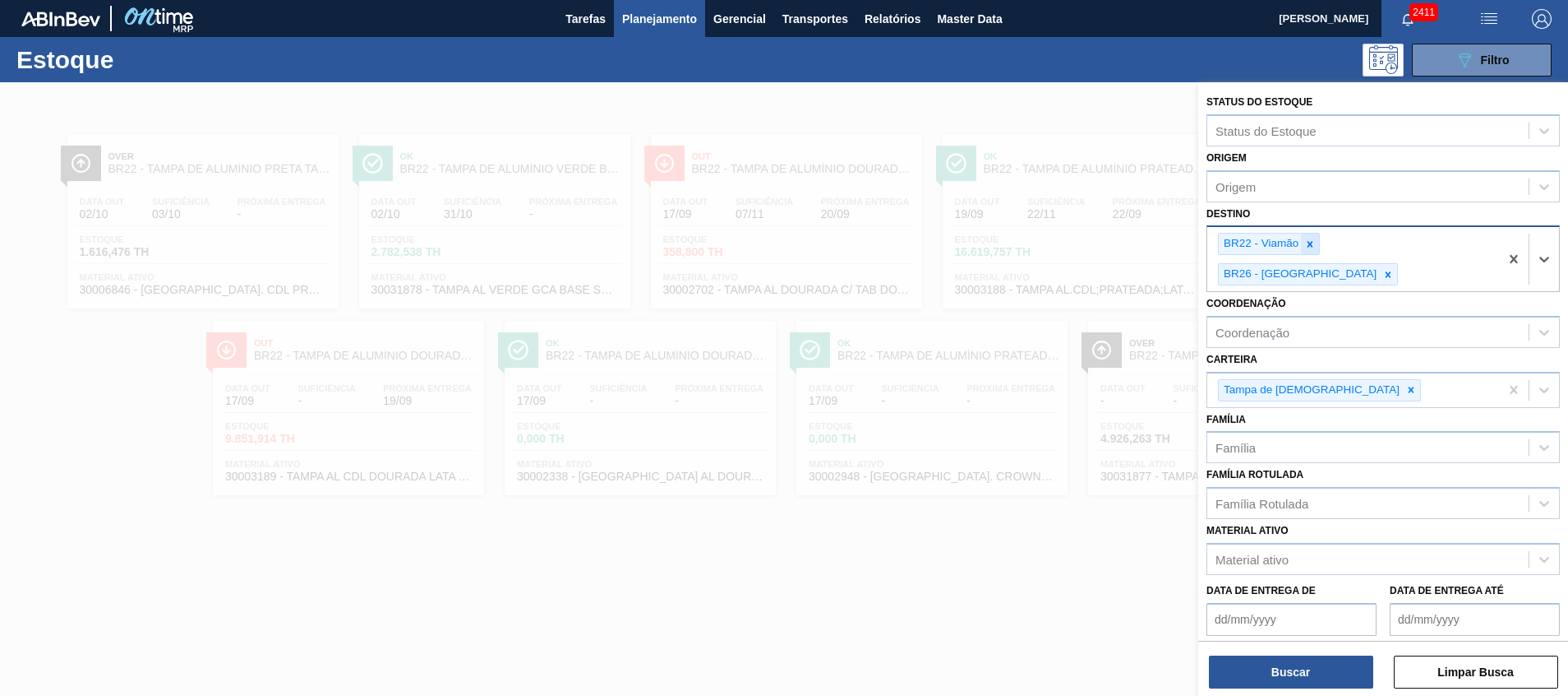
click at [1313, 245] on icon at bounding box center [1310, 244] width 12 height 12
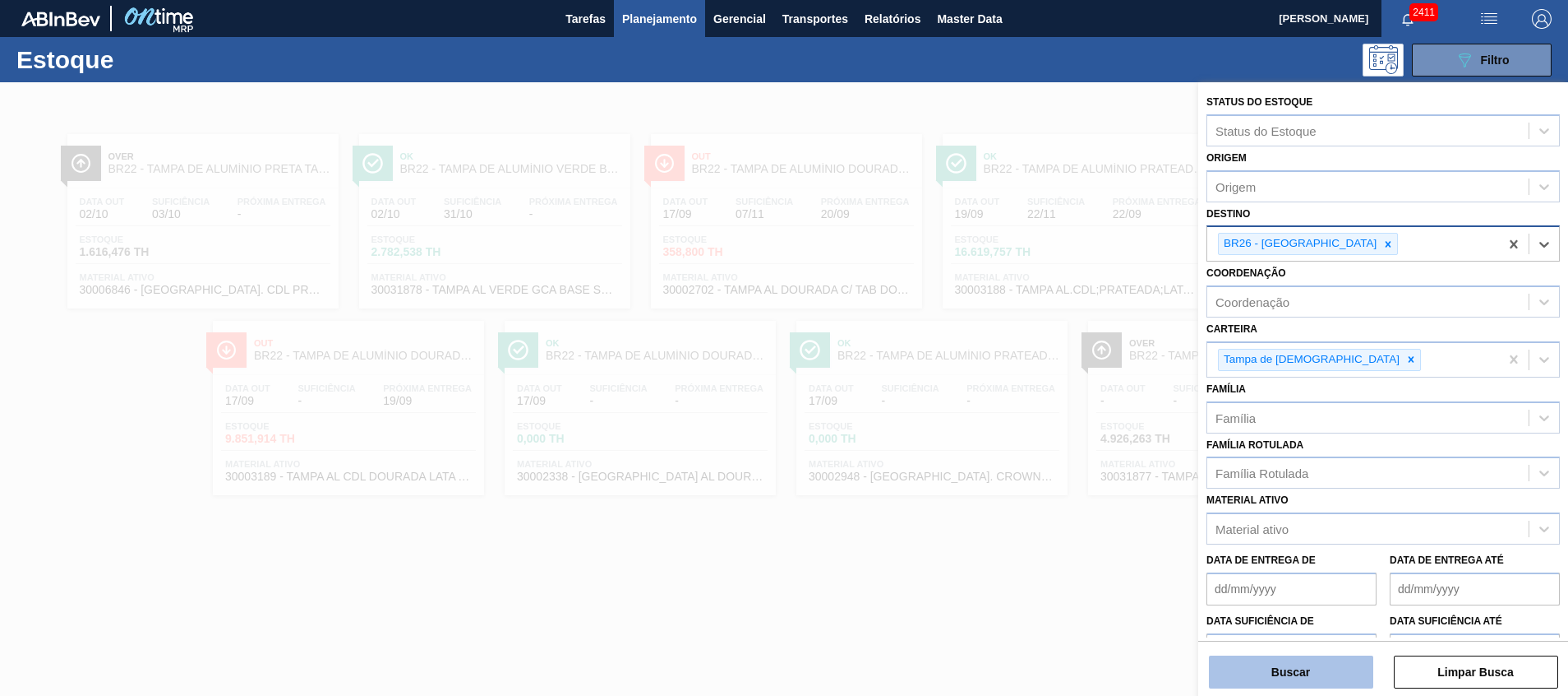
click at [1287, 684] on button "Buscar" at bounding box center [1291, 672] width 165 height 33
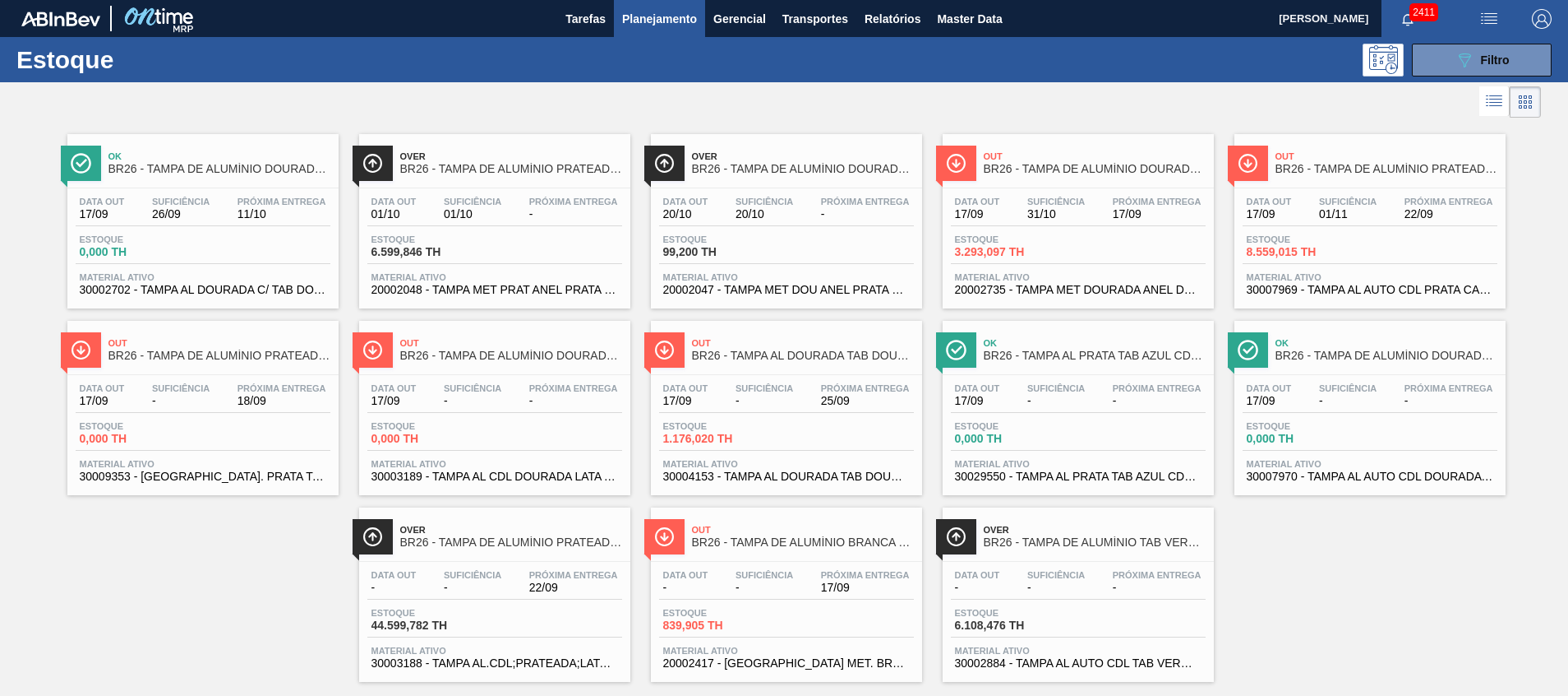
click at [752, 295] on span "20002047 - TAMPA MET DOU ANEL PRATA CERVEJA CX600" at bounding box center [786, 290] width 246 height 12
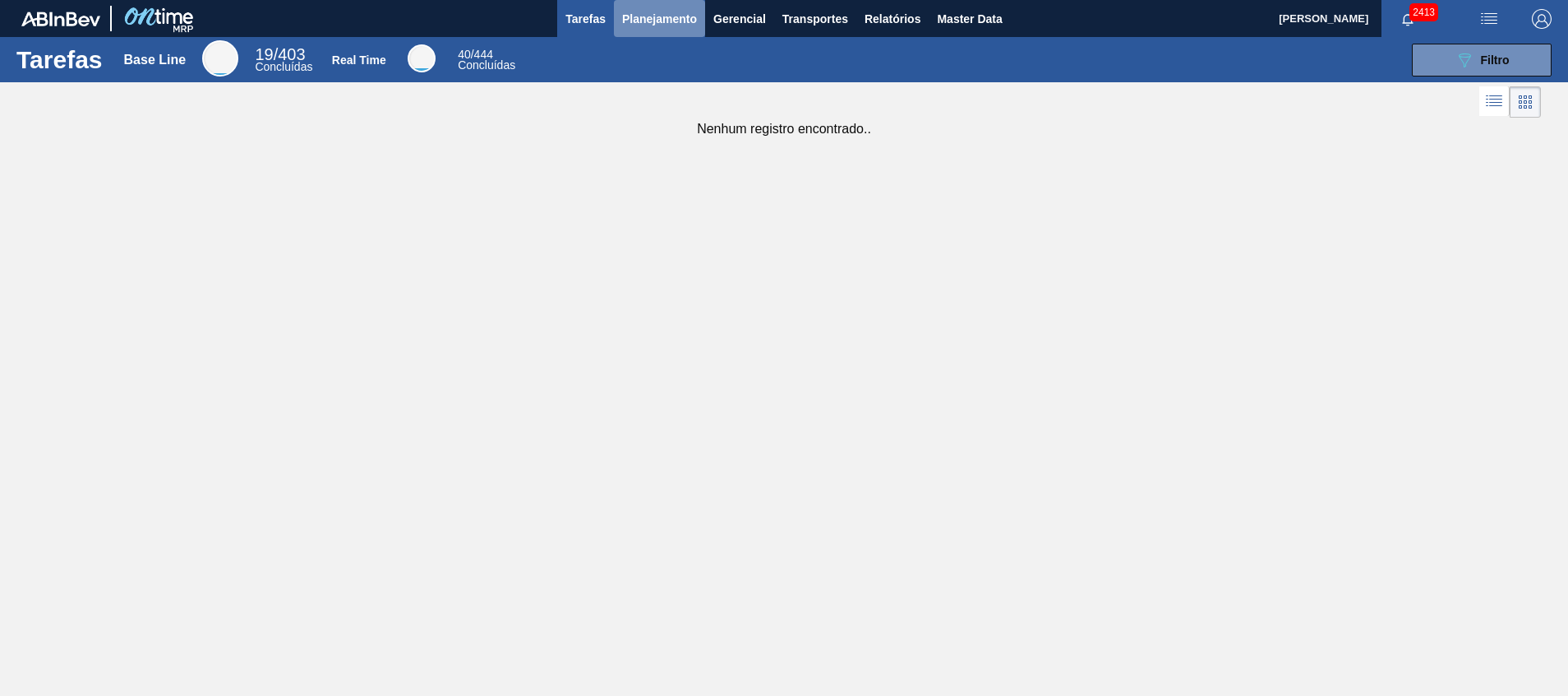
click at [667, 33] on button "Planejamento" at bounding box center [659, 19] width 92 height 37
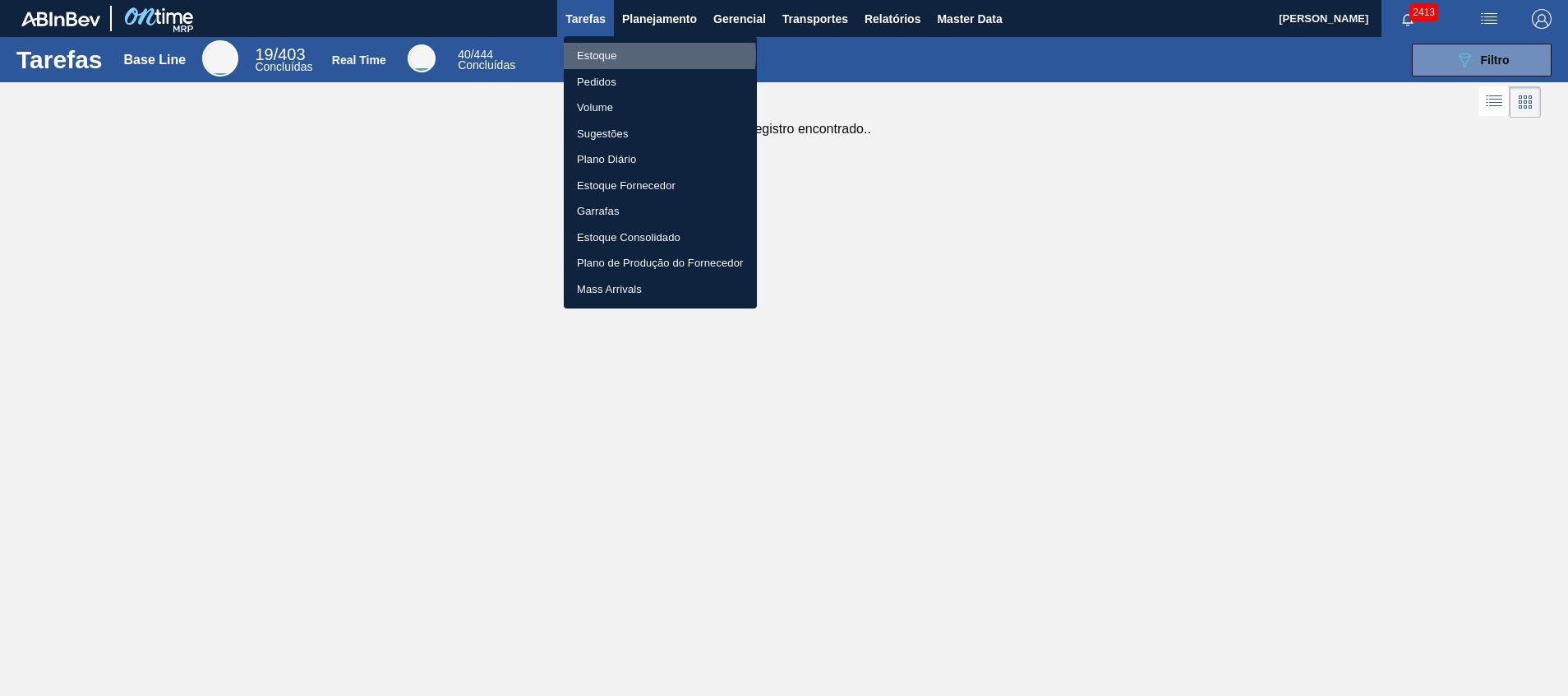
click at [647, 54] on li "Estoque" at bounding box center [660, 56] width 193 height 27
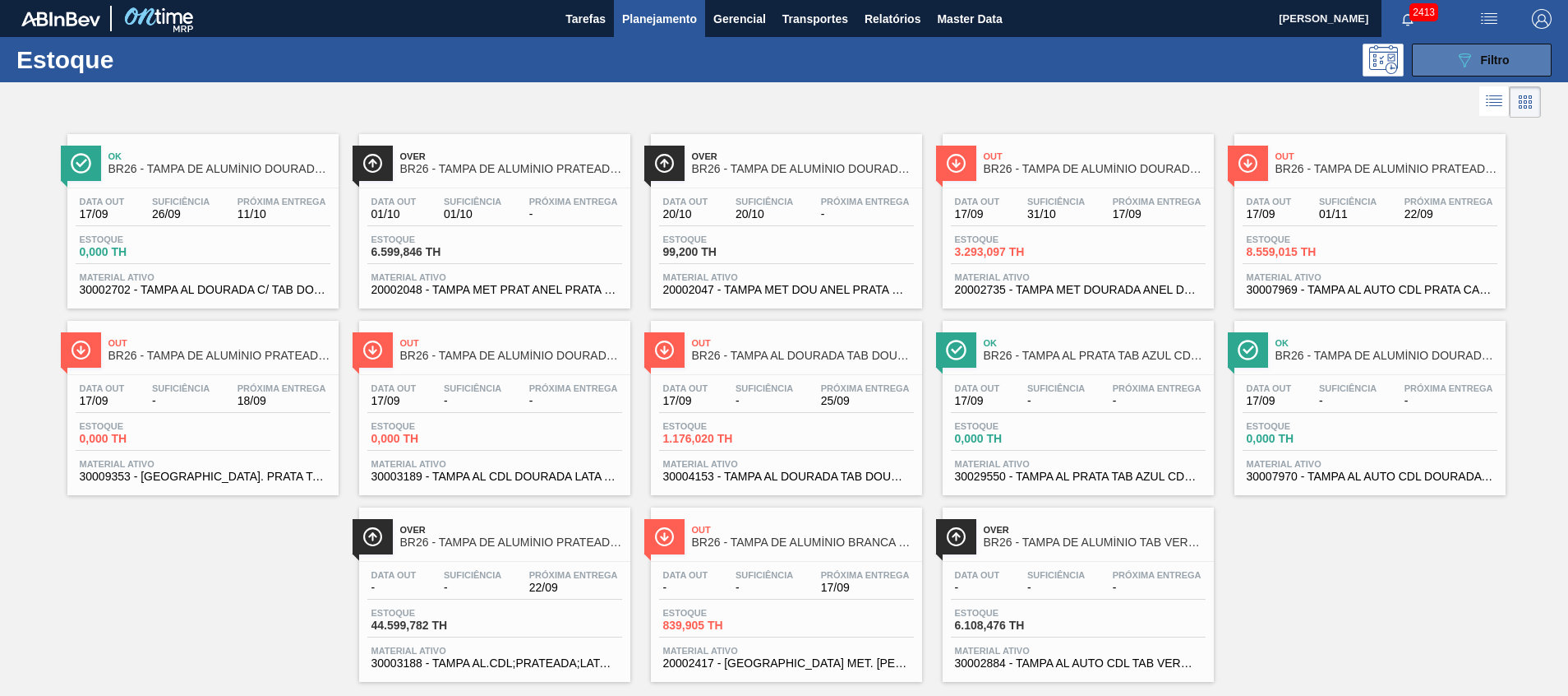
click at [1426, 67] on button "089F7B8B-B2A5-4AFE-B5C0-19BA573D28AC Filtro" at bounding box center [1482, 60] width 140 height 33
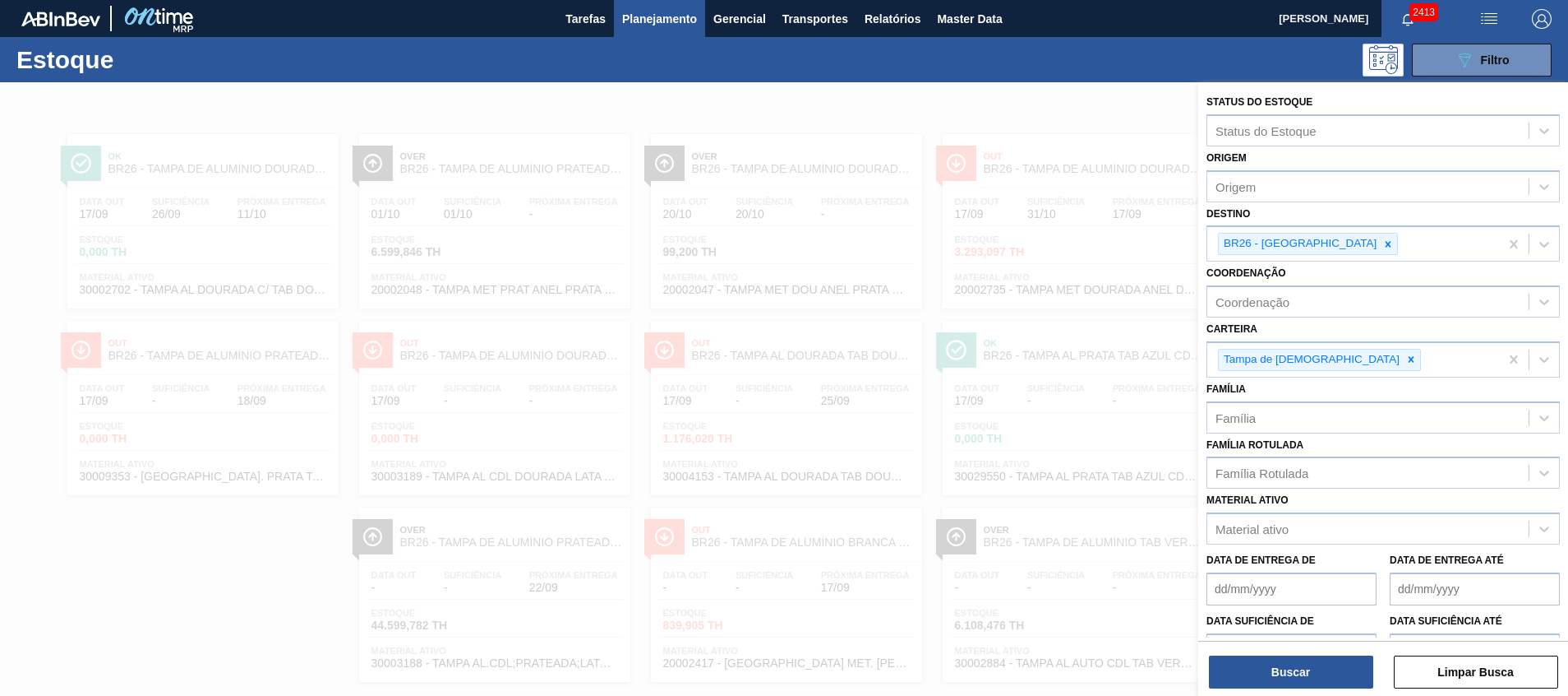
click at [1034, 320] on div at bounding box center [784, 430] width 1568 height 696
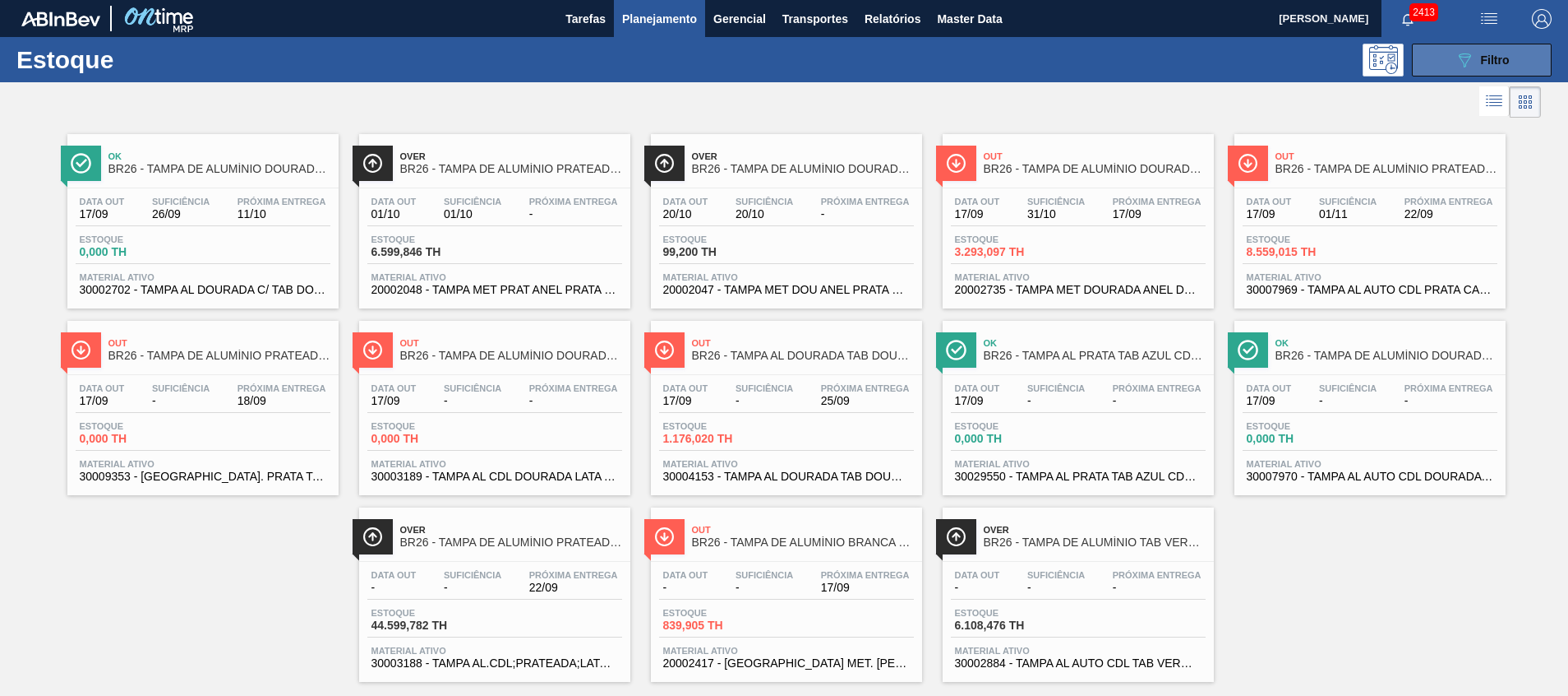
click at [1439, 49] on button "089F7B8B-B2A5-4AFE-B5C0-19BA573D28AC Filtro" at bounding box center [1482, 60] width 140 height 33
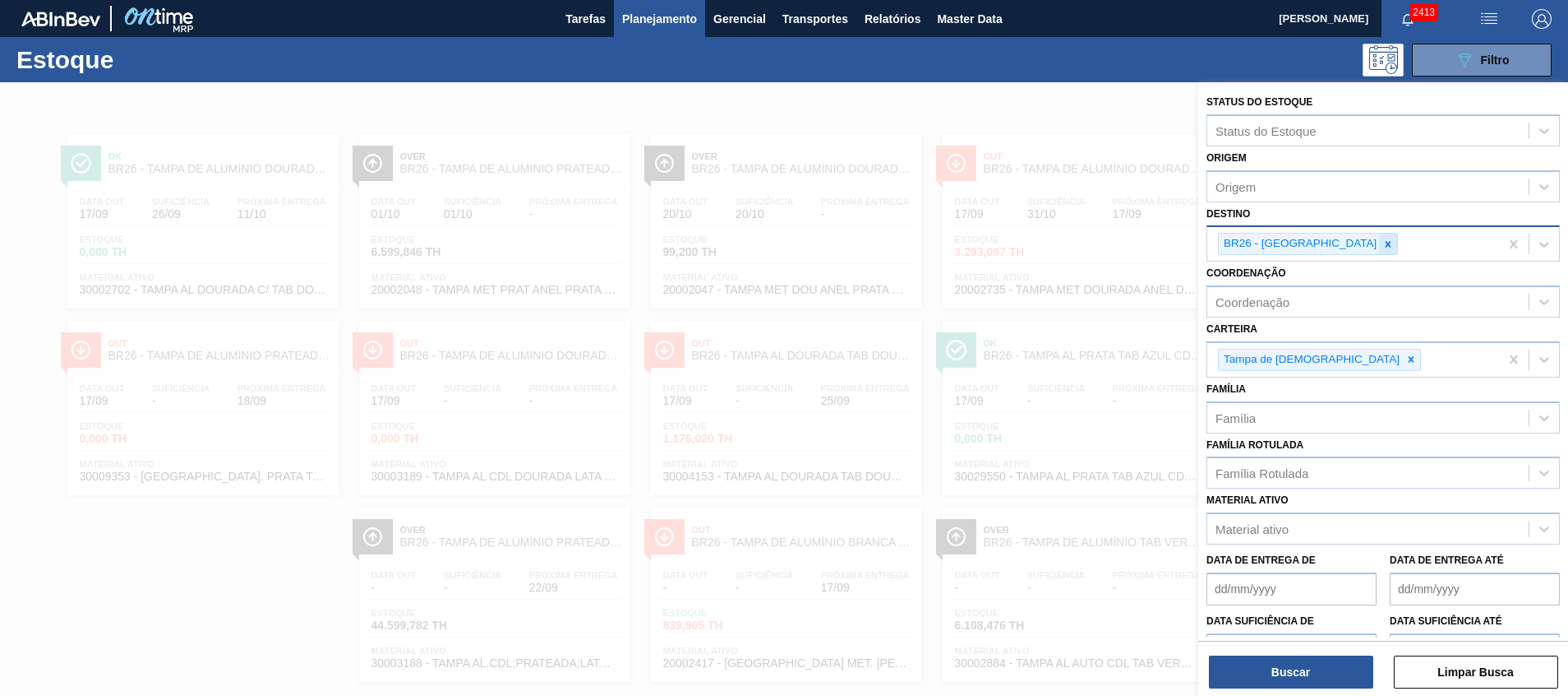
click at [1382, 241] on icon at bounding box center [1387, 244] width 12 height 12
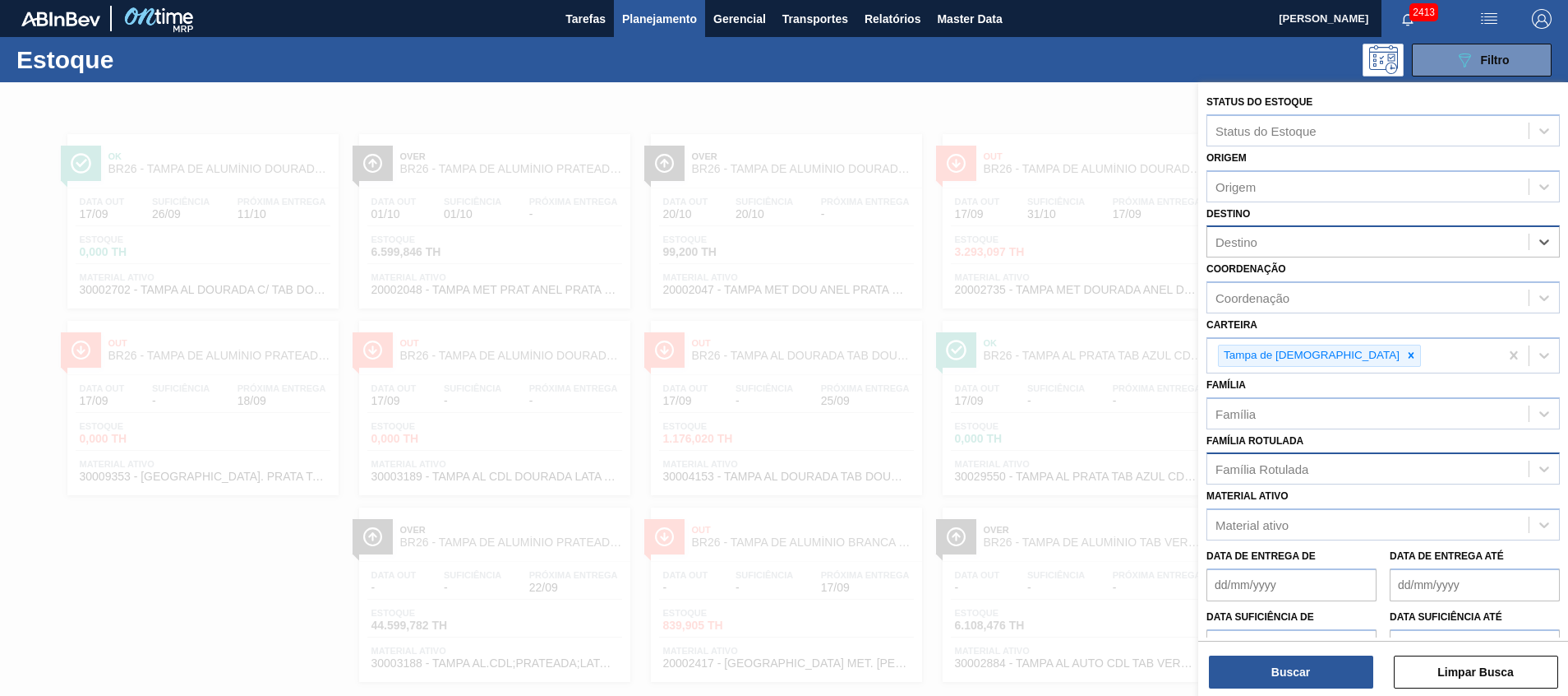
scroll to position [27, 0]
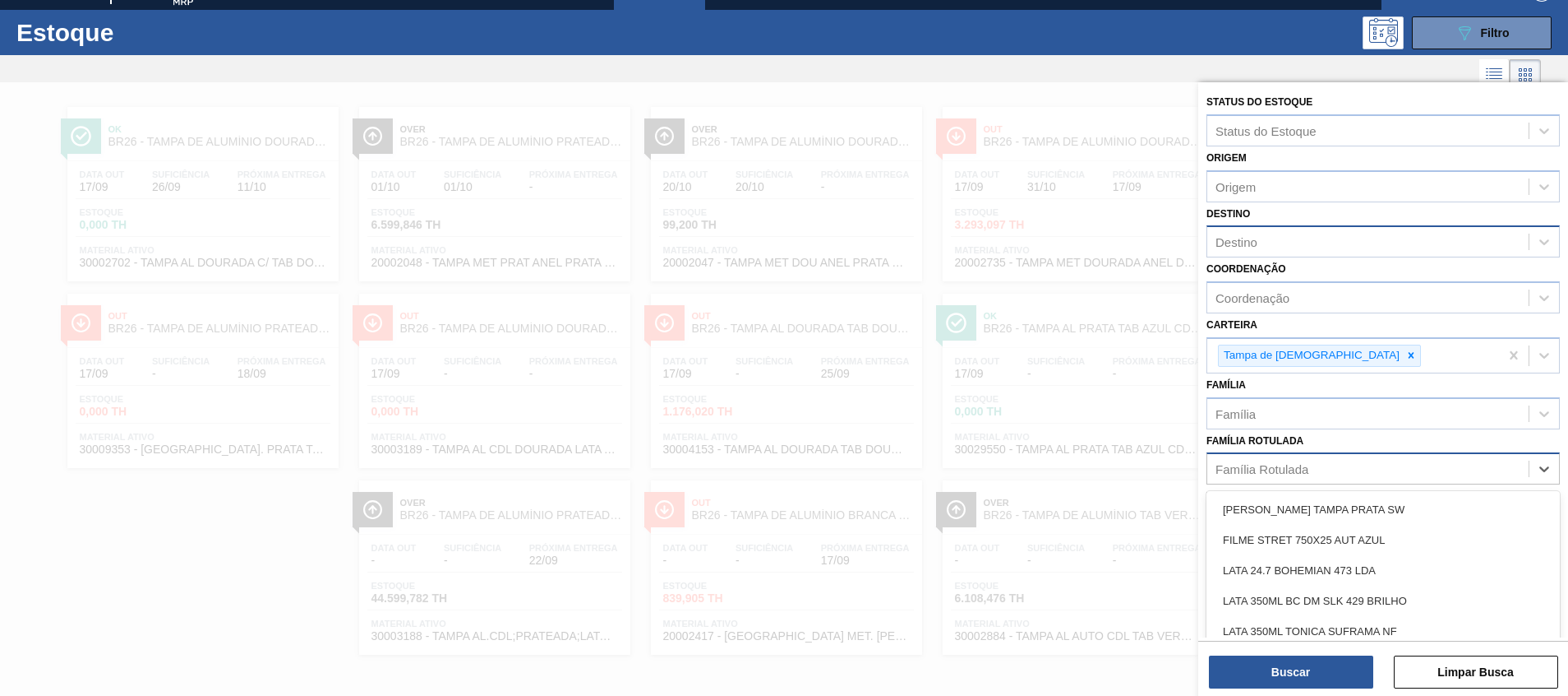
click at [1260, 481] on div "Família Rotulada" at bounding box center [1368, 469] width 321 height 24
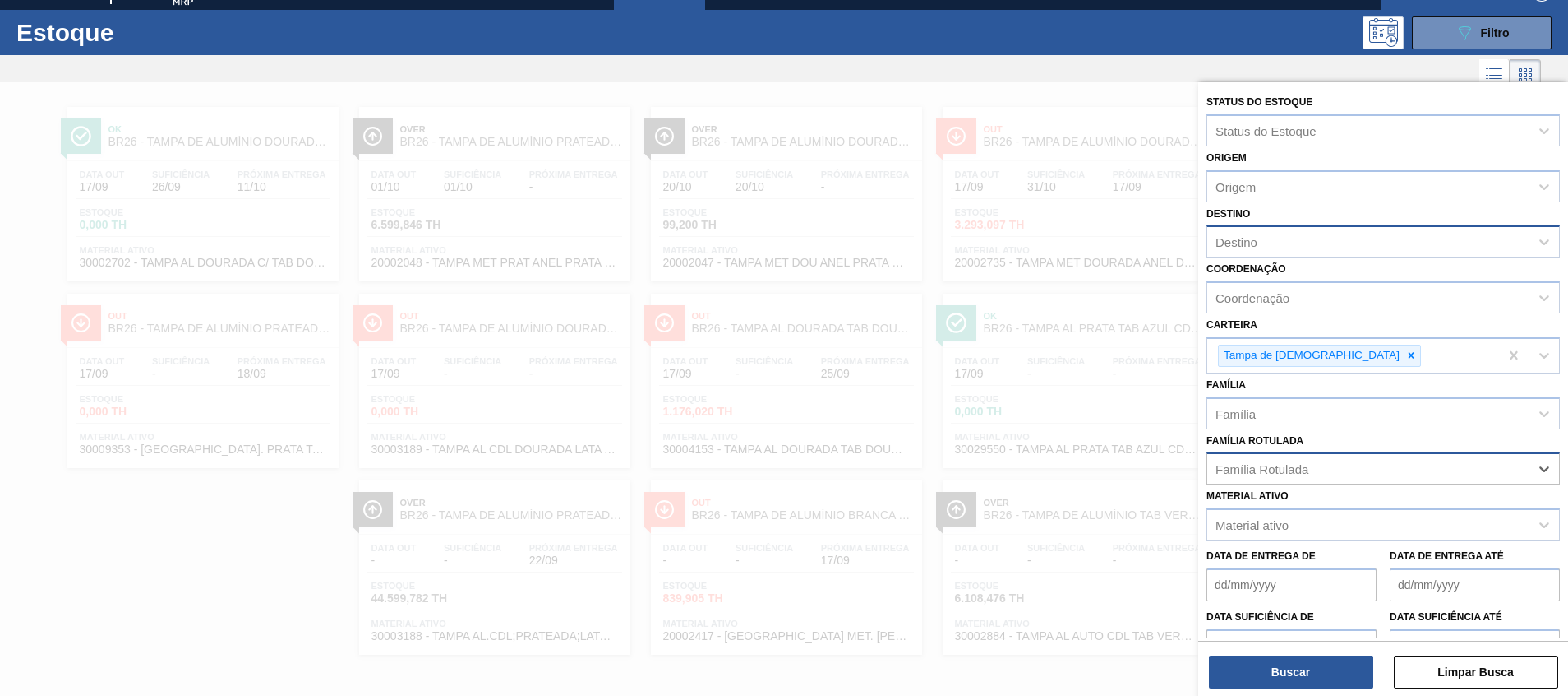
click at [1266, 473] on div "Família Rotulada" at bounding box center [1262, 469] width 92 height 14
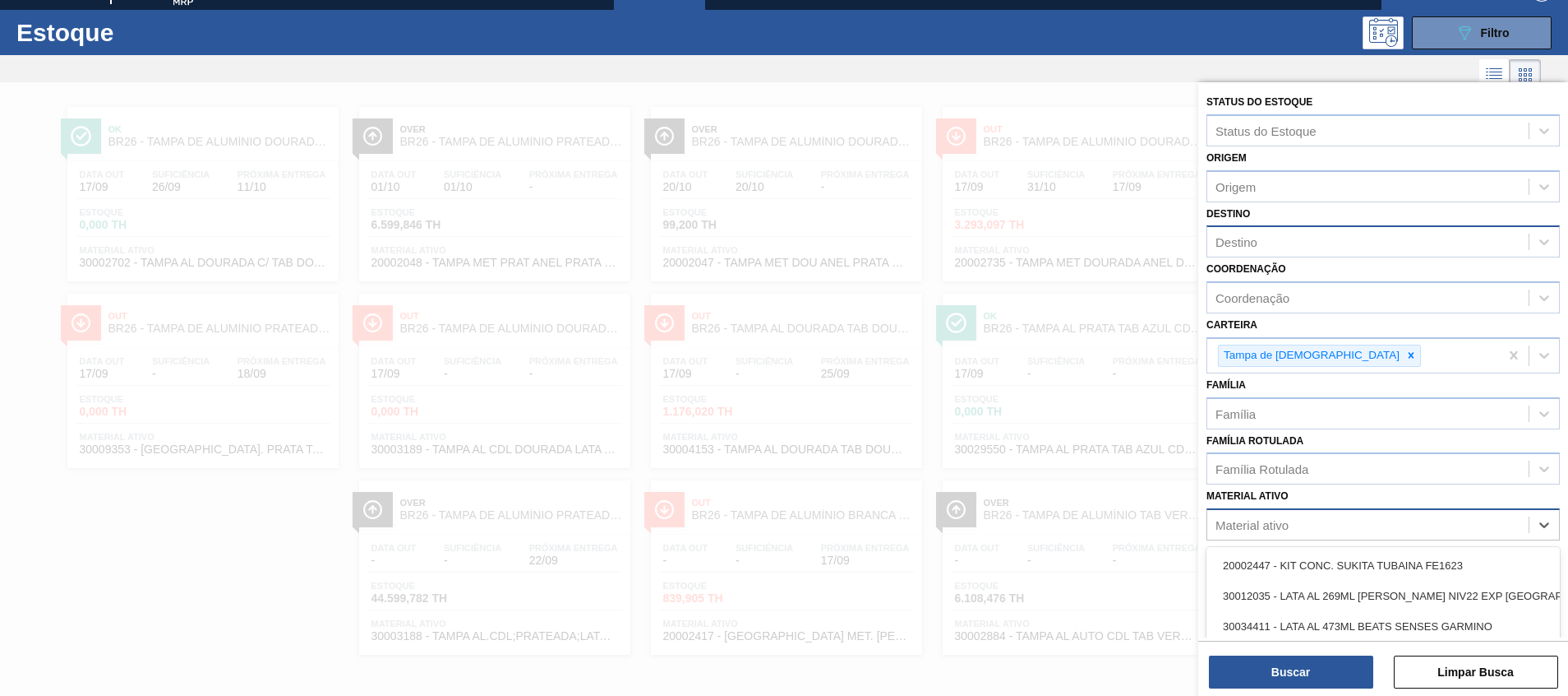
click at [1265, 528] on div "Material ativo" at bounding box center [1252, 525] width 73 height 14
type ativo "20002047"
drag, startPoint x: 1267, startPoint y: 558, endPoint x: 1268, endPoint y: 641, distance: 83.0
click at [1268, 558] on div "20002047 - TAMPA MET DOU ANEL PRATA CERVEJA CX600" at bounding box center [1383, 565] width 353 height 30
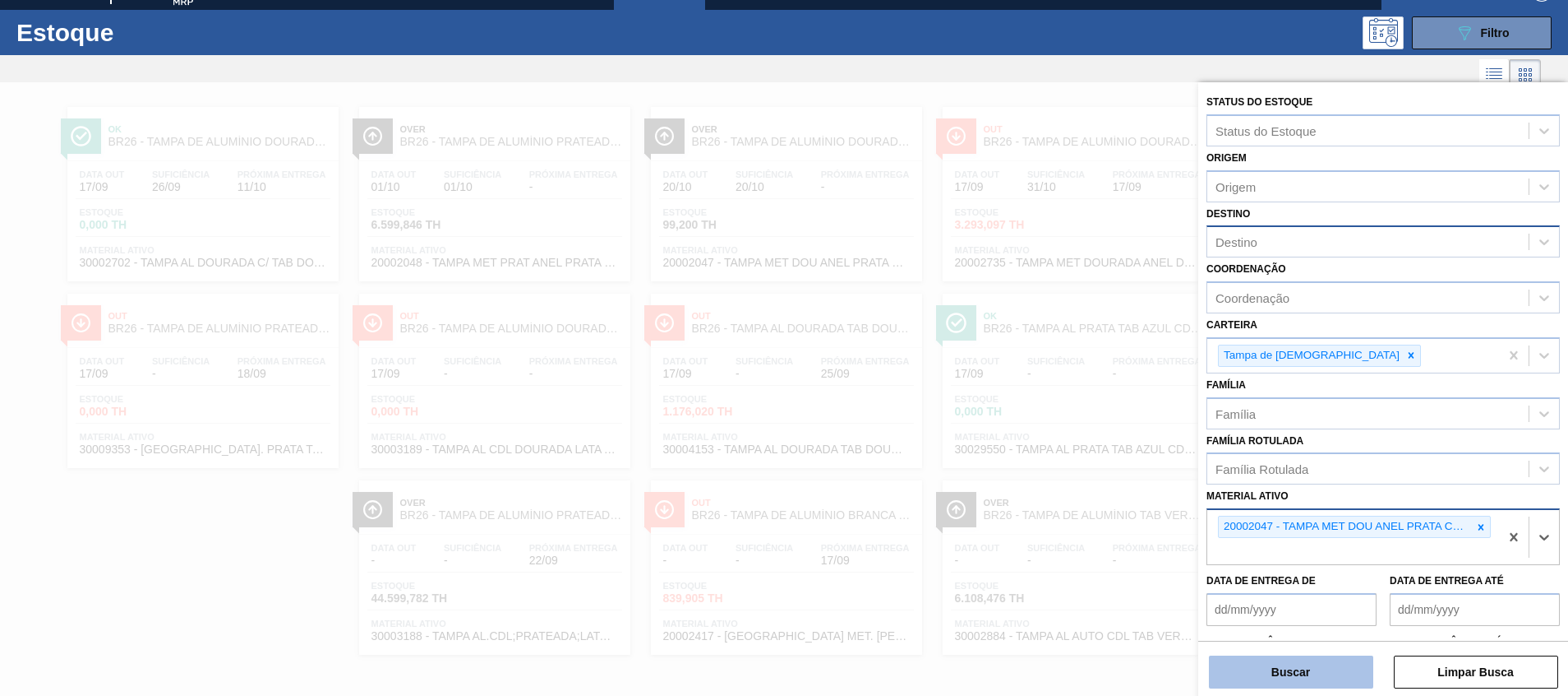
click at [1266, 676] on button "Buscar" at bounding box center [1291, 672] width 165 height 33
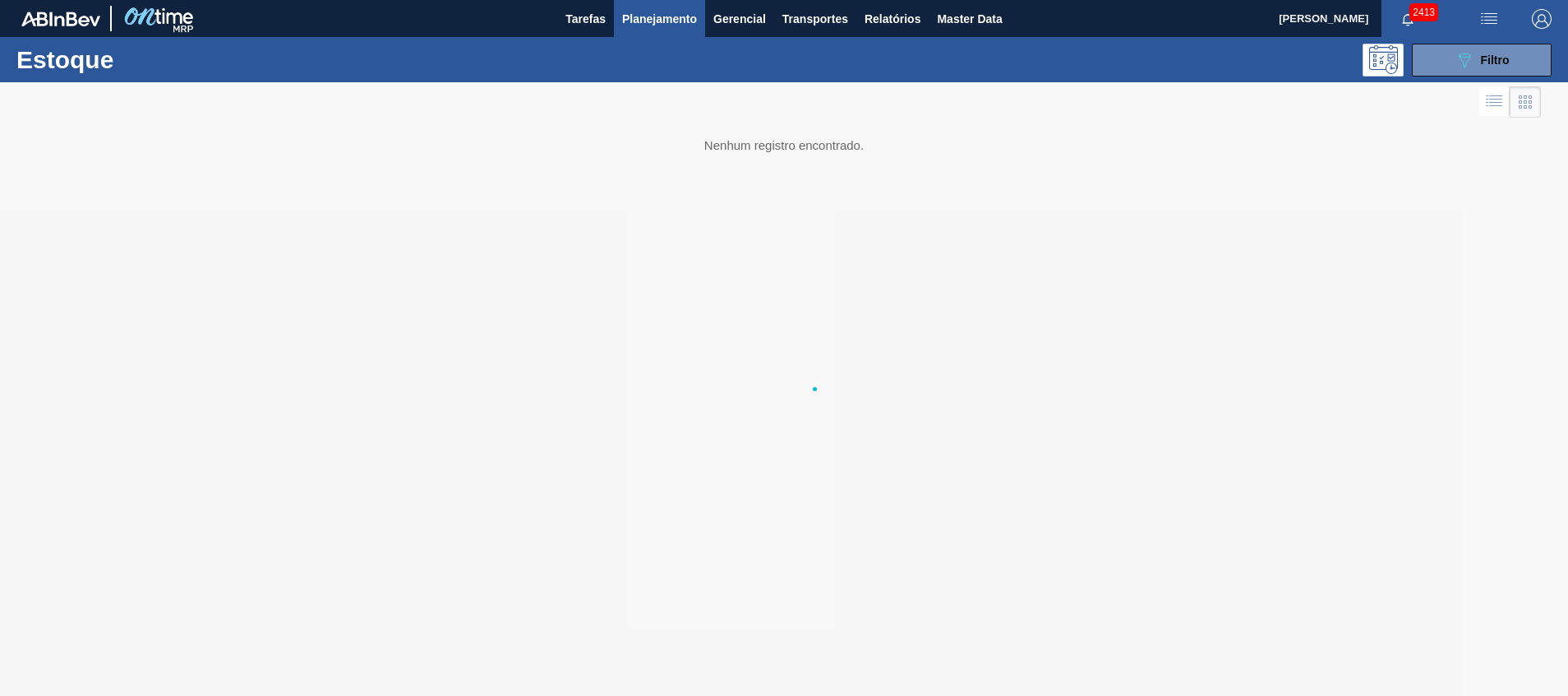
scroll to position [0, 0]
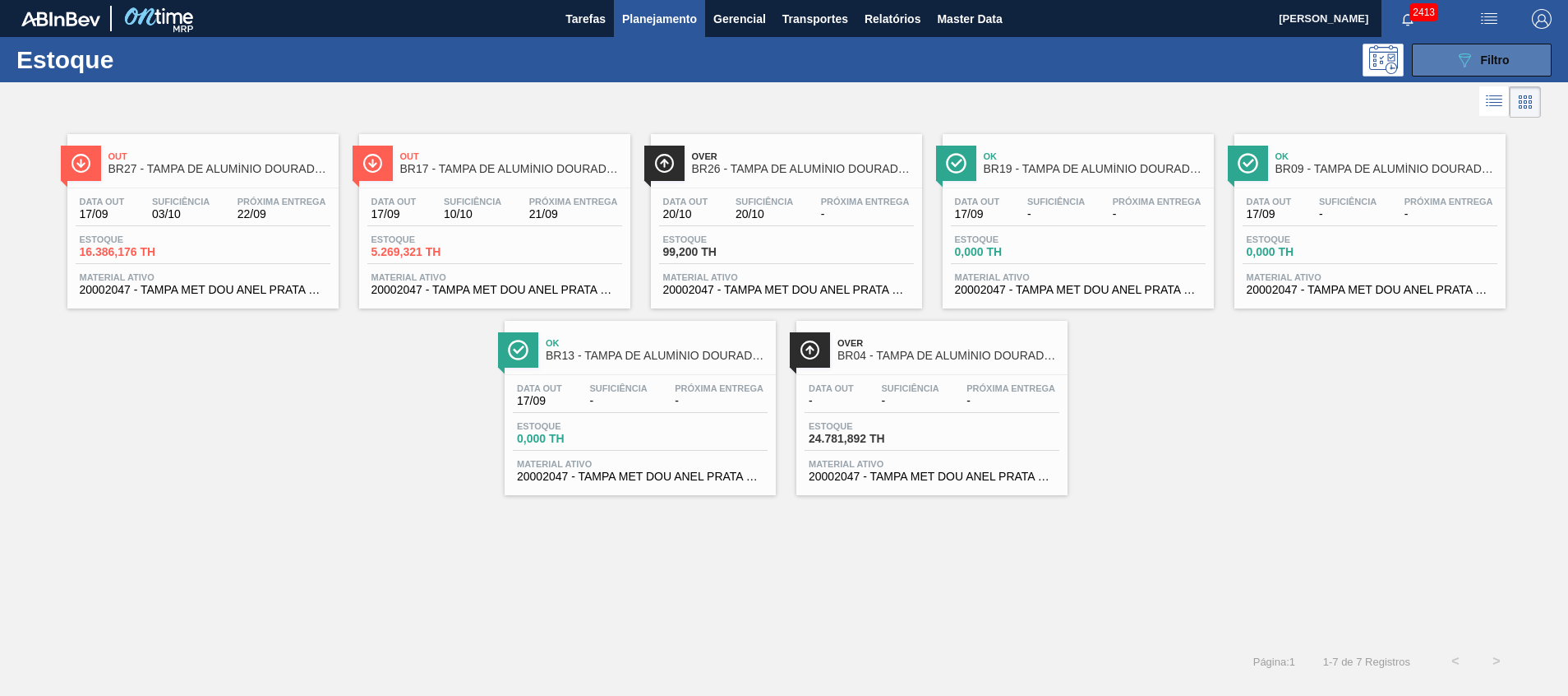
drag, startPoint x: 847, startPoint y: 168, endPoint x: 1466, endPoint y: 64, distance: 627.7
click at [1466, 64] on icon "089F7B8B-B2A5-4AFE-B5C0-19BA573D28AC" at bounding box center [1465, 60] width 20 height 20
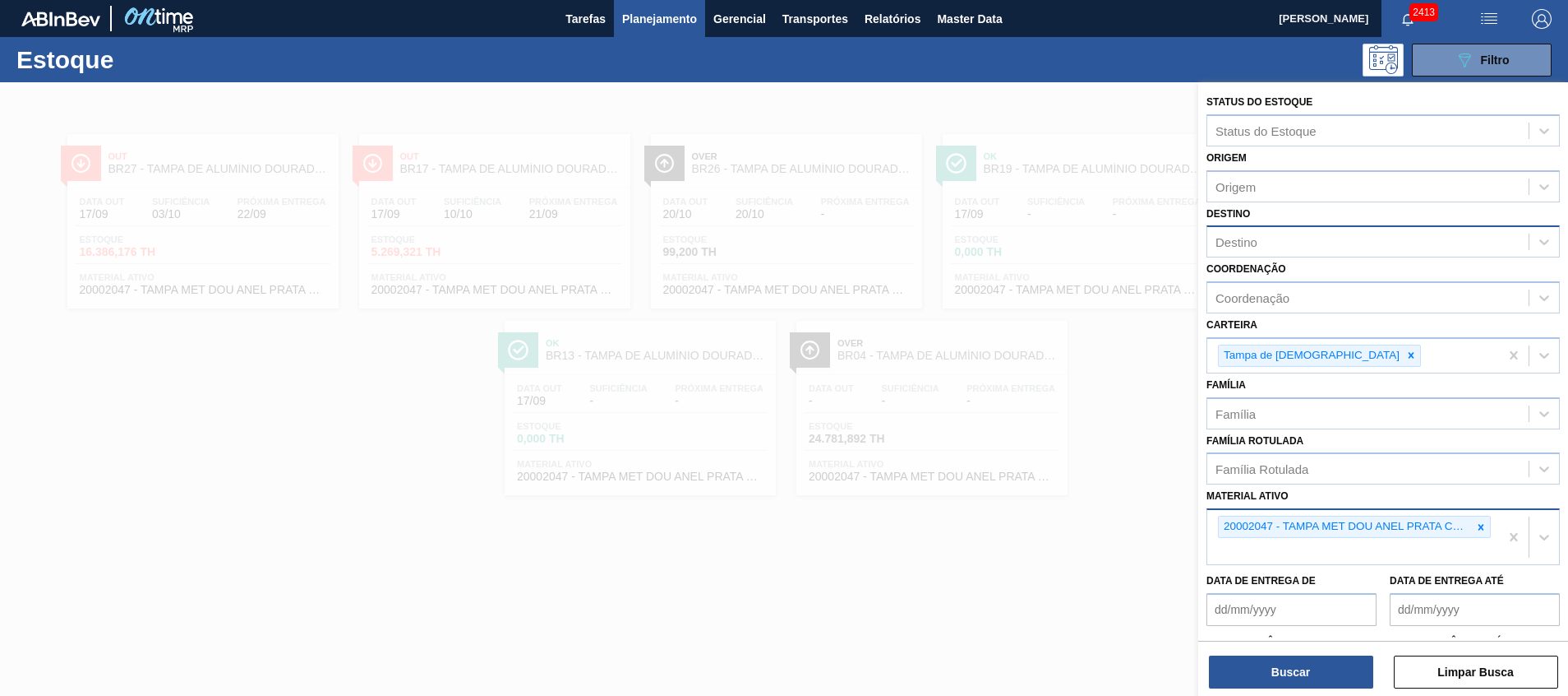
drag, startPoint x: 1466, startPoint y: 64, endPoint x: 1449, endPoint y: 90, distance: 31.1
click at [1466, 65] on icon at bounding box center [1465, 61] width 12 height 14
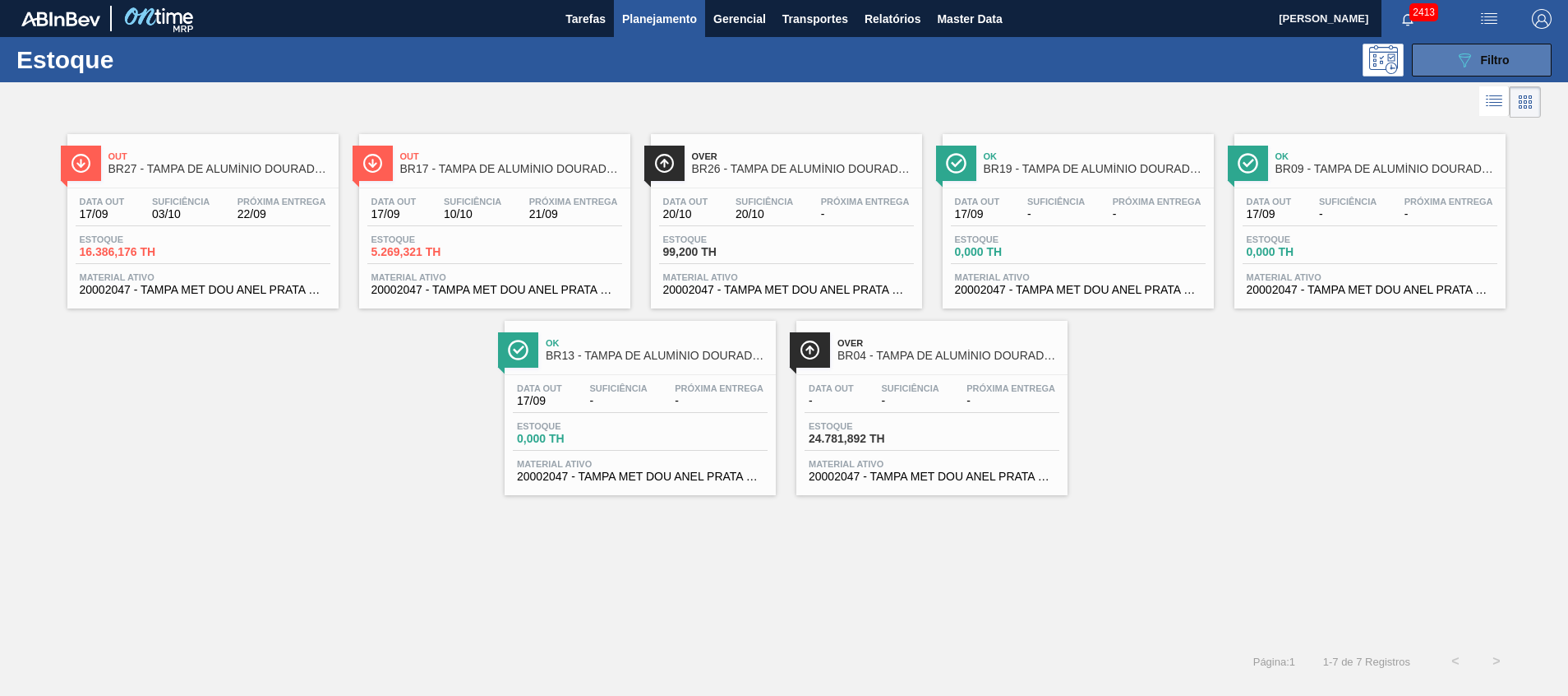
click at [1453, 74] on button "089F7B8B-B2A5-4AFE-B5C0-19BA573D28AC Filtro" at bounding box center [1482, 60] width 140 height 33
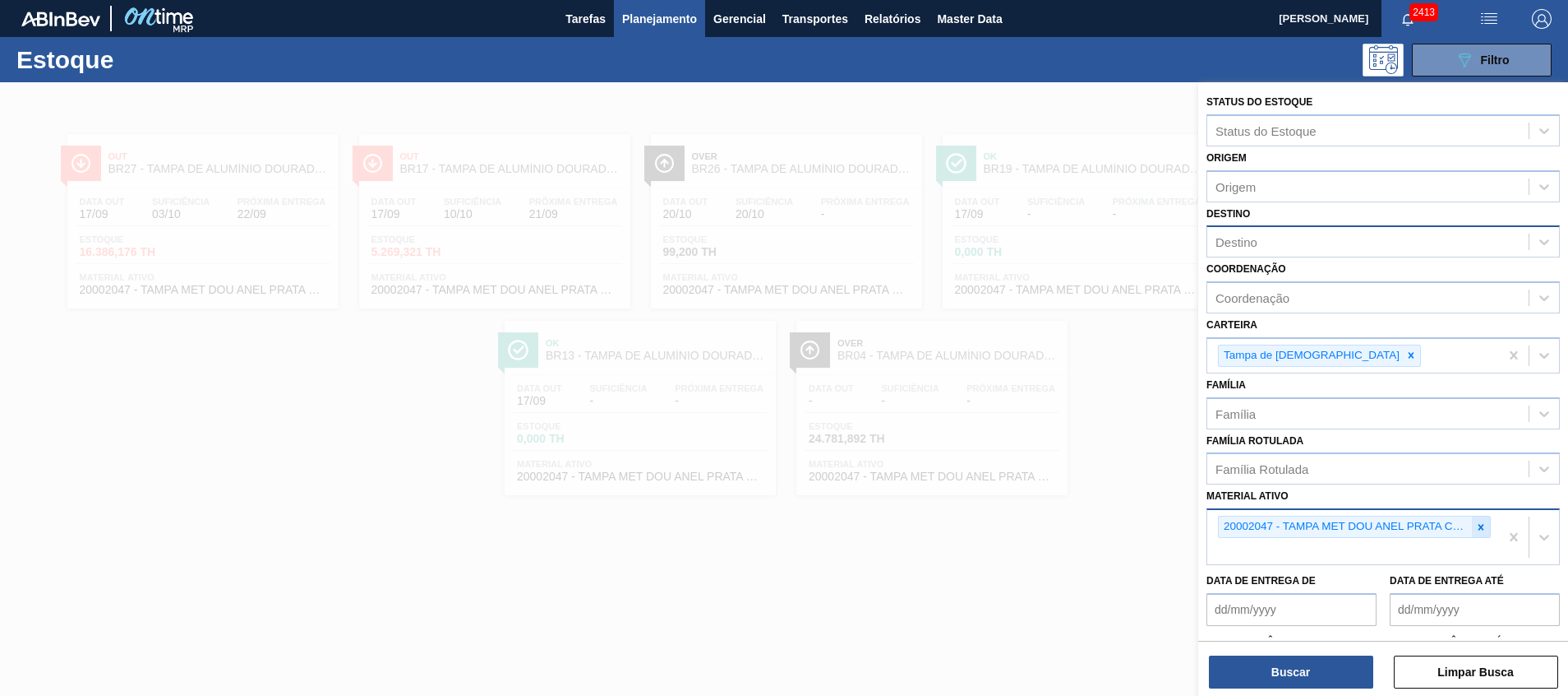
click at [1472, 523] on div at bounding box center [1481, 526] width 18 height 20
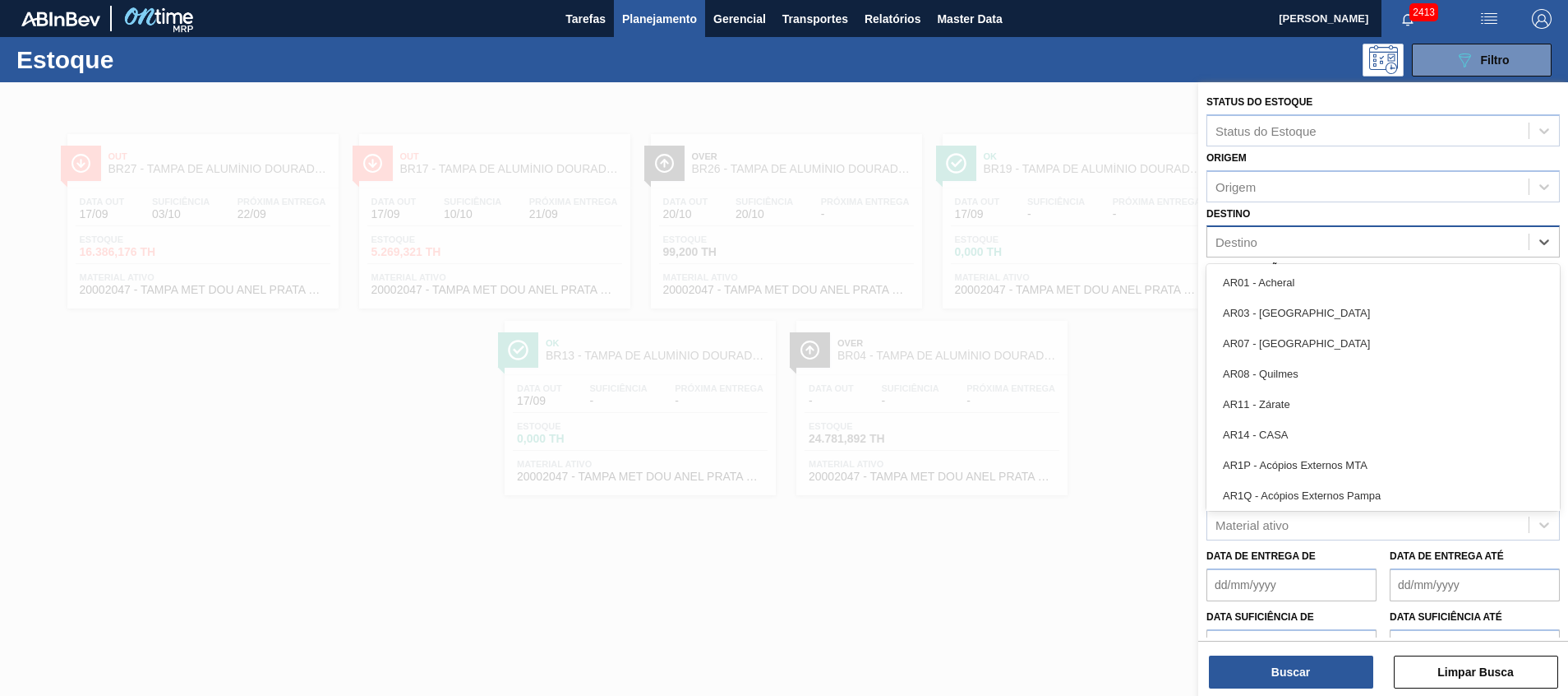
click at [1296, 231] on div "Destino" at bounding box center [1368, 242] width 321 height 24
type input "26"
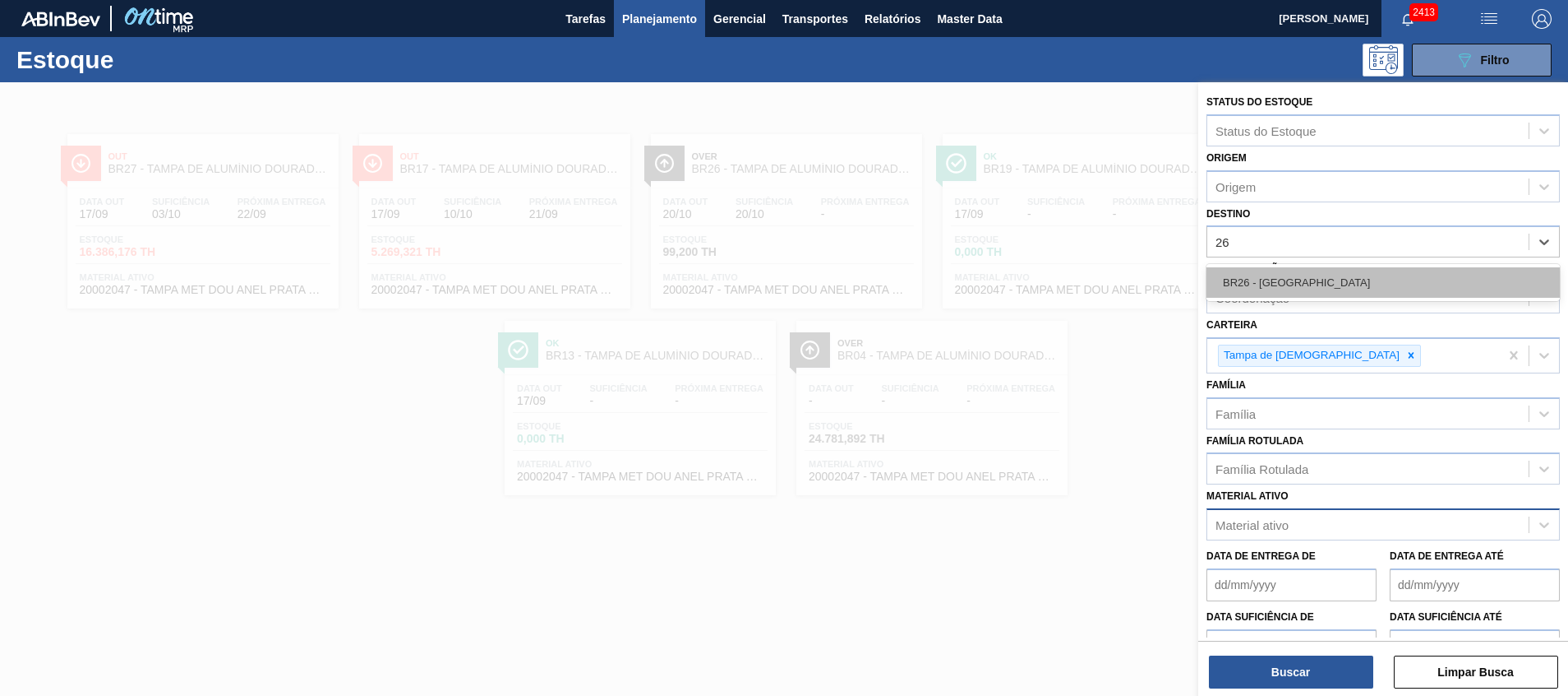
click at [1299, 289] on div "BR26 - Uberlândia" at bounding box center [1383, 282] width 353 height 30
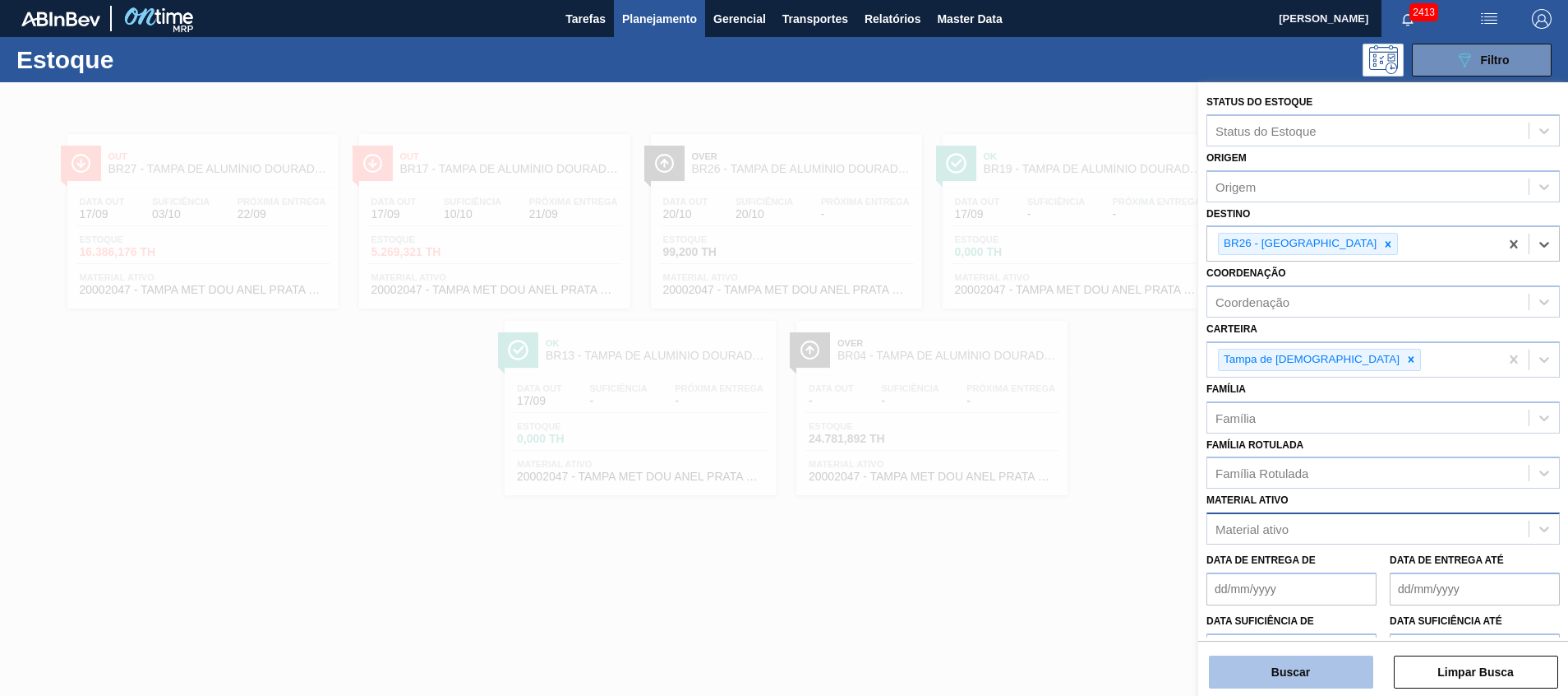
click at [1265, 675] on button "Buscar" at bounding box center [1291, 672] width 165 height 33
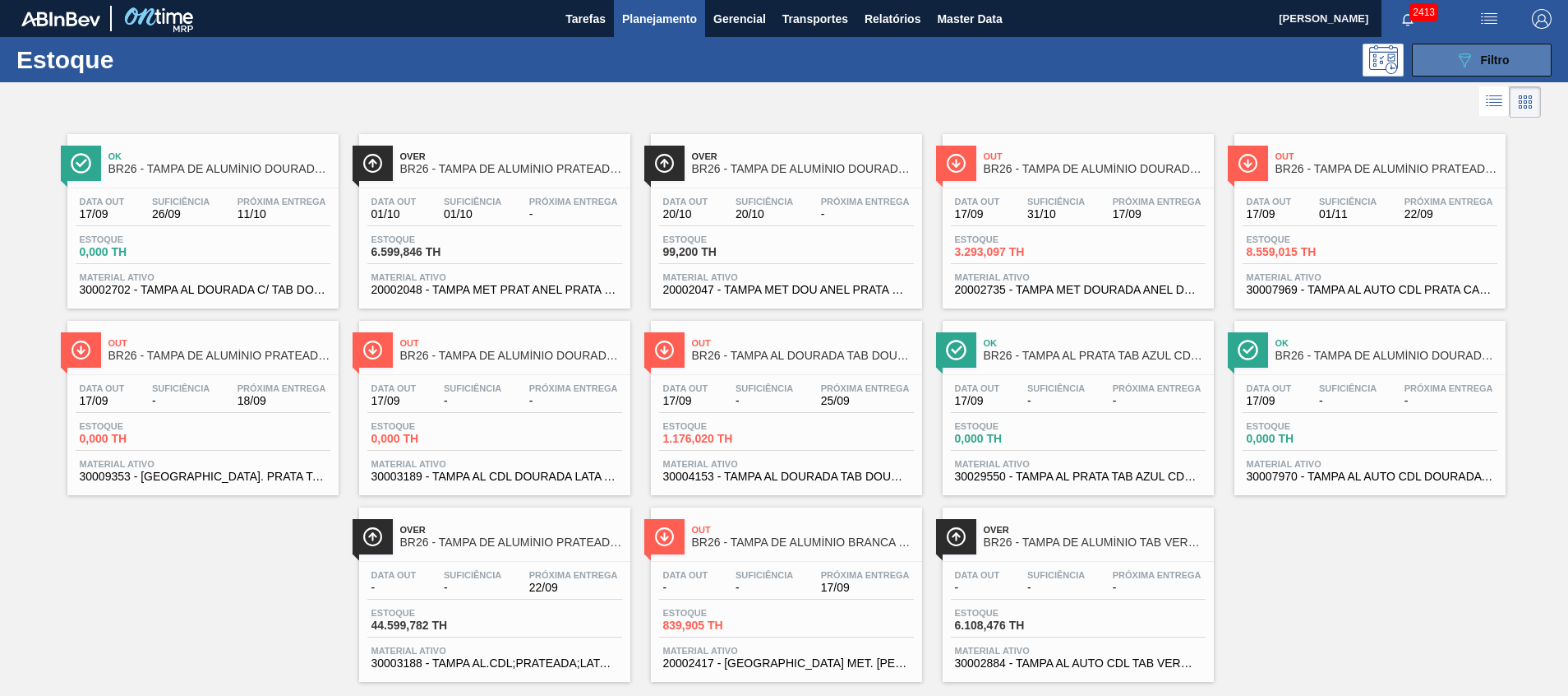
click at [1455, 58] on icon "089F7B8B-B2A5-4AFE-B5C0-19BA573D28AC" at bounding box center [1465, 60] width 20 height 20
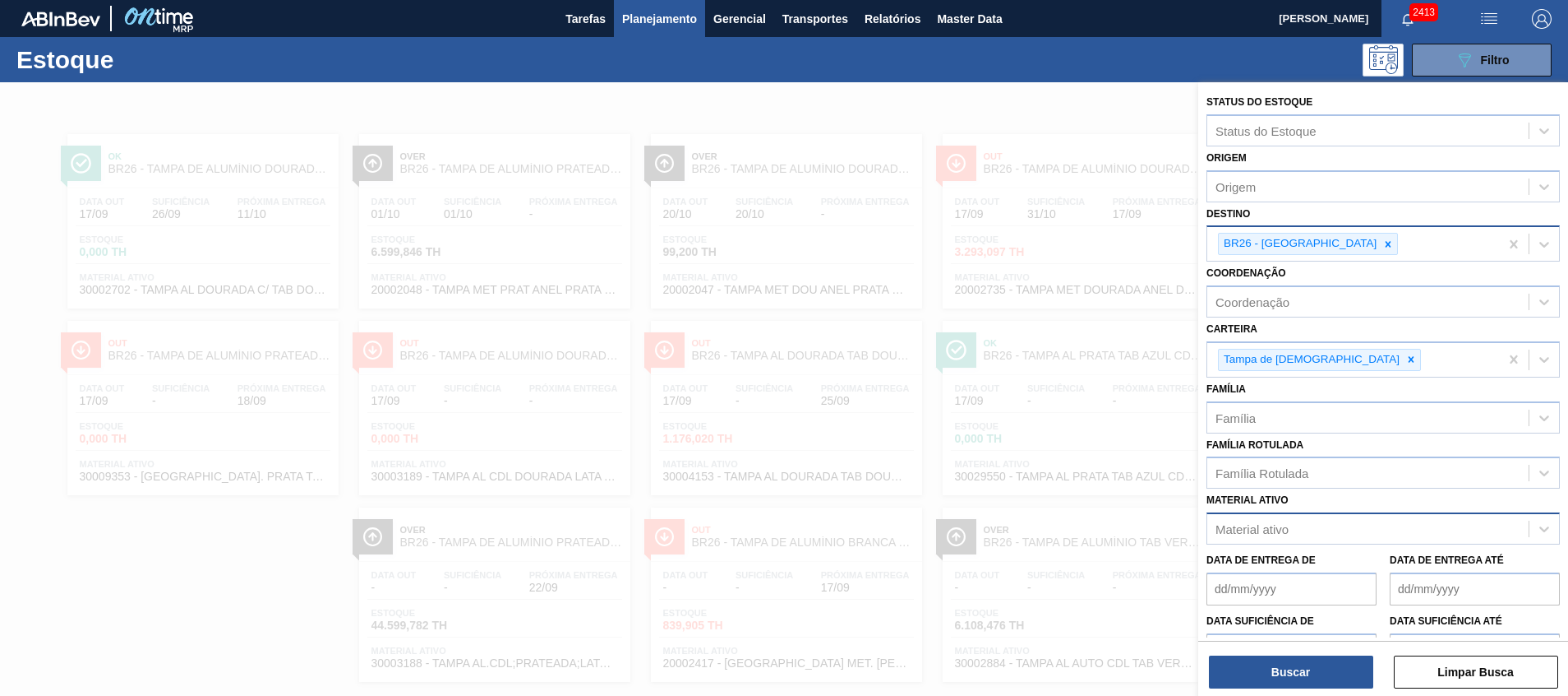
click at [1316, 244] on div "BR26 - Uberlândia" at bounding box center [1299, 243] width 160 height 20
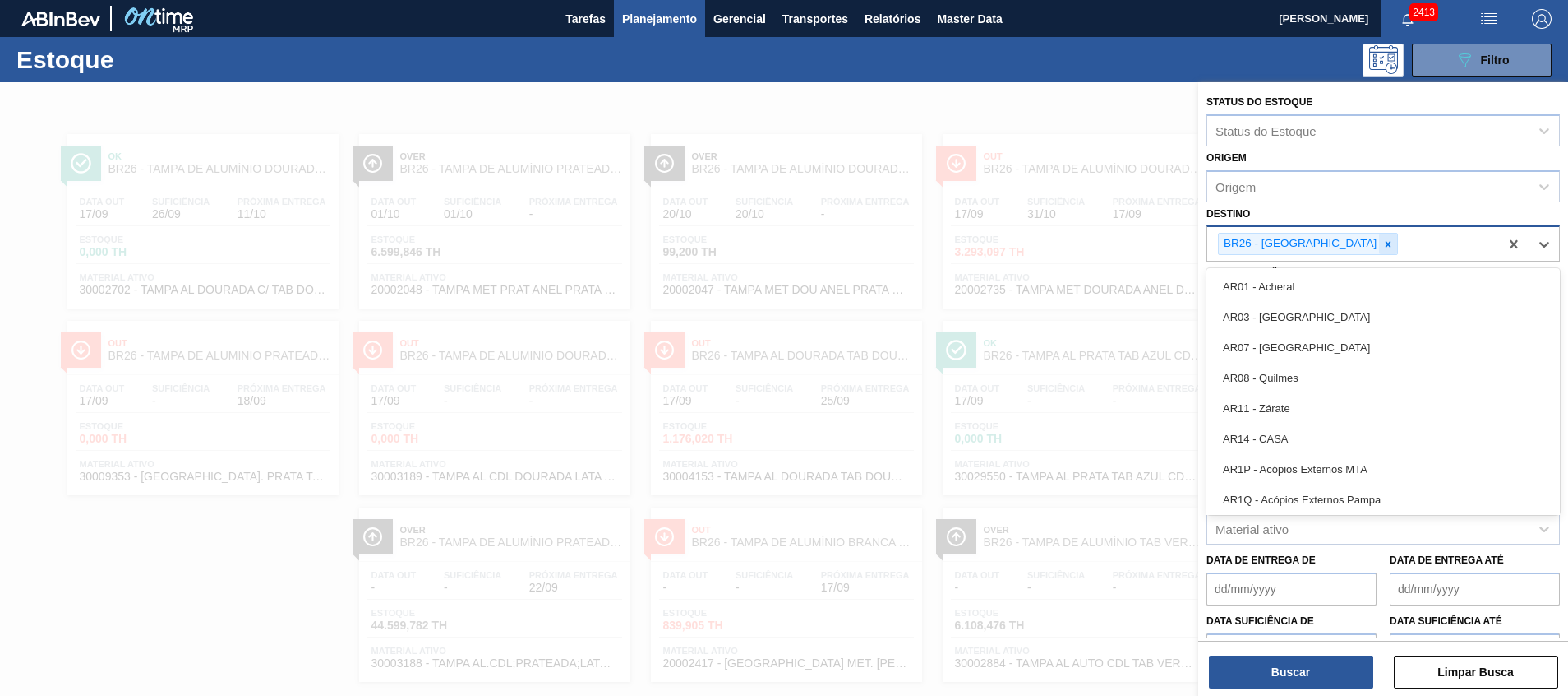
click at [1382, 244] on icon at bounding box center [1387, 244] width 12 height 12
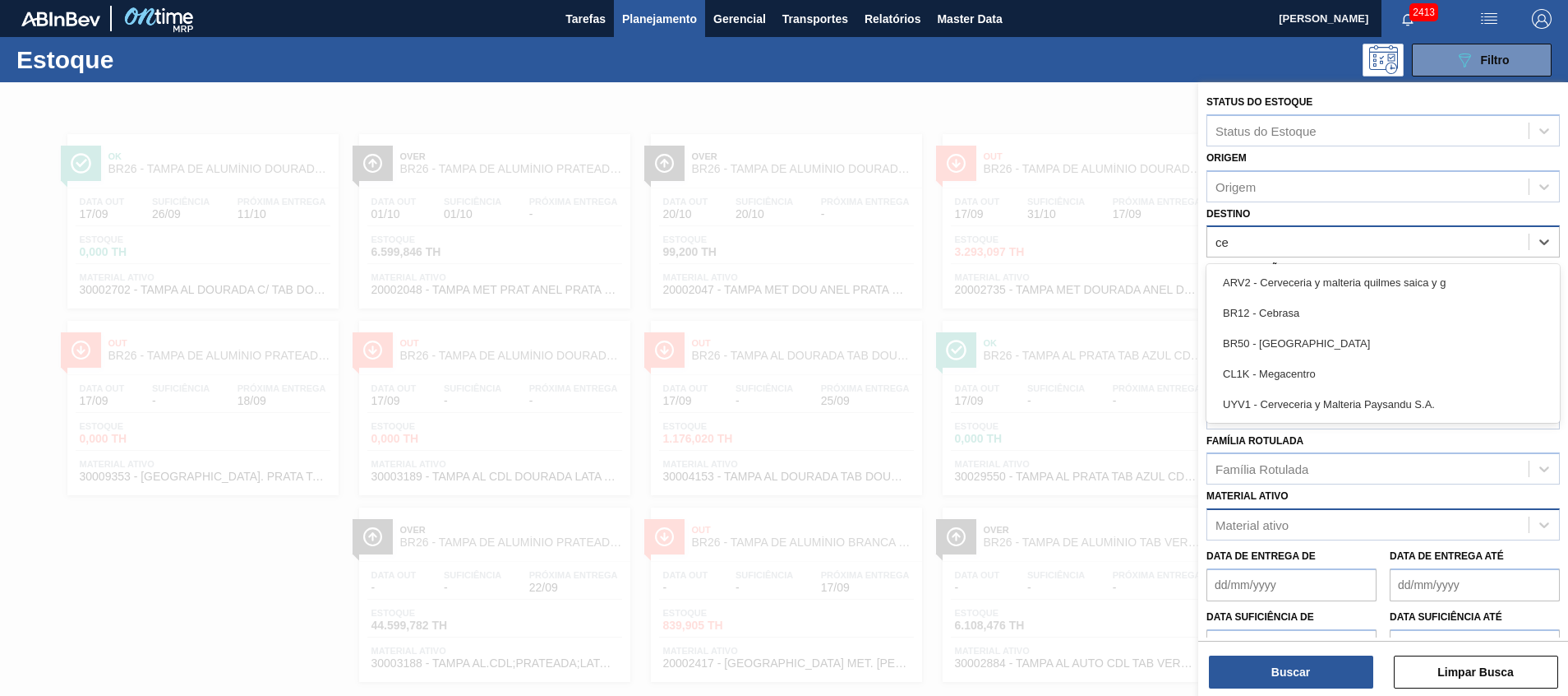
type input "ceb"
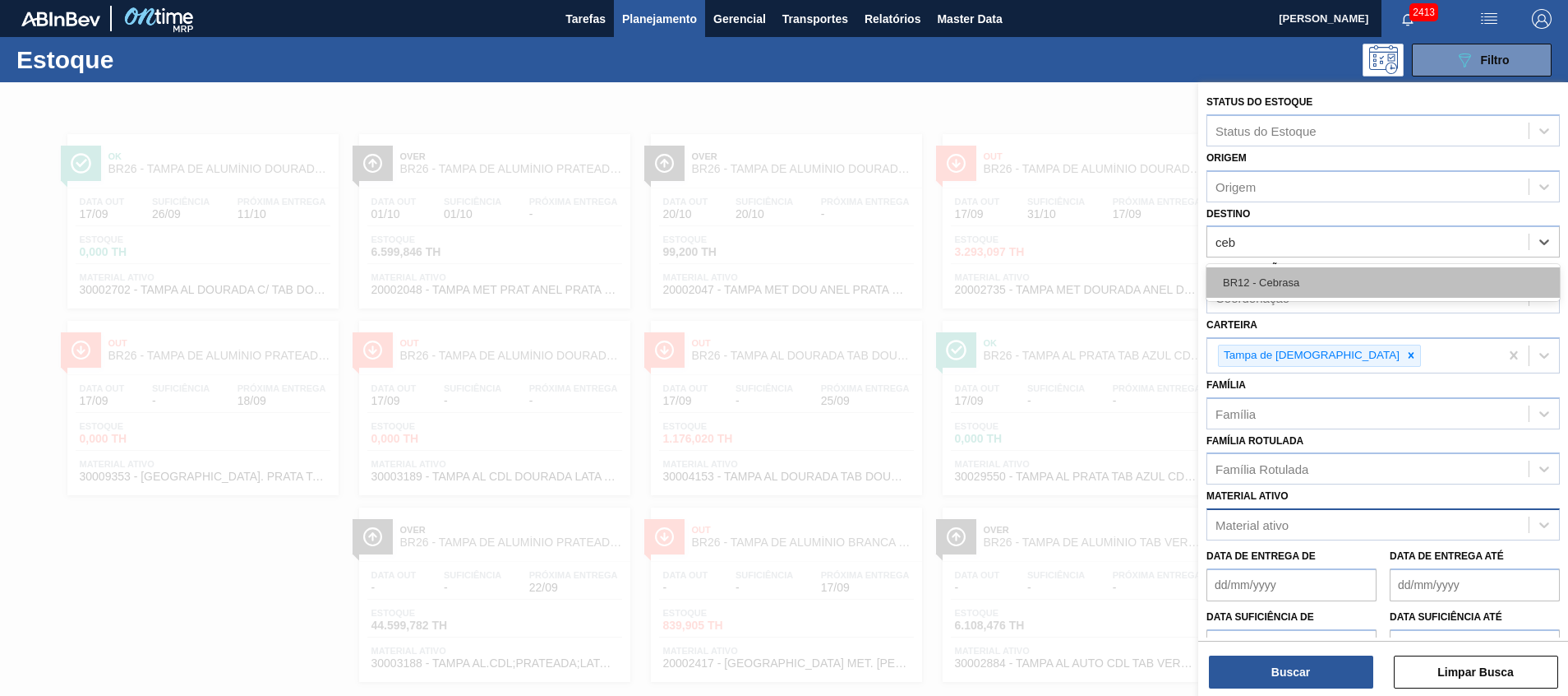
click at [1272, 282] on div "BR12 - Cebrasa" at bounding box center [1383, 282] width 353 height 30
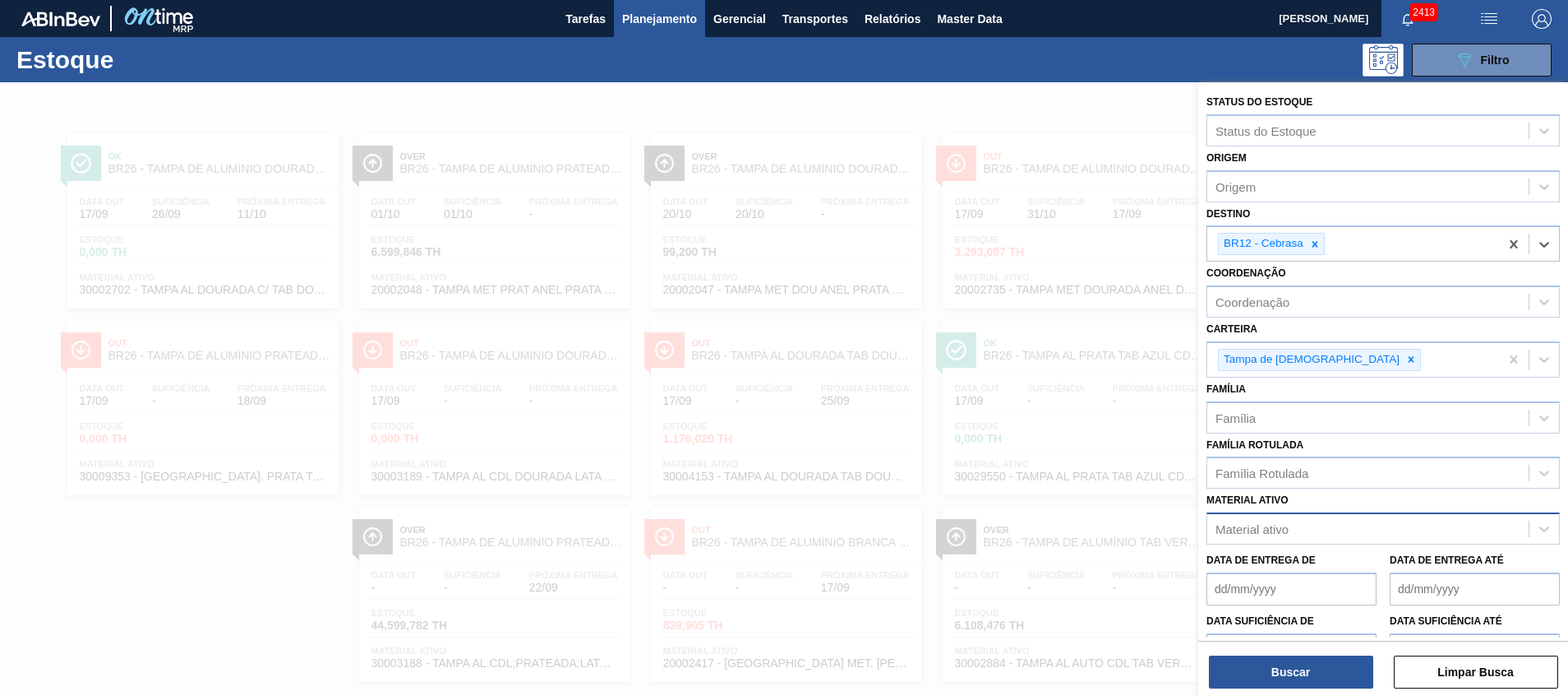
click at [1285, 649] on div "Buscar Limpar Busca" at bounding box center [1383, 664] width 370 height 46
click at [1290, 654] on div "Buscar Limpar Busca" at bounding box center [1383, 664] width 370 height 46
click at [1292, 656] on button "Buscar" at bounding box center [1291, 672] width 165 height 33
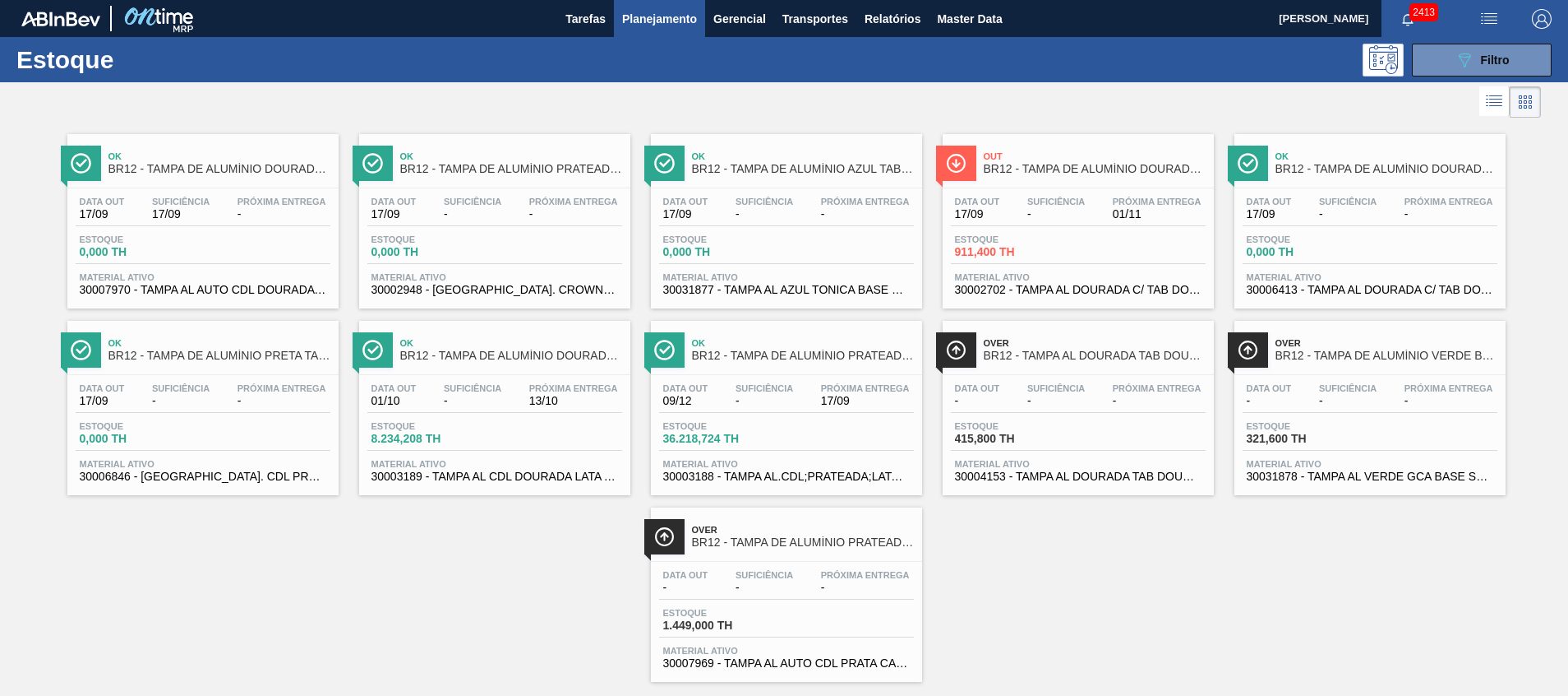
click at [1149, 294] on span "30002702 - TAMPA AL DOURADA C/ TAB DOURADO" at bounding box center [1078, 290] width 246 height 12
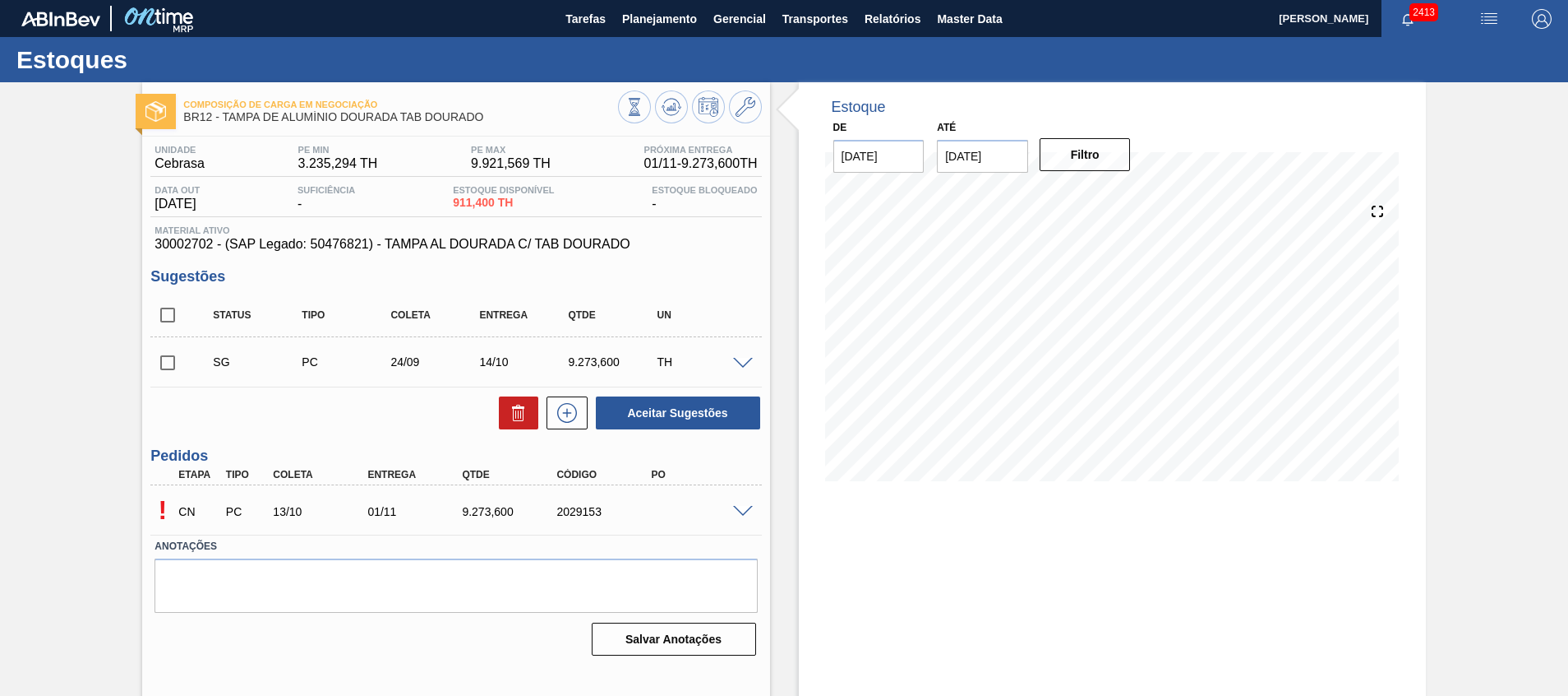
click at [741, 509] on span at bounding box center [743, 512] width 20 height 12
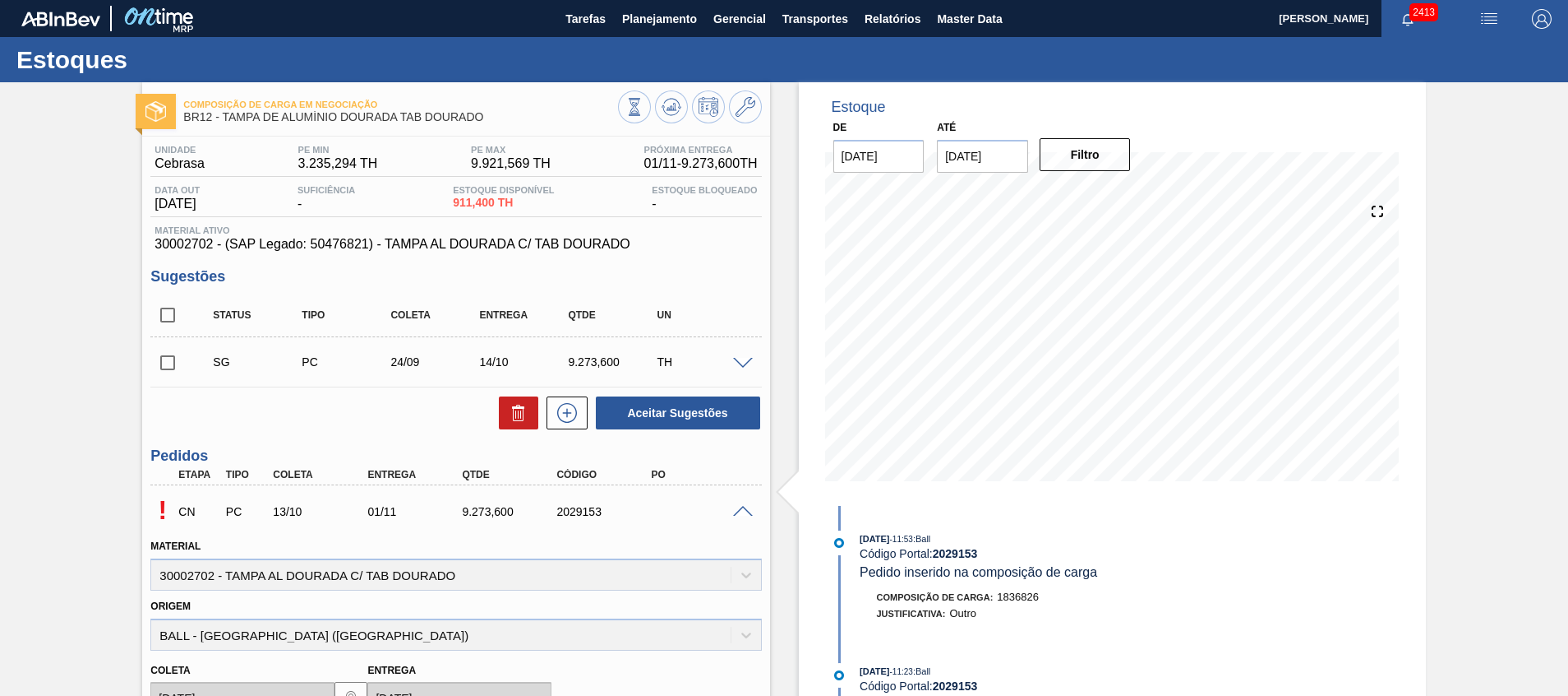
scroll to position [370, 0]
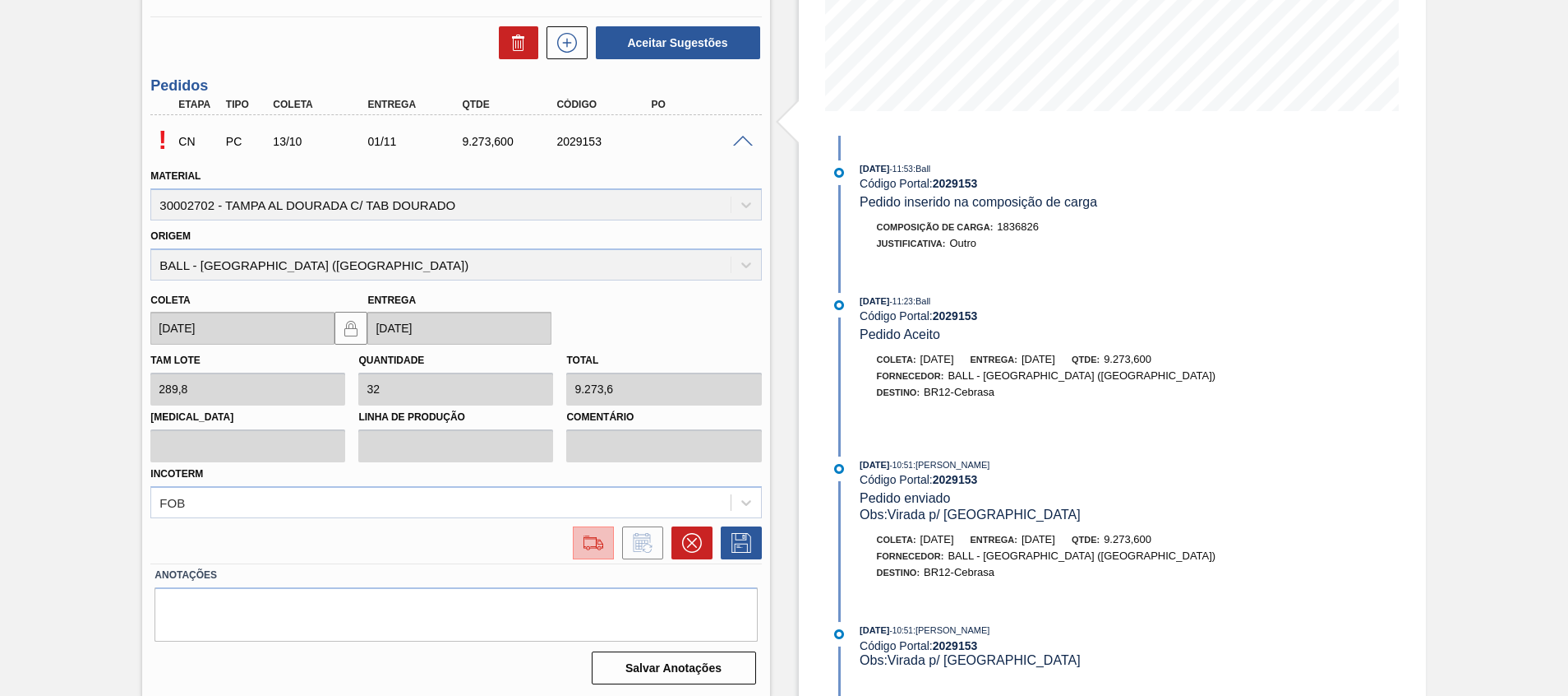
click at [595, 533] on img at bounding box center [593, 543] width 27 height 20
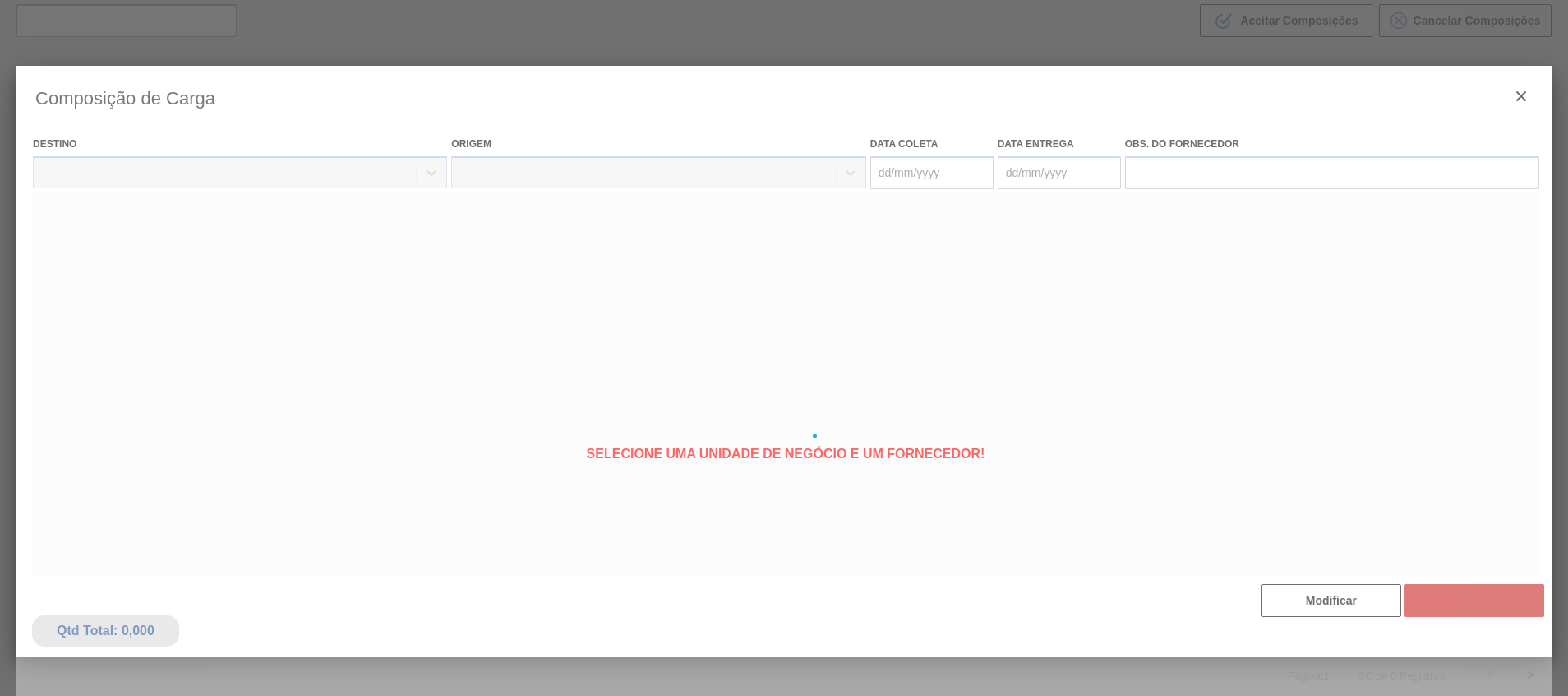
type coleta "[DATE]"
type entrega "01/11/2025"
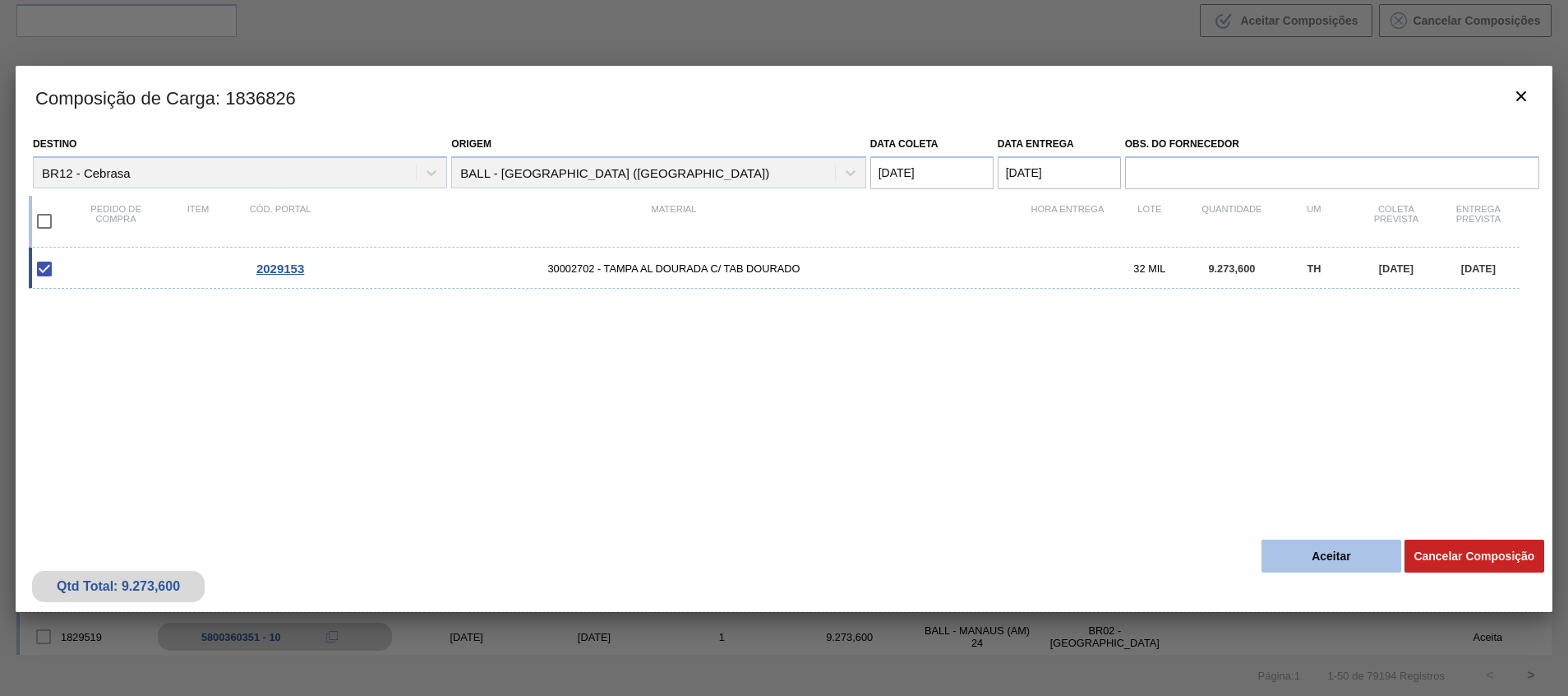
click at [1347, 556] on button "Aceitar" at bounding box center [1331, 555] width 140 height 33
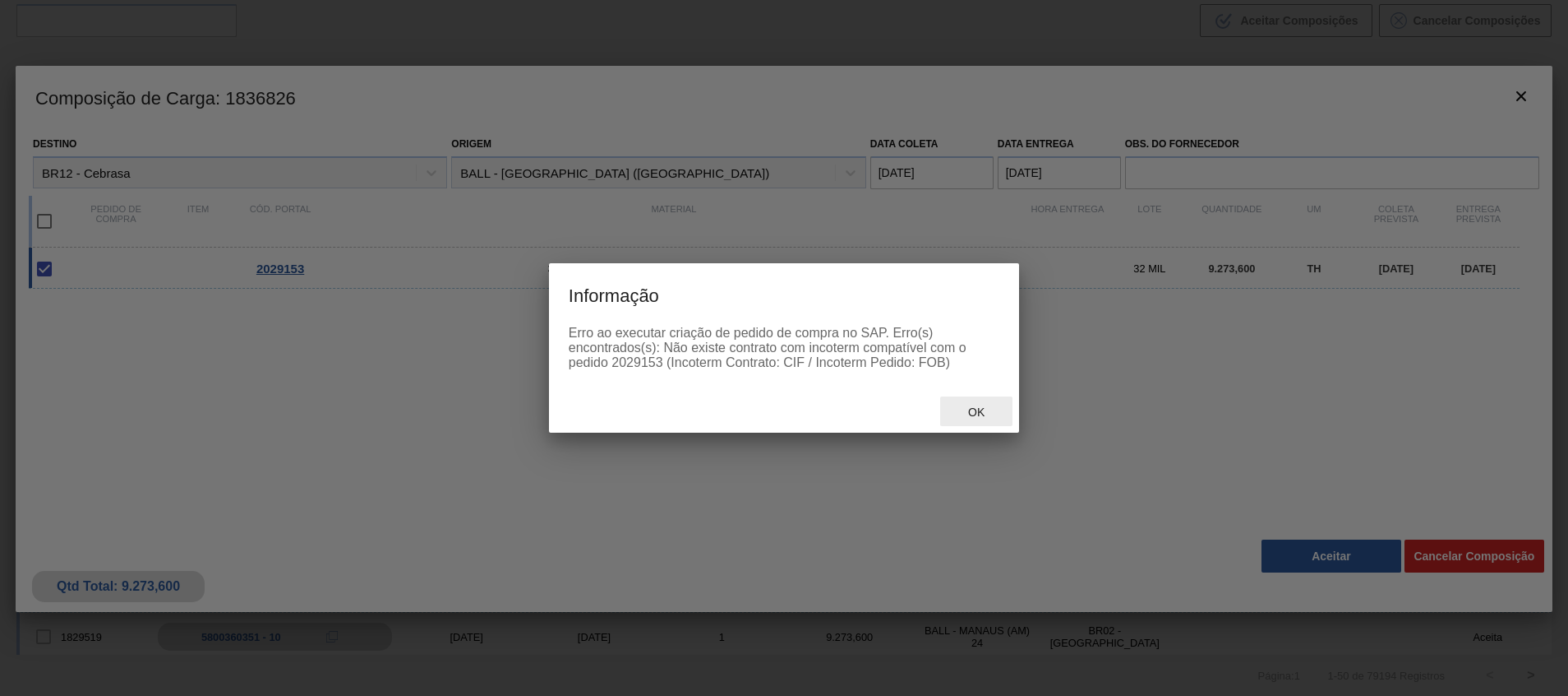
click at [992, 409] on span "Ok" at bounding box center [977, 412] width 43 height 13
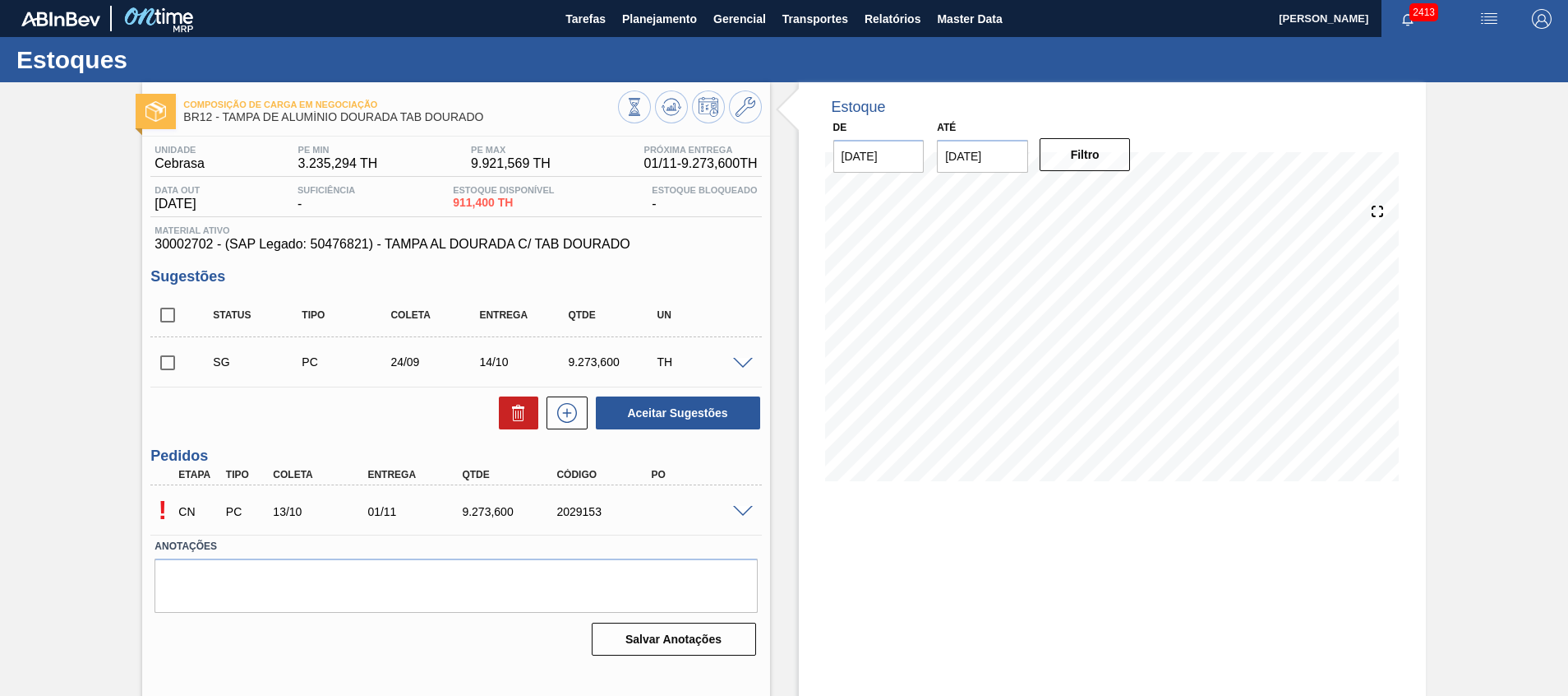
click at [738, 506] on span at bounding box center [743, 512] width 20 height 12
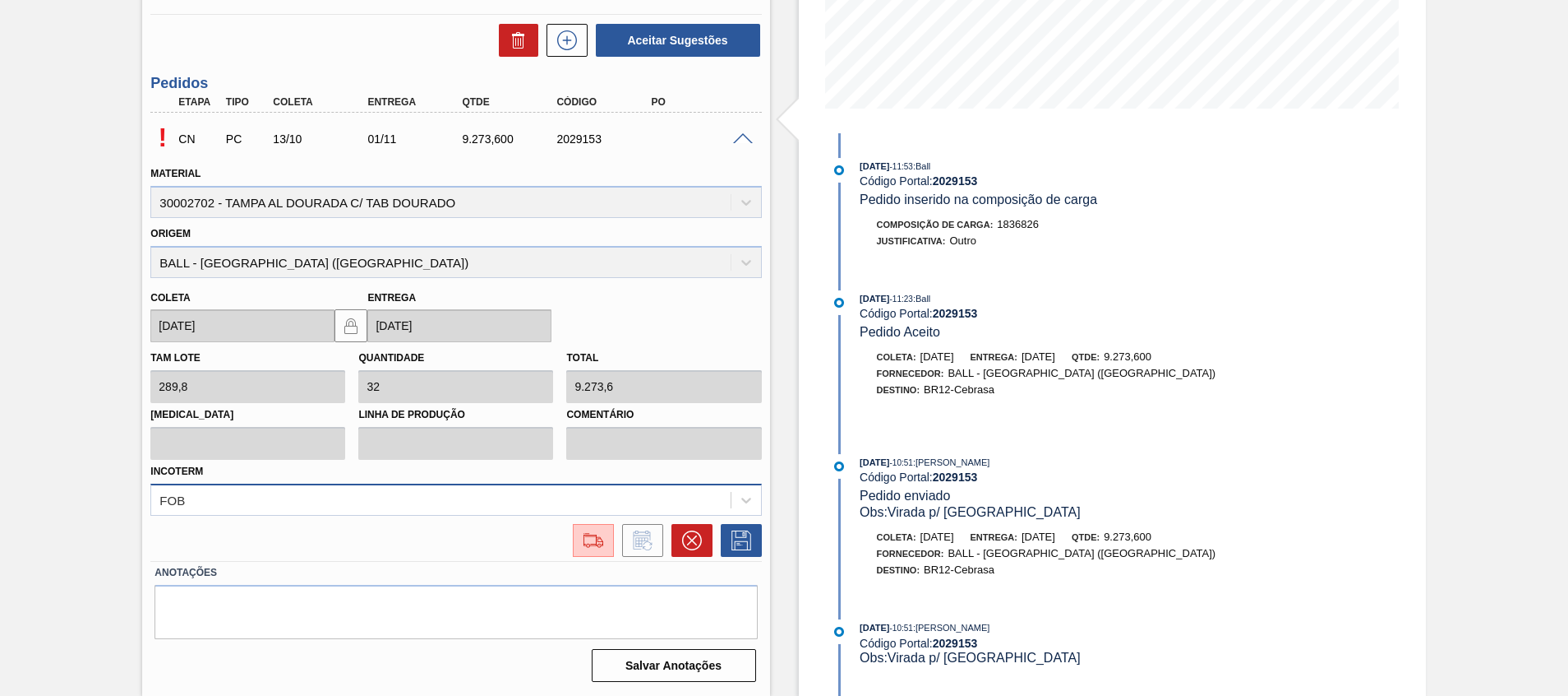
click at [532, 503] on div "FOB" at bounding box center [455, 499] width 611 height 32
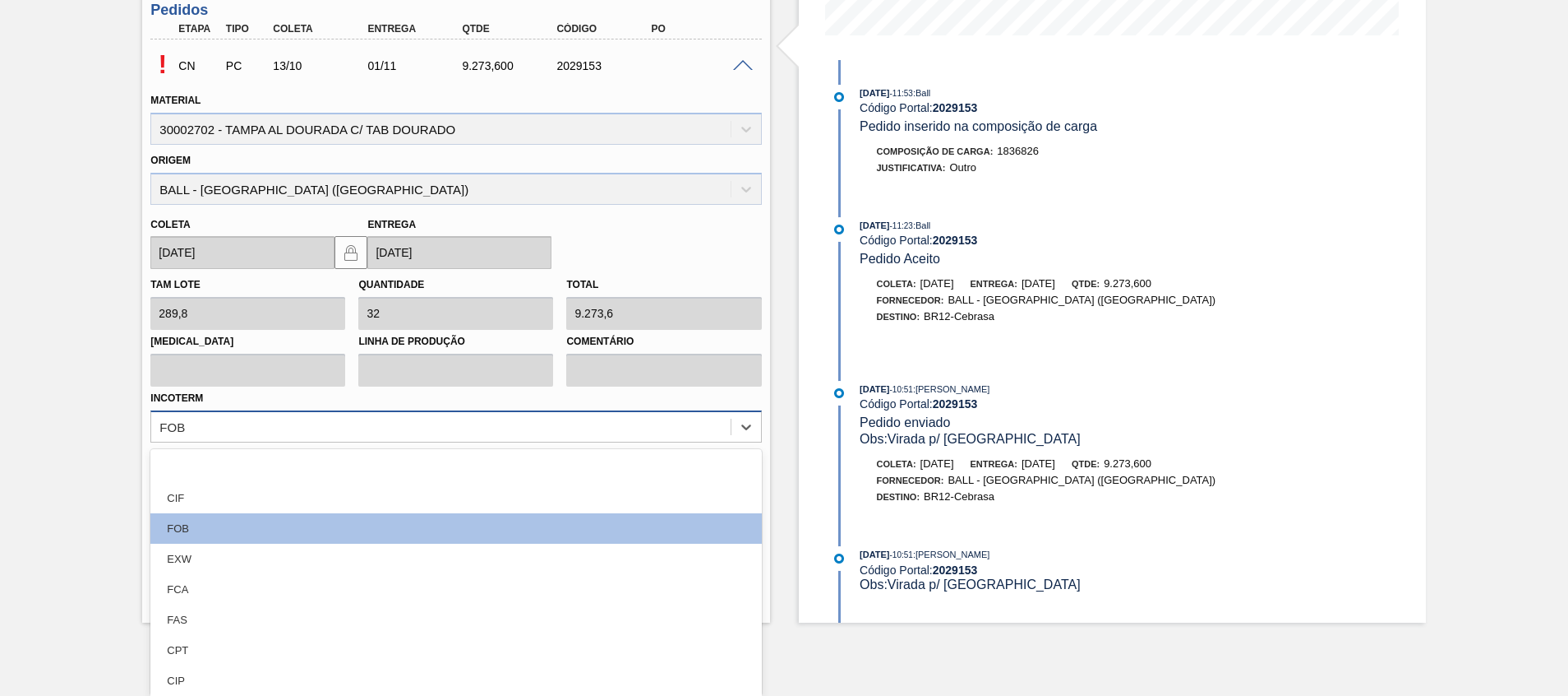
click at [509, 497] on div "CIF" at bounding box center [455, 498] width 611 height 30
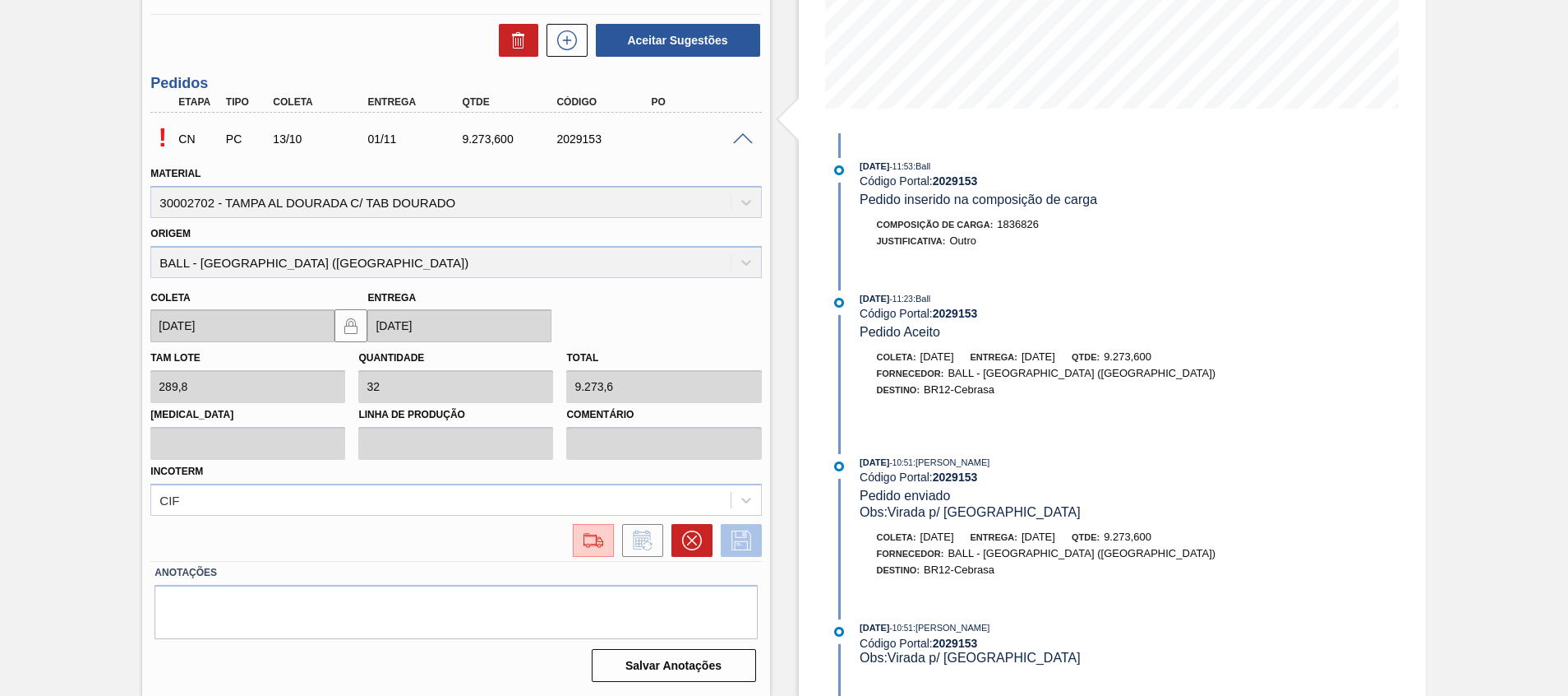
click at [725, 538] on button at bounding box center [741, 540] width 41 height 33
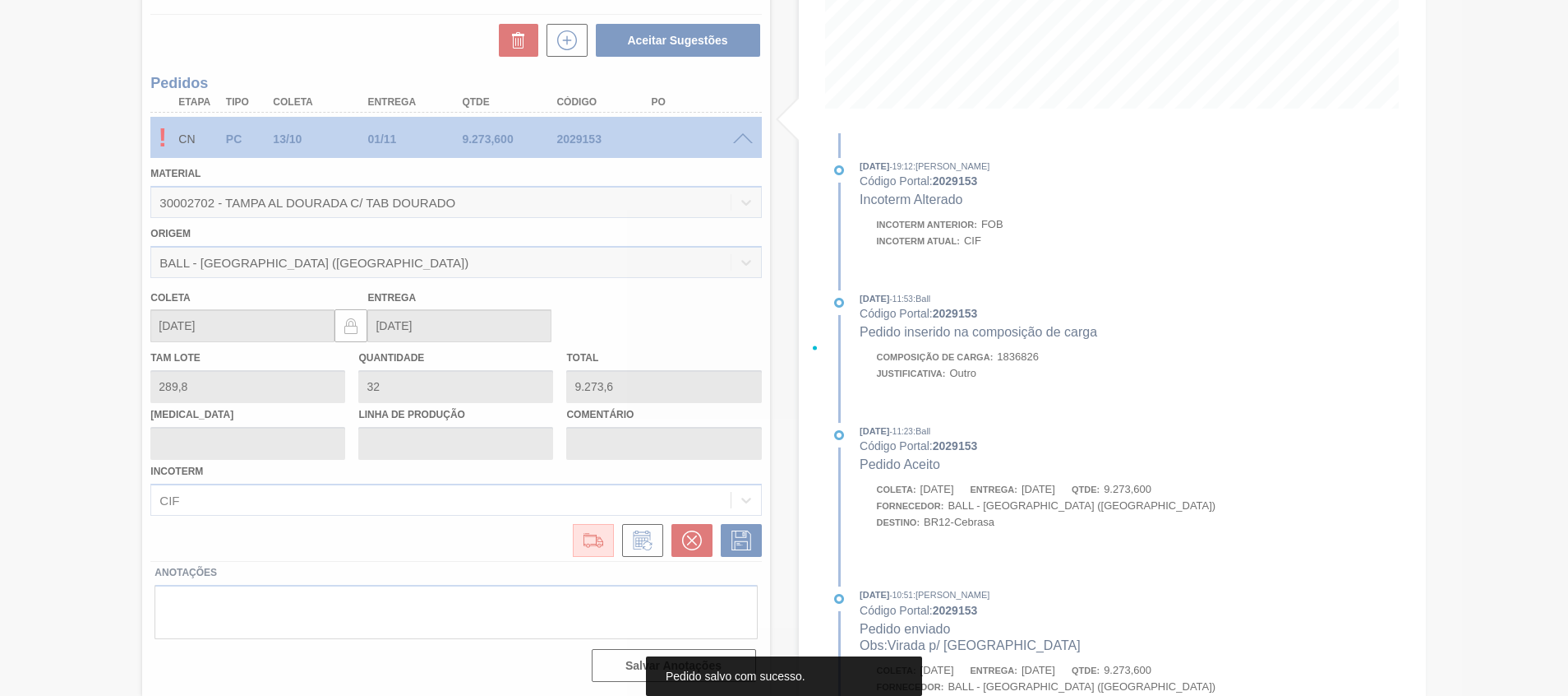
scroll to position [12, 0]
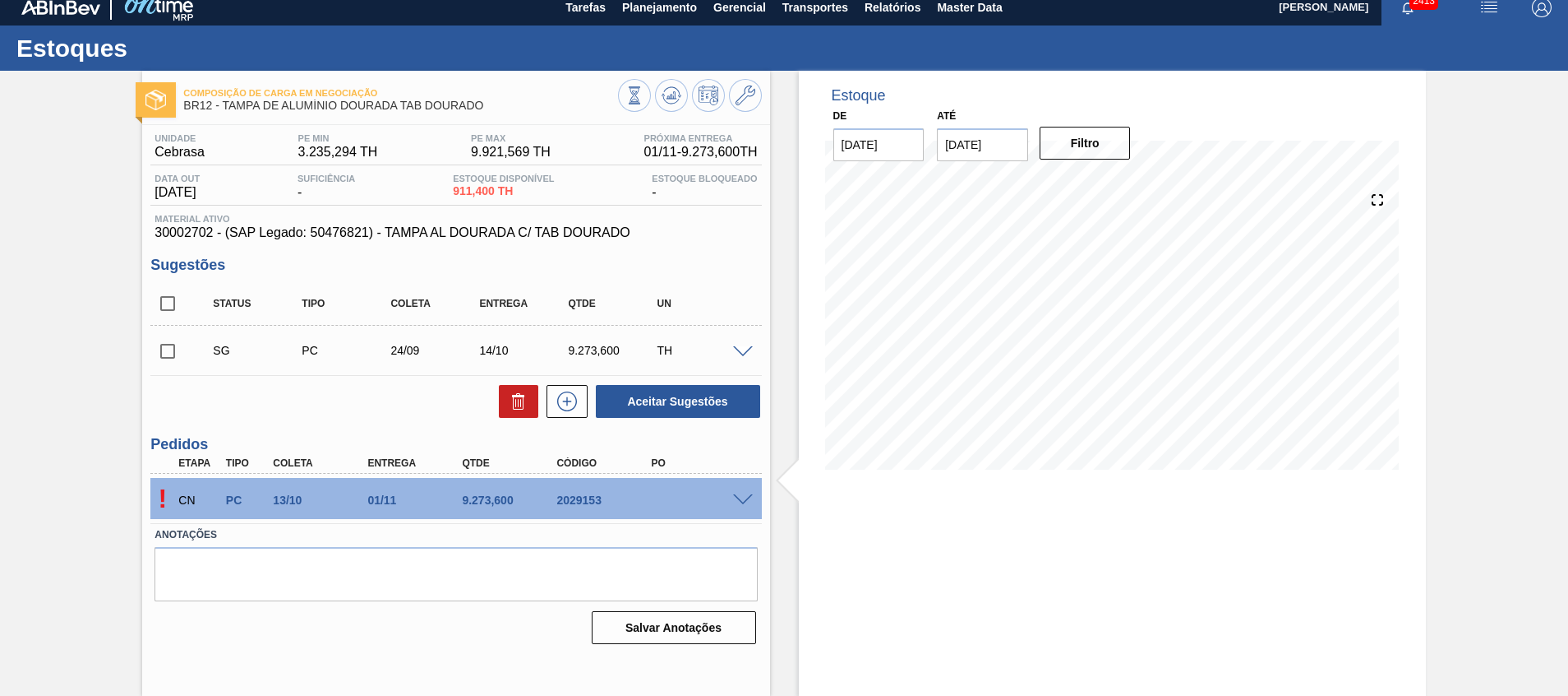
click at [750, 502] on span at bounding box center [743, 500] width 20 height 12
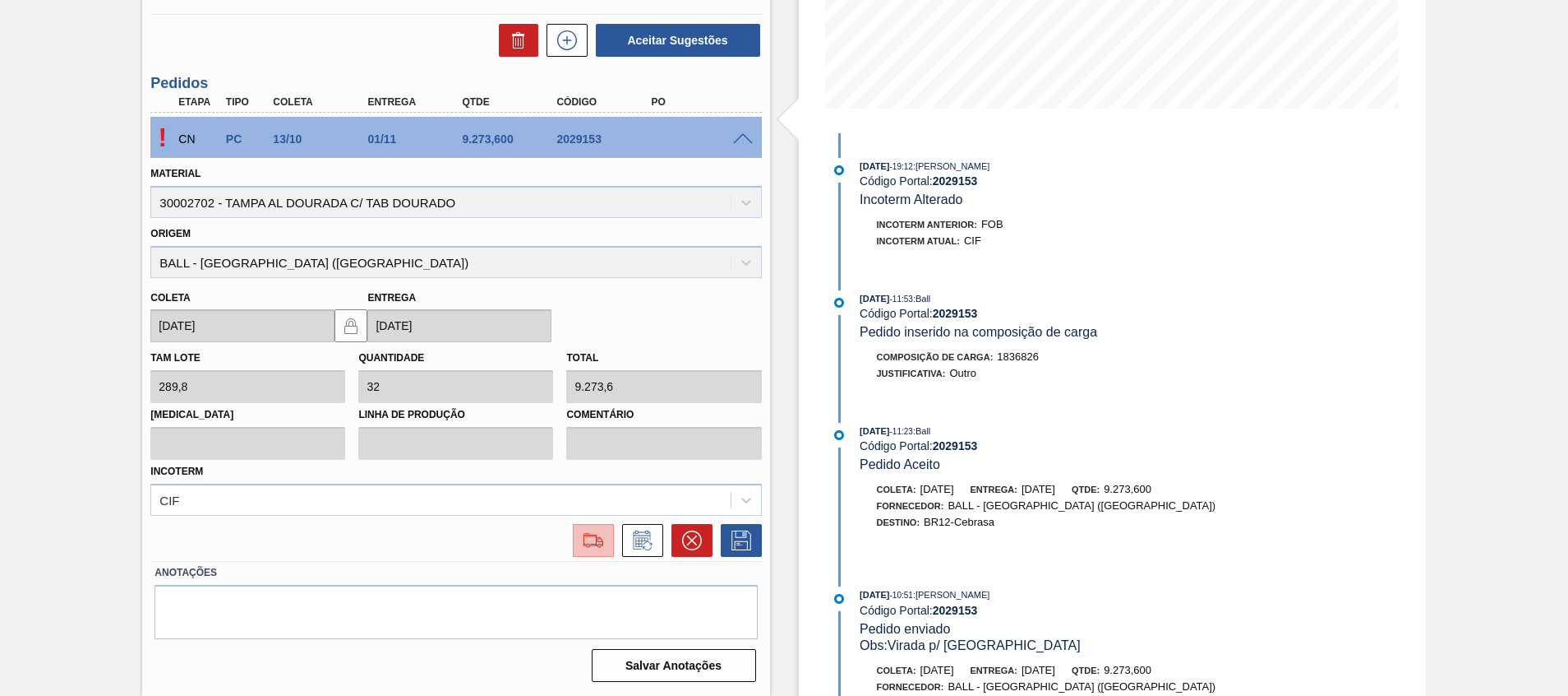
click at [588, 529] on button at bounding box center [593, 540] width 41 height 33
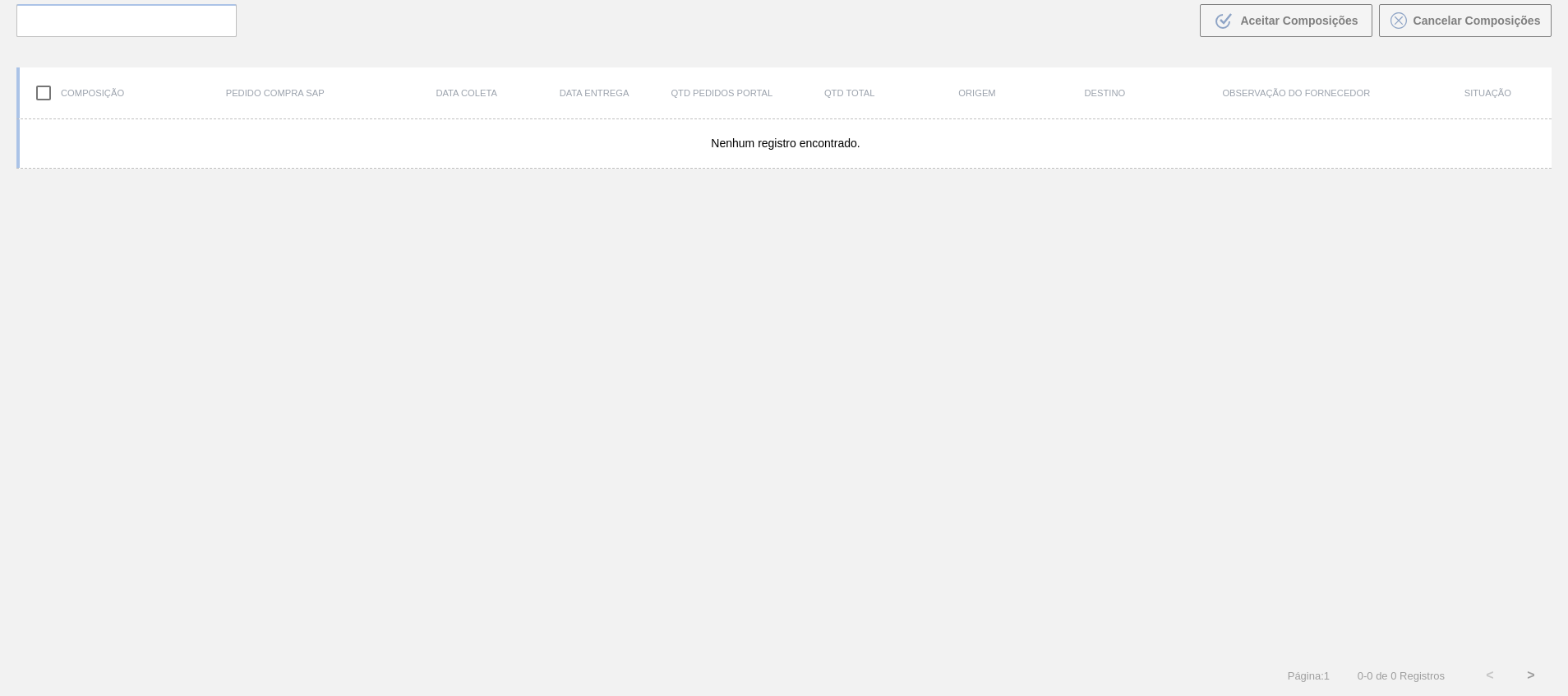
scroll to position [118, 0]
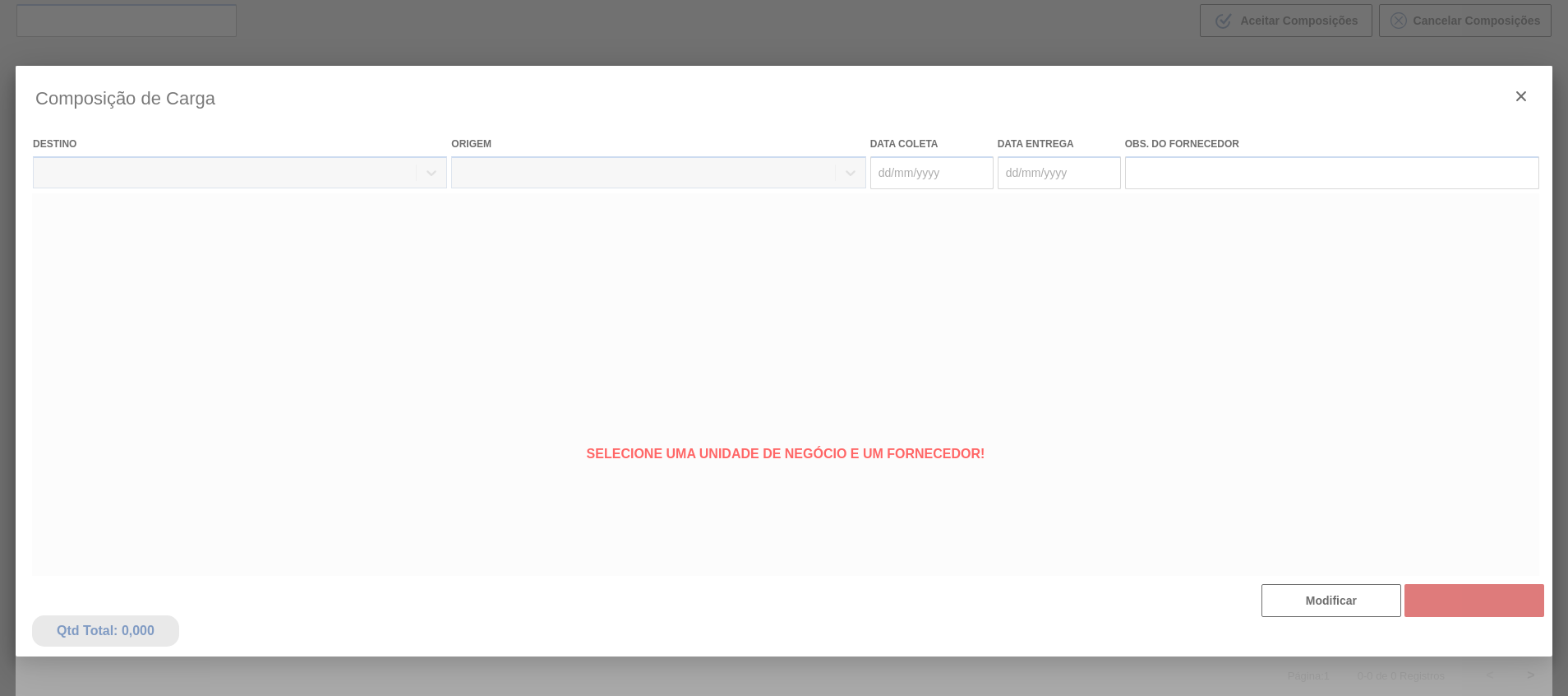
type coleta "13/10/2025"
type entrega "[DATE]"
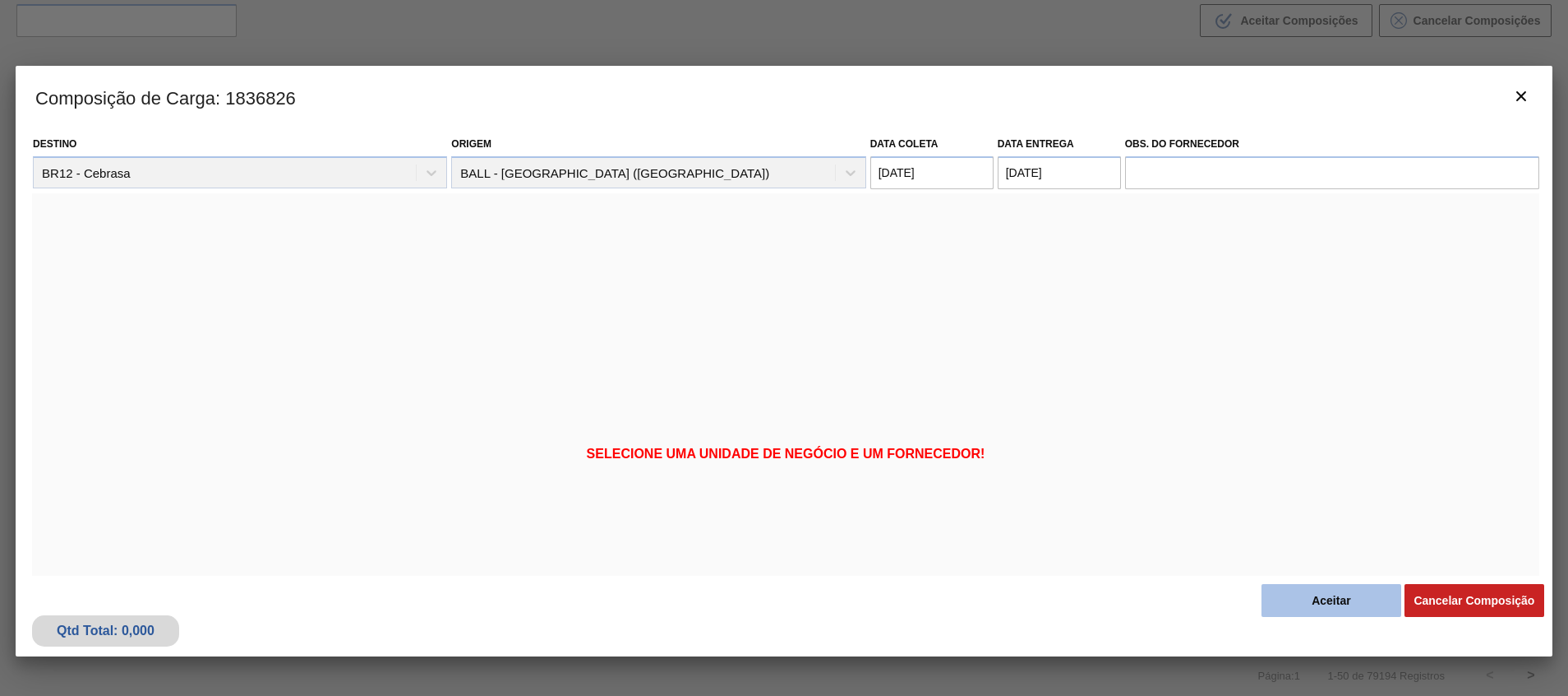
click at [1327, 603] on button "Aceitar" at bounding box center [1331, 600] width 140 height 33
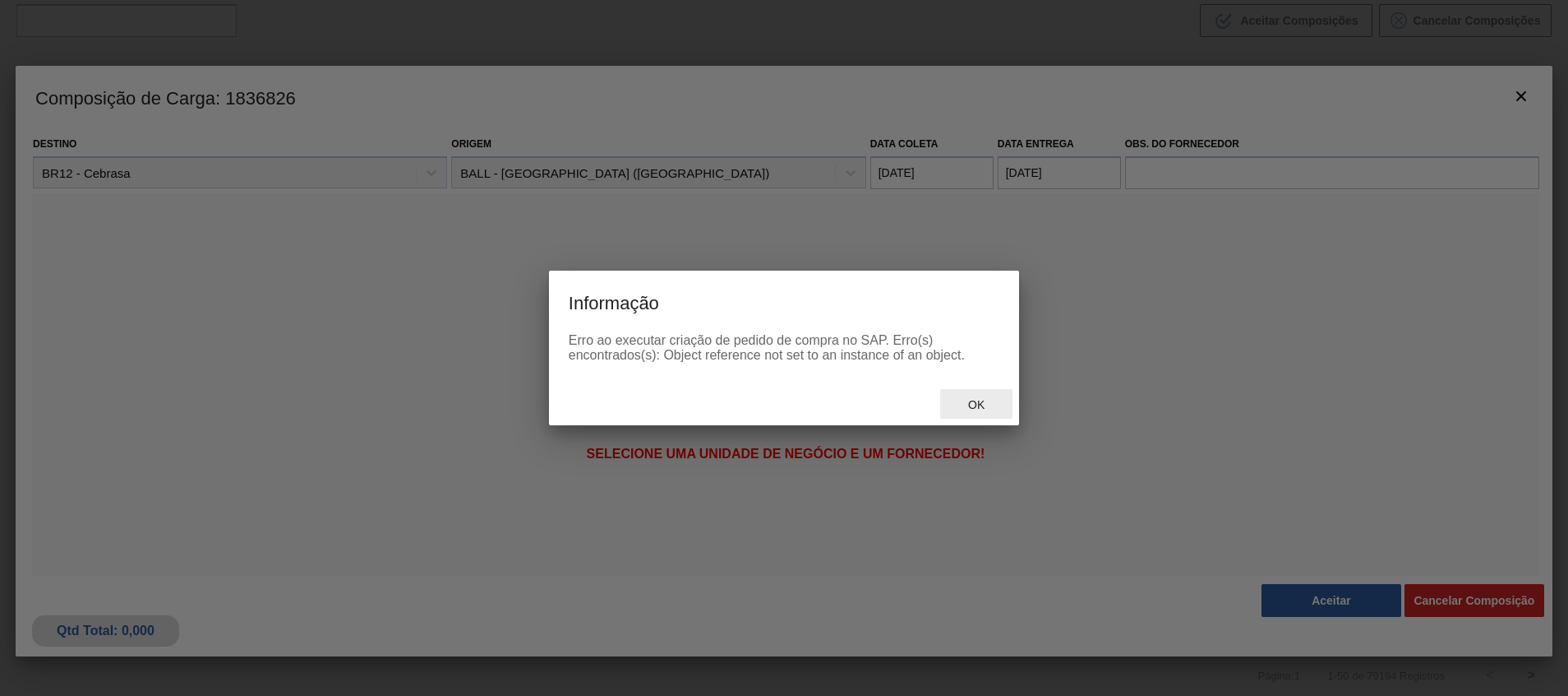
click at [966, 390] on div "Ok" at bounding box center [976, 404] width 72 height 30
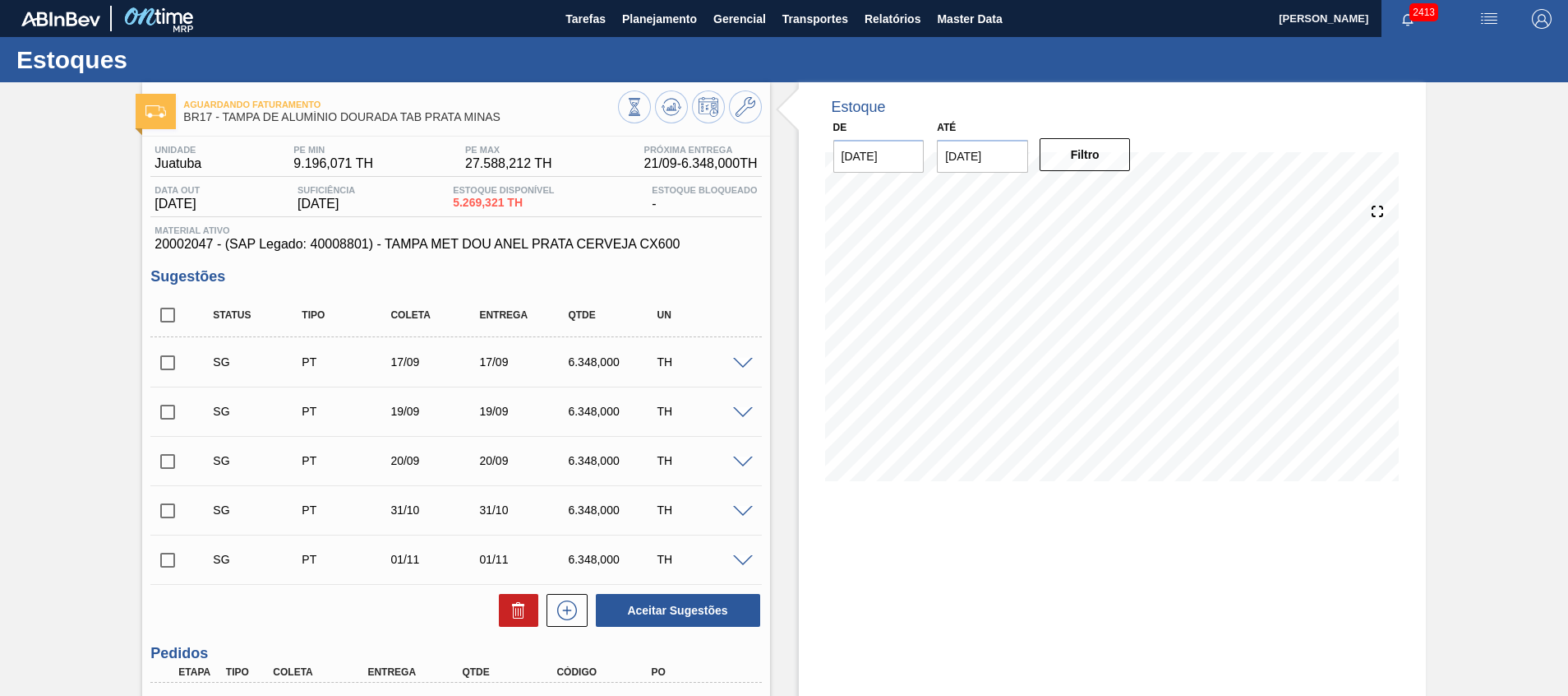
click at [162, 308] on input "checkbox" at bounding box center [167, 315] width 35 height 35
checkbox input "true"
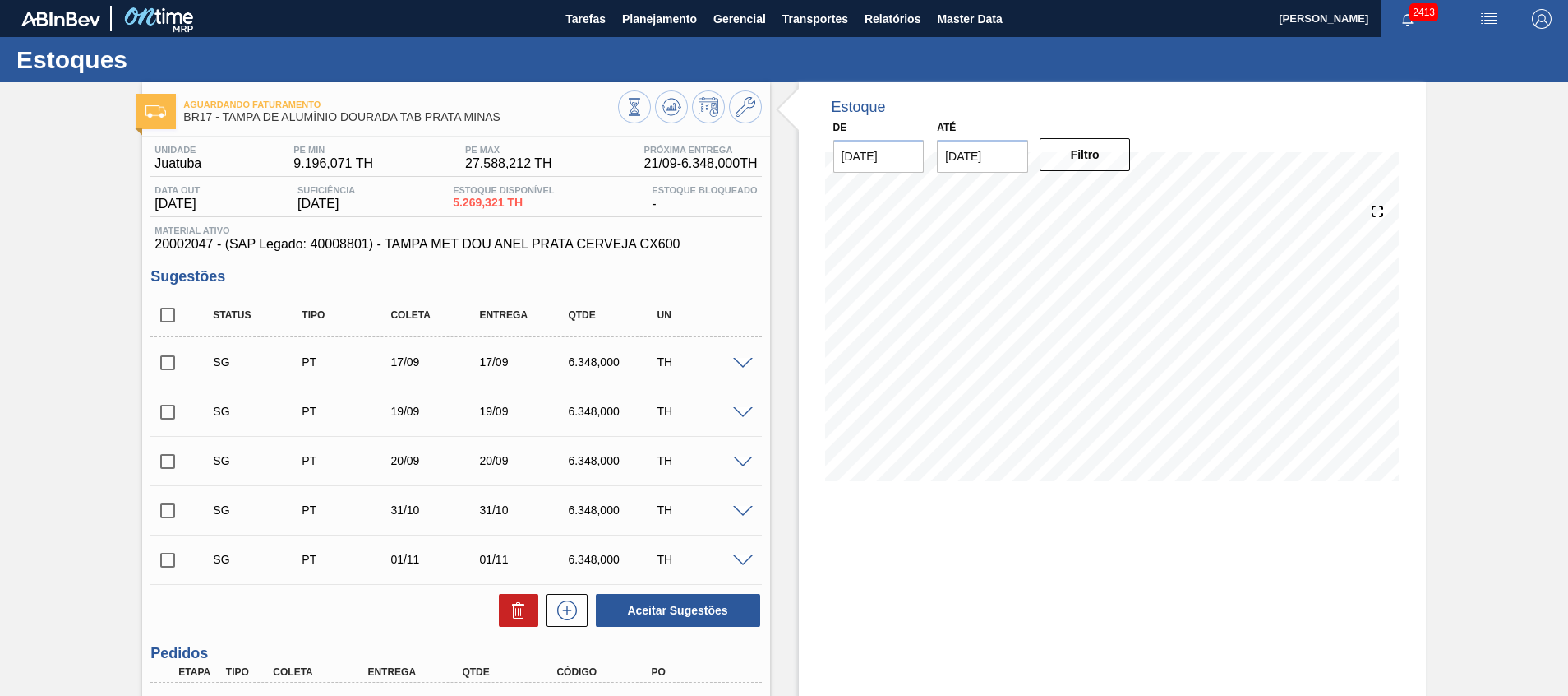
checkbox input "true"
click at [491, 609] on div at bounding box center [515, 610] width 48 height 33
click at [505, 612] on button at bounding box center [519, 610] width 39 height 33
checkbox input "false"
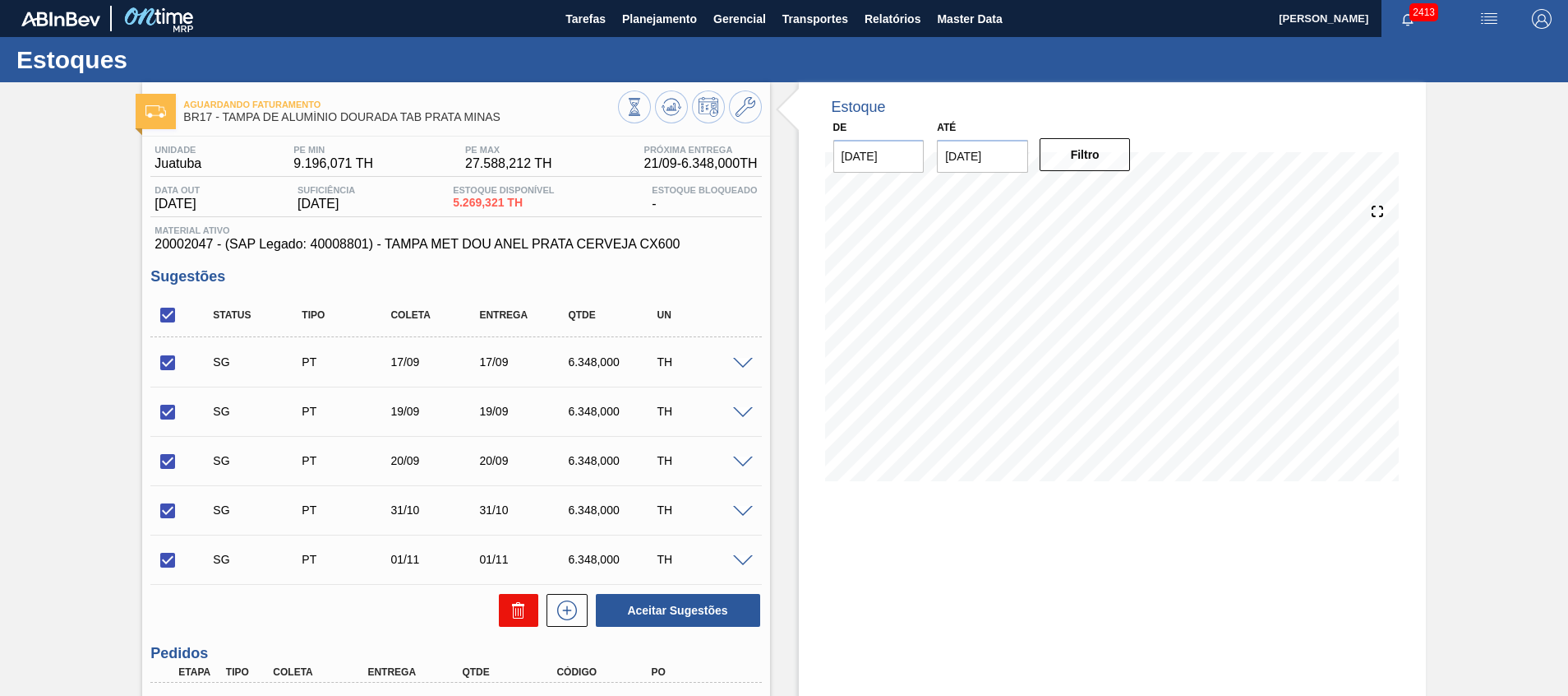
checkbox input "false"
click at [705, 6] on button "Gerencial" at bounding box center [740, 19] width 69 height 37
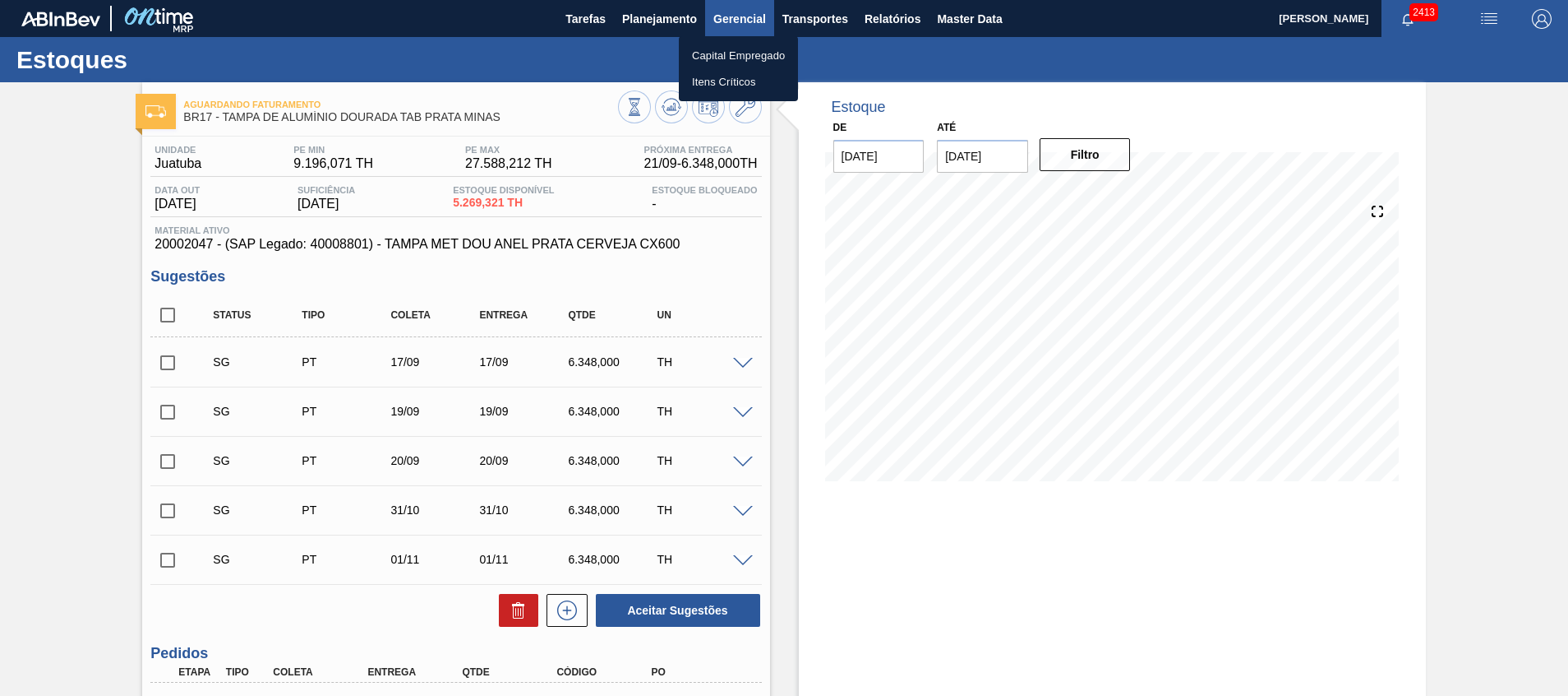
click at [672, 10] on div at bounding box center [784, 348] width 1568 height 696
click at [666, 0] on body "Tarefas Planejamento Gerencial Transportes Relatórios Master Data [PERSON_NAME]…" at bounding box center [784, 0] width 1568 height 0
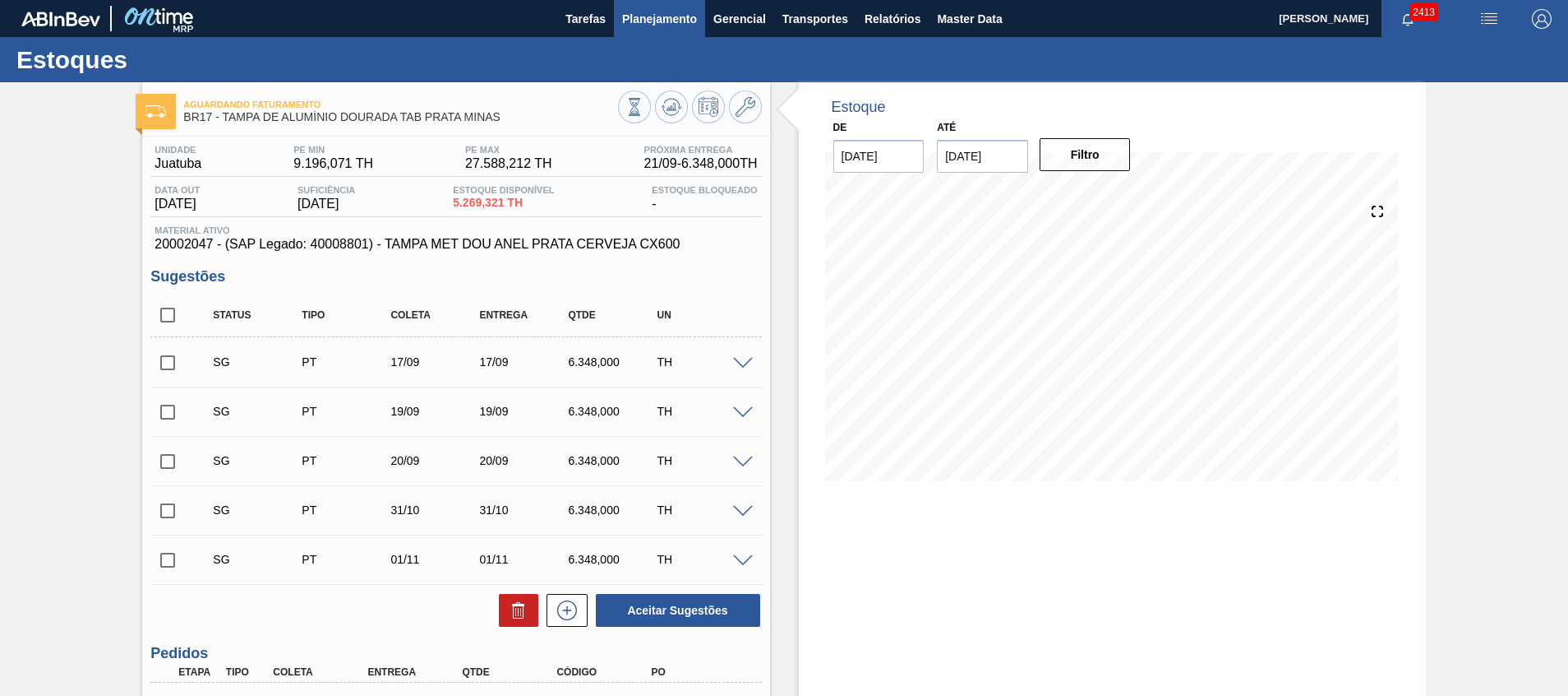
click at [665, 28] on button "Planejamento" at bounding box center [659, 19] width 92 height 37
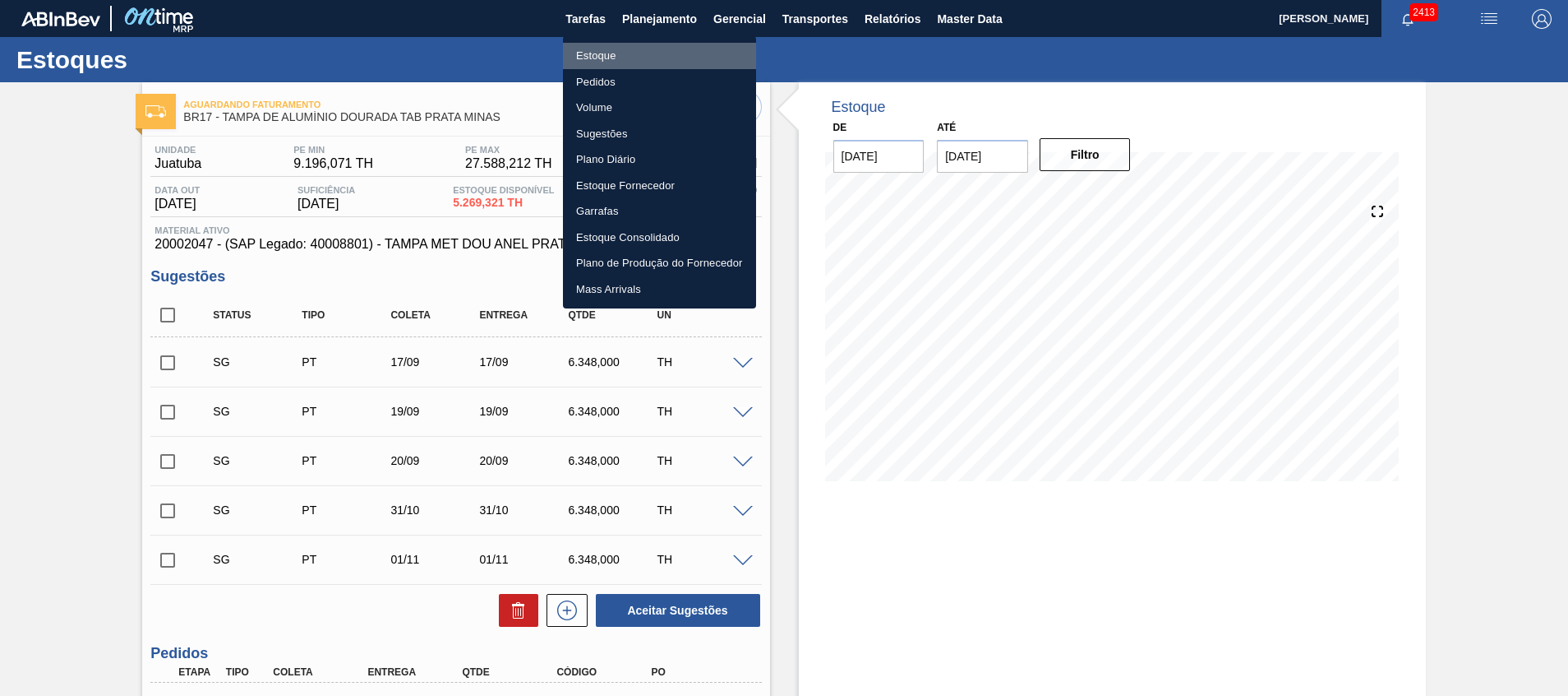
drag, startPoint x: 662, startPoint y: 46, endPoint x: 596, endPoint y: 15, distance: 72.9
click at [662, 46] on li "Estoque" at bounding box center [659, 56] width 193 height 27
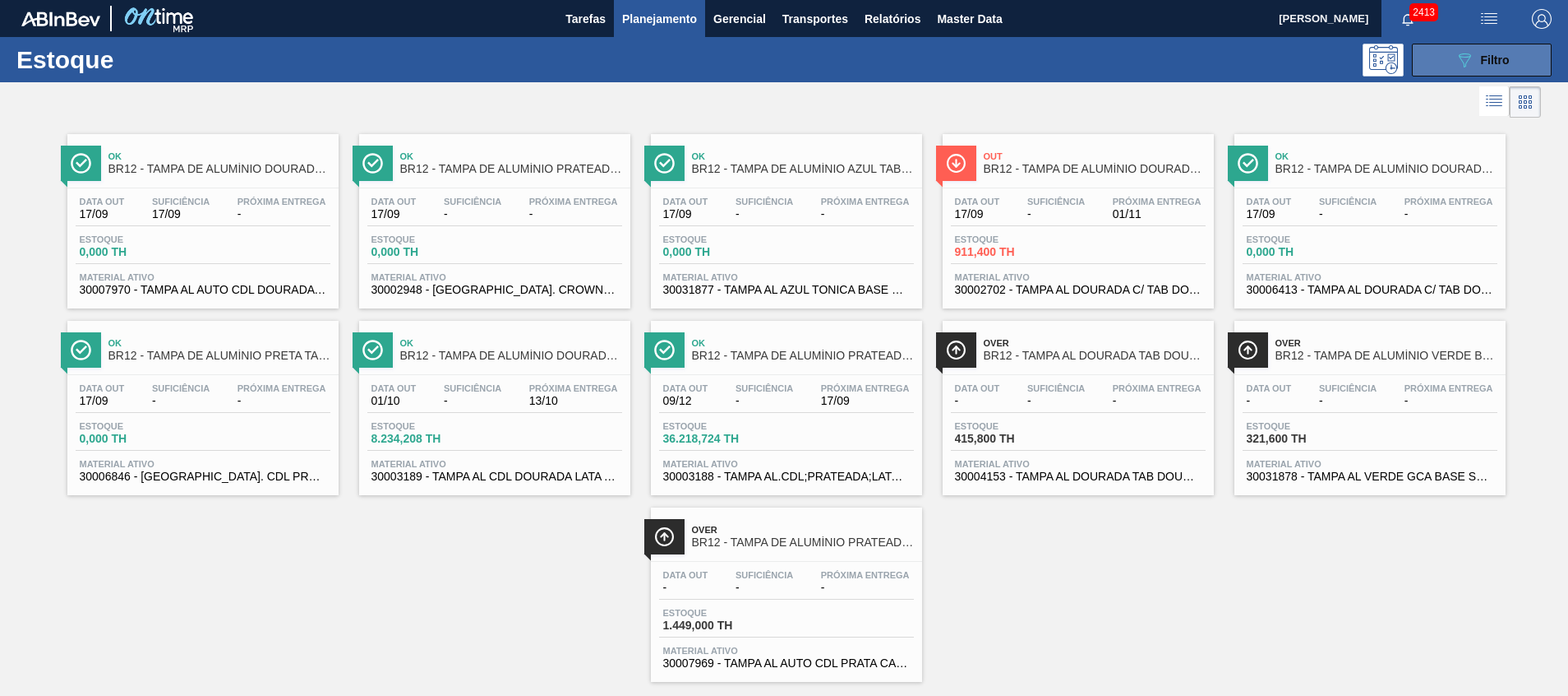
drag, startPoint x: 1420, startPoint y: 65, endPoint x: 1414, endPoint y: 70, distance: 7.8
click at [1419, 66] on button "089F7B8B-B2A5-4AFE-B5C0-19BA573D28AC Filtro" at bounding box center [1482, 60] width 140 height 33
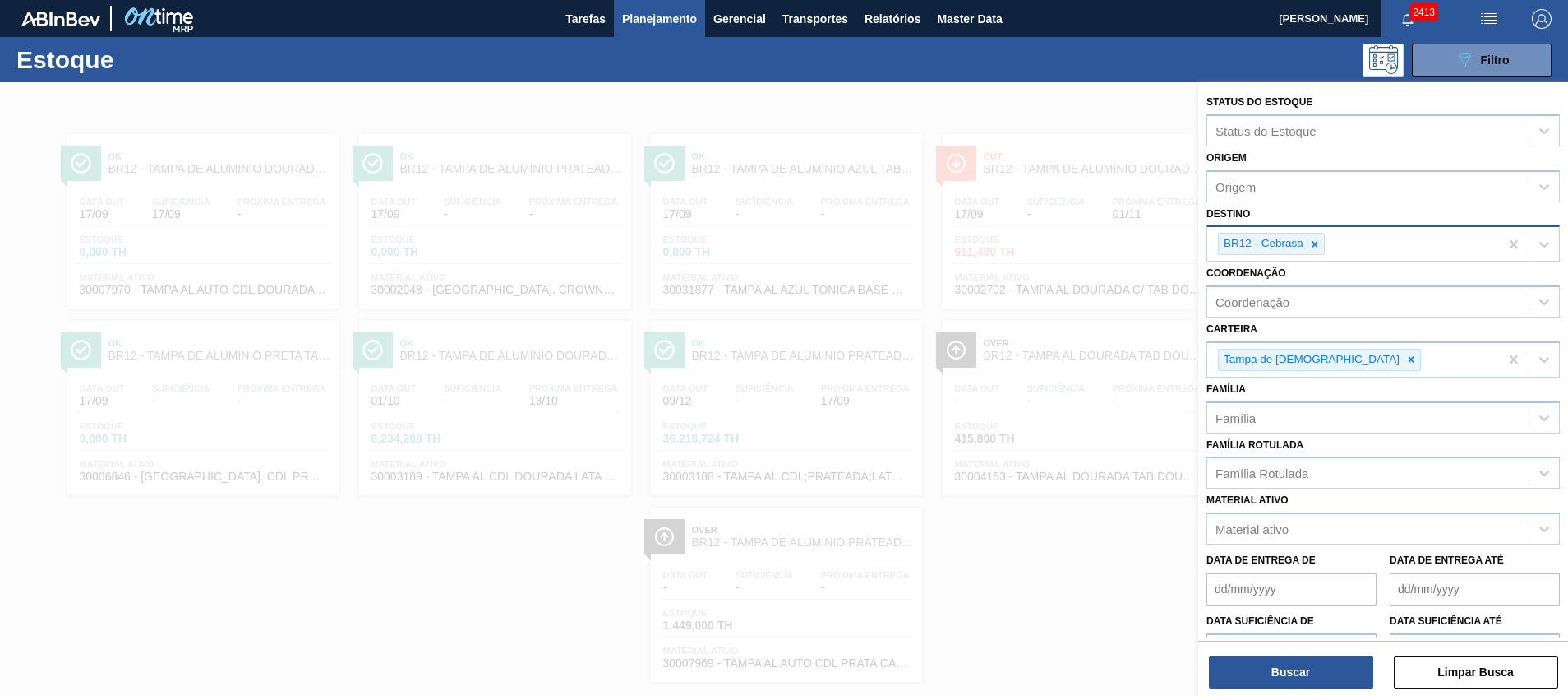
click at [1314, 247] on icon at bounding box center [1315, 244] width 12 height 12
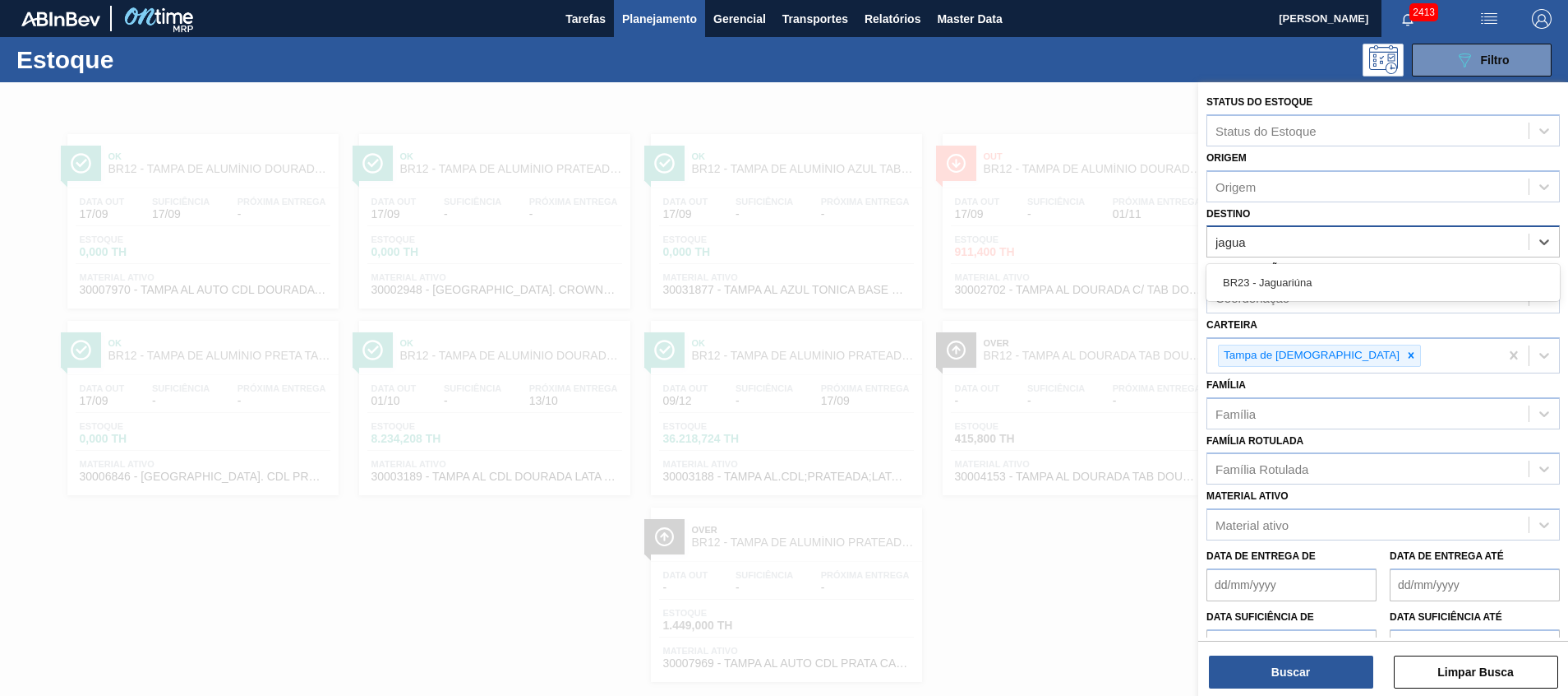
type input "jaguar"
drag, startPoint x: 1366, startPoint y: 278, endPoint x: 1309, endPoint y: 366, distance: 104.8
click at [1365, 278] on div "BR23 - Jaguariúna" at bounding box center [1383, 282] width 353 height 30
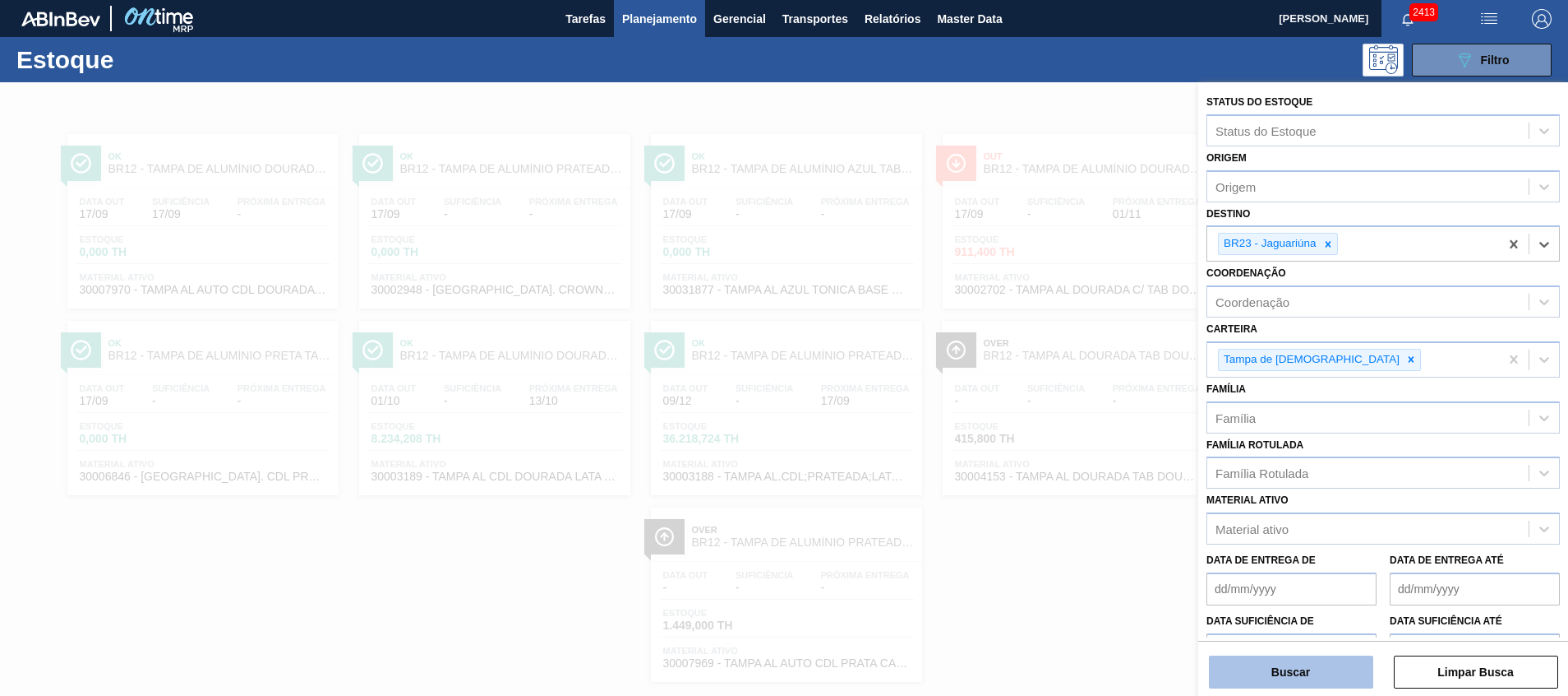
click at [1274, 669] on button "Buscar" at bounding box center [1291, 672] width 165 height 33
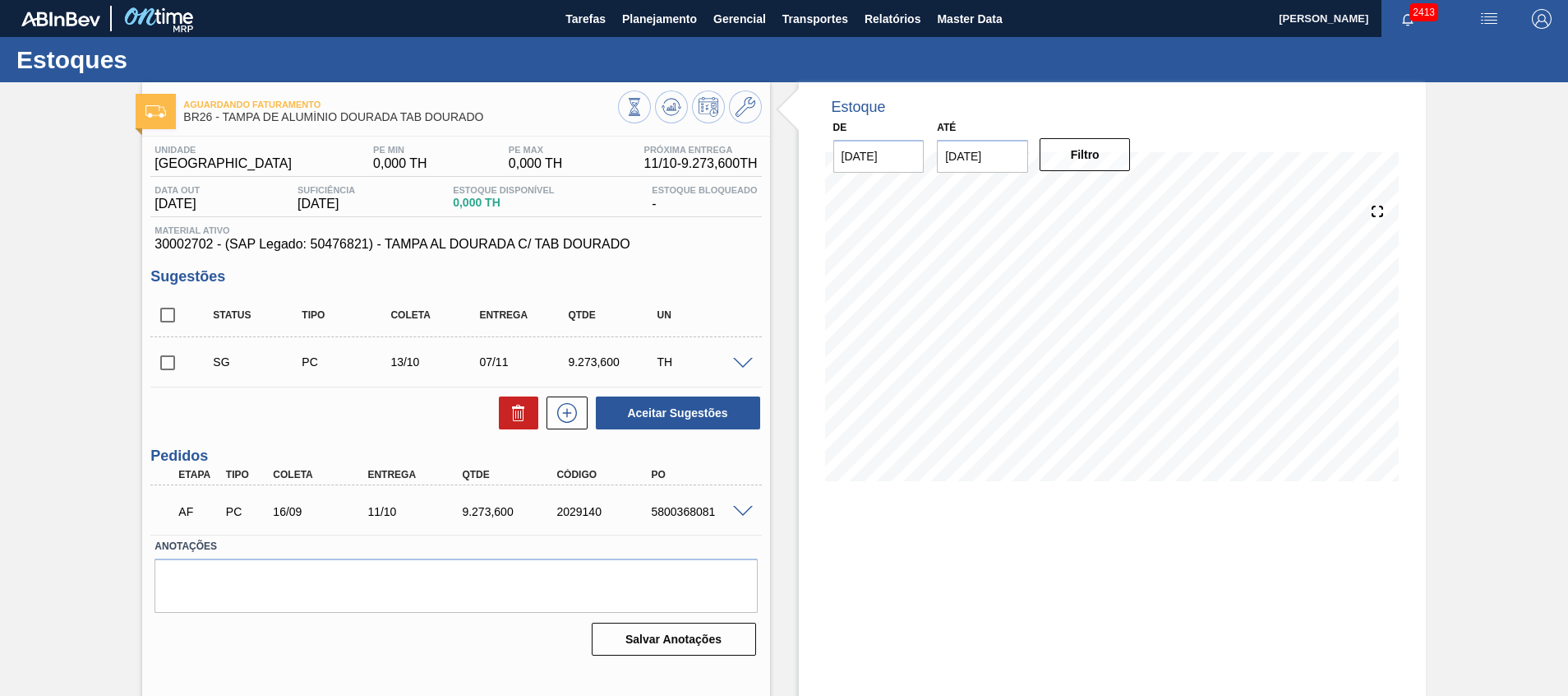
click at [465, 388] on div "Status Tipo Coleta Entrega Qtde UN SG PC 13/10 07/11 9.273,600 TH Material 3000…" at bounding box center [455, 362] width 611 height 137
click at [632, 27] on span "Planejamento" at bounding box center [660, 19] width 75 height 20
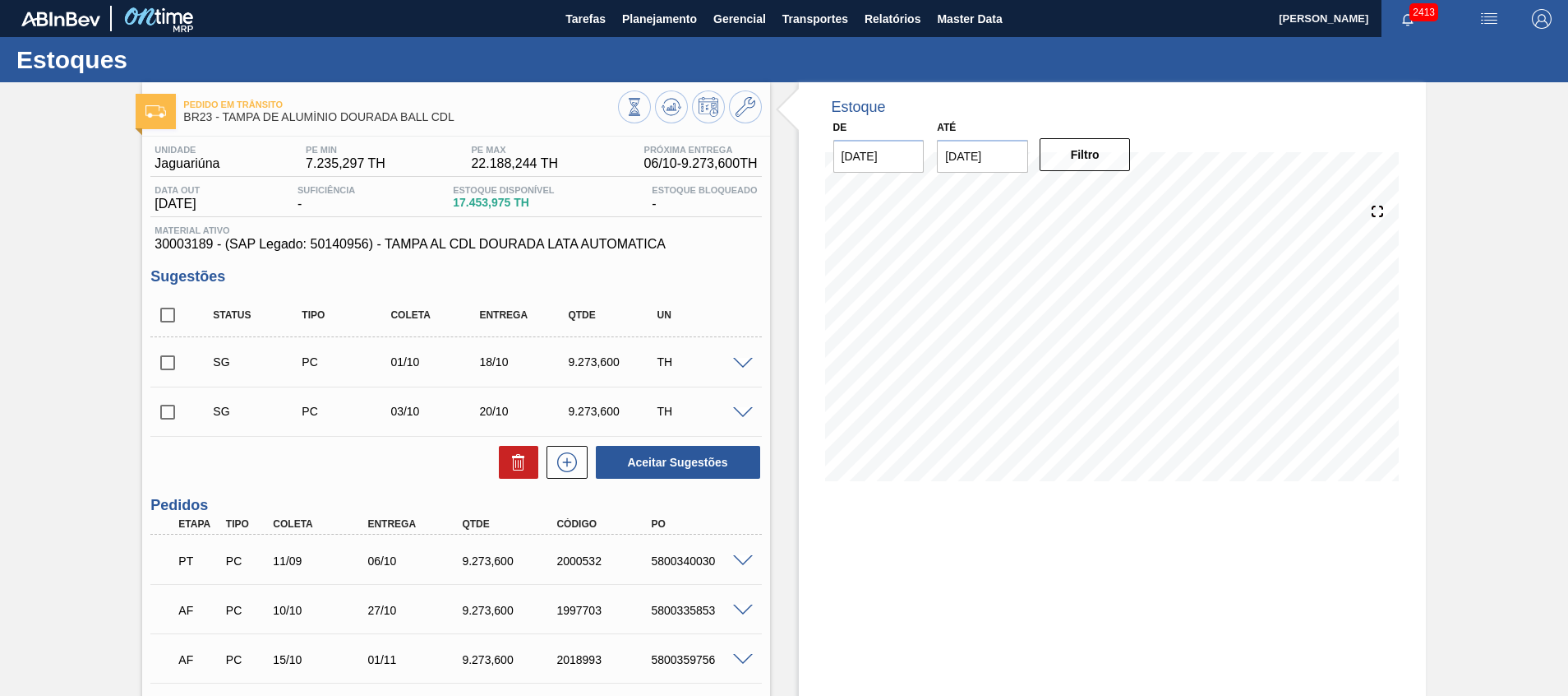
scroll to position [124, 0]
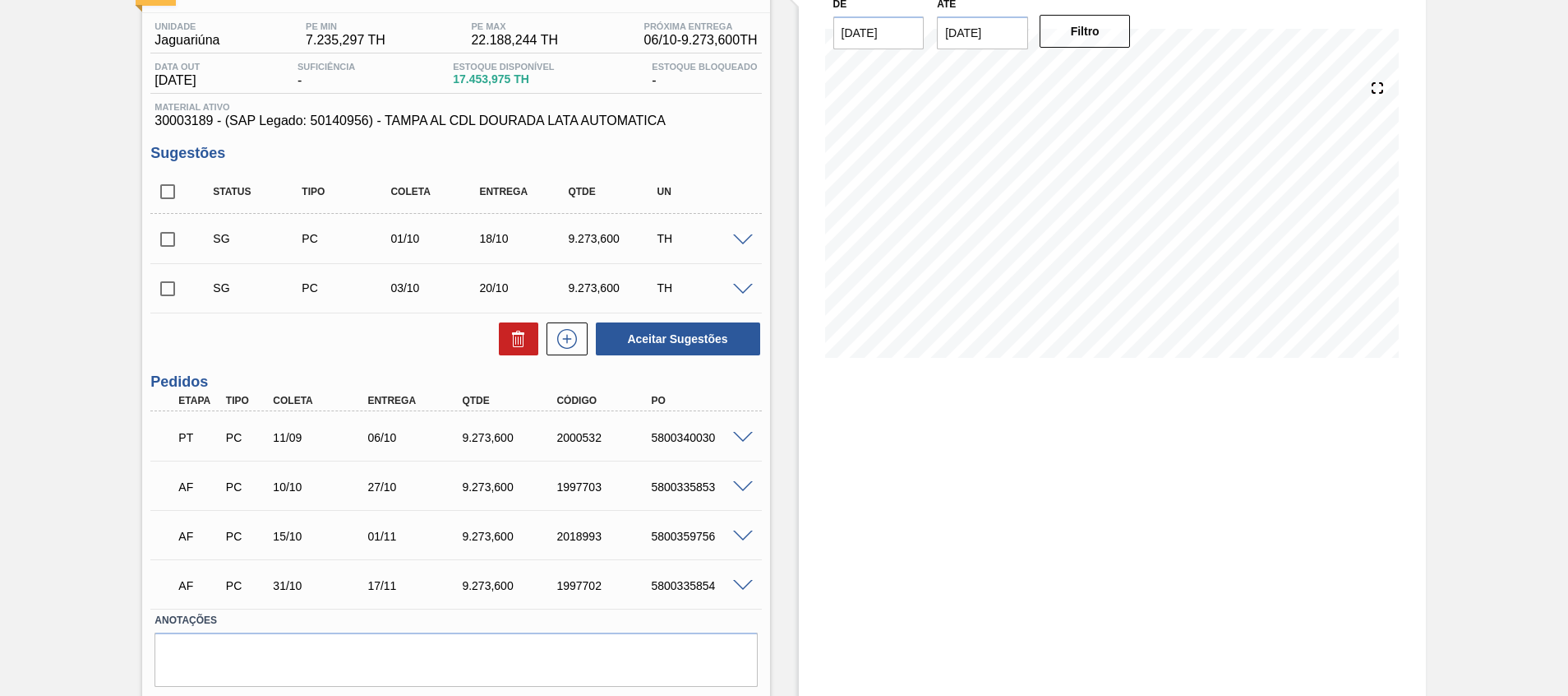
click at [177, 193] on input "checkbox" at bounding box center [167, 191] width 35 height 35
checkbox input "true"
click at [518, 342] on icon at bounding box center [519, 339] width 20 height 20
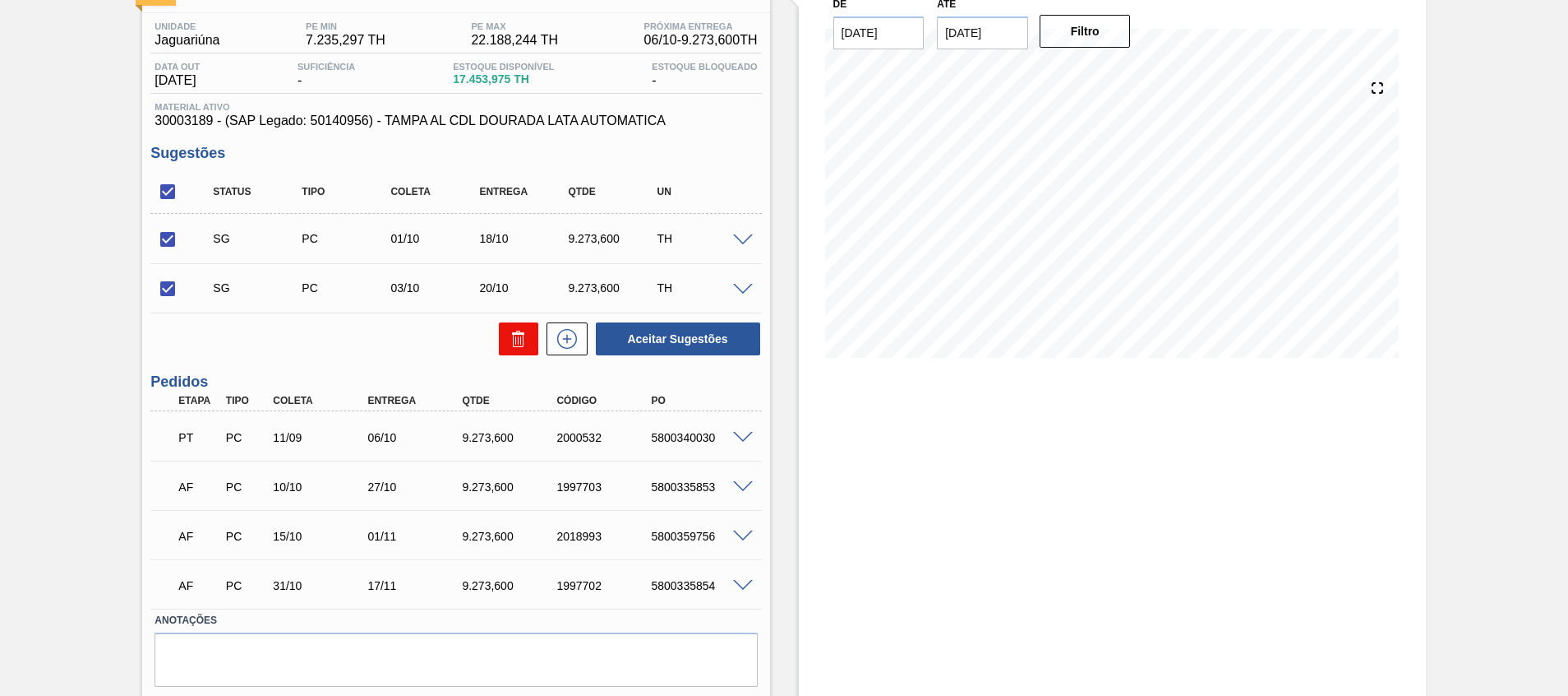
checkbox input "false"
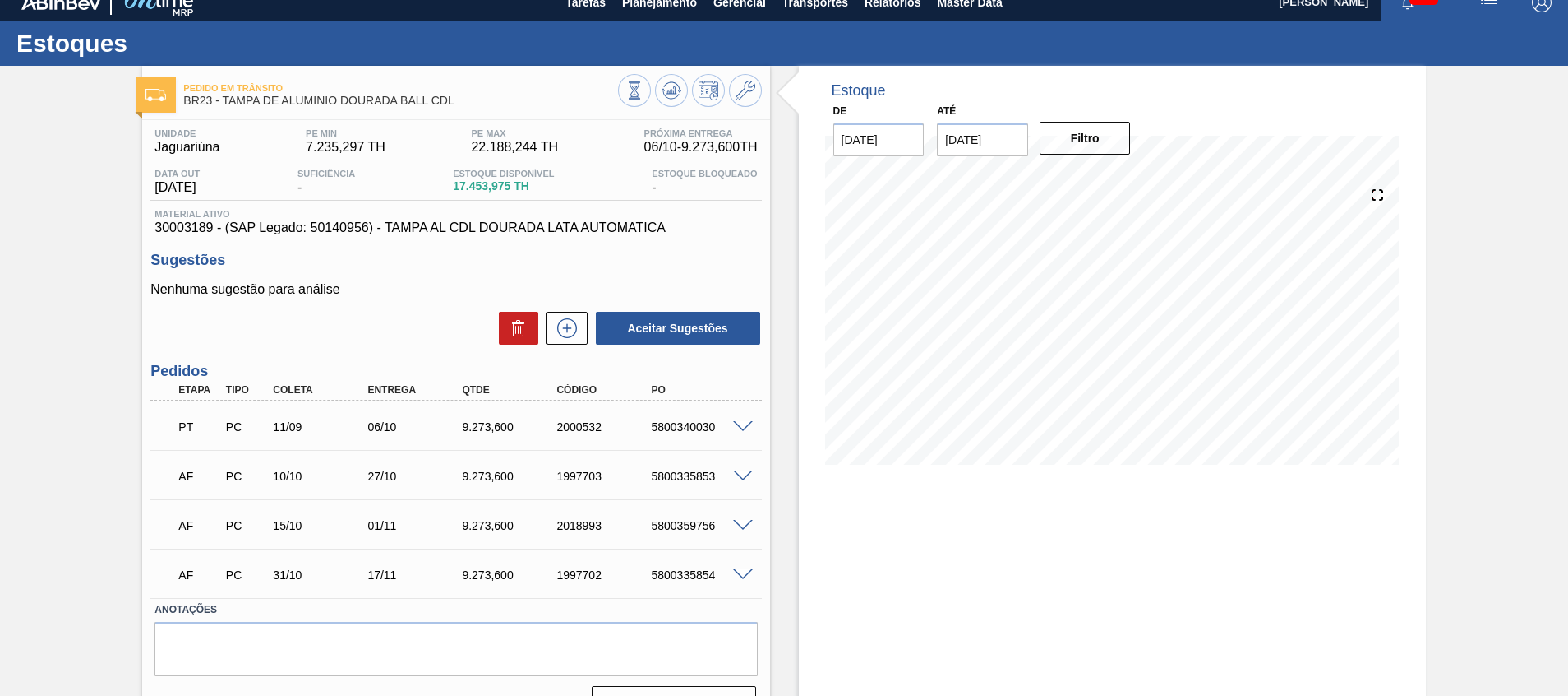
scroll to position [0, 0]
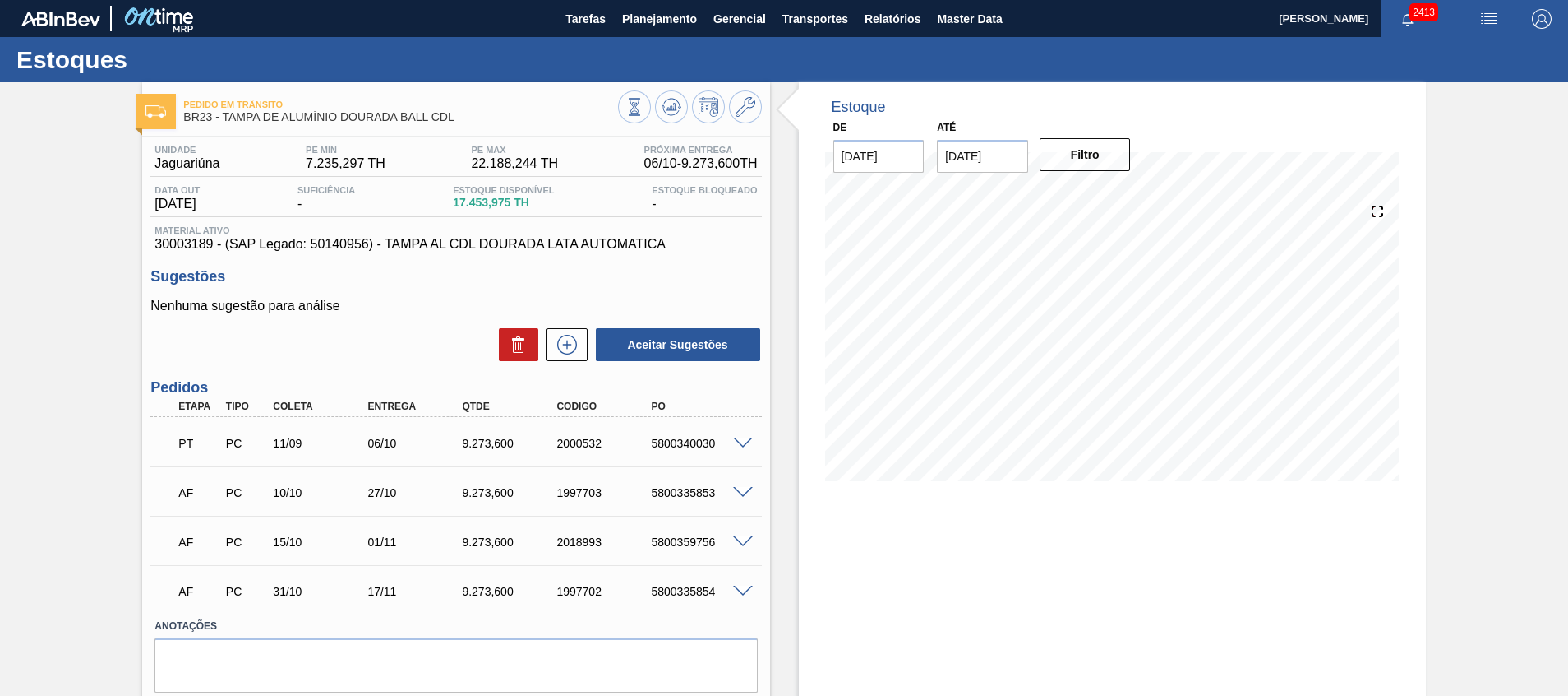
click at [743, 448] on span at bounding box center [743, 444] width 20 height 12
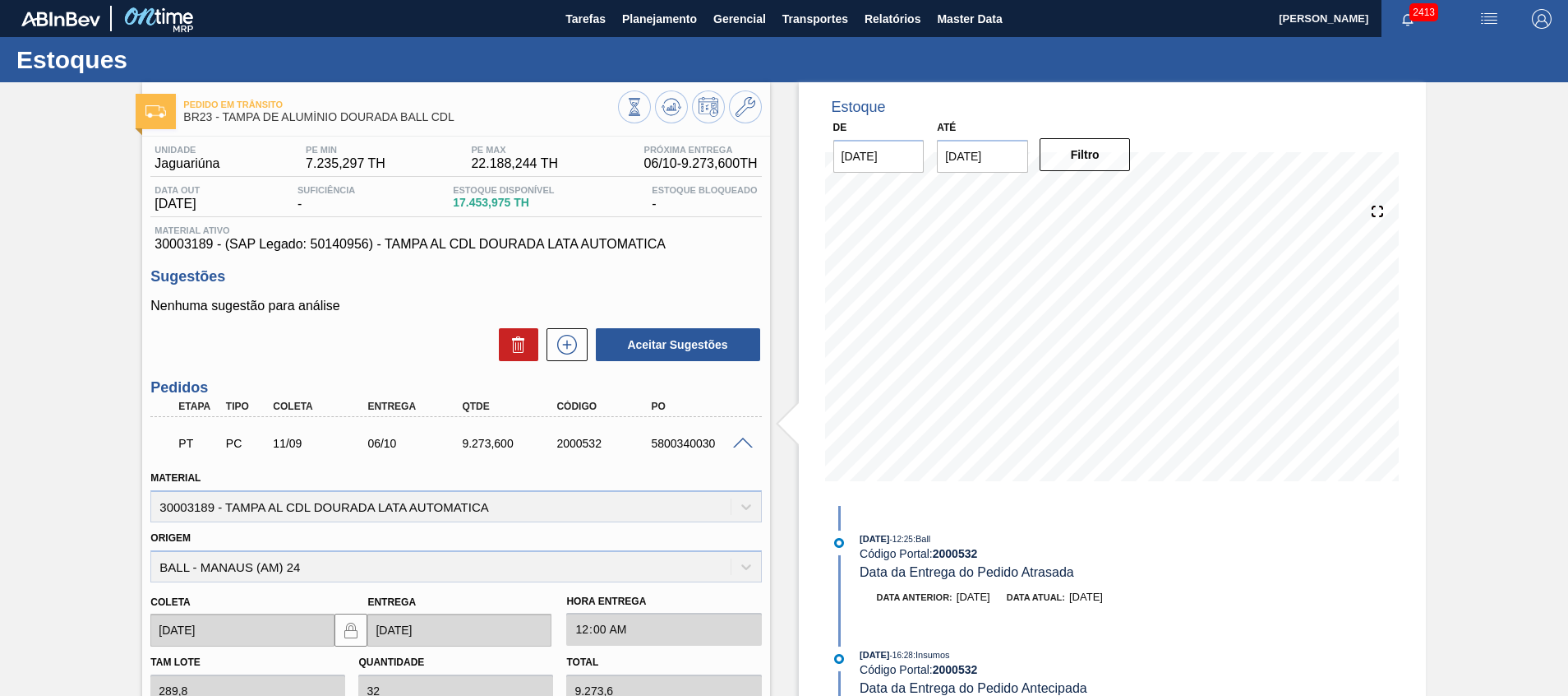
click at [742, 446] on span at bounding box center [743, 444] width 20 height 12
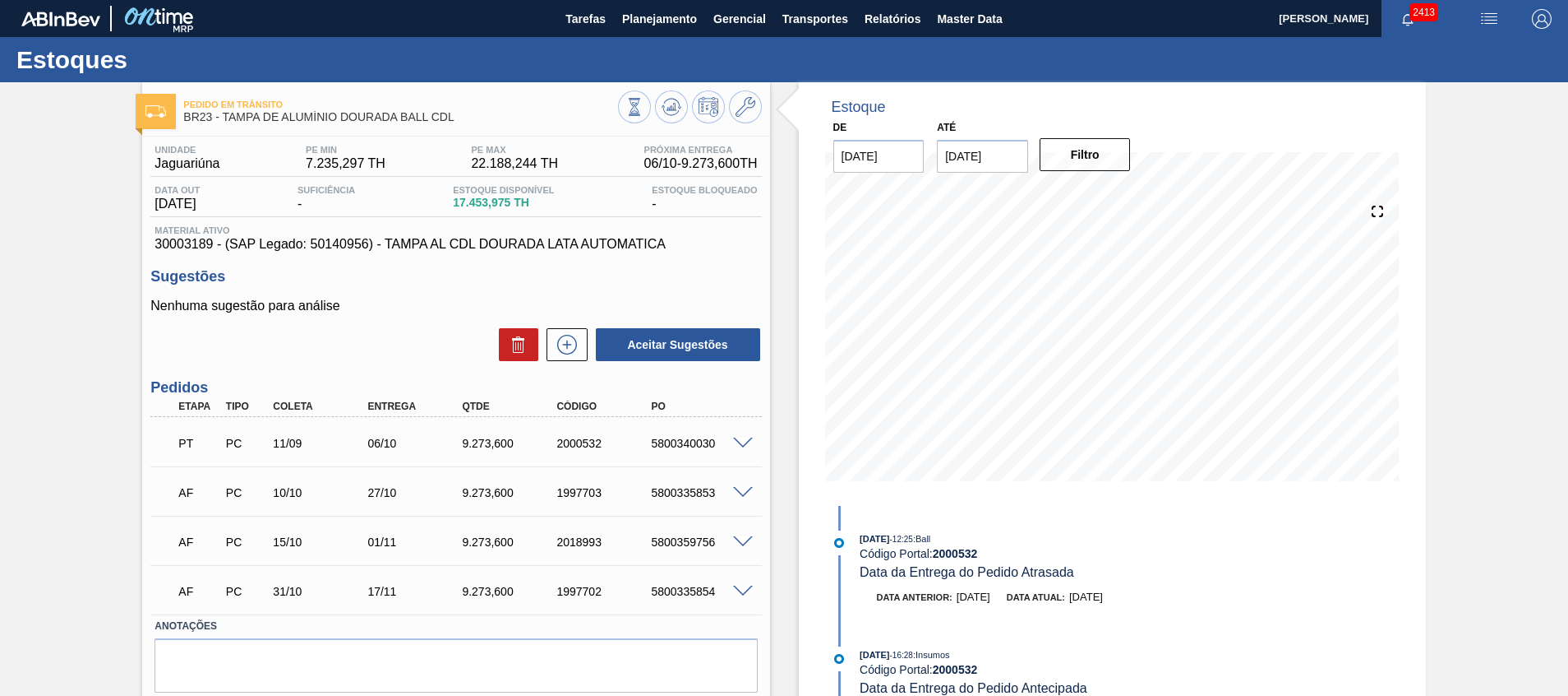
click at [745, 490] on span at bounding box center [743, 493] width 20 height 12
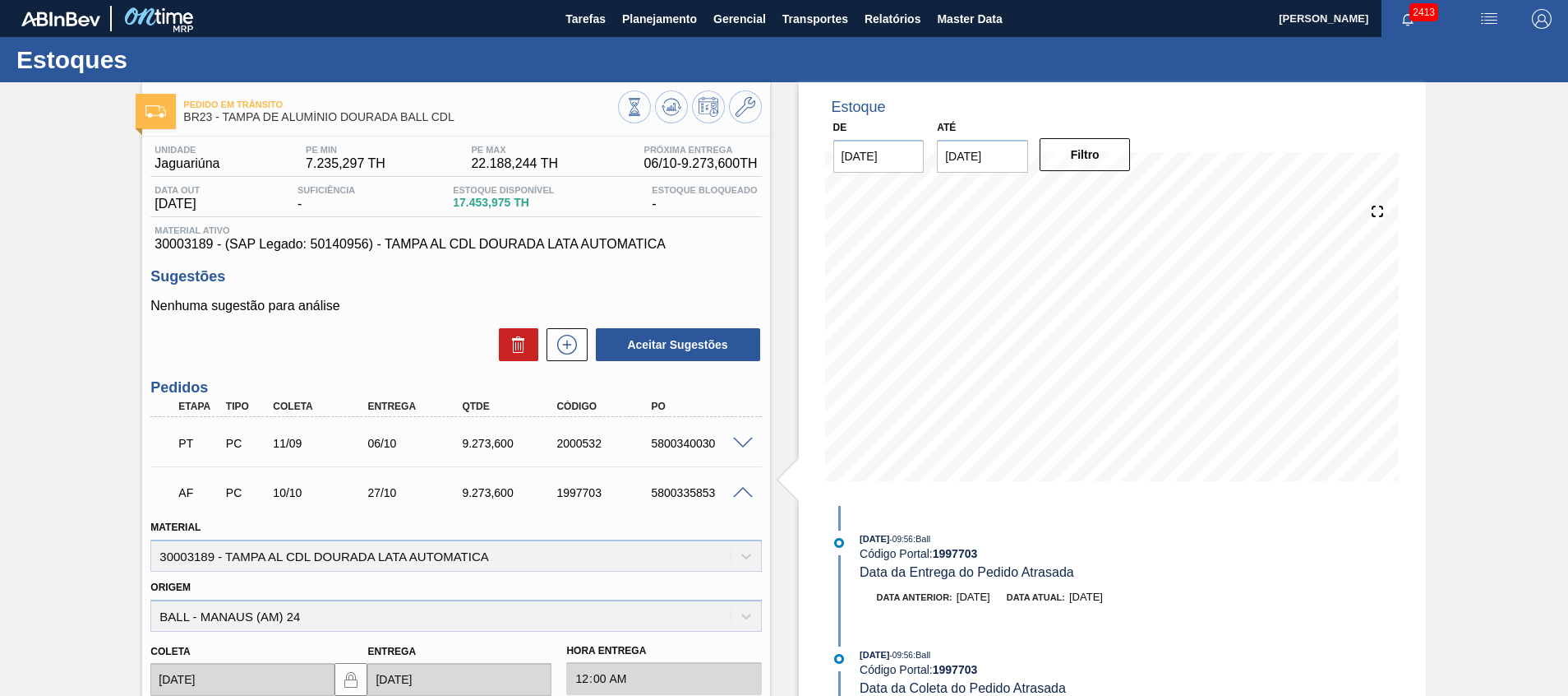
click at [745, 491] on span at bounding box center [743, 493] width 20 height 12
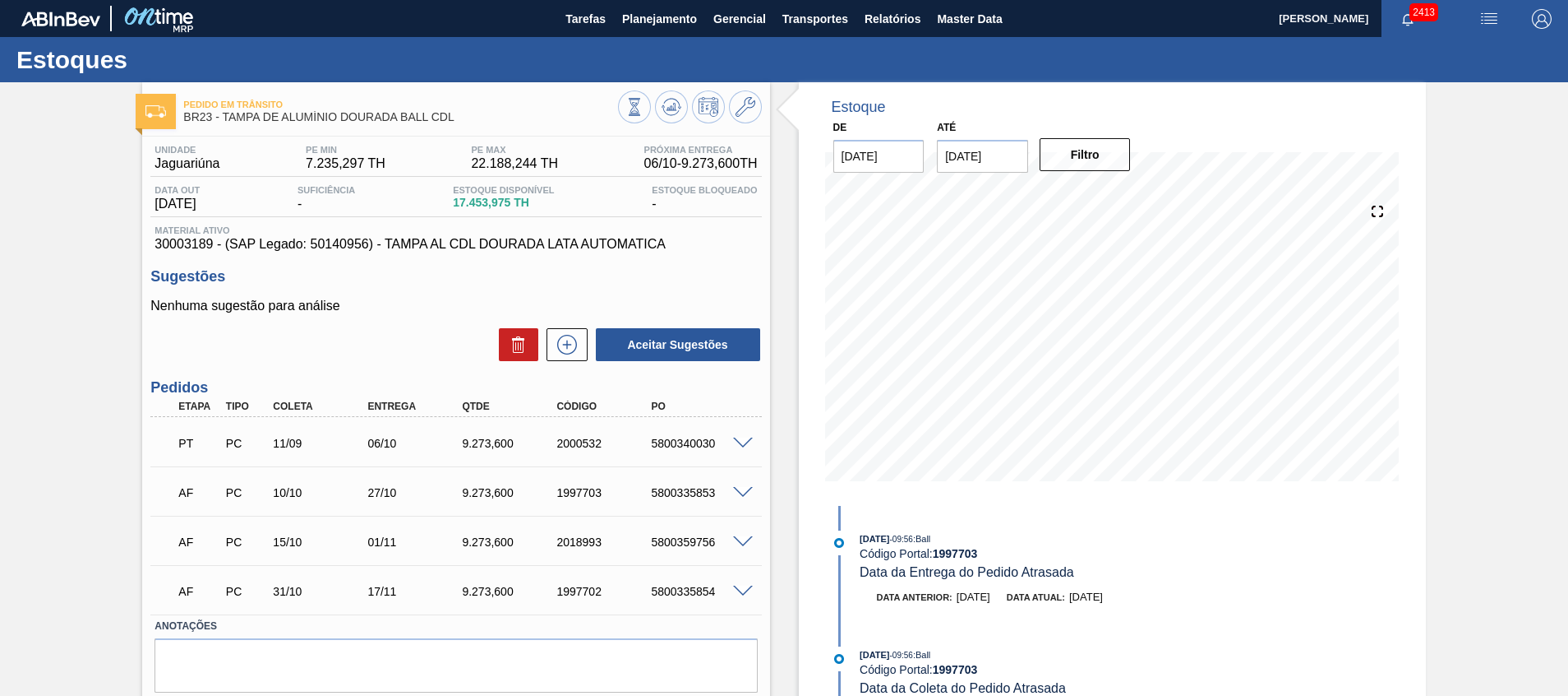
click at [734, 518] on div "AF PC 15/10 01/11 9.273,600 2018993 5800359756 Material 30003189 - TAMPA AL CDL…" at bounding box center [455, 539] width 611 height 49
click at [739, 534] on div "AF PC 15/10 01/11 9.273,600 2018993 5800359756" at bounding box center [455, 540] width 611 height 41
click at [743, 544] on span at bounding box center [743, 543] width 20 height 12
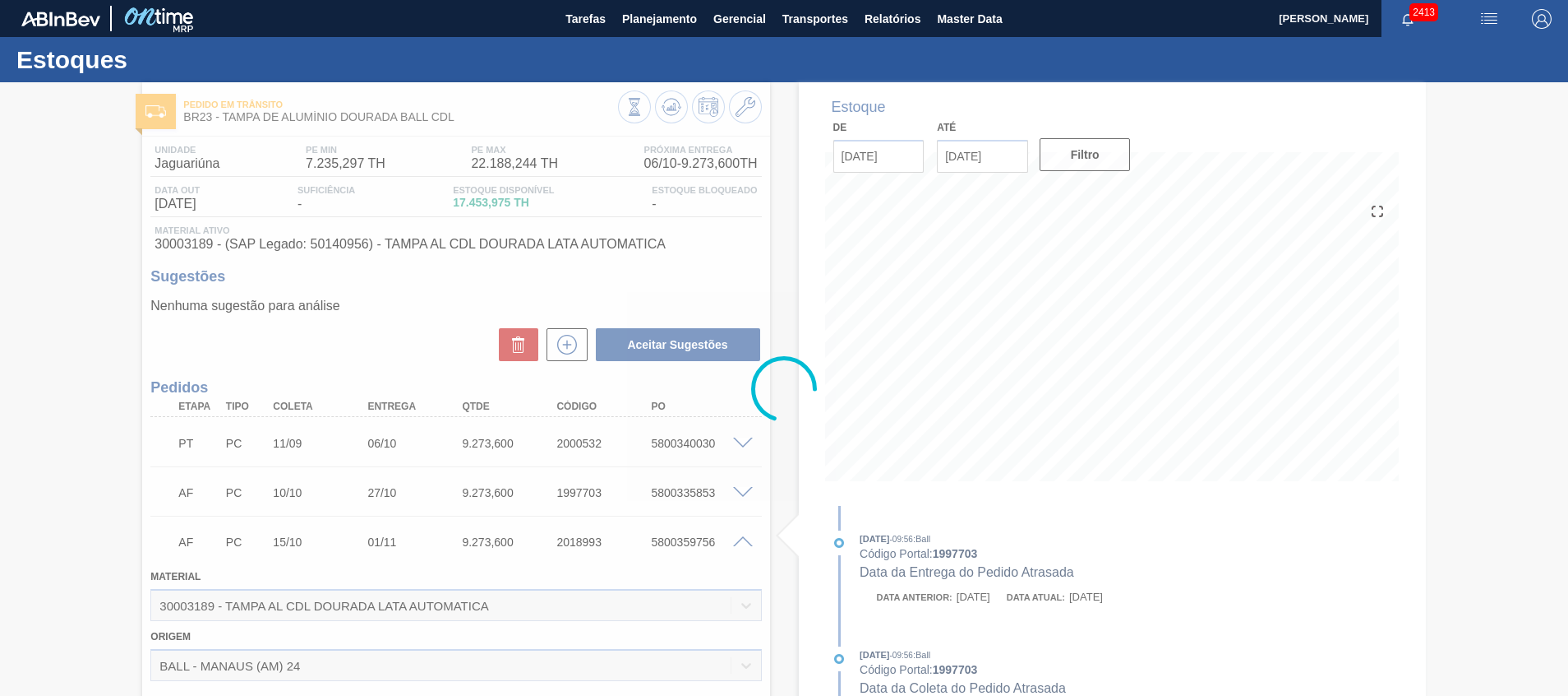
click at [743, 544] on div at bounding box center [784, 388] width 1568 height 613
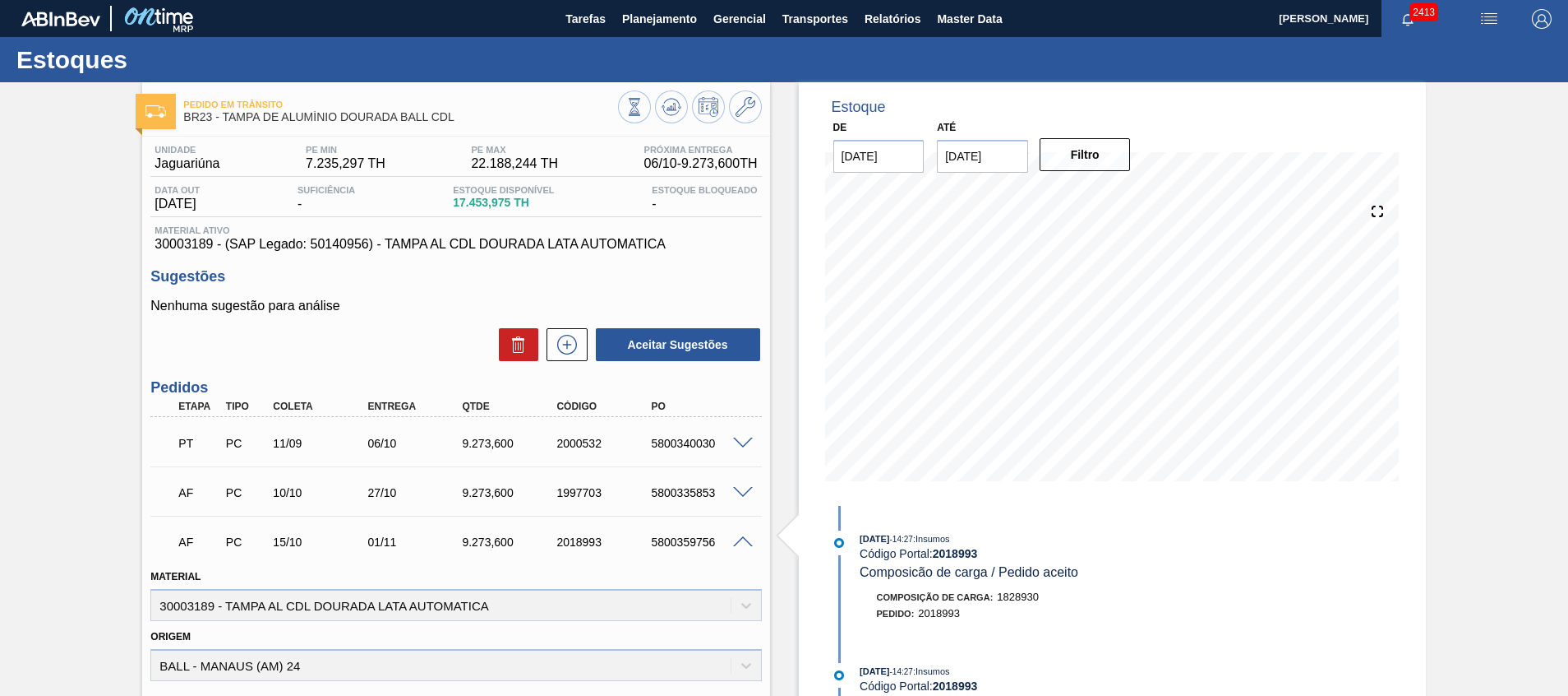
click at [743, 542] on span at bounding box center [743, 543] width 20 height 12
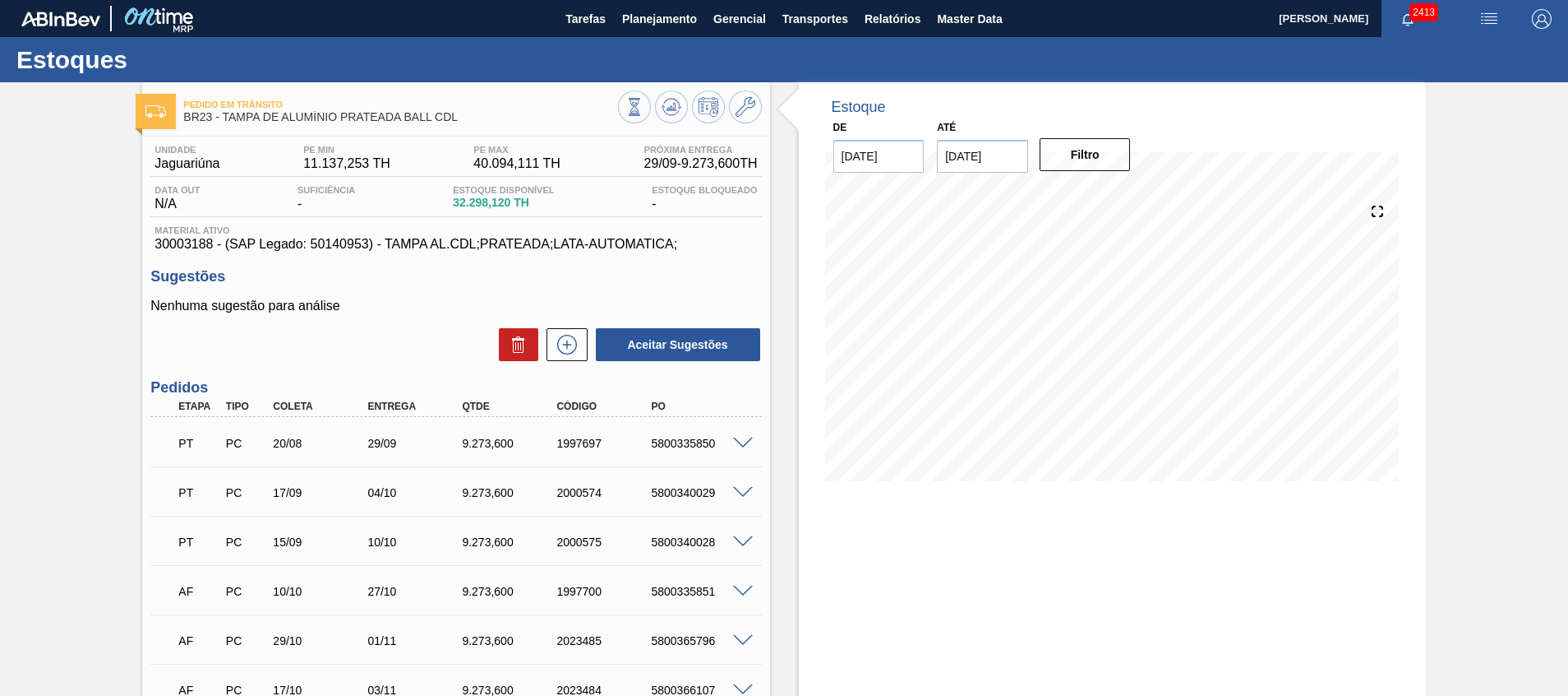
click at [736, 449] on div "5800335850" at bounding box center [699, 443] width 106 height 13
click at [741, 444] on span at bounding box center [743, 444] width 20 height 12
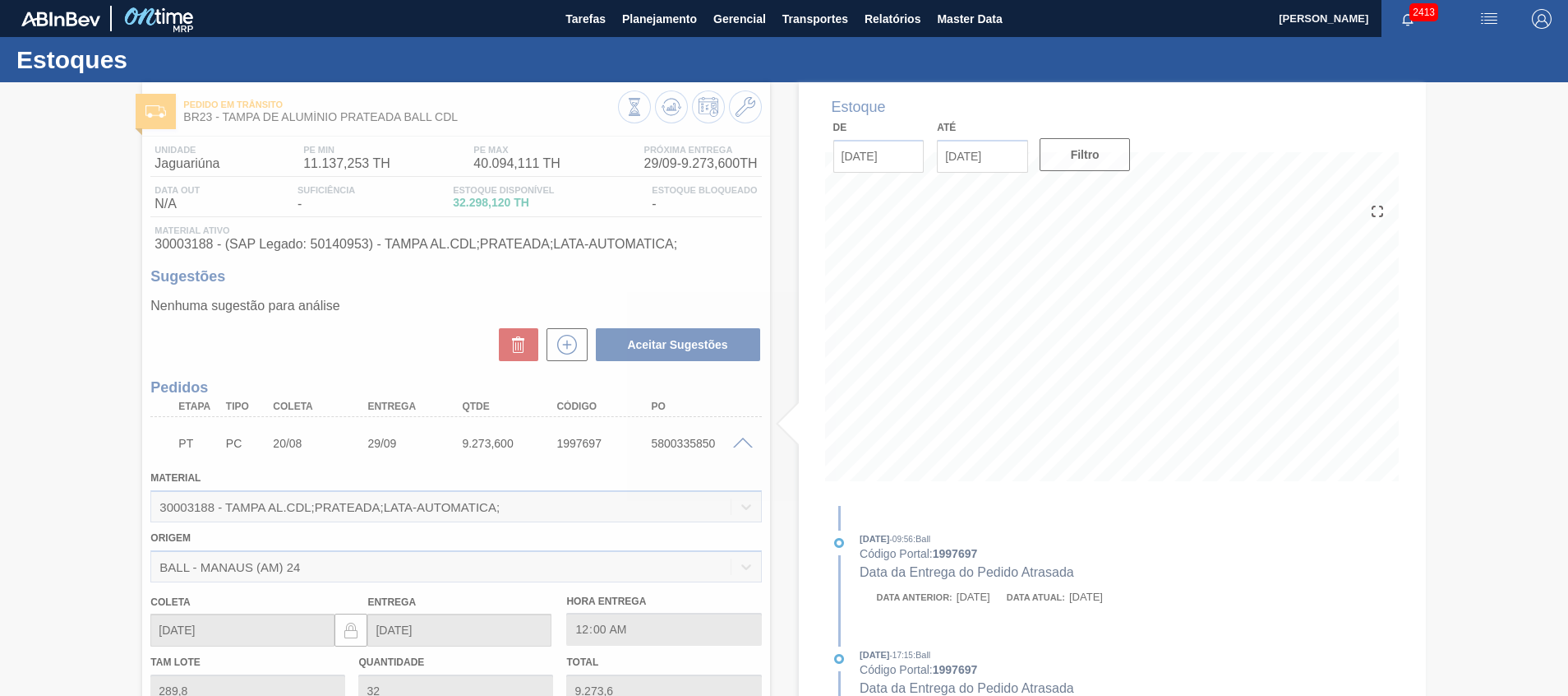
click at [741, 444] on div at bounding box center [784, 388] width 1568 height 613
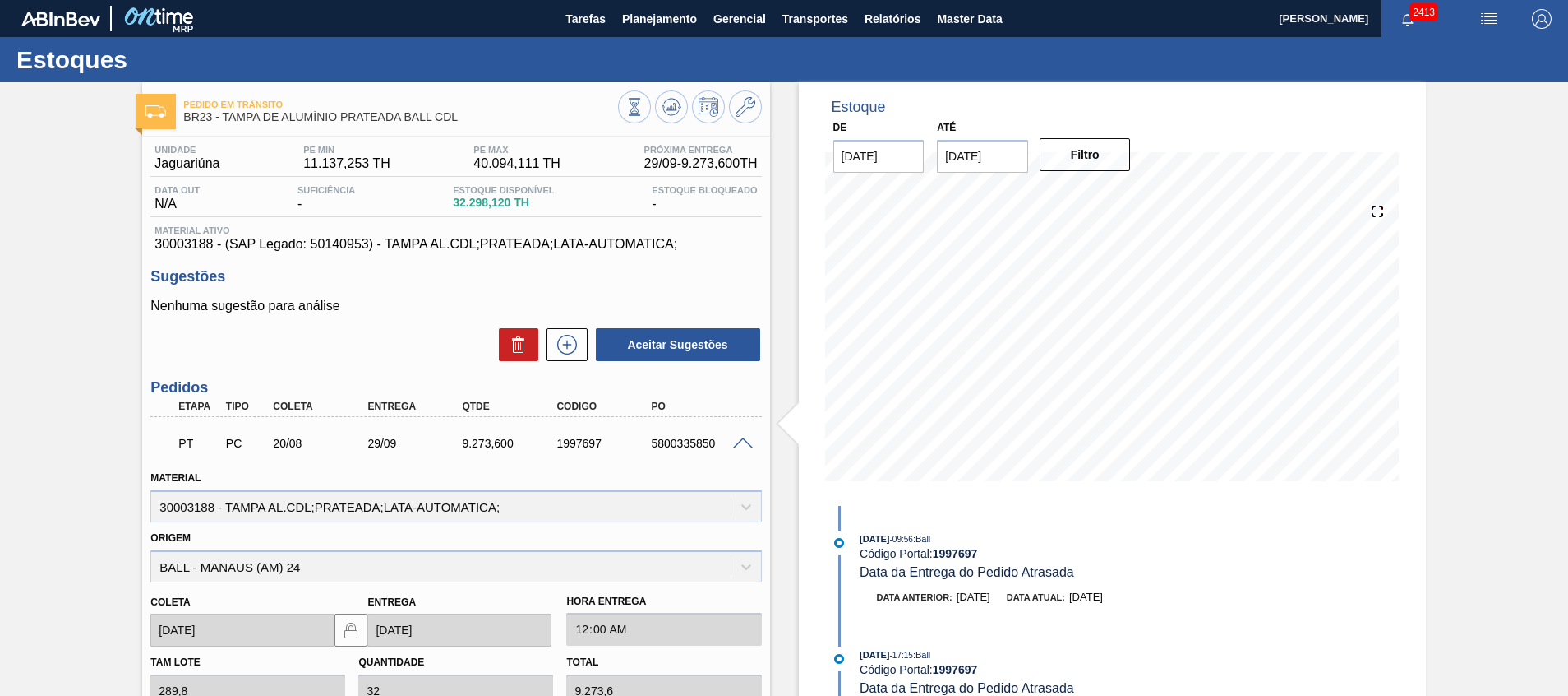
click at [741, 444] on span at bounding box center [743, 444] width 20 height 12
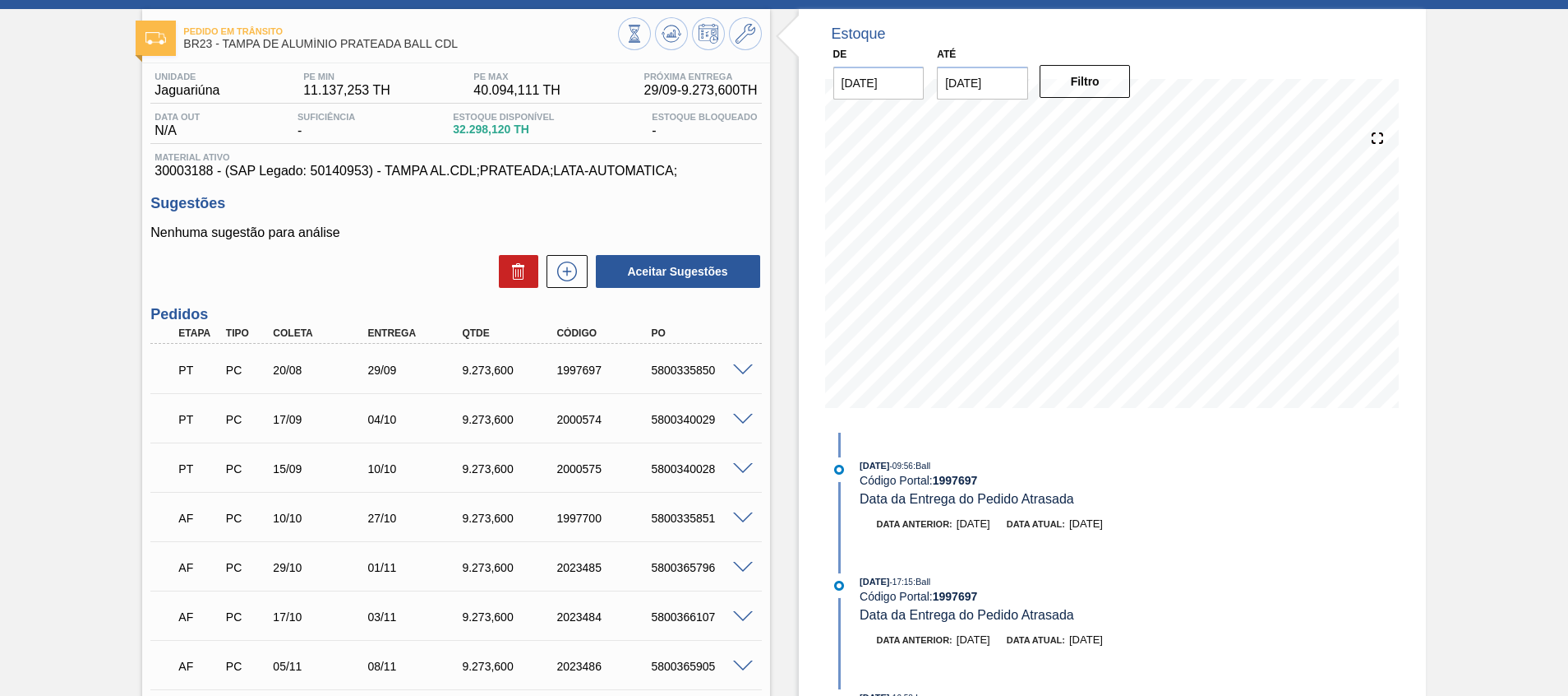
scroll to position [124, 0]
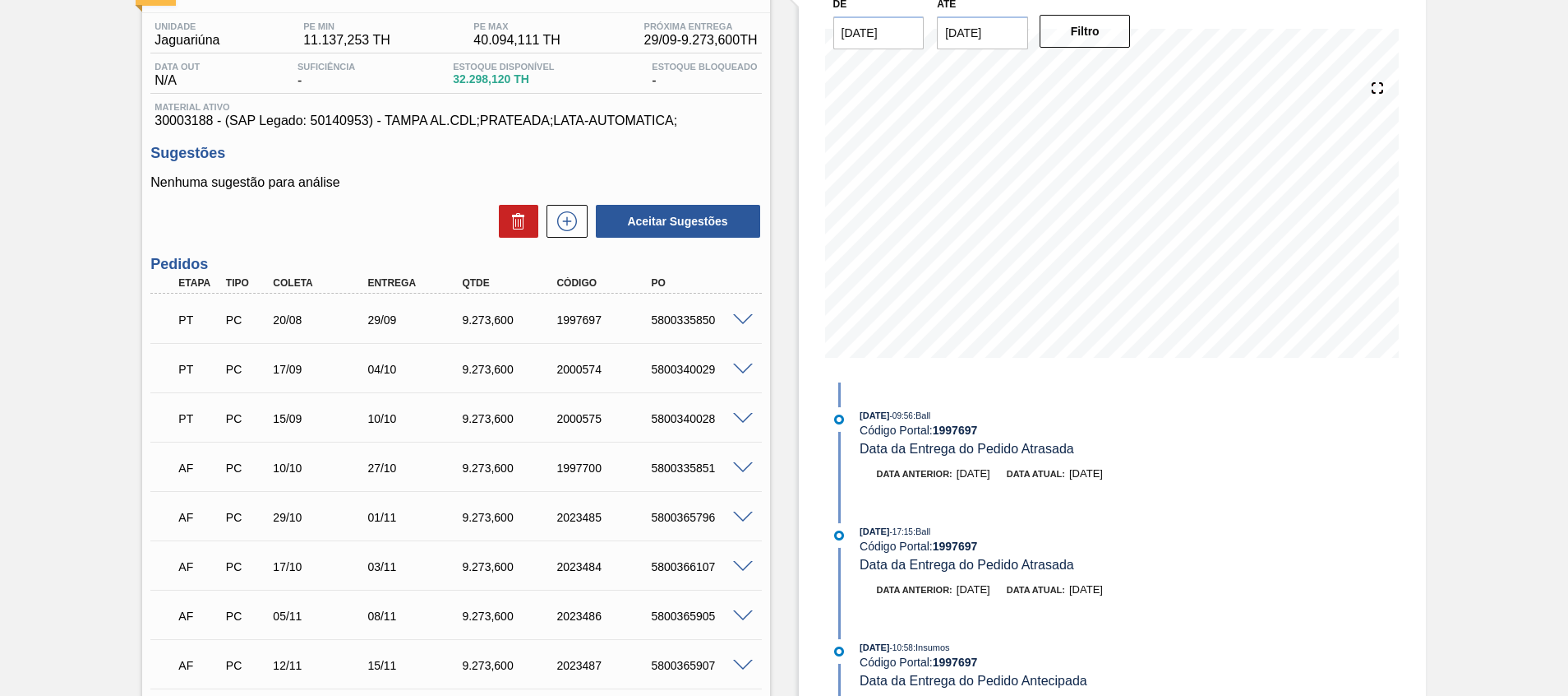
click at [745, 322] on span at bounding box center [743, 320] width 20 height 12
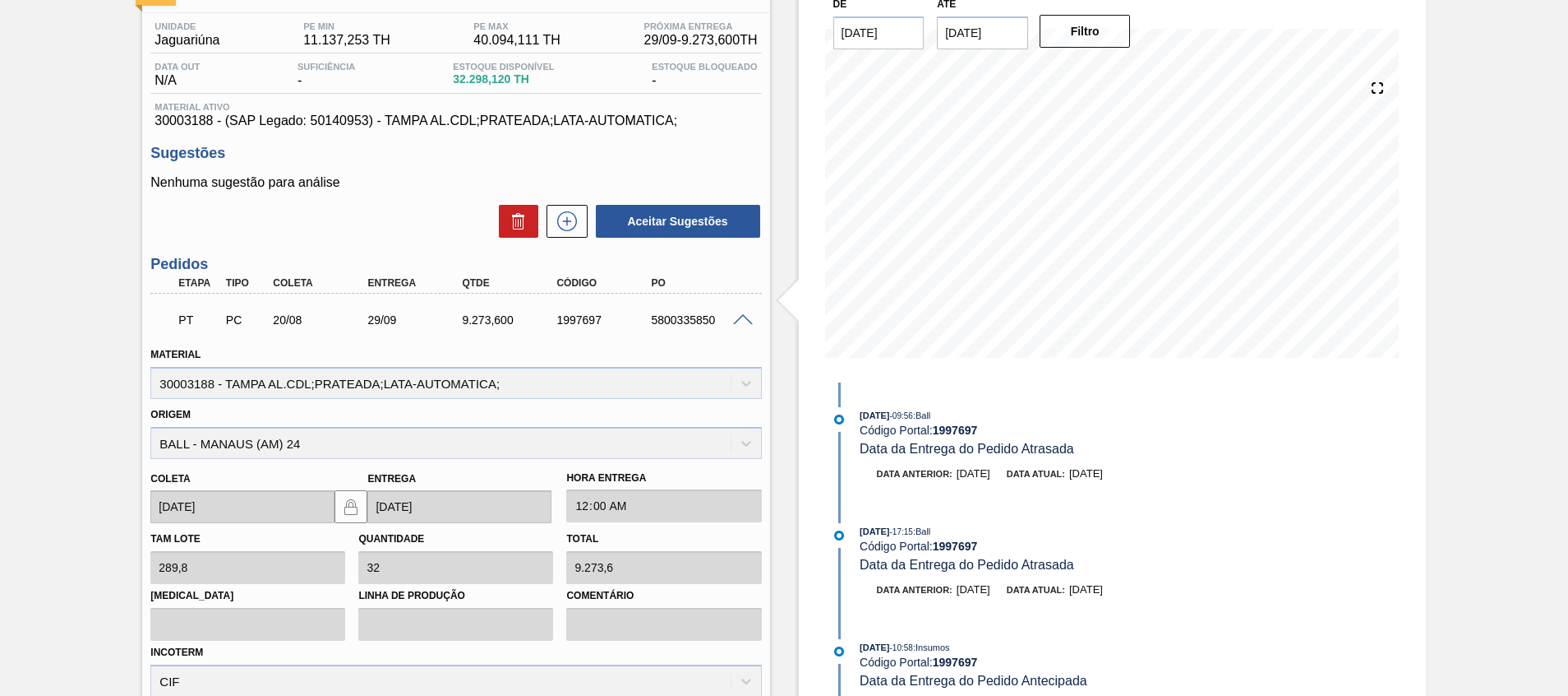
click at [745, 322] on span at bounding box center [743, 320] width 20 height 12
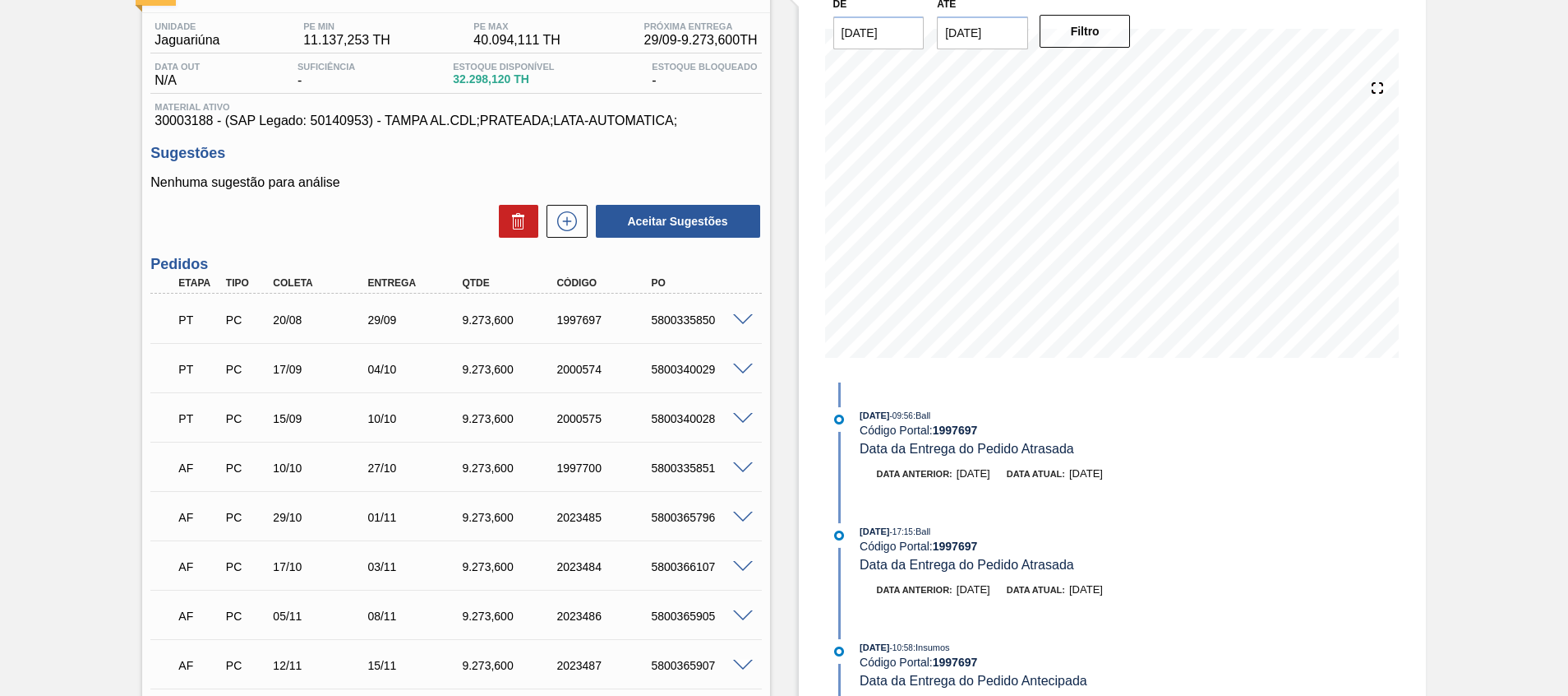
click at [740, 365] on span at bounding box center [743, 369] width 20 height 12
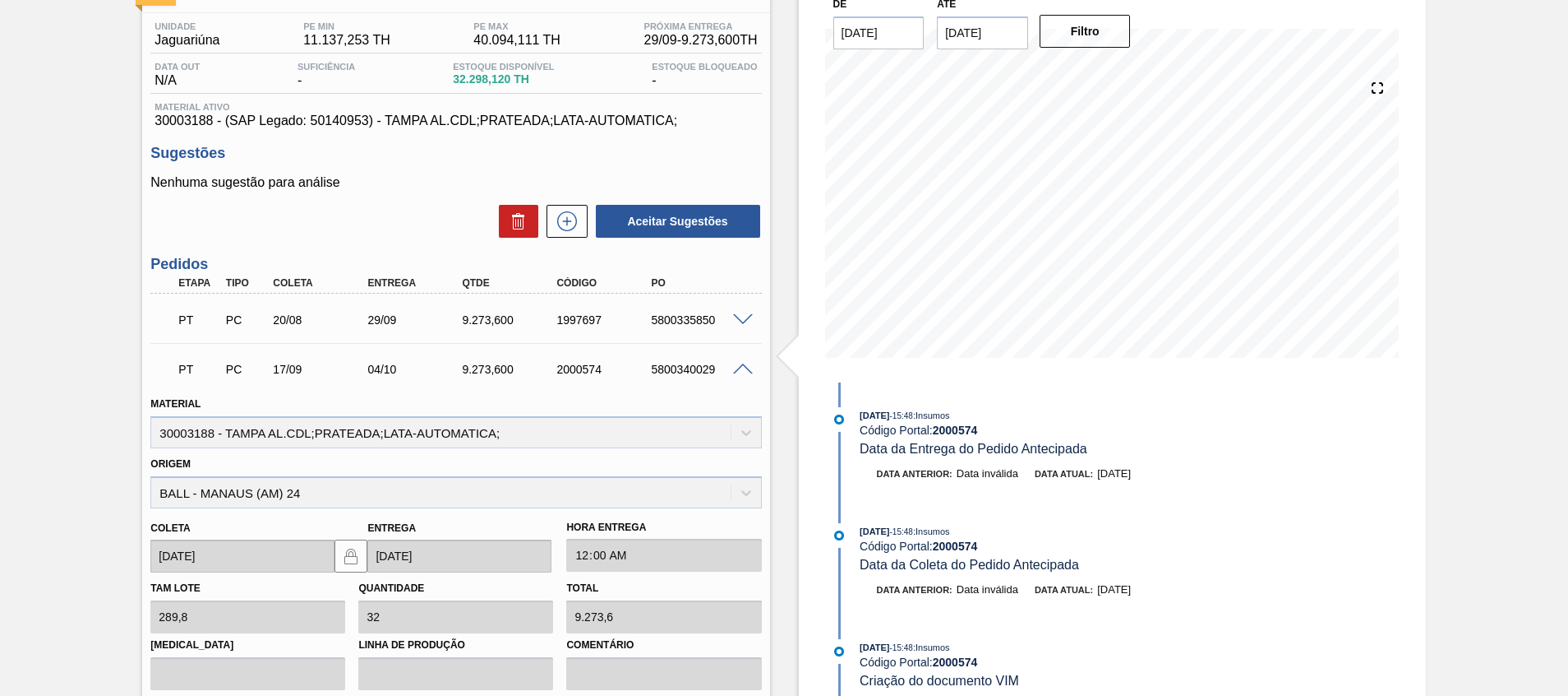
click at [740, 365] on span at bounding box center [743, 369] width 20 height 12
